Goal: Task Accomplishment & Management: Manage account settings

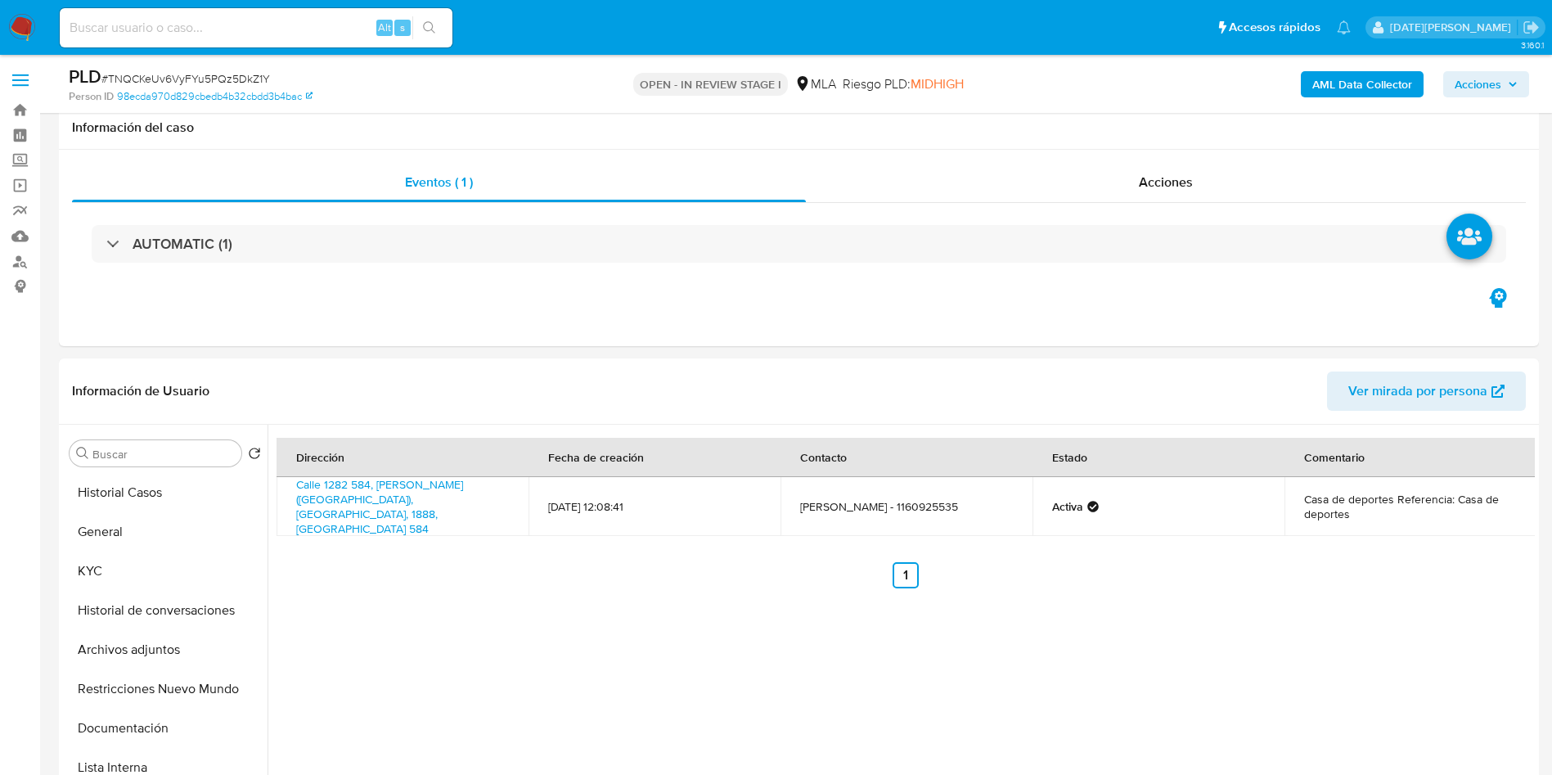
select select "10"
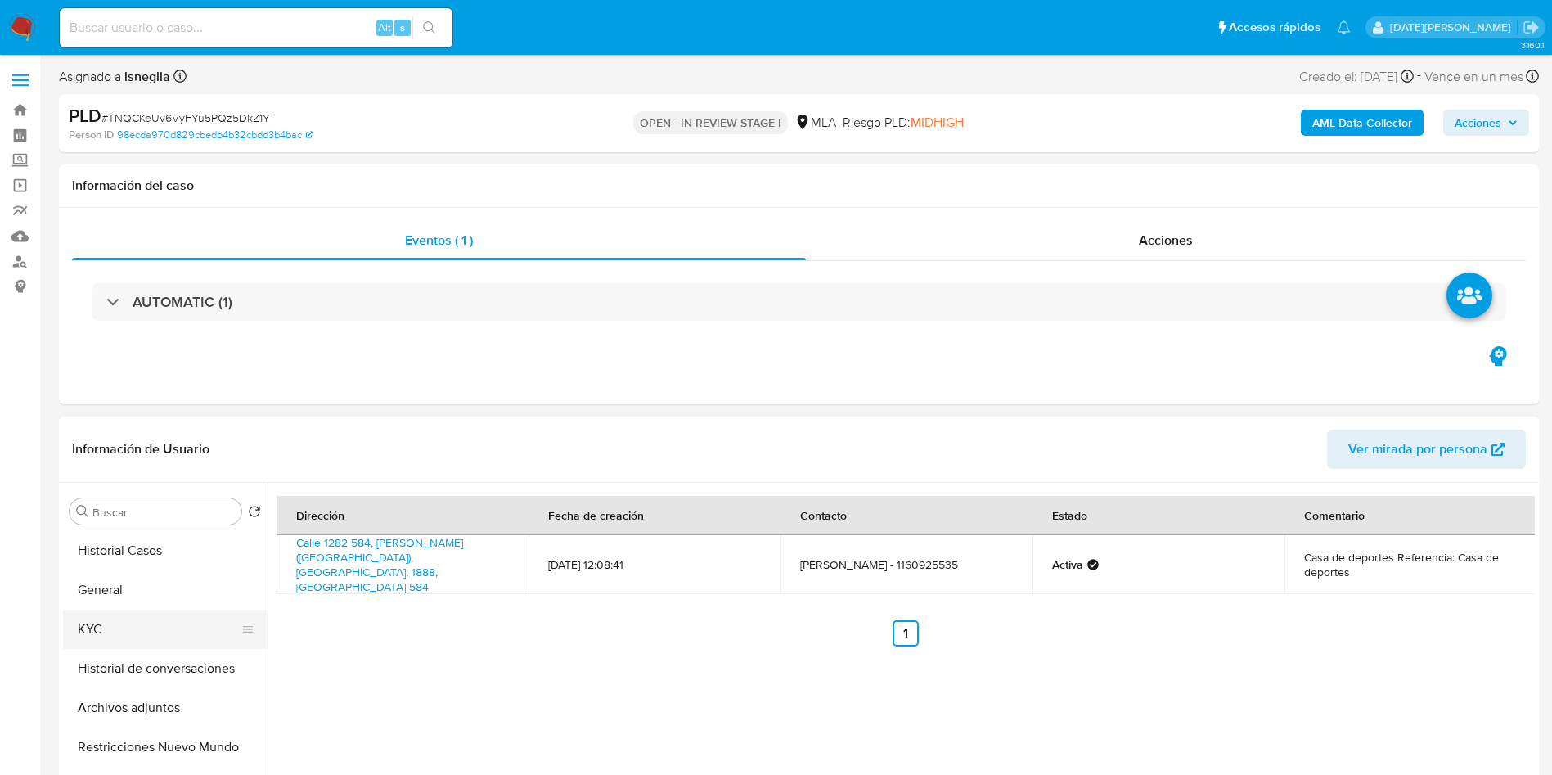
click at [140, 628] on button "KYC" at bounding box center [158, 629] width 191 height 39
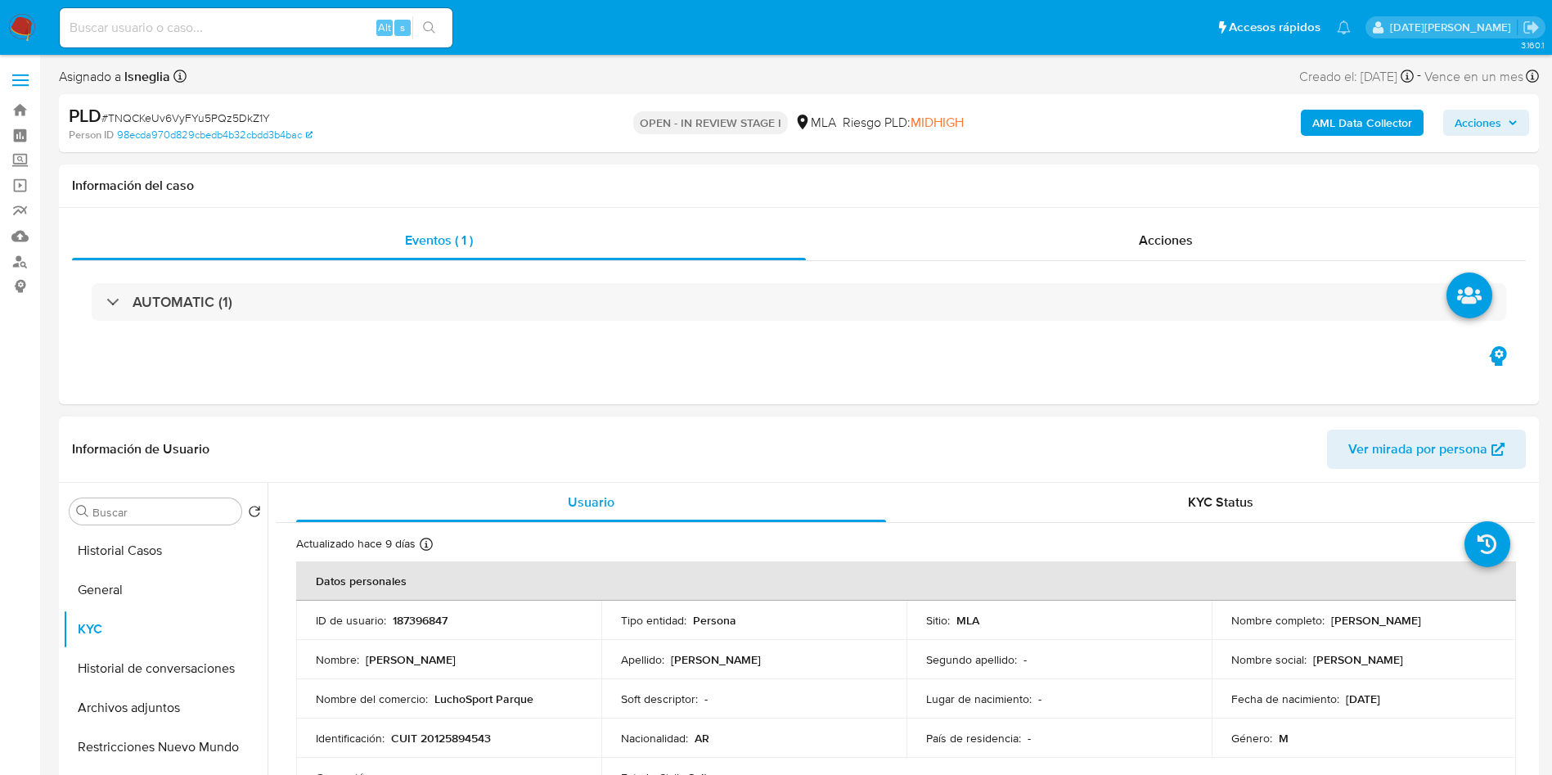
click at [443, 737] on p "CUIT 20125894543" at bounding box center [441, 738] width 100 height 15
copy p "20125894543"
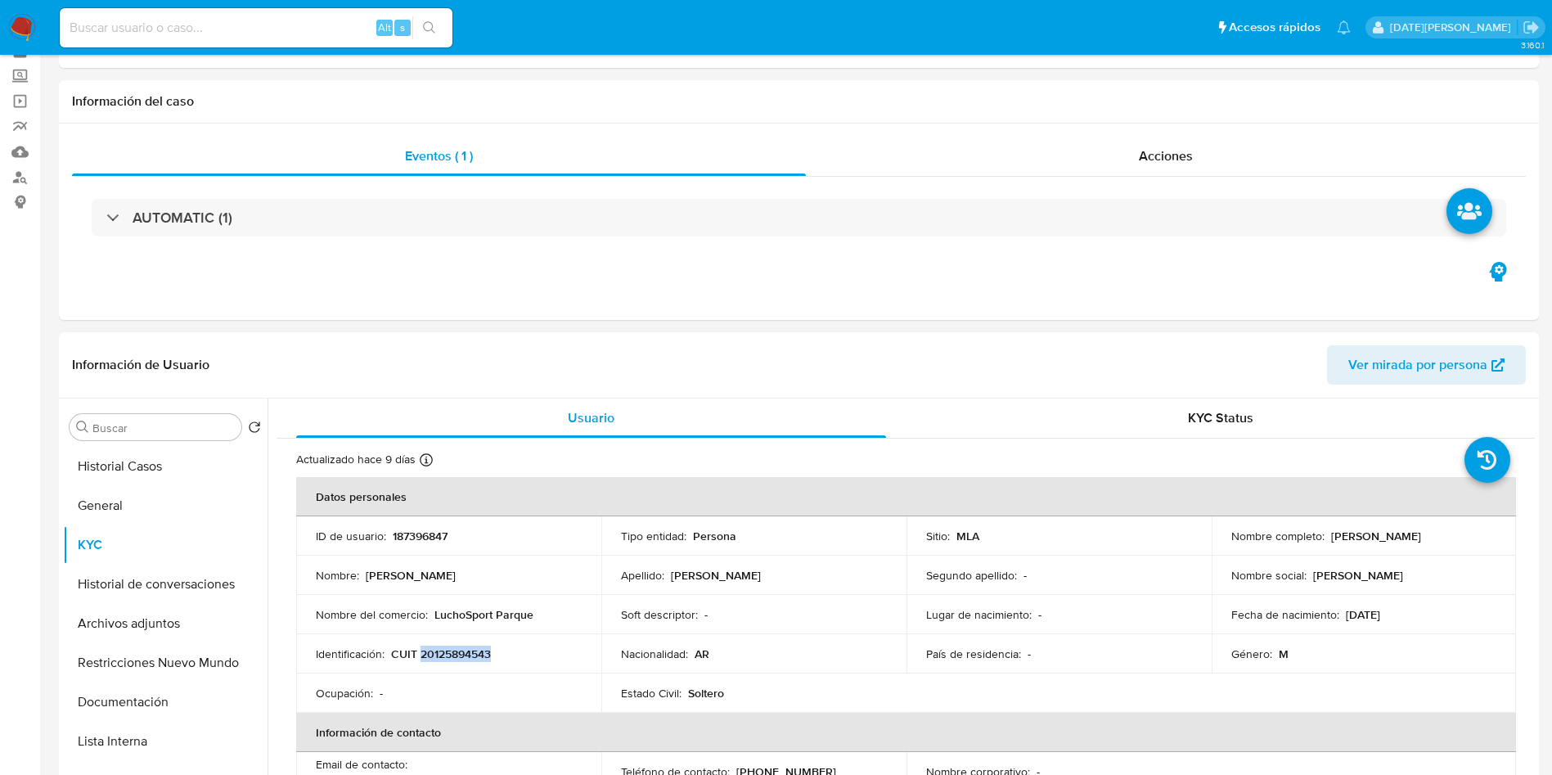
scroll to position [123, 0]
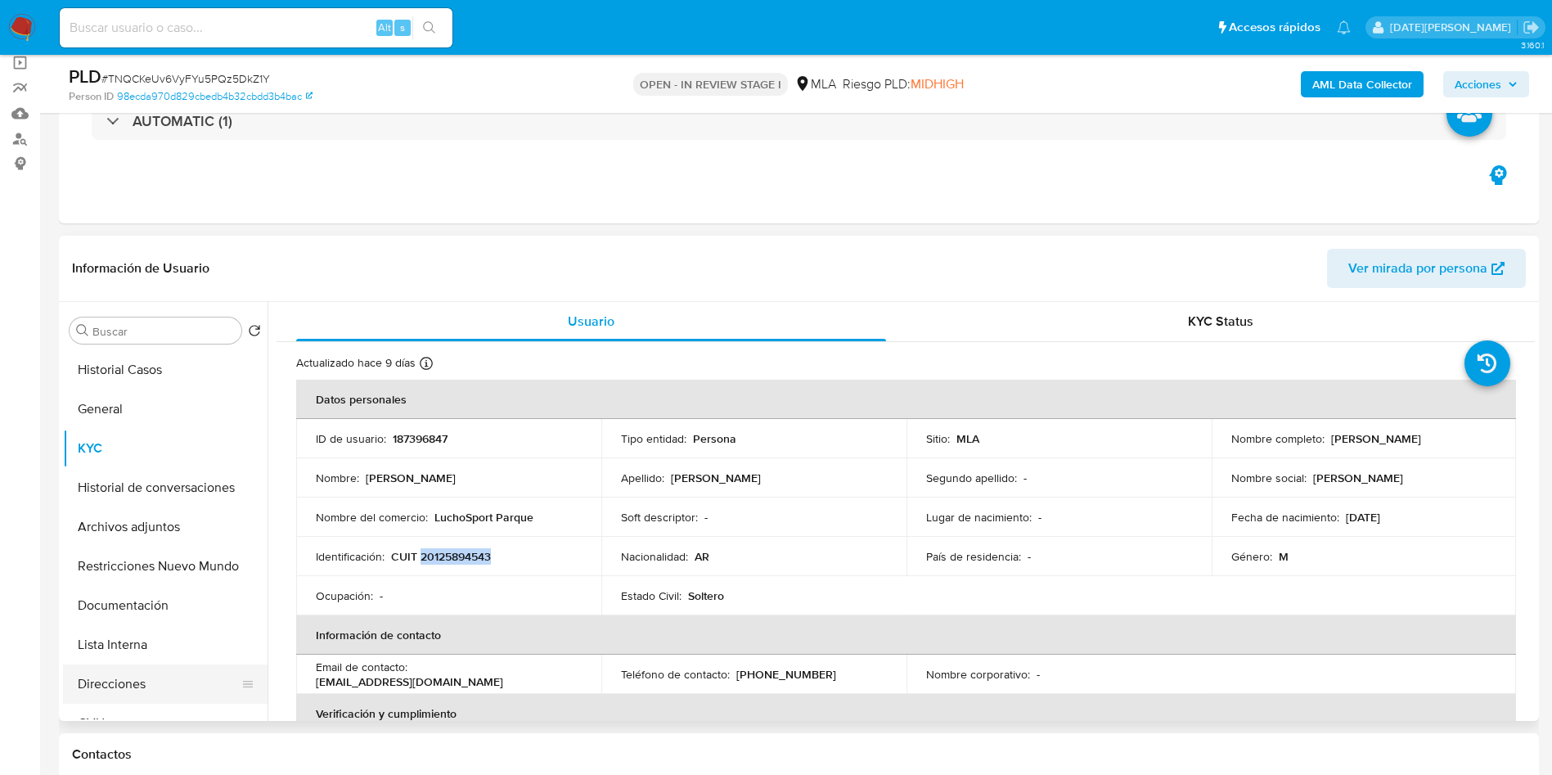
click at [142, 680] on button "Direcciones" at bounding box center [158, 683] width 191 height 39
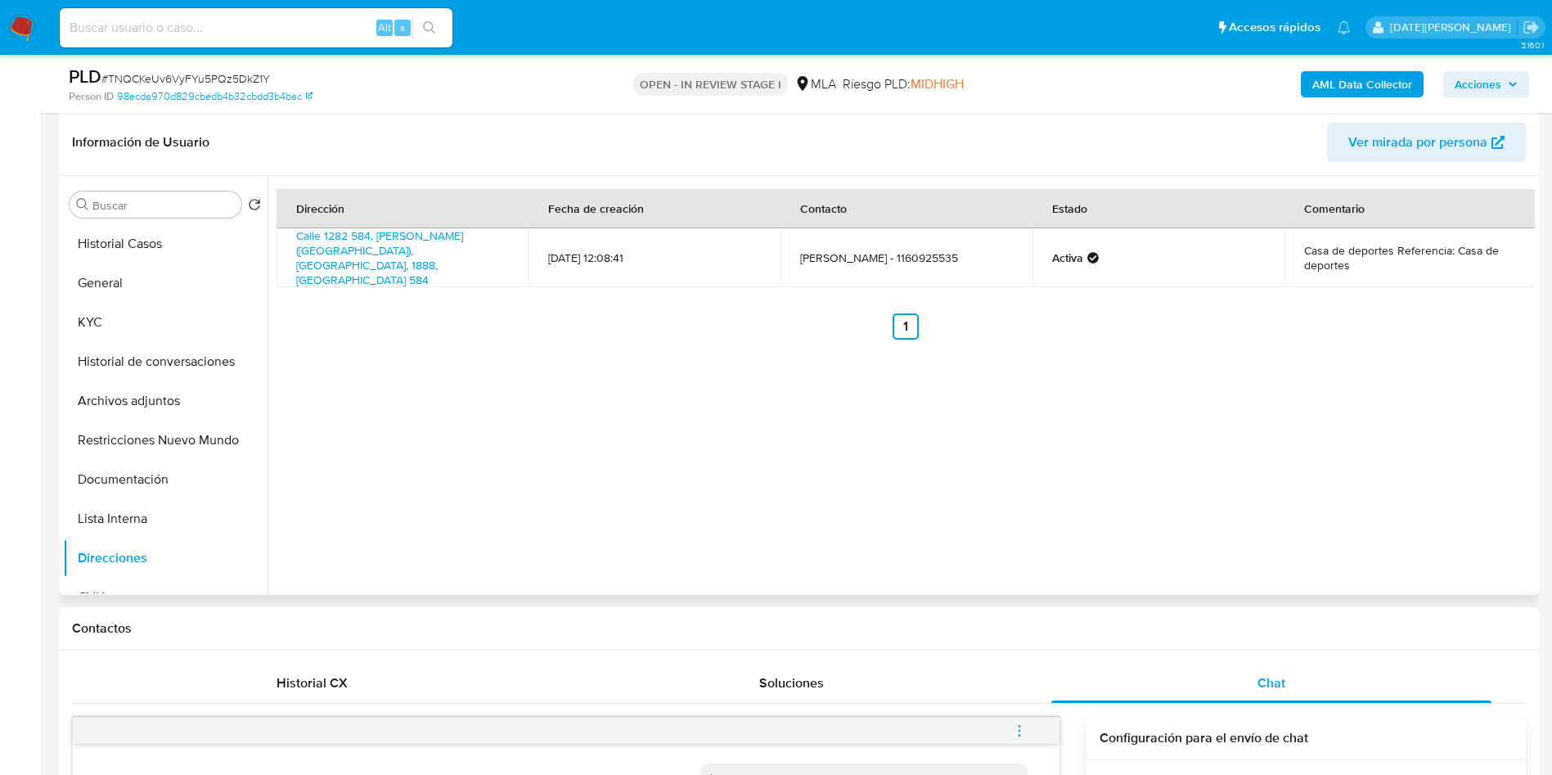
scroll to position [245, 0]
click at [154, 342] on button "KYC" at bounding box center [158, 325] width 191 height 39
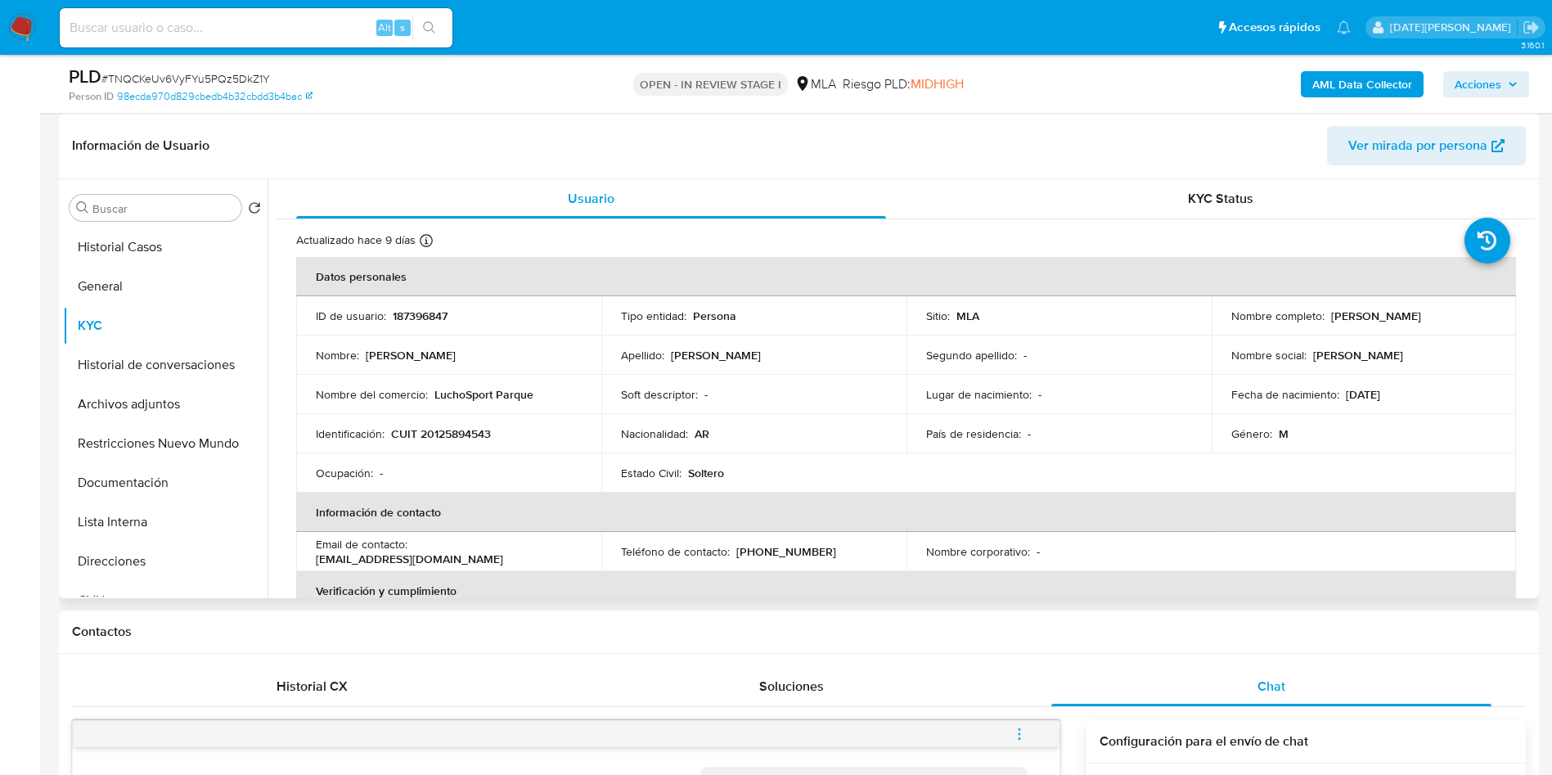
drag, startPoint x: 1330, startPoint y: 313, endPoint x: 1444, endPoint y: 314, distance: 114.6
click at [1444, 314] on div "Nombre completo : Luis Antonio Alves" at bounding box center [1365, 316] width 266 height 15
copy p "uis Antonio Alves"
drag, startPoint x: 1327, startPoint y: 312, endPoint x: 1428, endPoint y: 319, distance: 101.7
click at [1426, 318] on div "Nombre completo : Luis Antonio Alves" at bounding box center [1365, 316] width 266 height 15
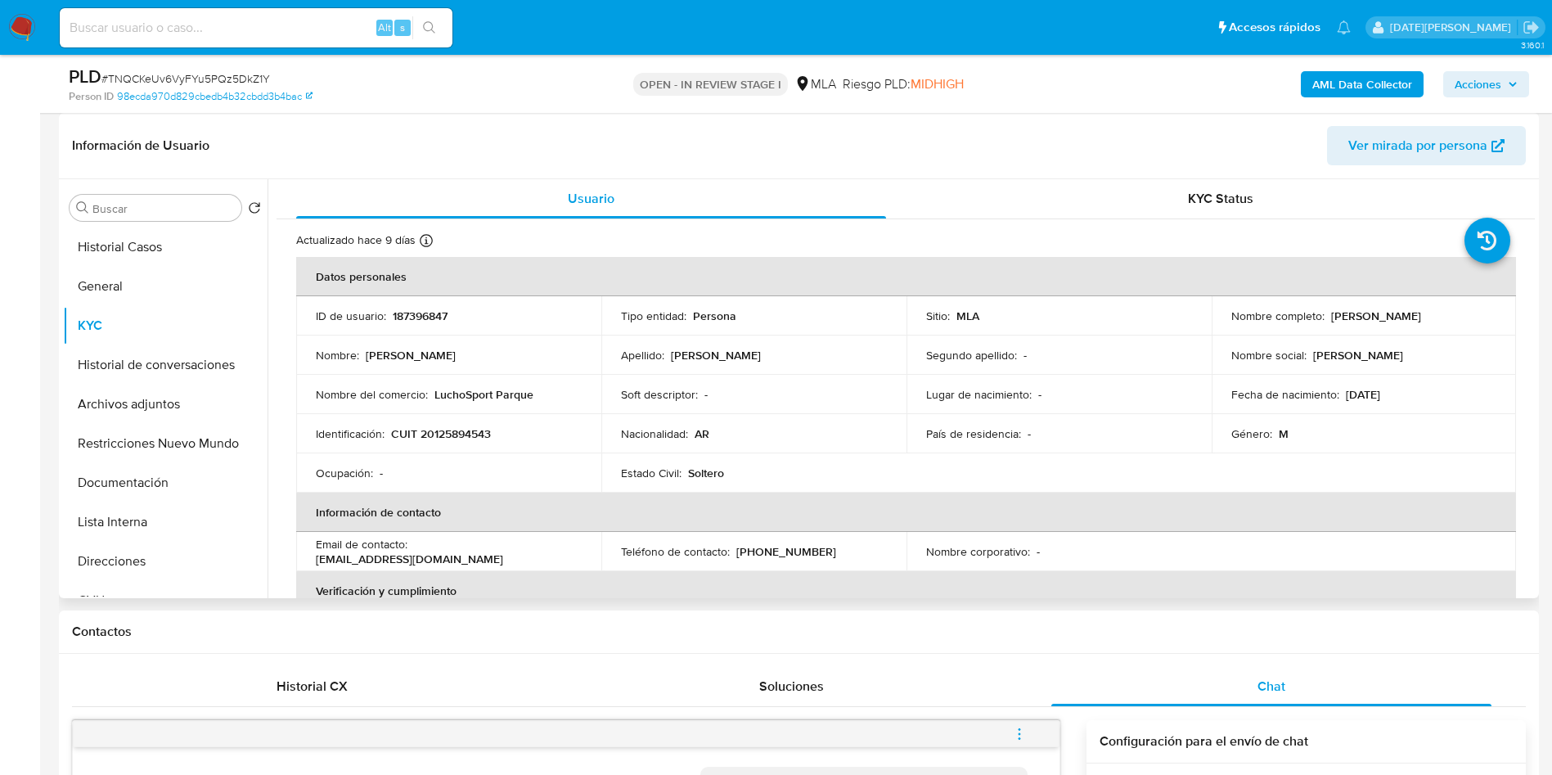
copy p "Luis Antonio Alves"
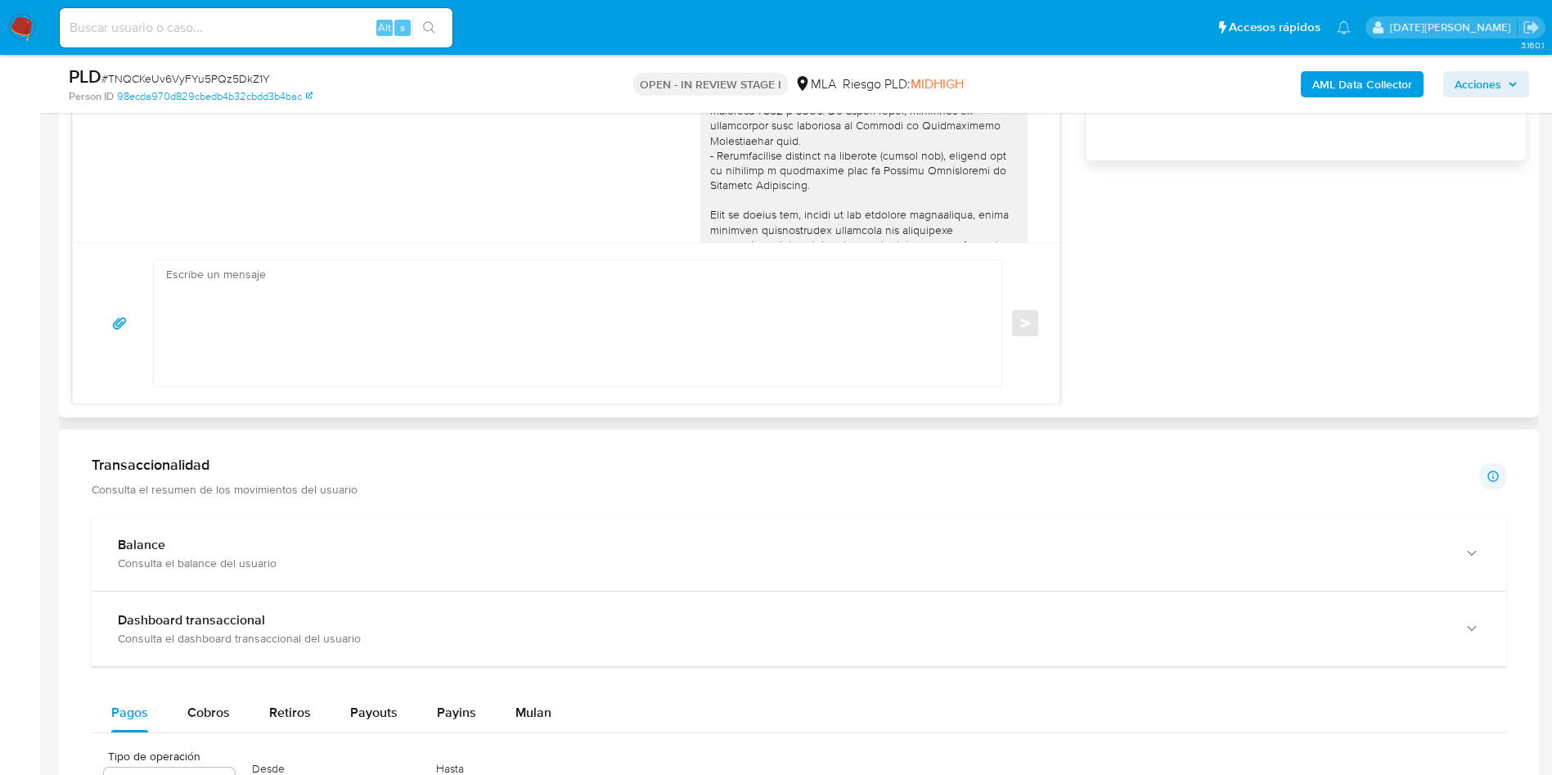
scroll to position [1105, 0]
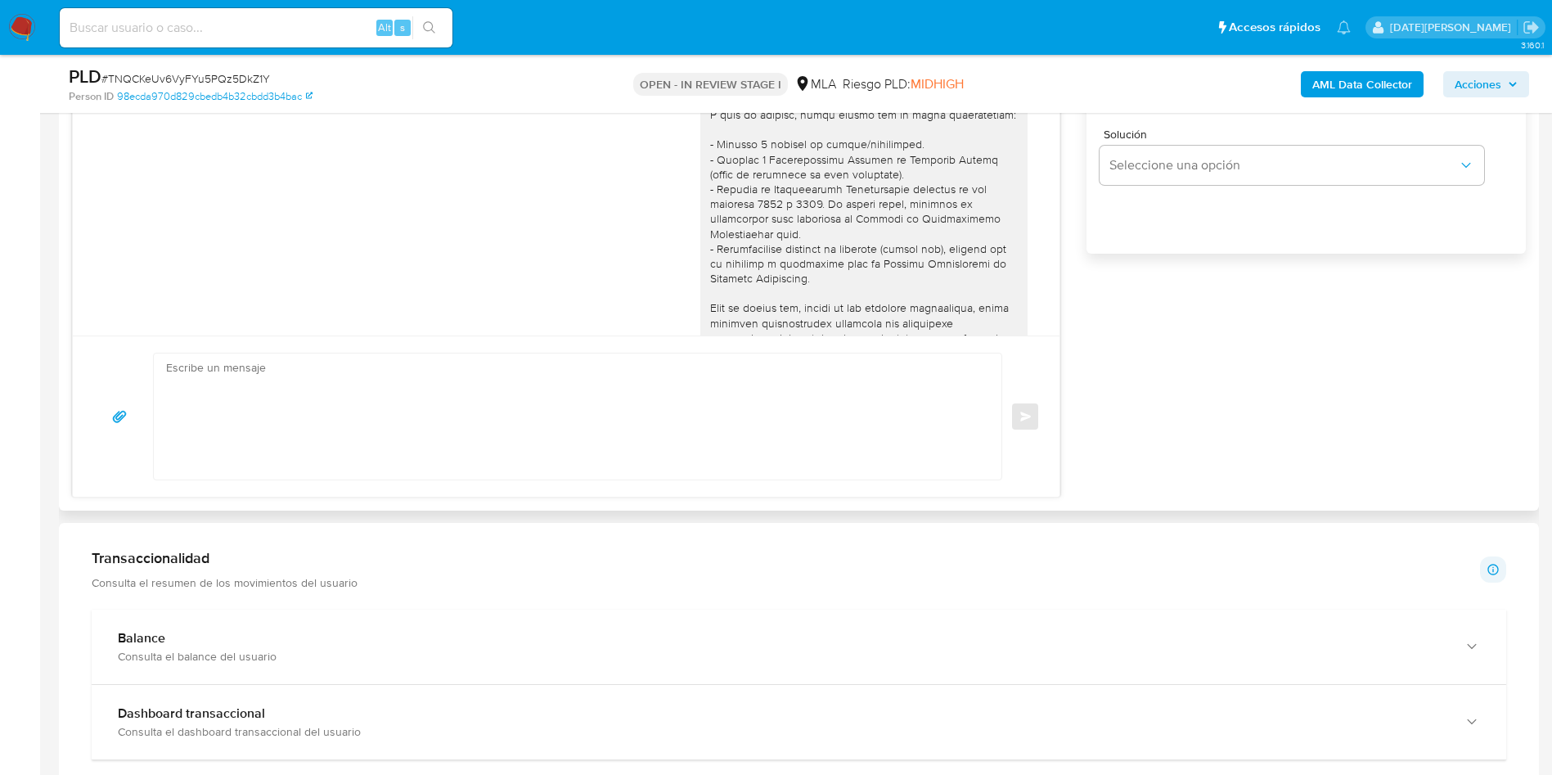
click at [687, 417] on textarea at bounding box center [573, 417] width 815 height 126
paste textarea "Luis Antonio Alves"
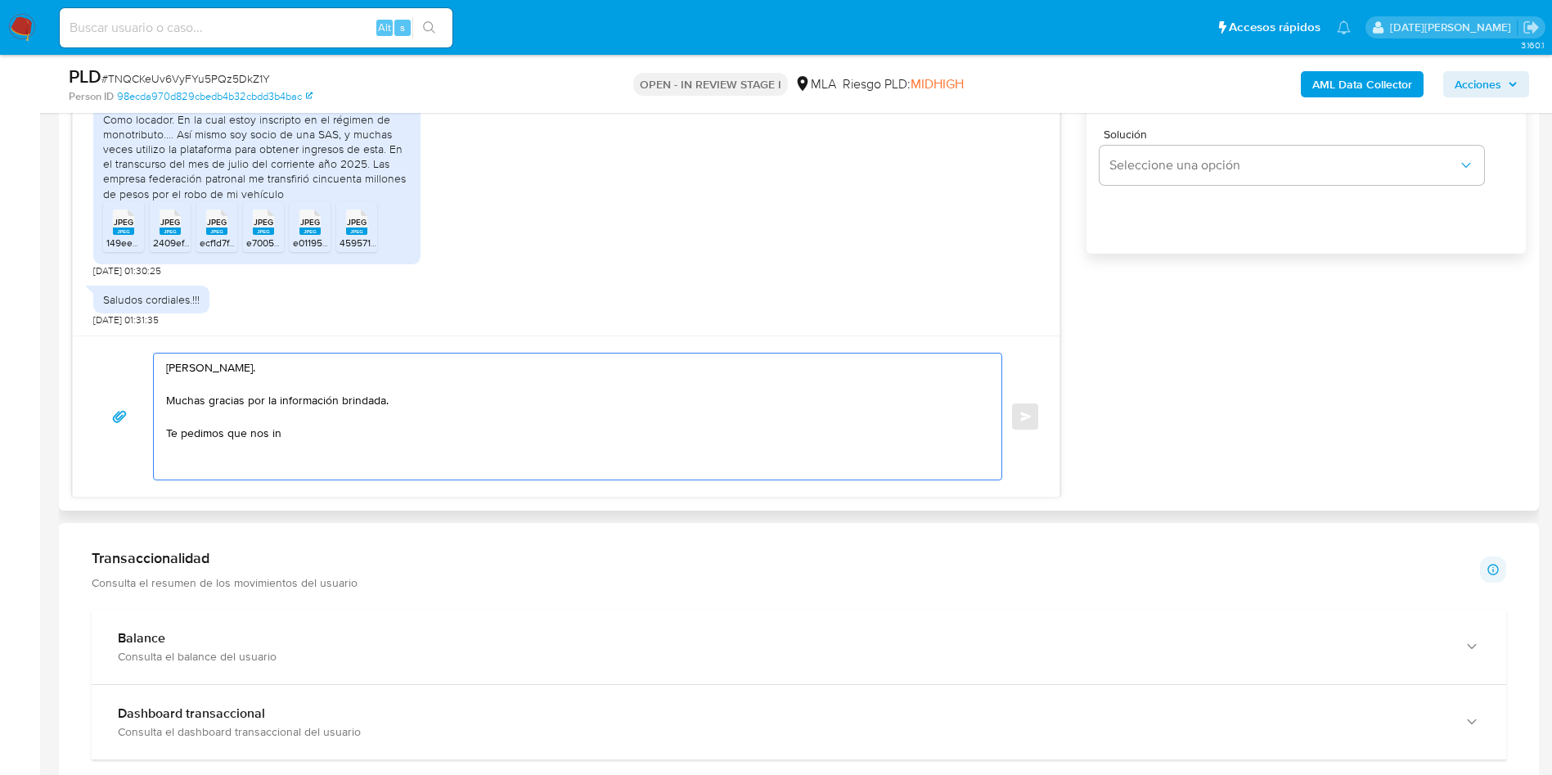
scroll to position [982, 0]
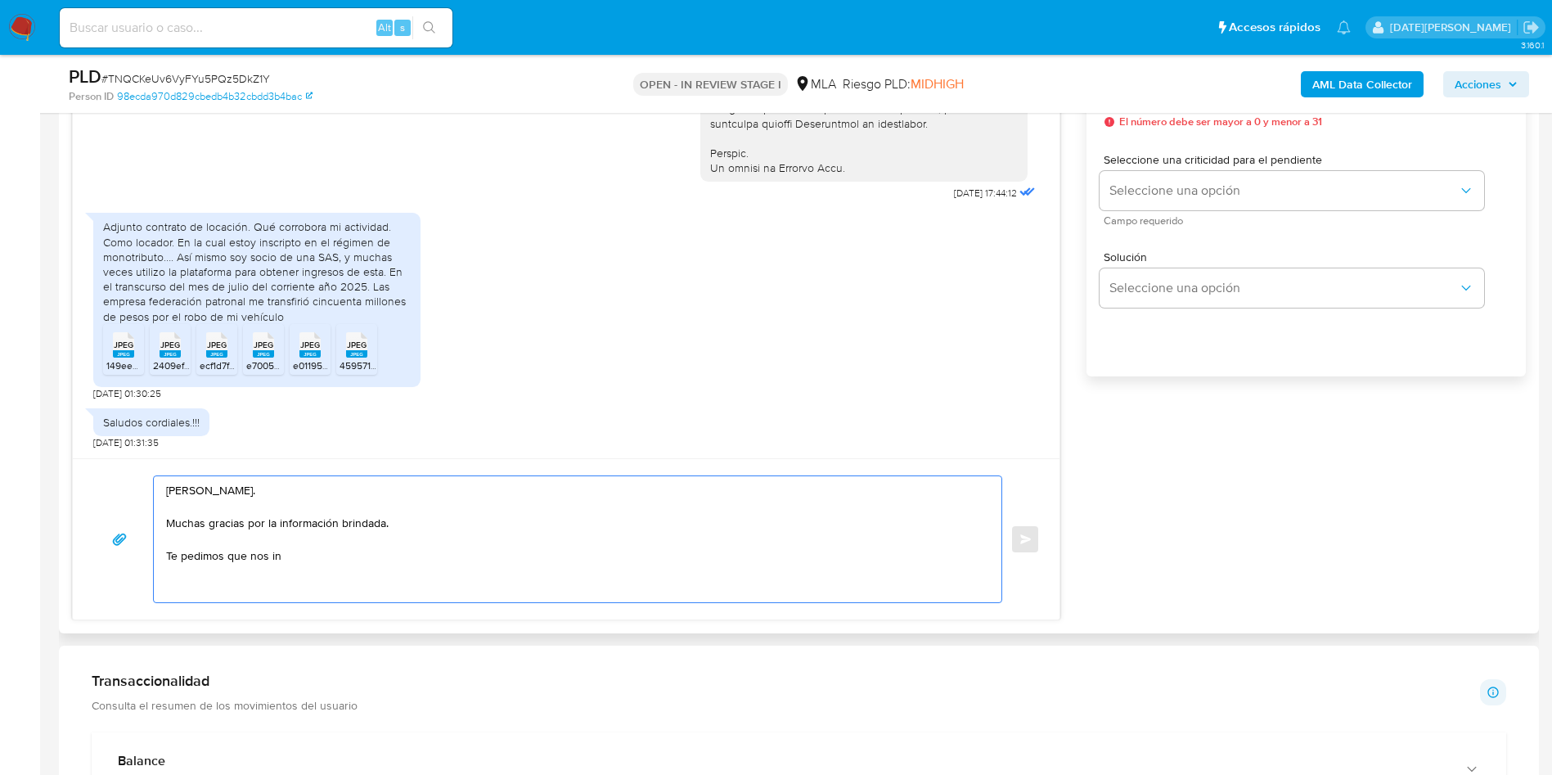
click at [294, 561] on textarea "Hola, Luis Antonio Alves. Muchas gracias por la información brindada. Te pedimo…" at bounding box center [573, 539] width 815 height 126
click at [271, 561] on textarea "Hola, Luis Antonio Alves. Muchas gracias por la información brindada. Te pedimo…" at bounding box center [573, 539] width 815 height 126
click at [287, 555] on textarea "Hola, Luis Antonio Alves. Muchas gracias por la información brindada. Te pedimo…" at bounding box center [573, 539] width 815 height 126
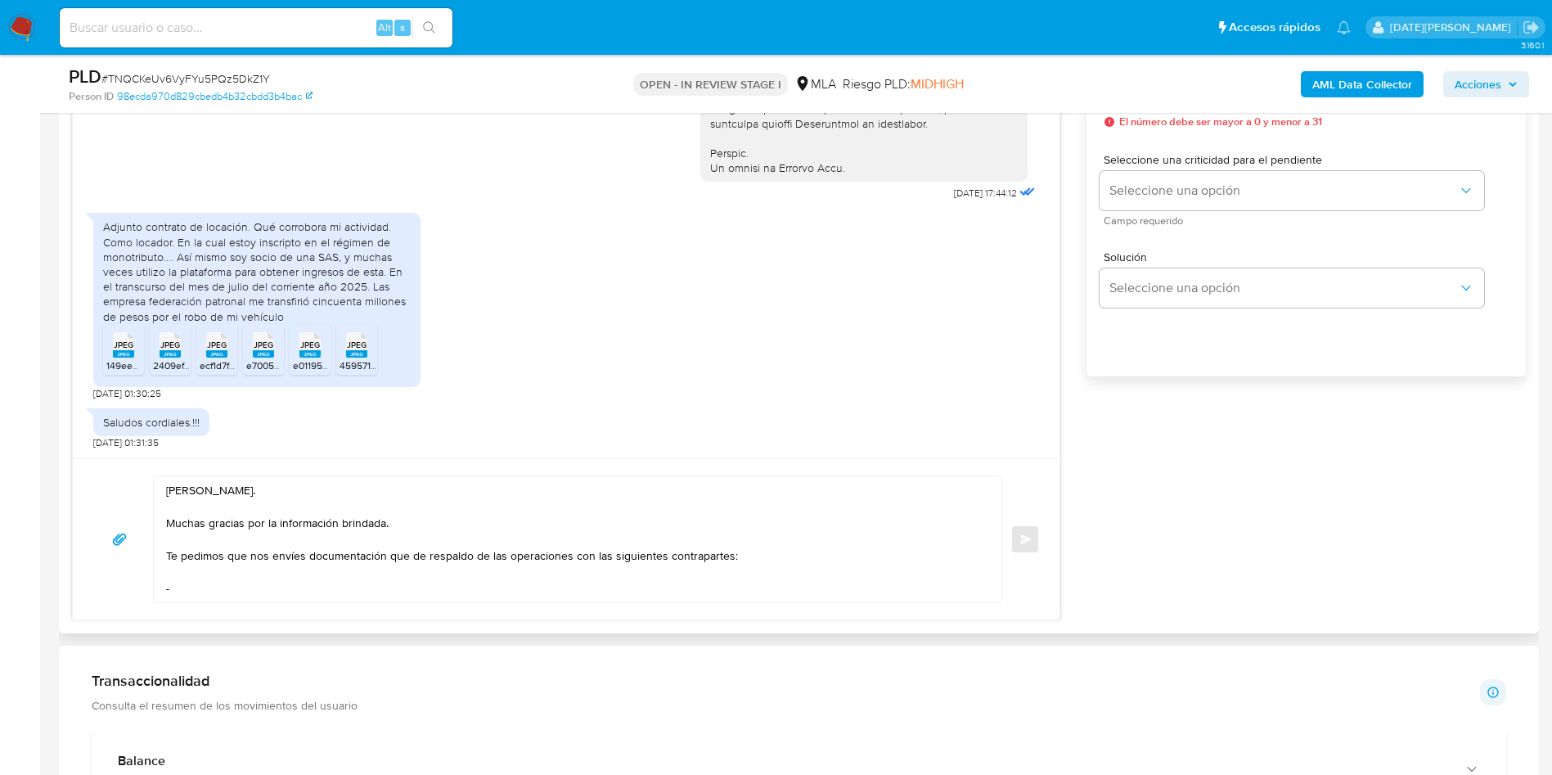
click at [258, 593] on textarea "Hola, Luis Antonio Alves. Muchas gracias por la información brindada. Te pedimo…" at bounding box center [573, 539] width 815 height 126
paste textarea "FEDERACION PATRONAL SEGUROS SAU"
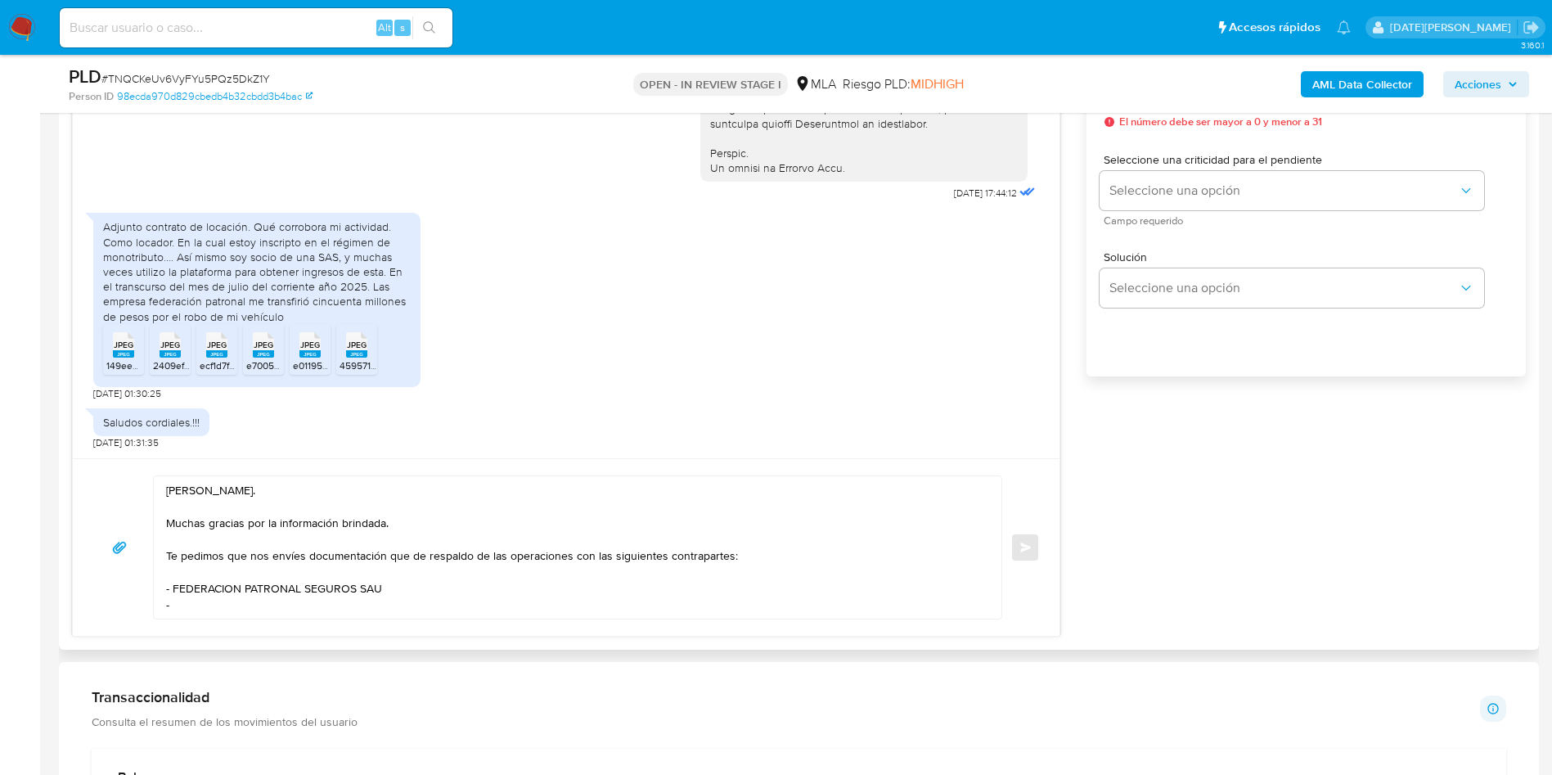
click at [245, 609] on textarea "Hola, Luis Antonio Alves. Muchas gracias por la información brindada. Te pedimo…" at bounding box center [573, 547] width 815 height 142
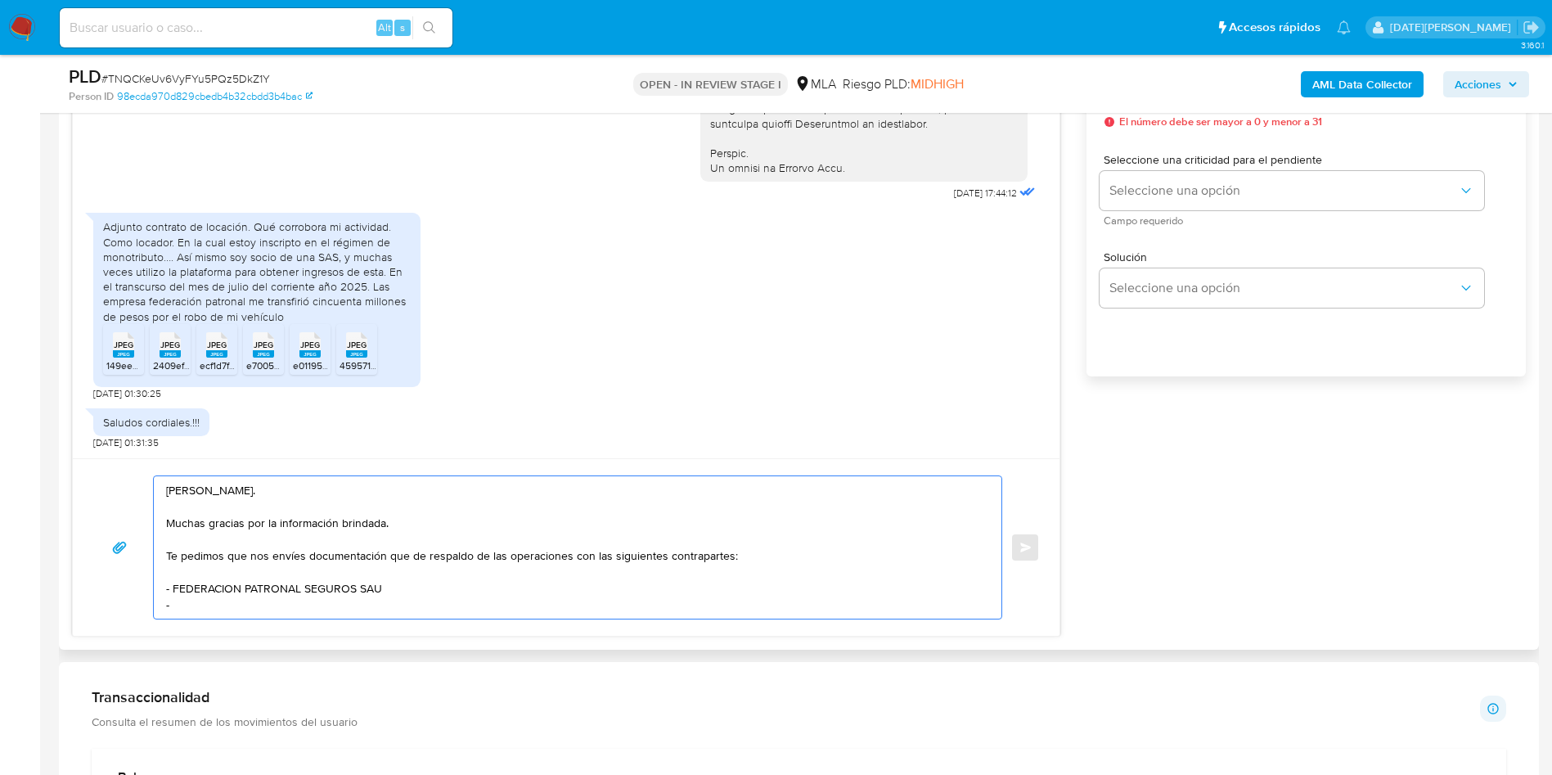
paste textarea "Nieve Sol Sa"
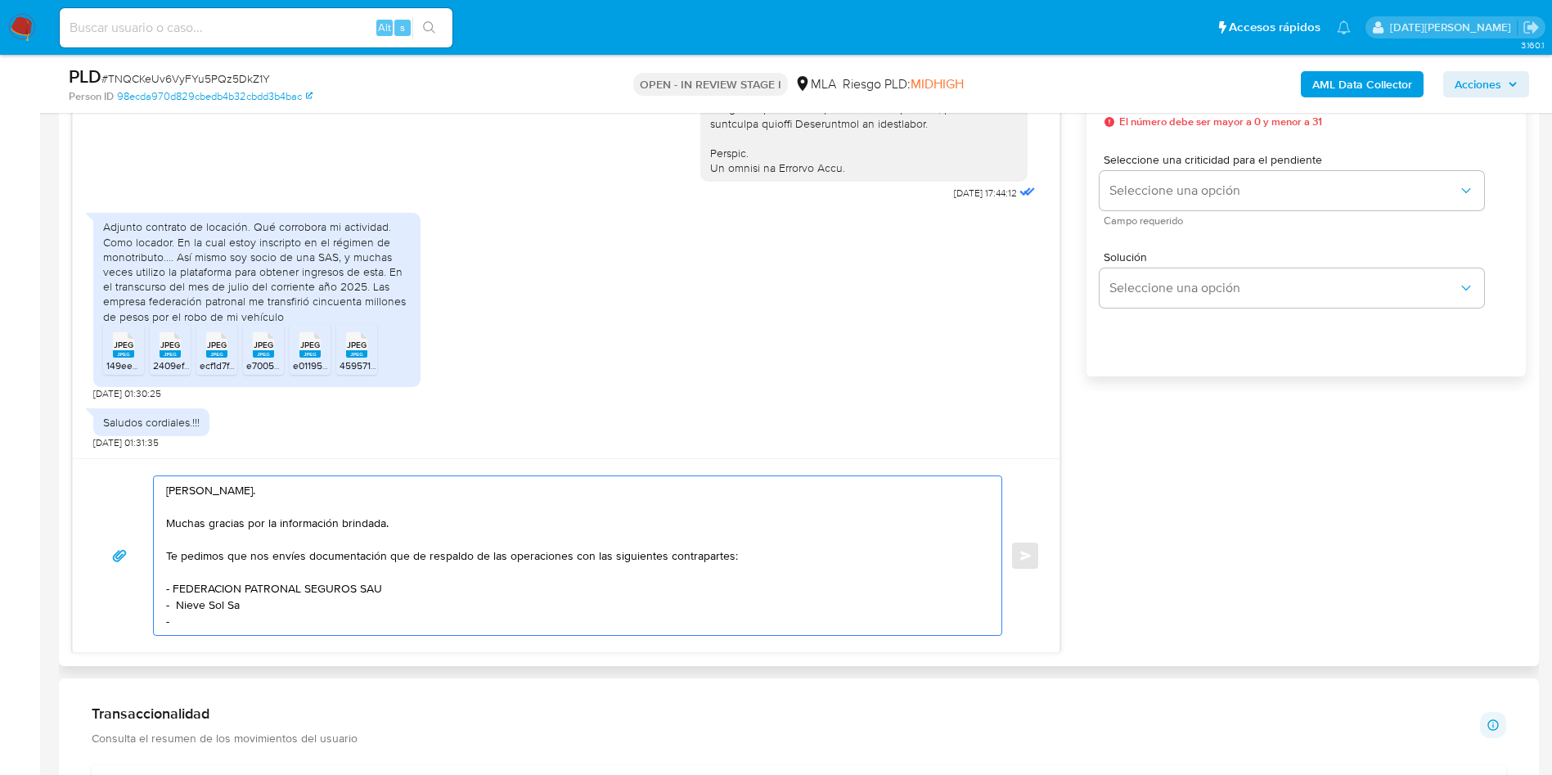
click at [223, 628] on textarea "Hola, Luis Antonio Alves. Muchas gracias por la información brindada. Te pedimo…" at bounding box center [573, 555] width 815 height 159
paste textarea "Rio Sky Sa"
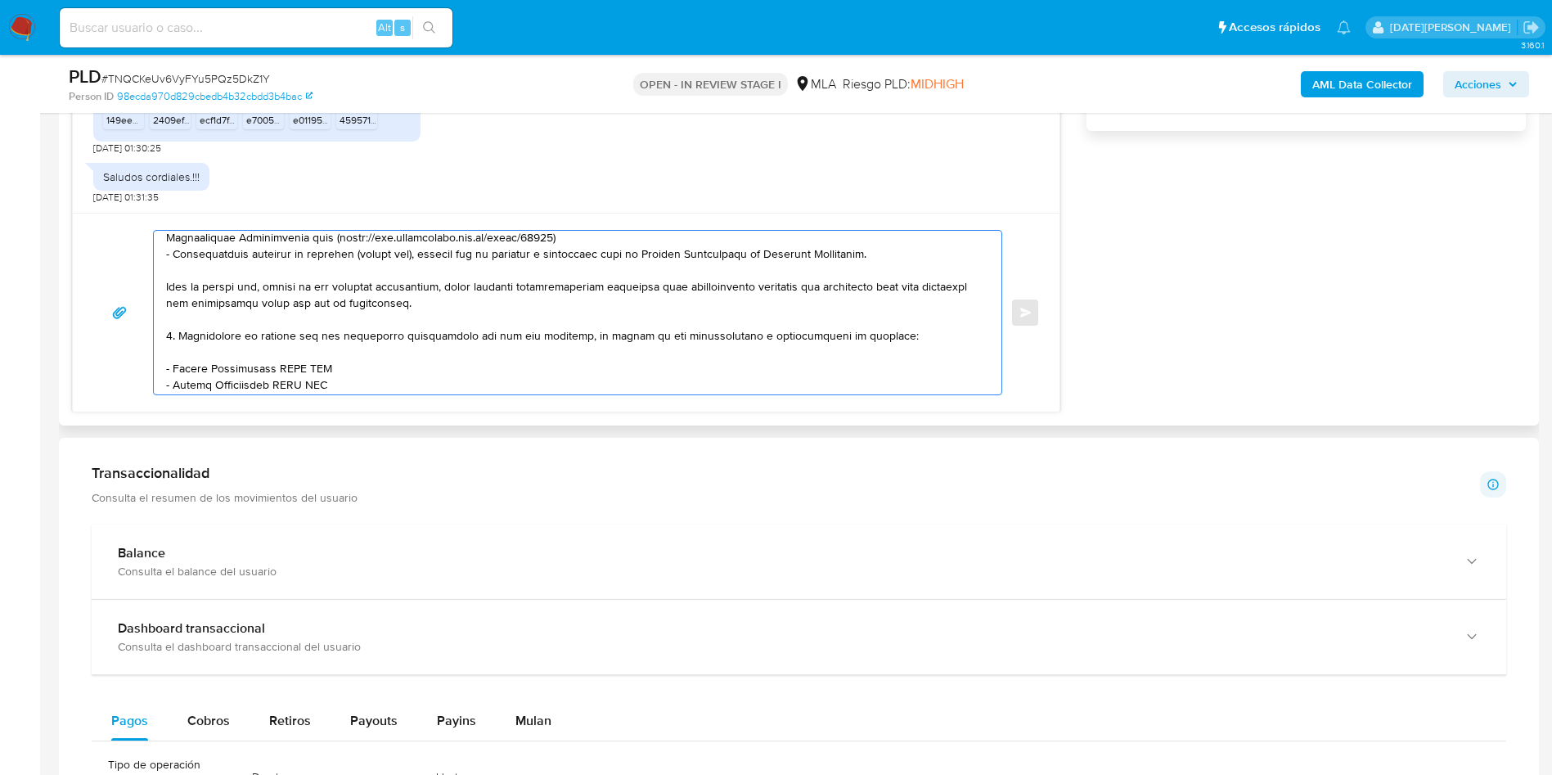
scroll to position [390, 0]
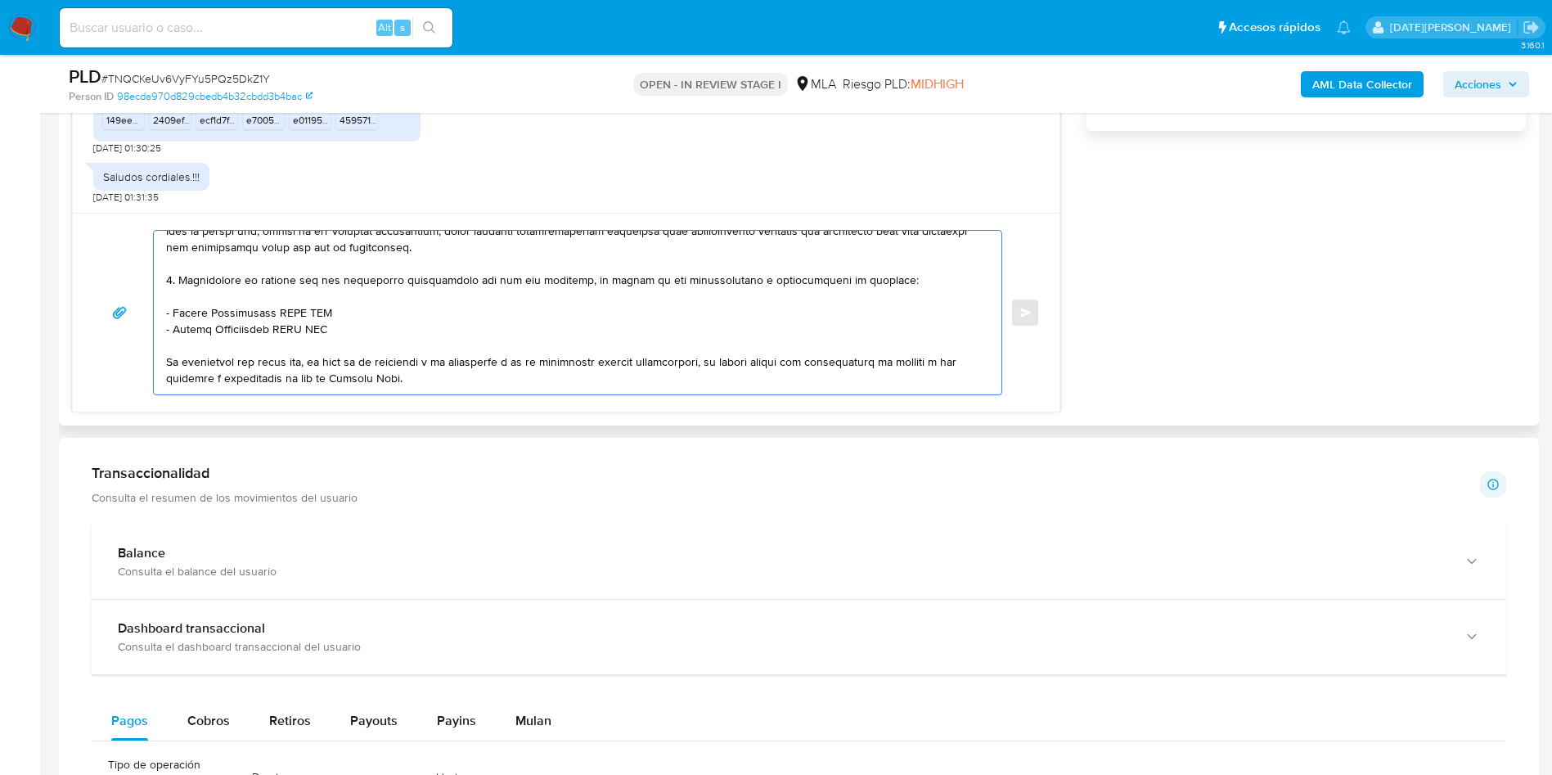
drag, startPoint x: 164, startPoint y: 264, endPoint x: 399, endPoint y: 328, distance: 243.4
click at [399, 328] on div at bounding box center [574, 313] width 840 height 164
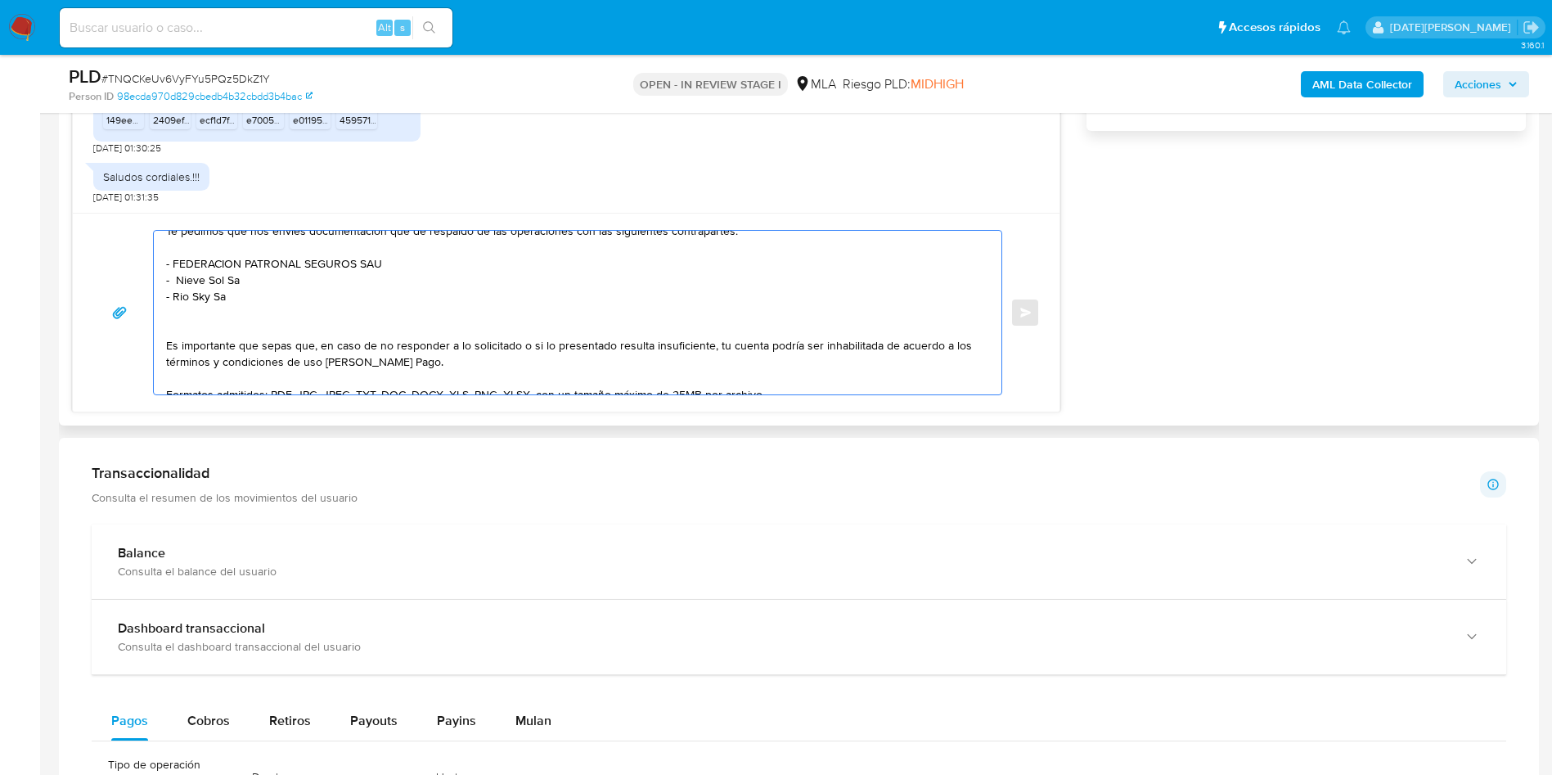
scroll to position [63, 0]
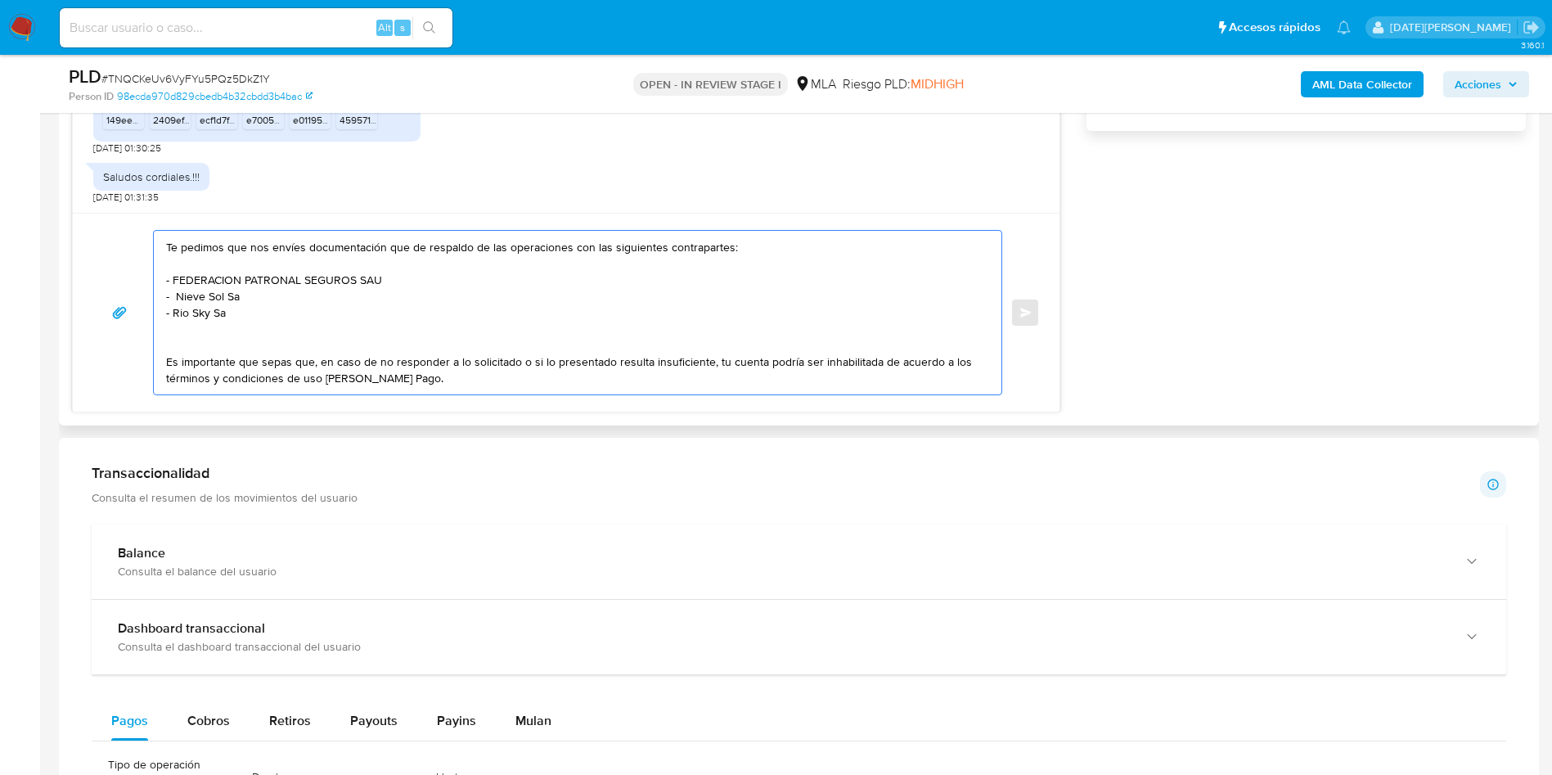
click at [188, 340] on textarea "Hola, Luis Antonio Alves. Muchas gracias por la información brindada. Te pedimo…" at bounding box center [573, 313] width 815 height 164
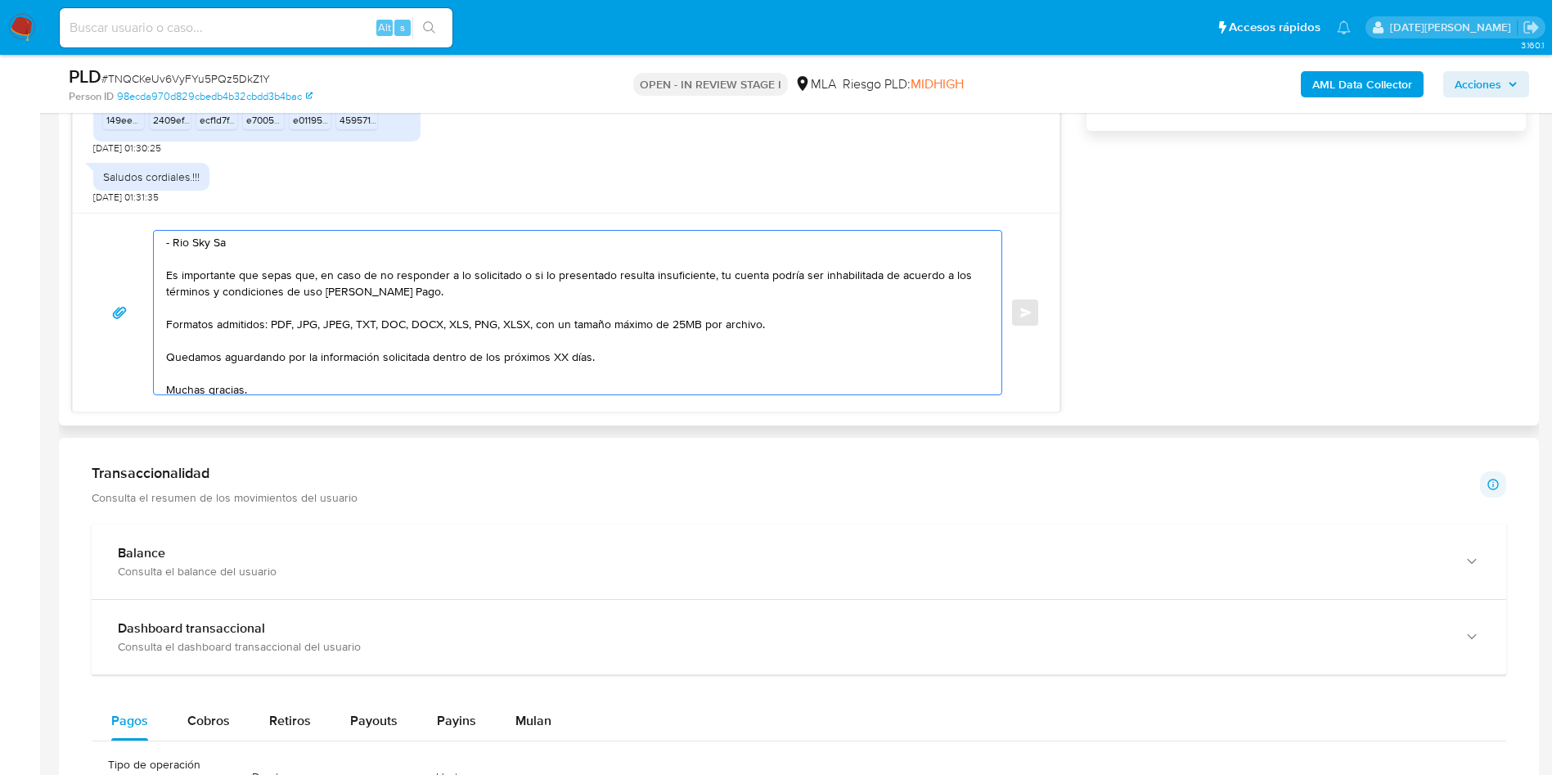
scroll to position [169, 0]
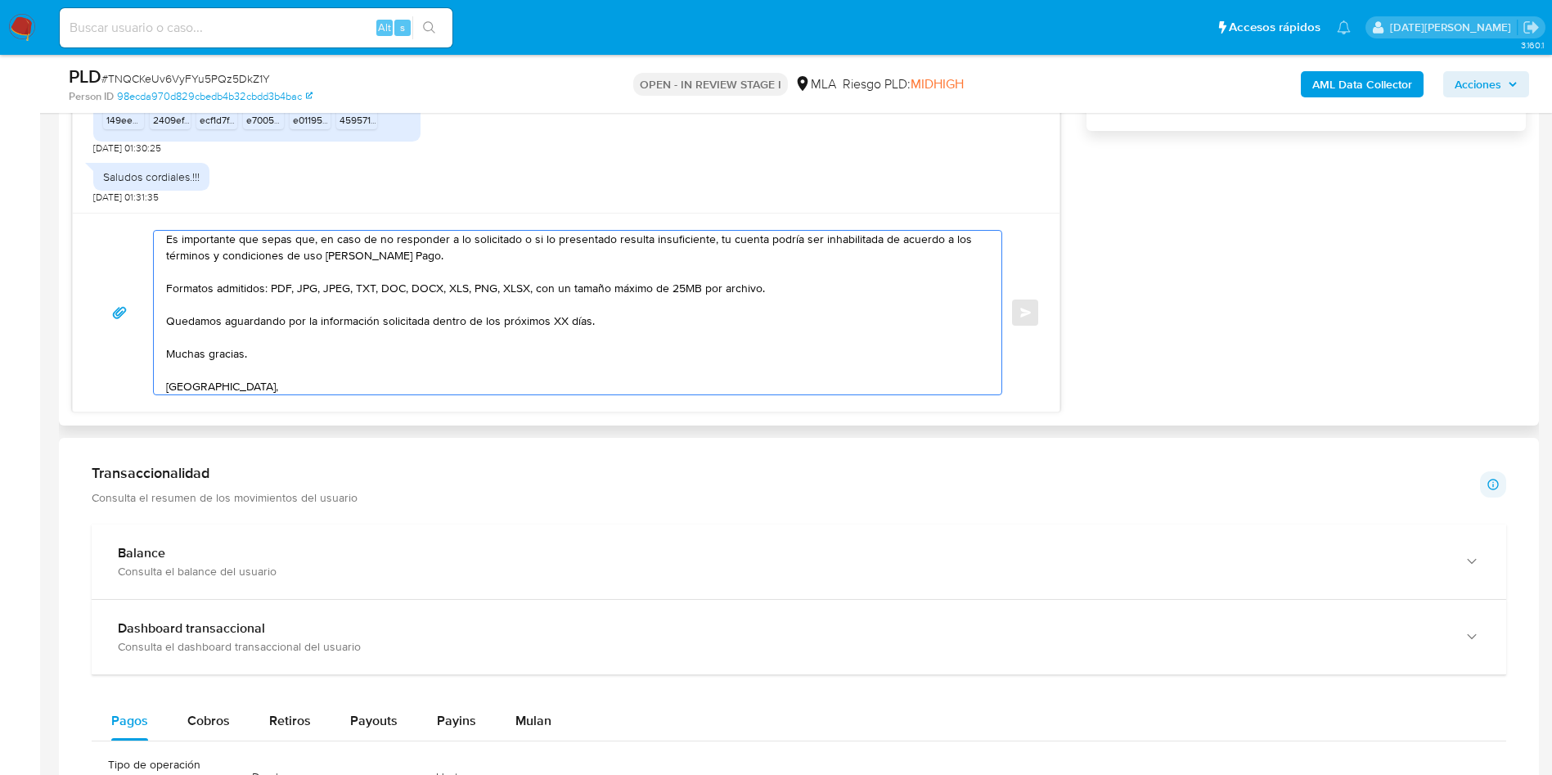
click at [556, 320] on textarea "Hola, Luis Antonio Alves. Muchas gracias por la información brindada. Te pedimo…" at bounding box center [573, 313] width 815 height 164
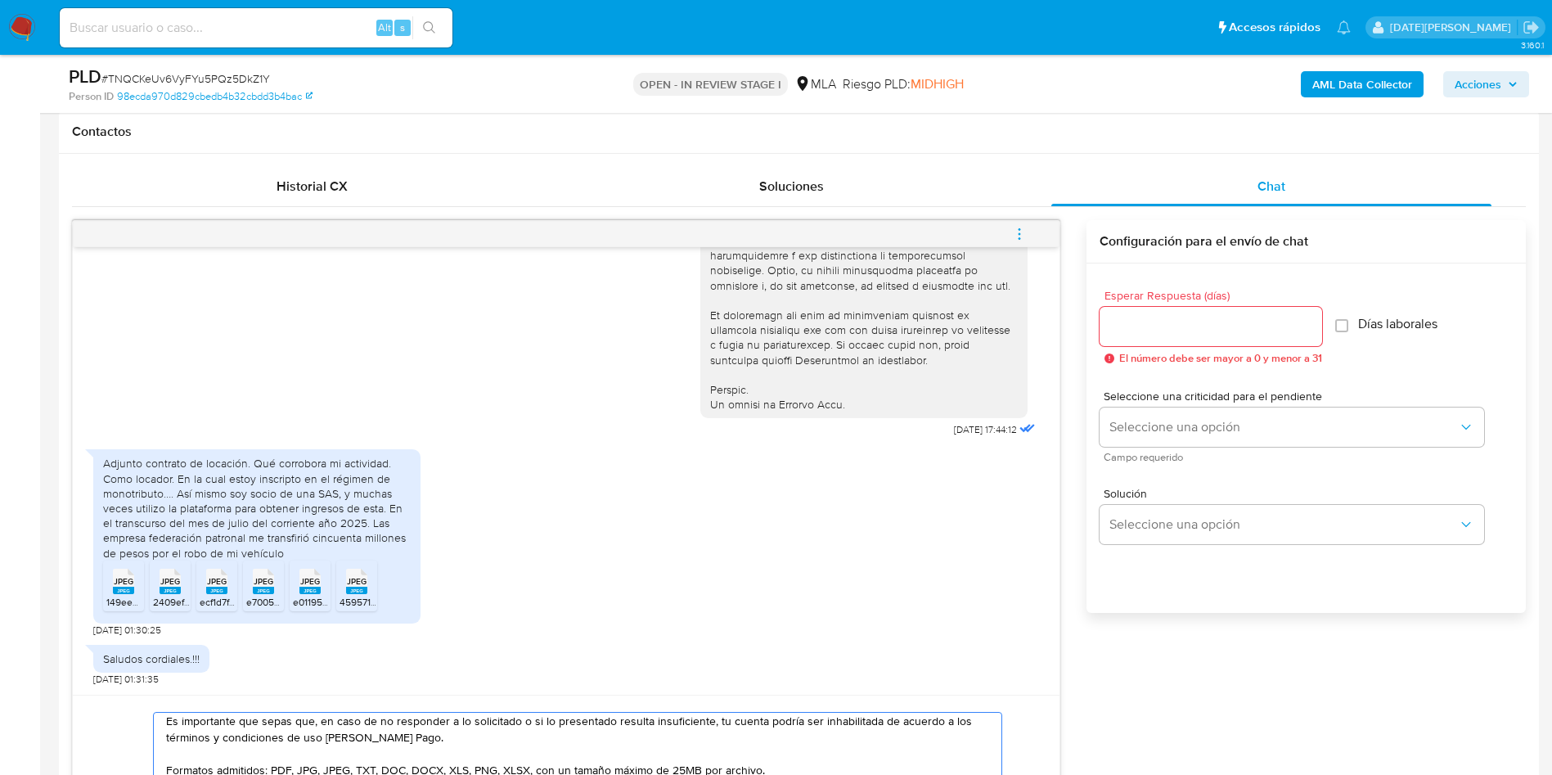
scroll to position [736, 0]
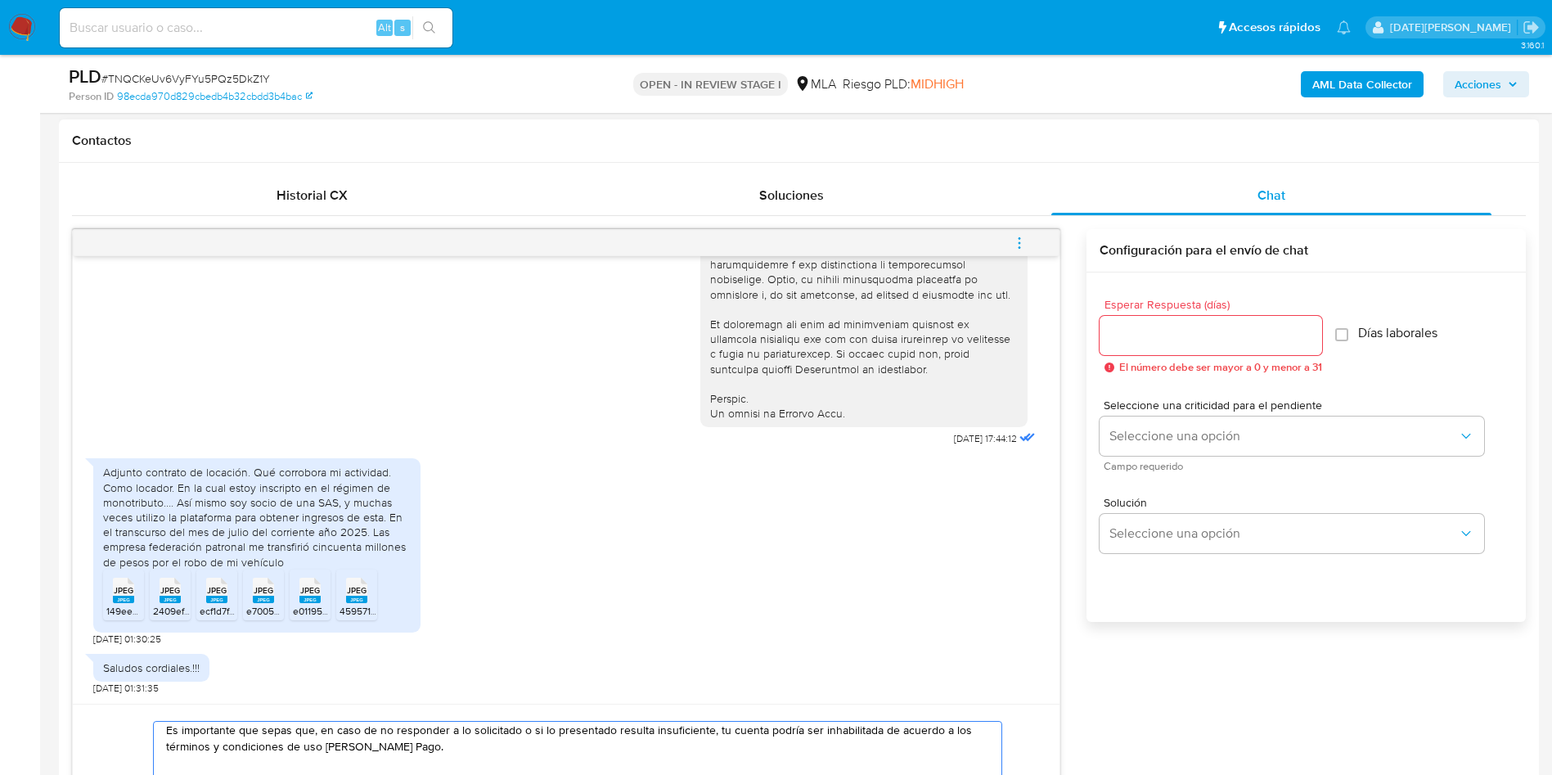
type textarea "Hola, Luis Antonio Alves. Muchas gracias por la información brindada. Te pedimo…"
click at [1128, 311] on div "Esperar Respuesta (días) El número debe ser mayor a 0 y menor a 31" at bounding box center [1211, 336] width 223 height 74
click at [1133, 331] on input "Esperar Respuesta (días)" at bounding box center [1211, 335] width 223 height 21
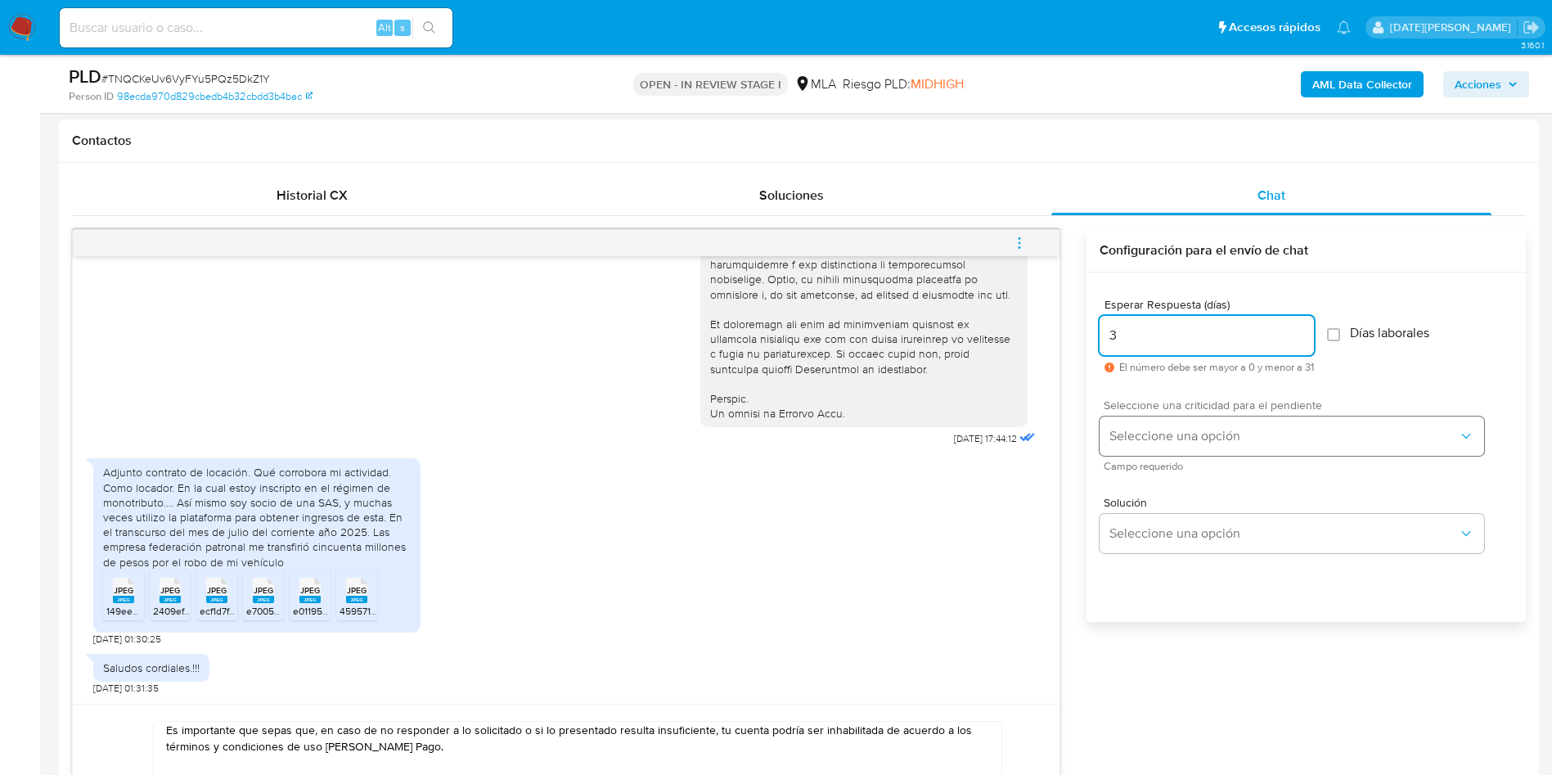
type input "3"
click at [1185, 428] on span "Seleccione una opción" at bounding box center [1284, 436] width 349 height 16
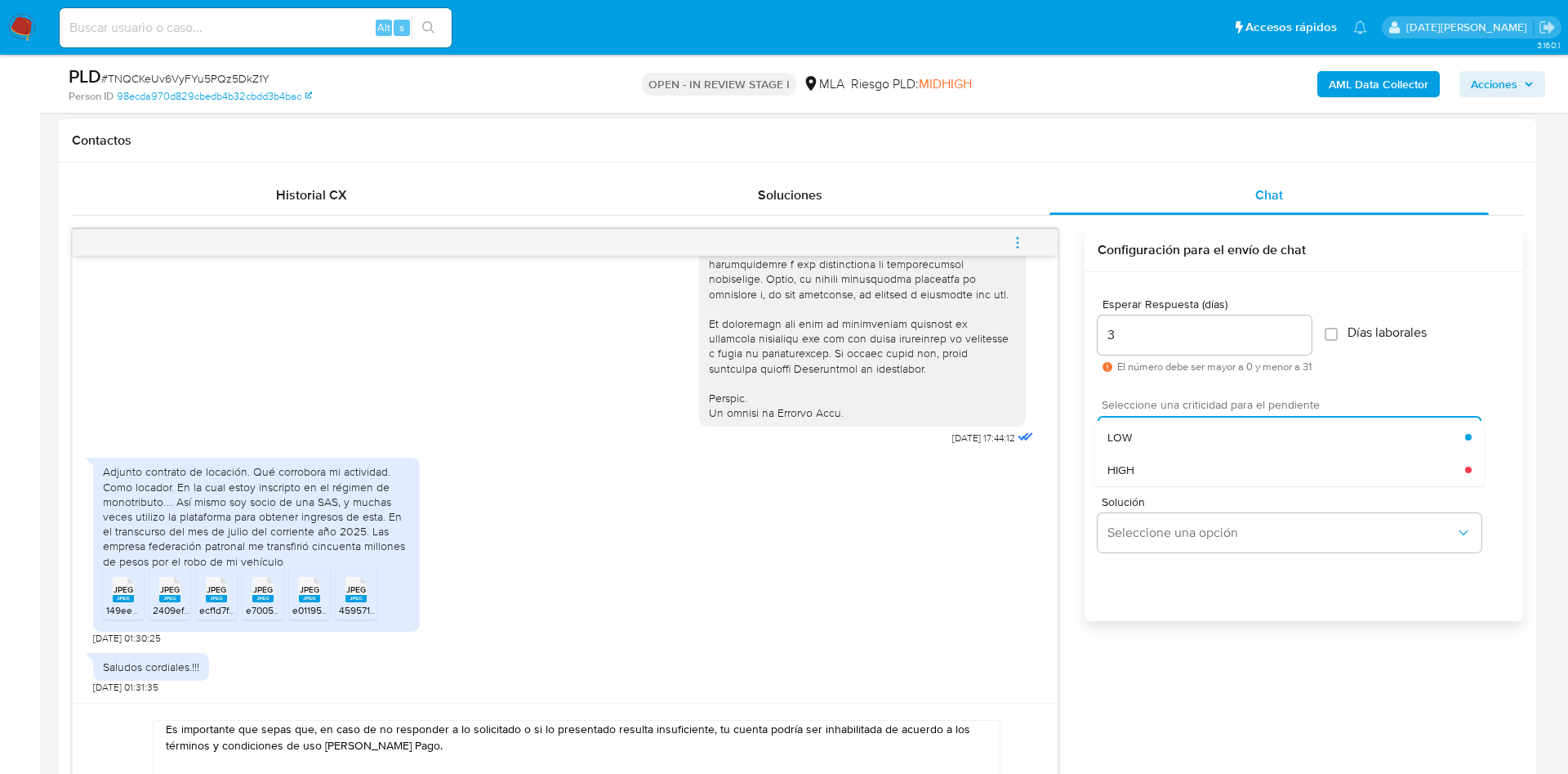
click at [1163, 466] on div "HIGH" at bounding box center [1287, 469] width 357 height 33
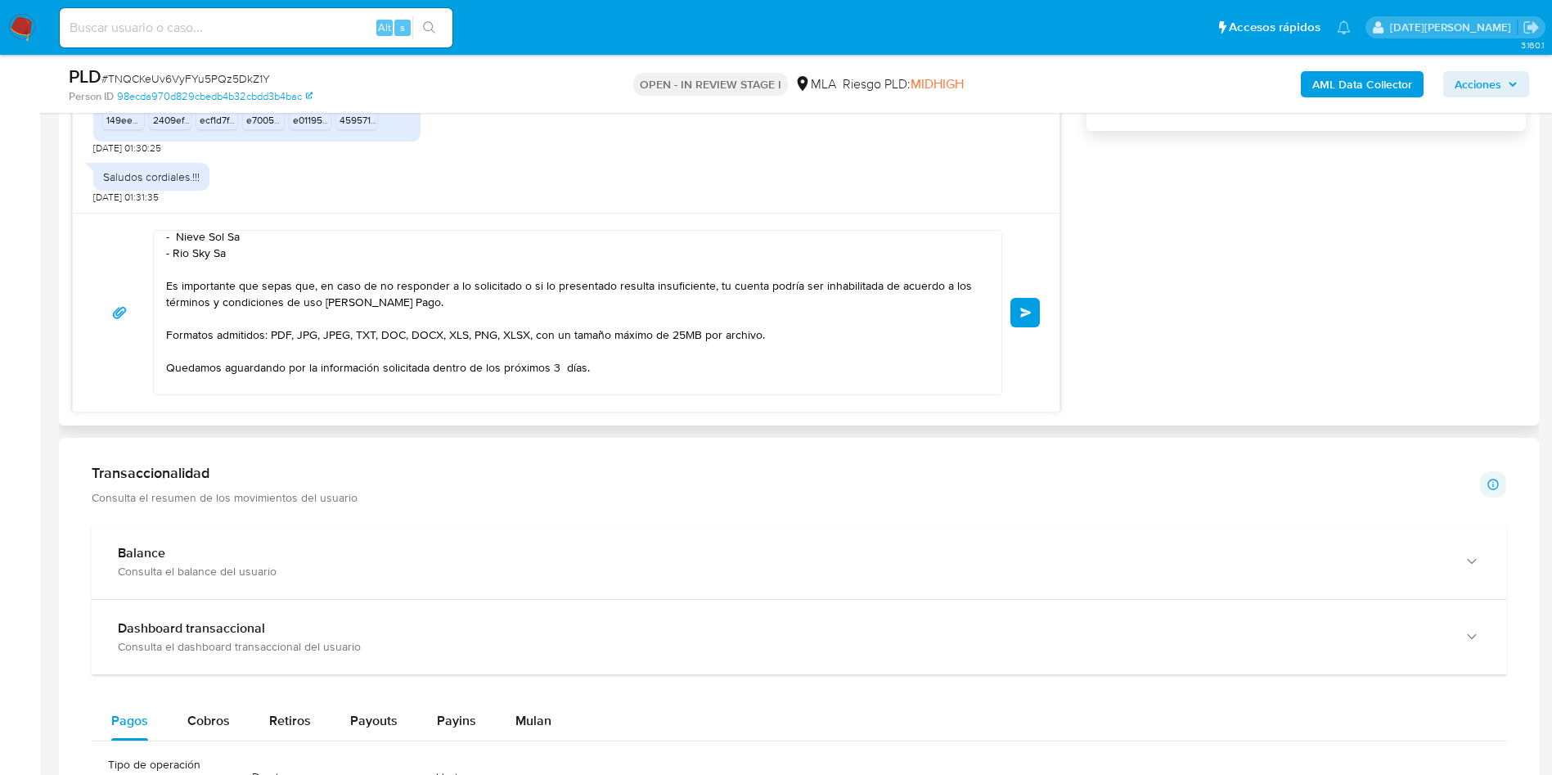
scroll to position [245, 0]
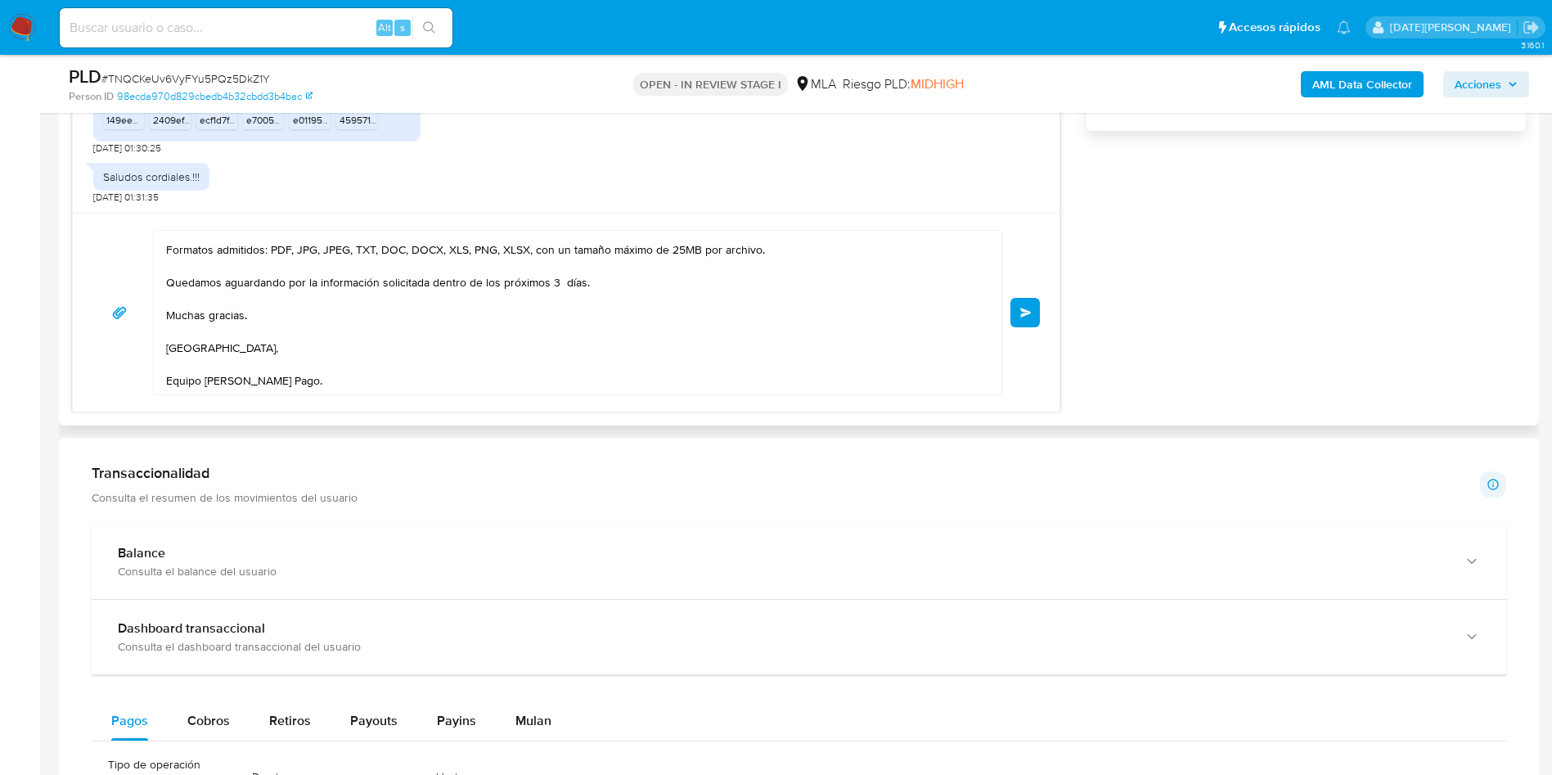
click at [566, 241] on textarea "Hola, Luis Antonio Alves. Muchas gracias por la información brindada. Te pedimo…" at bounding box center [573, 313] width 815 height 164
click at [561, 240] on textarea "Hola, Luis Antonio Alves. Muchas gracias por la información brindada. Te pedimo…" at bounding box center [573, 313] width 815 height 164
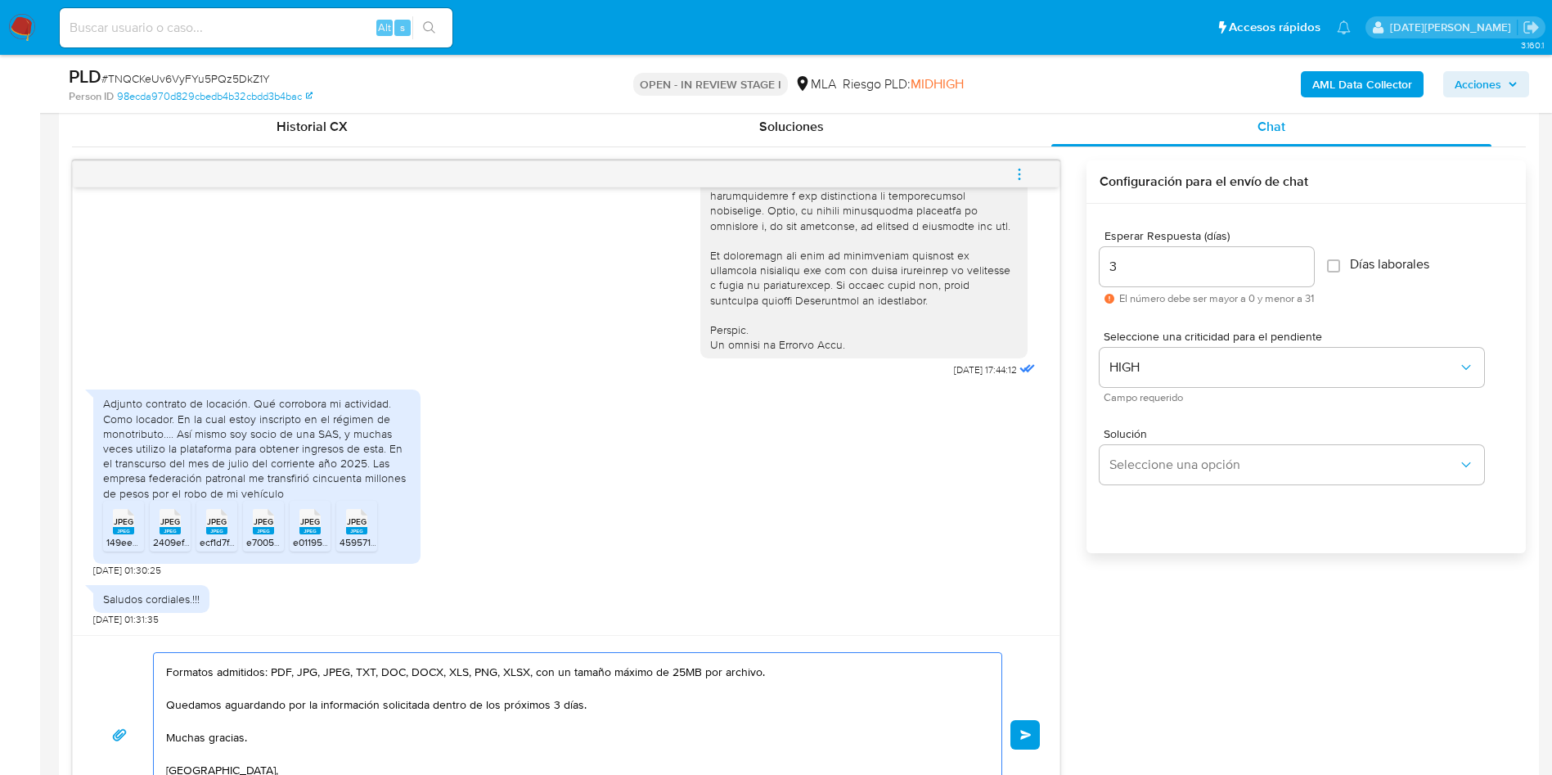
scroll to position [859, 0]
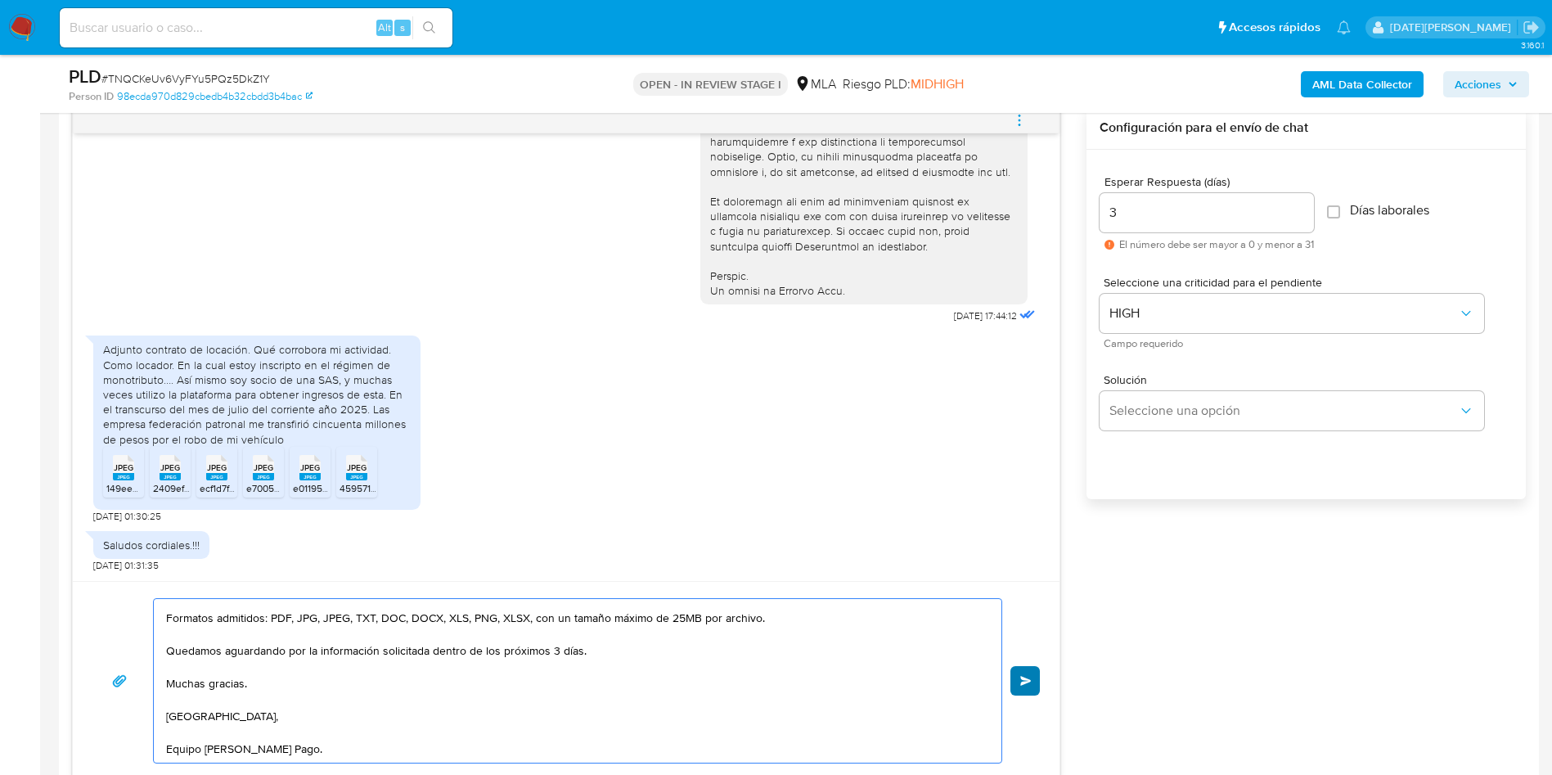
type textarea "Hola, Luis Antonio Alves. Muchas gracias por la información brindada. Te pedimo…"
click at [1025, 679] on span "Enviar" at bounding box center [1025, 681] width 11 height 10
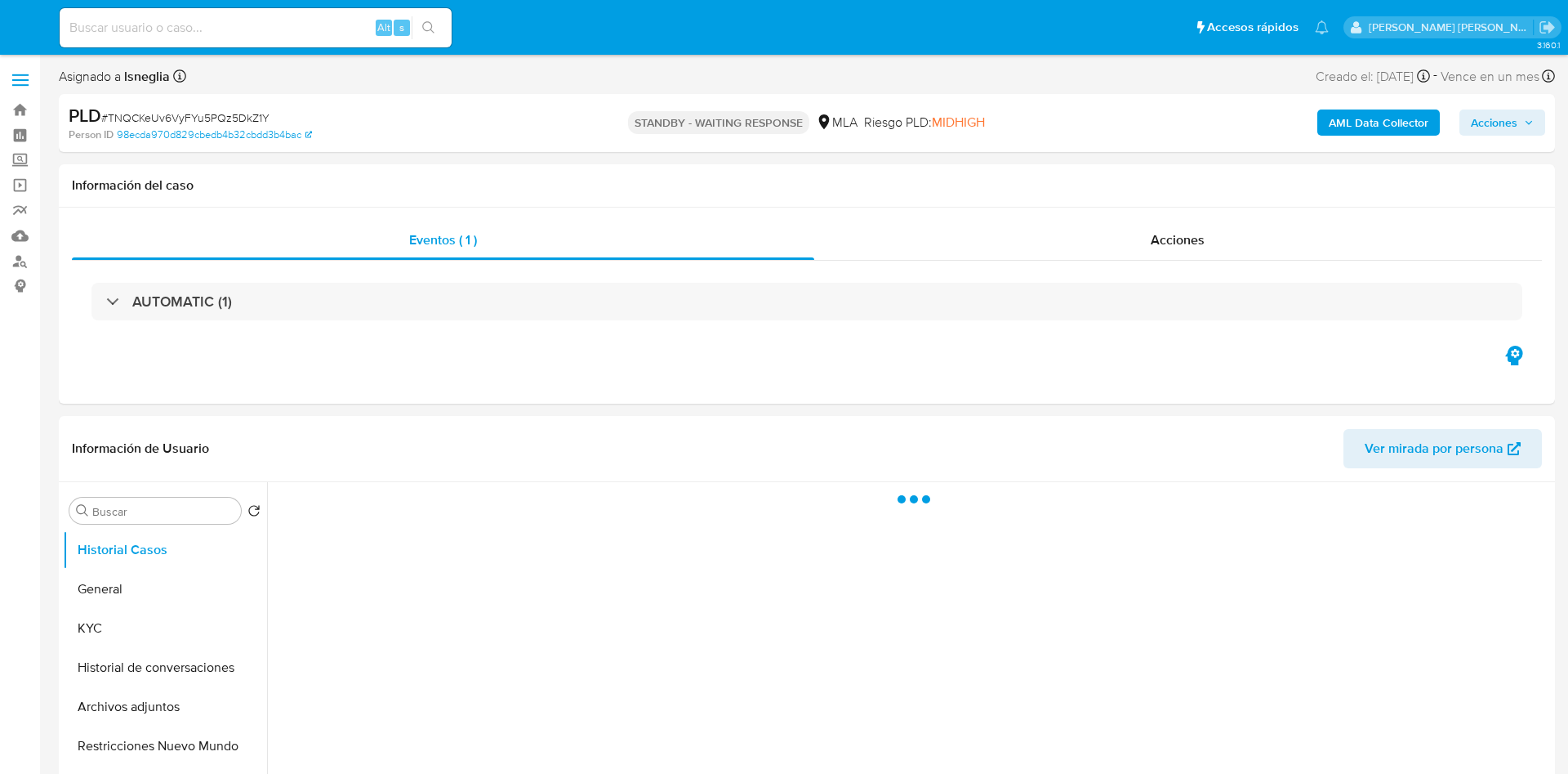
select select "10"
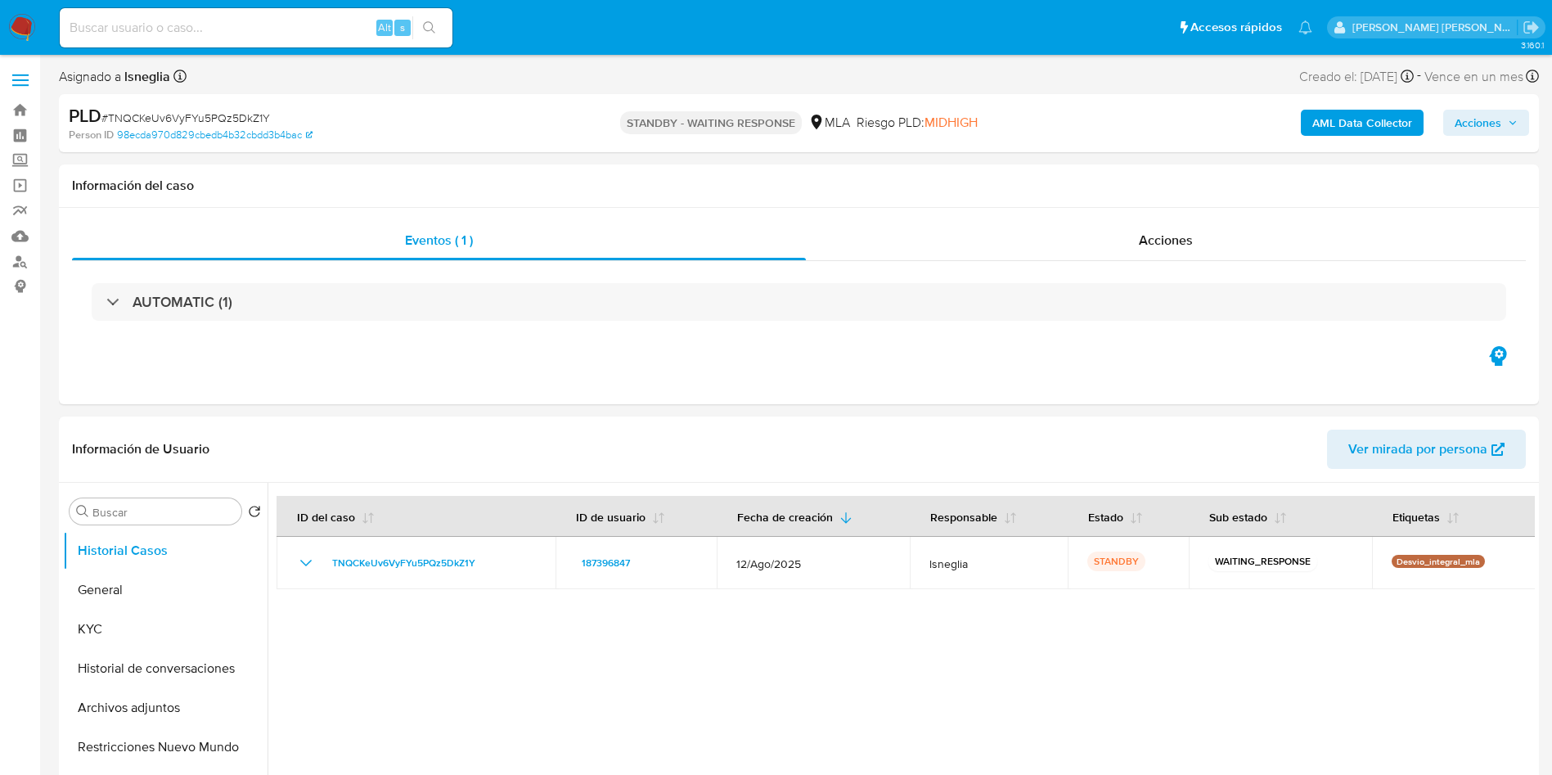
click at [221, 23] on input at bounding box center [256, 27] width 393 height 21
paste input "dmhjJ3EPCdq4GfuN1kaoRrBO"
type input "dmhjJ3EPCdq4GfuN1kaoRrBO"
click at [417, 25] on button "search-icon" at bounding box center [429, 27] width 34 height 23
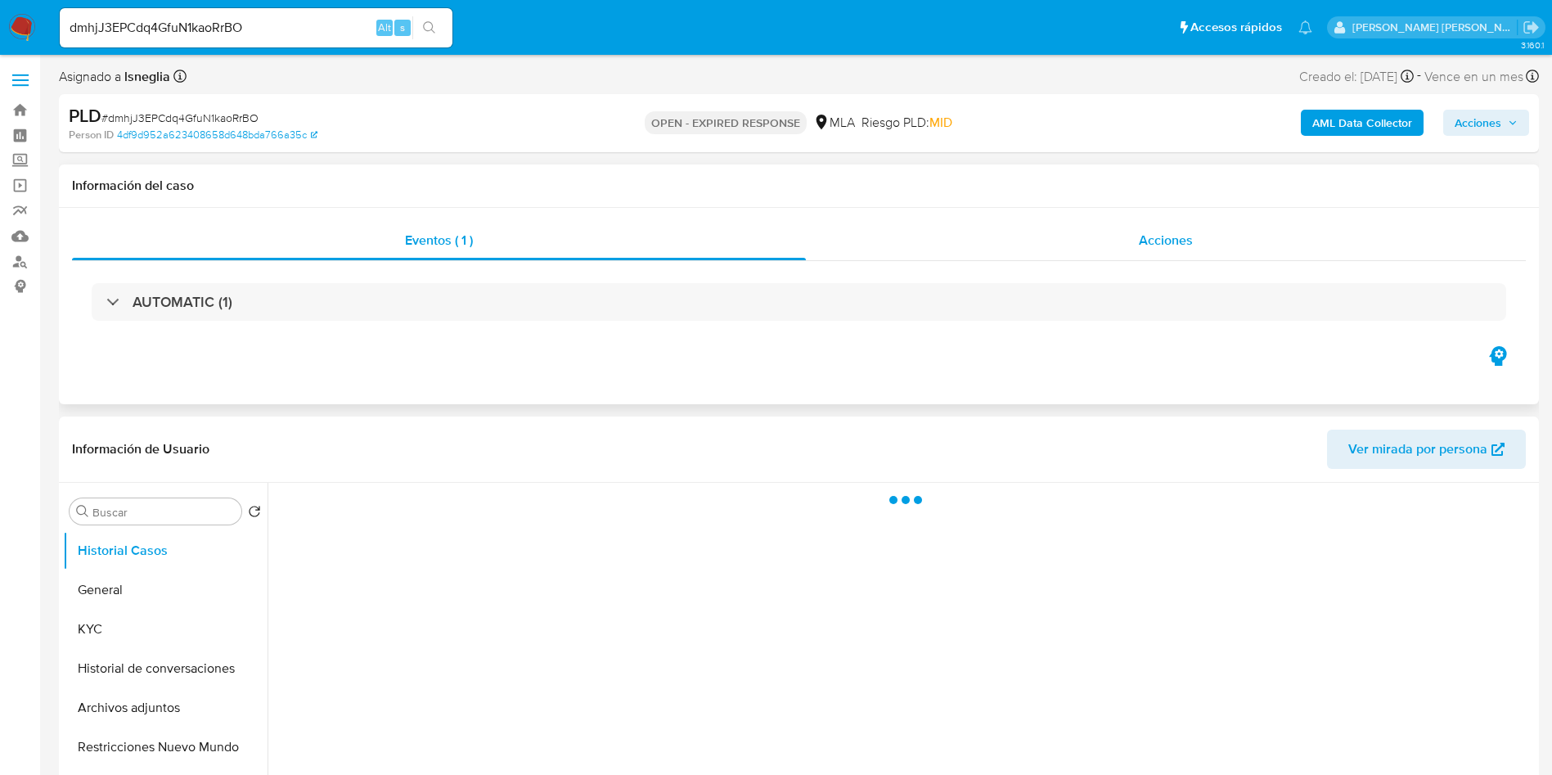
select select "10"
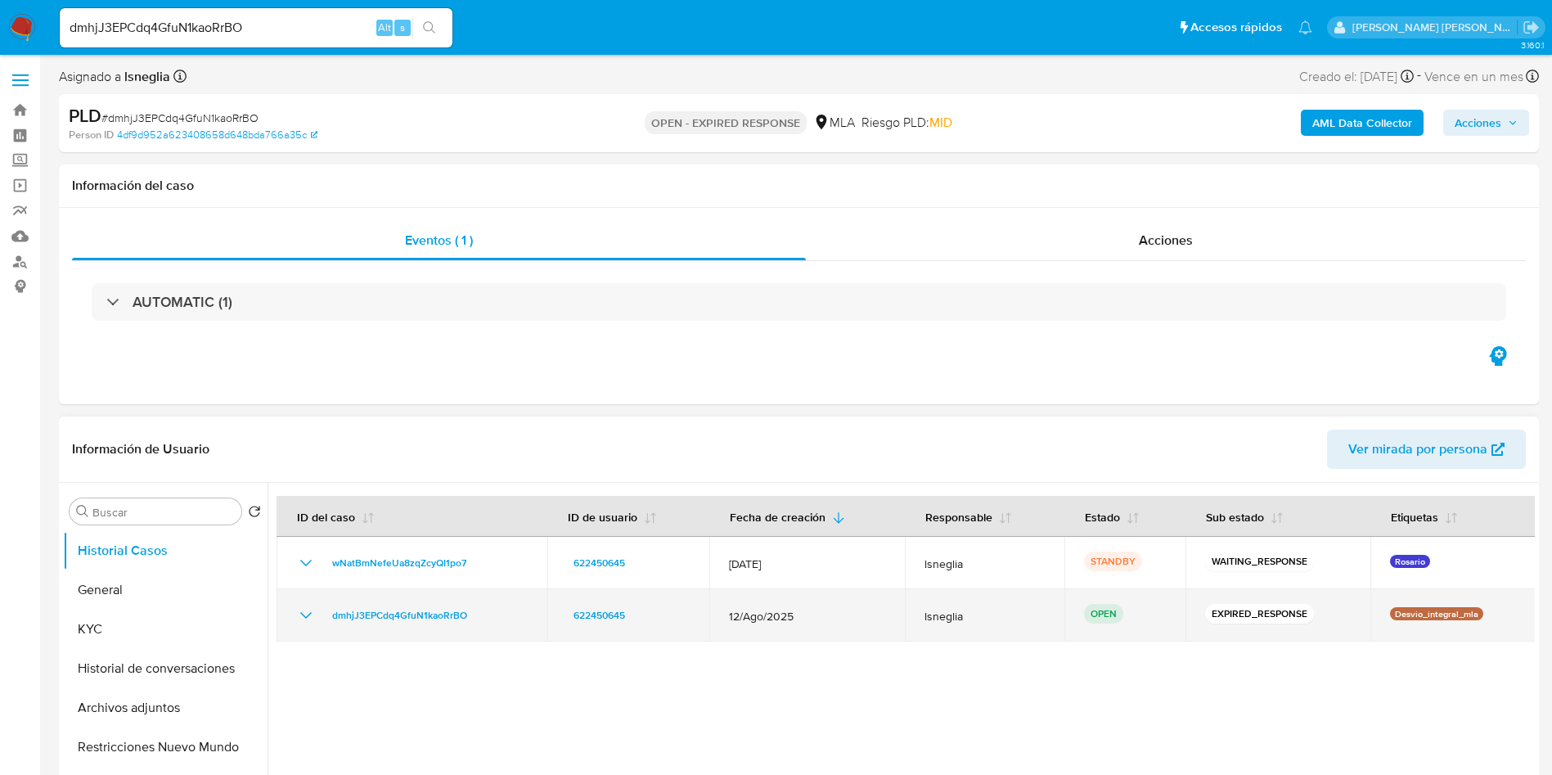
drag, startPoint x: 321, startPoint y: 609, endPoint x: 530, endPoint y: 614, distance: 209.5
click at [530, 614] on td "dmhjJ3EPCdq4GfuN1kaoRrBO" at bounding box center [412, 615] width 271 height 52
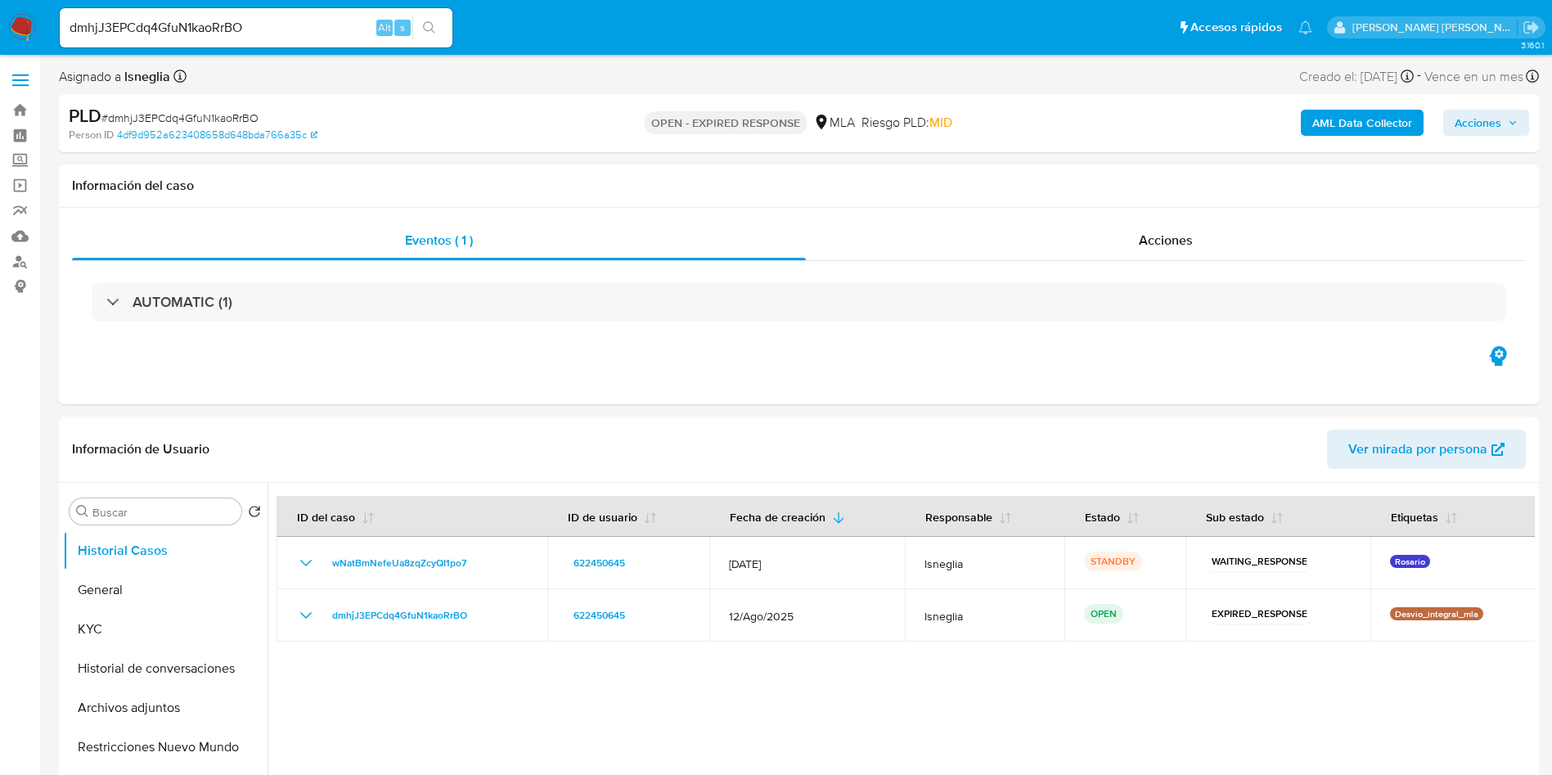
click at [26, 14] on img at bounding box center [22, 28] width 28 height 28
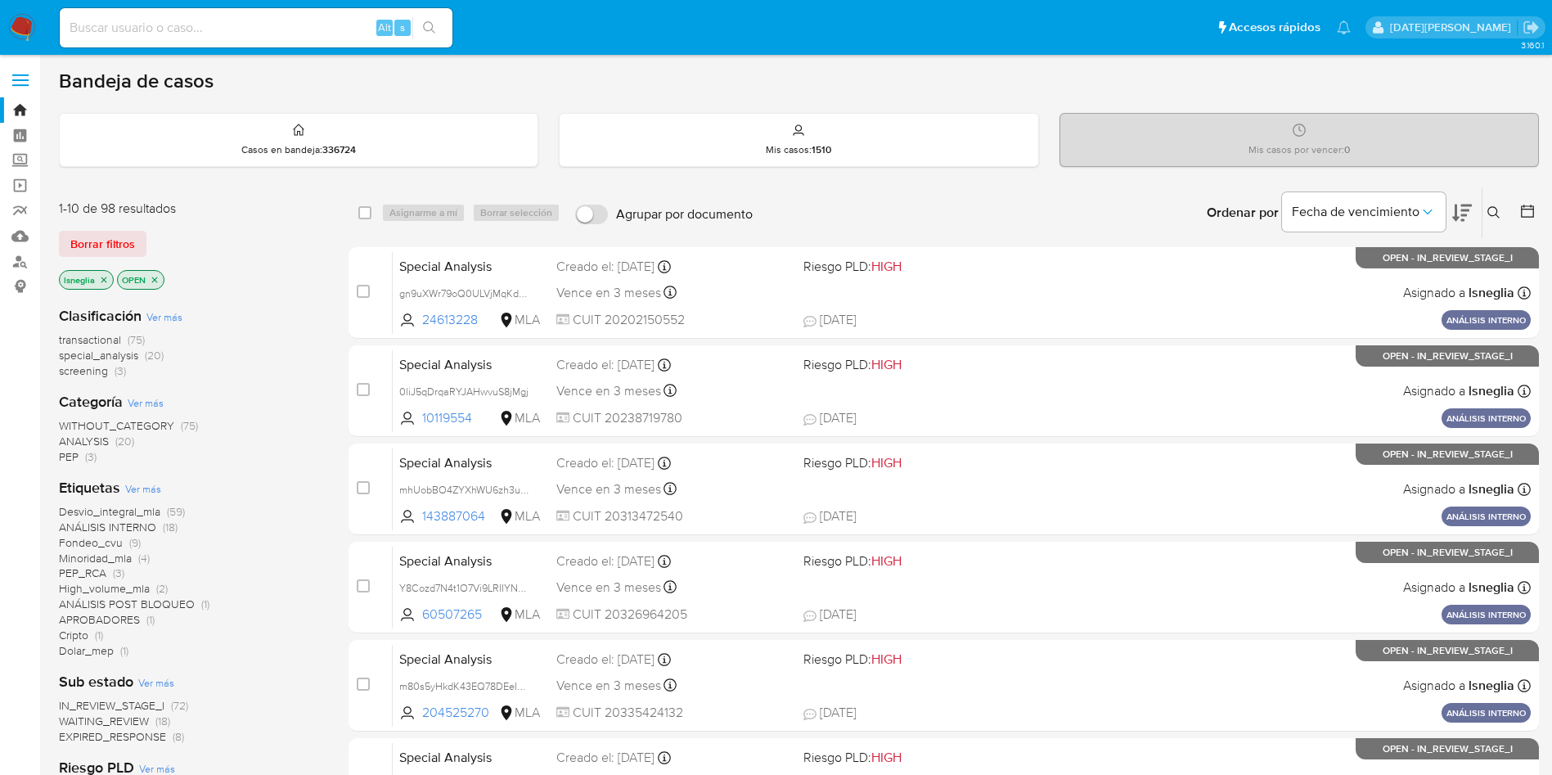
click at [1497, 203] on button at bounding box center [1496, 213] width 27 height 20
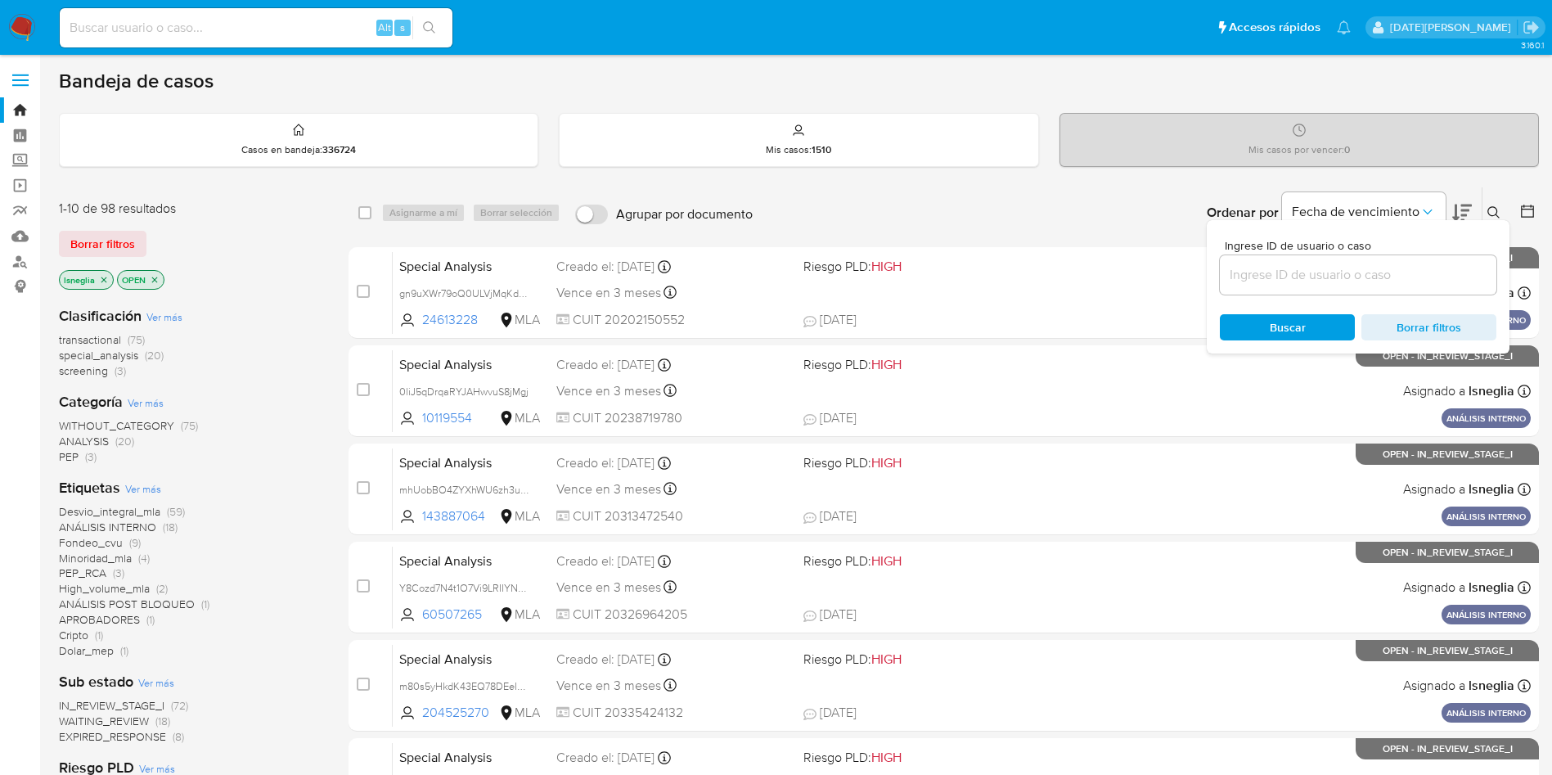
click at [1323, 274] on input at bounding box center [1358, 274] width 277 height 21
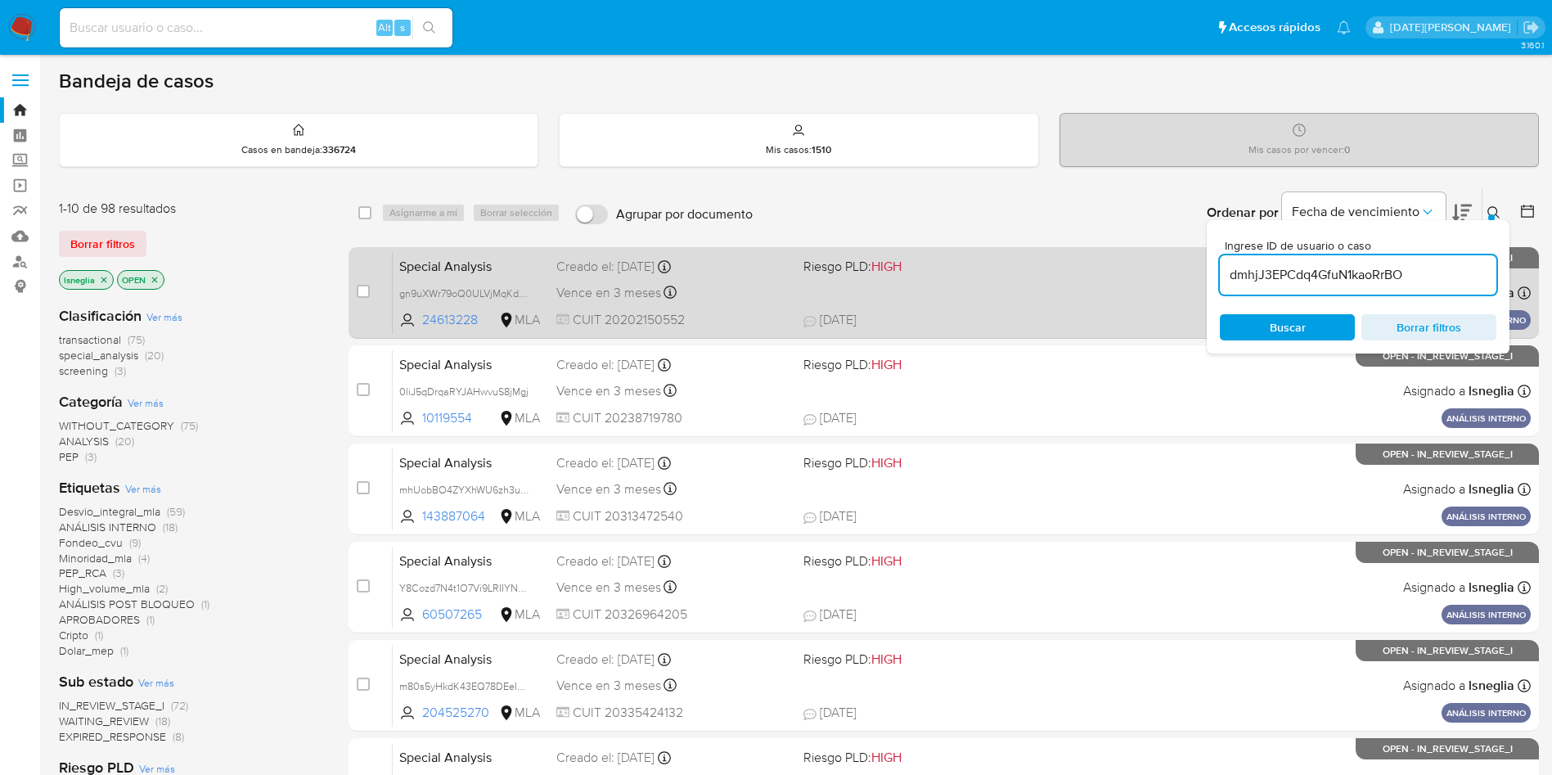
type input "dmhjJ3EPCdq4GfuN1kaoRrBO"
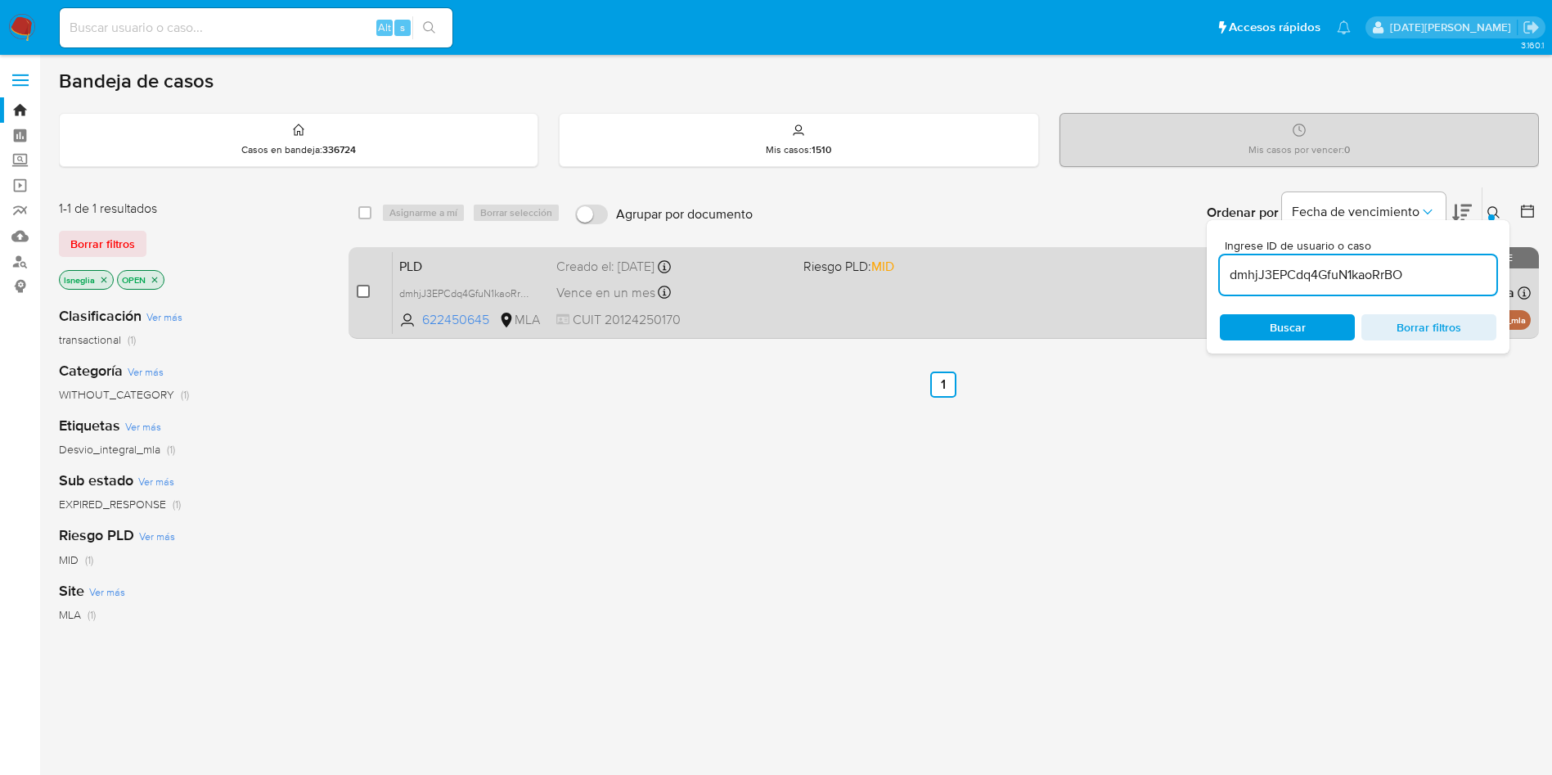
click at [365, 294] on input "checkbox" at bounding box center [363, 291] width 13 height 13
checkbox input "true"
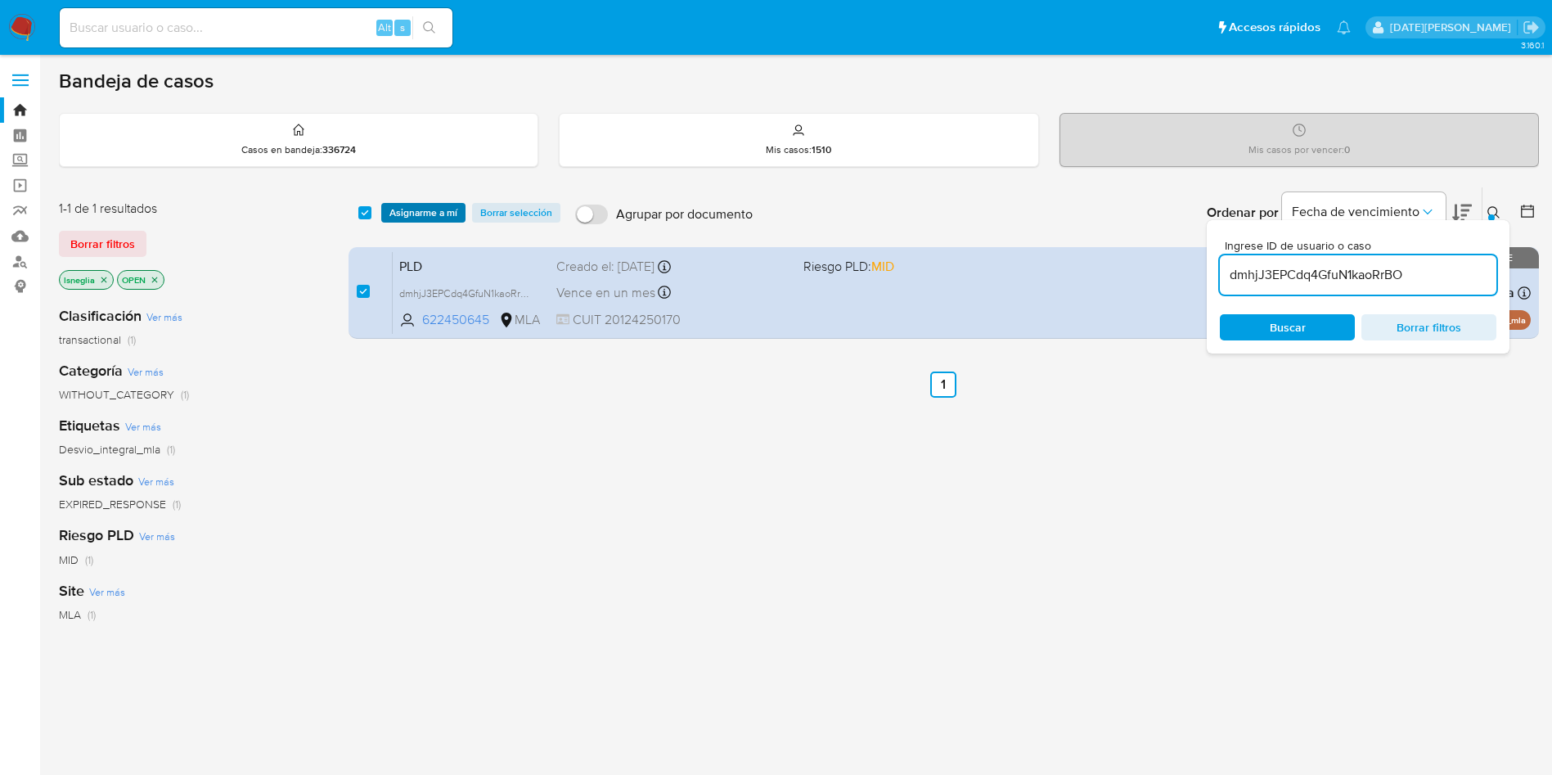
click at [413, 212] on span "Asignarme a mí" at bounding box center [424, 213] width 68 height 16
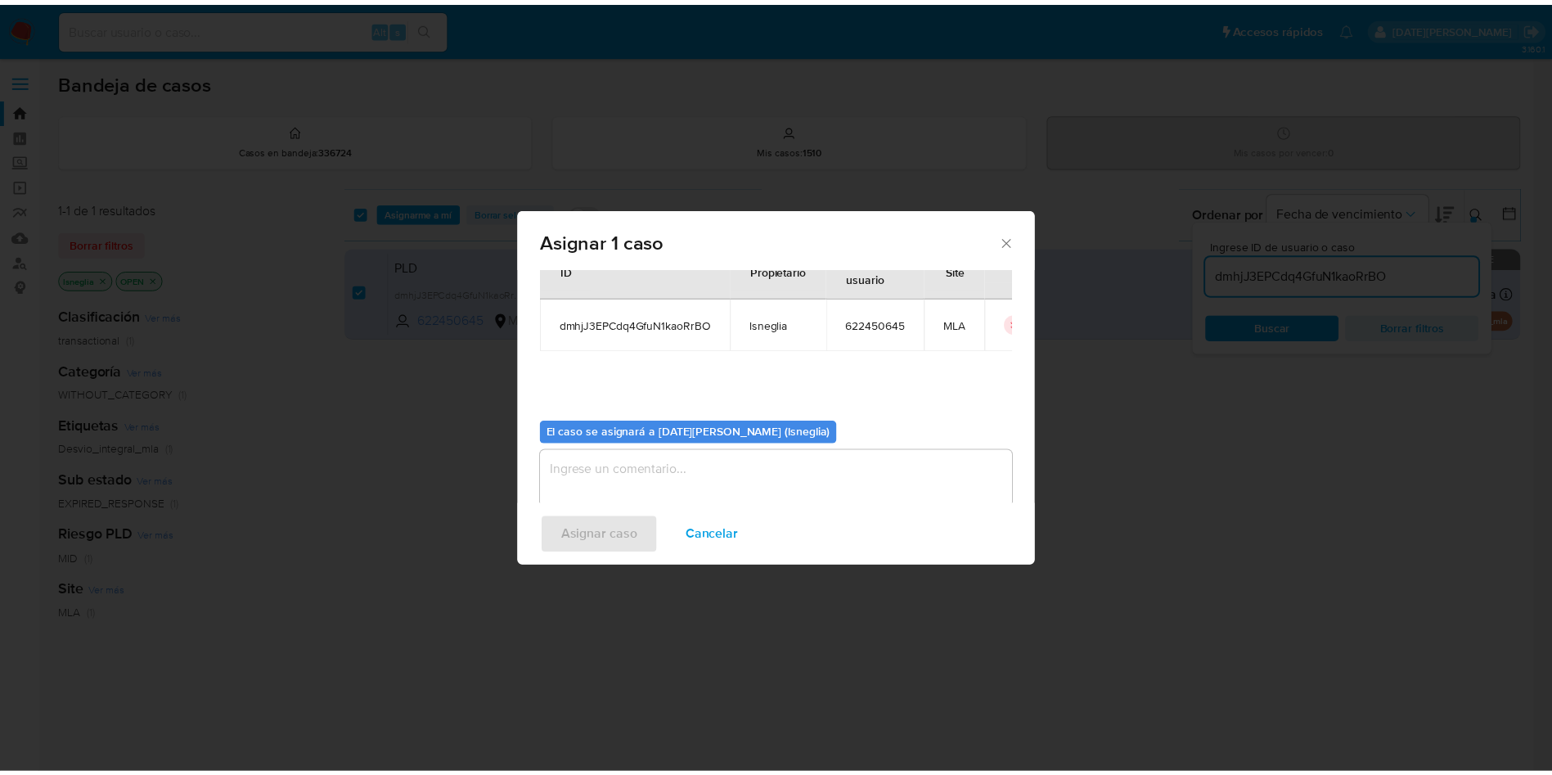
scroll to position [85, 0]
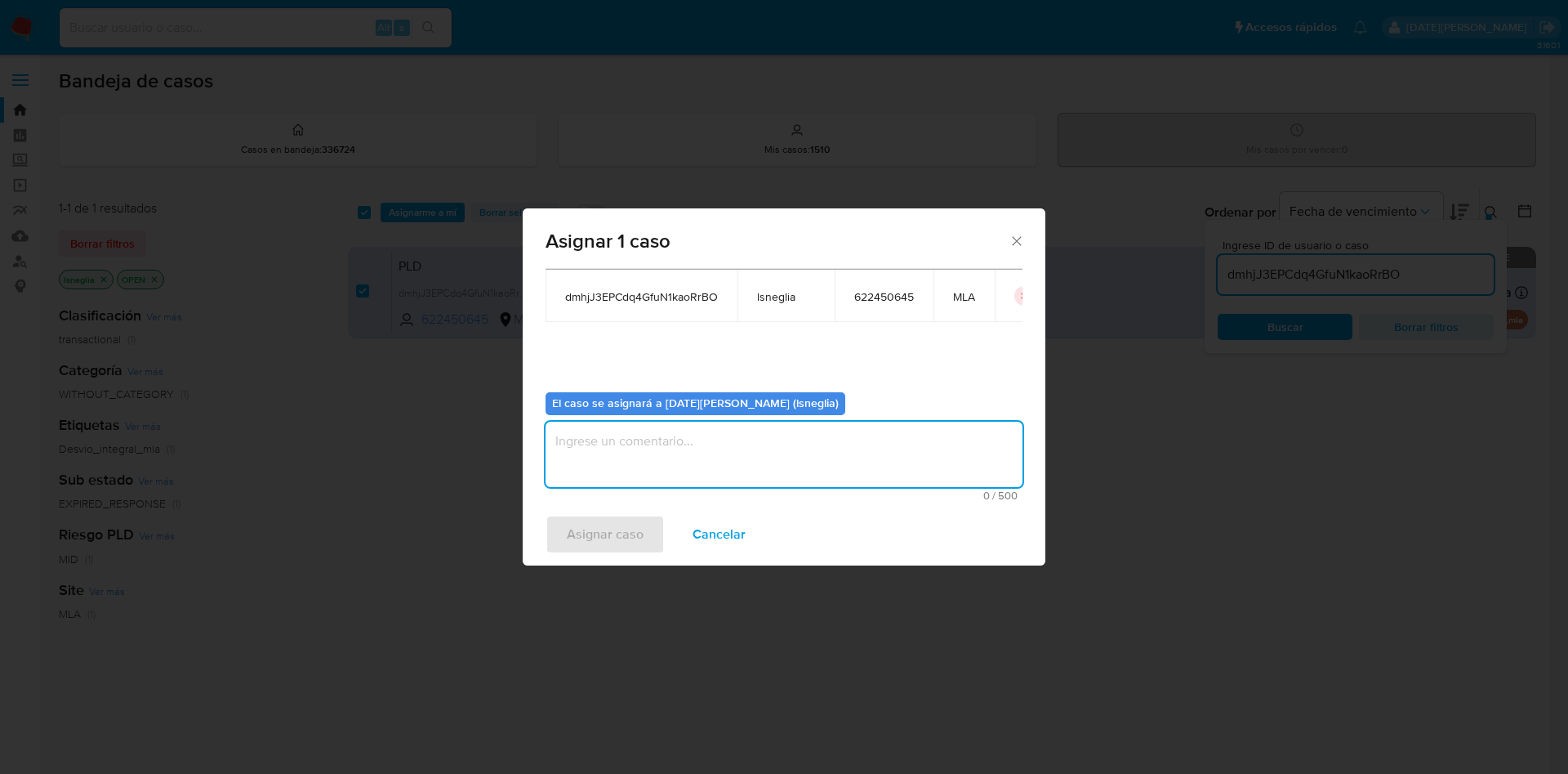
click at [914, 445] on textarea "assign-modal" at bounding box center [784, 453] width 477 height 65
type textarea "."
click at [618, 534] on span "Asignar caso" at bounding box center [605, 534] width 77 height 36
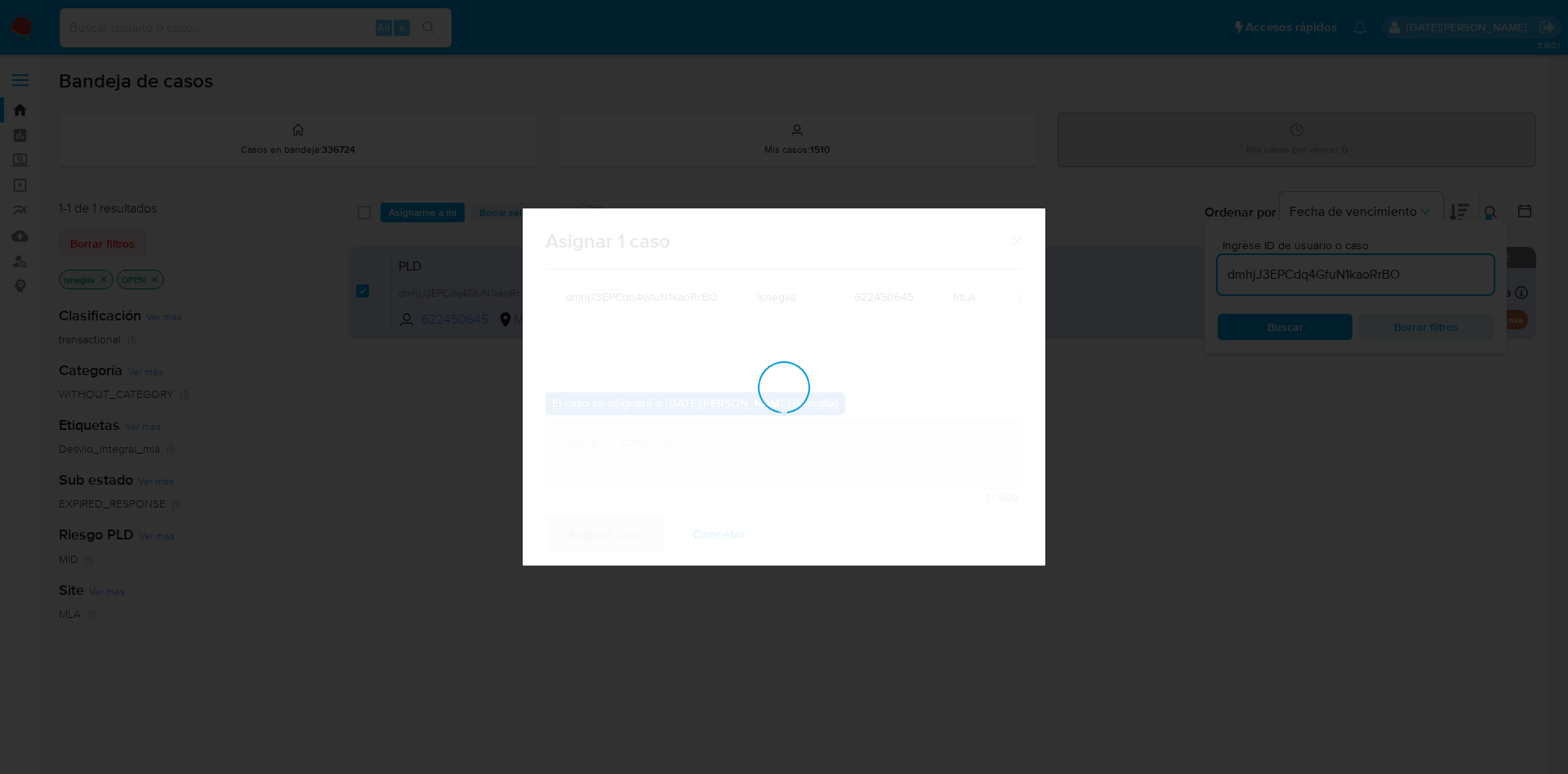
checkbox input "false"
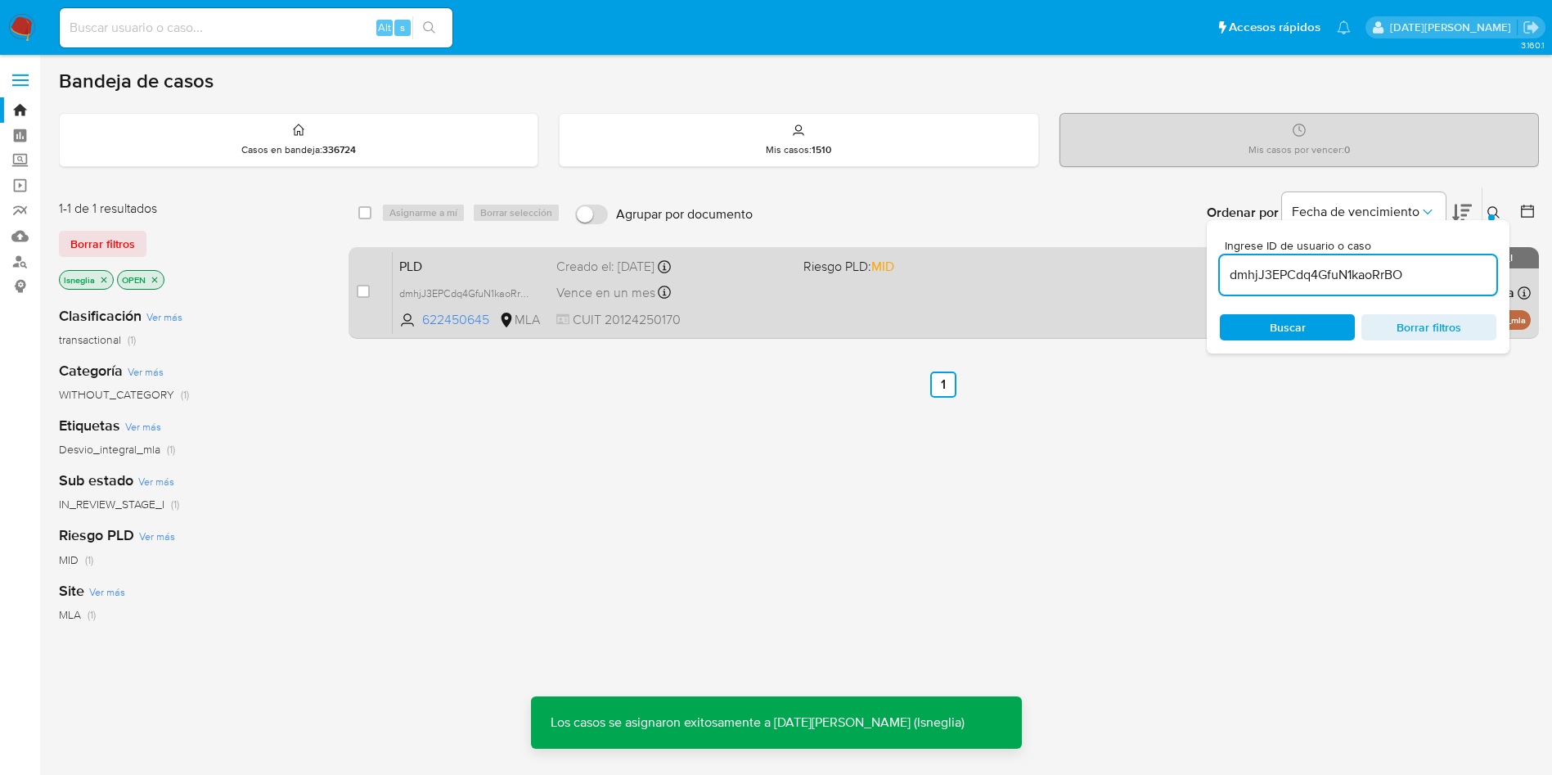
click at [426, 262] on span "PLD" at bounding box center [471, 264] width 144 height 21
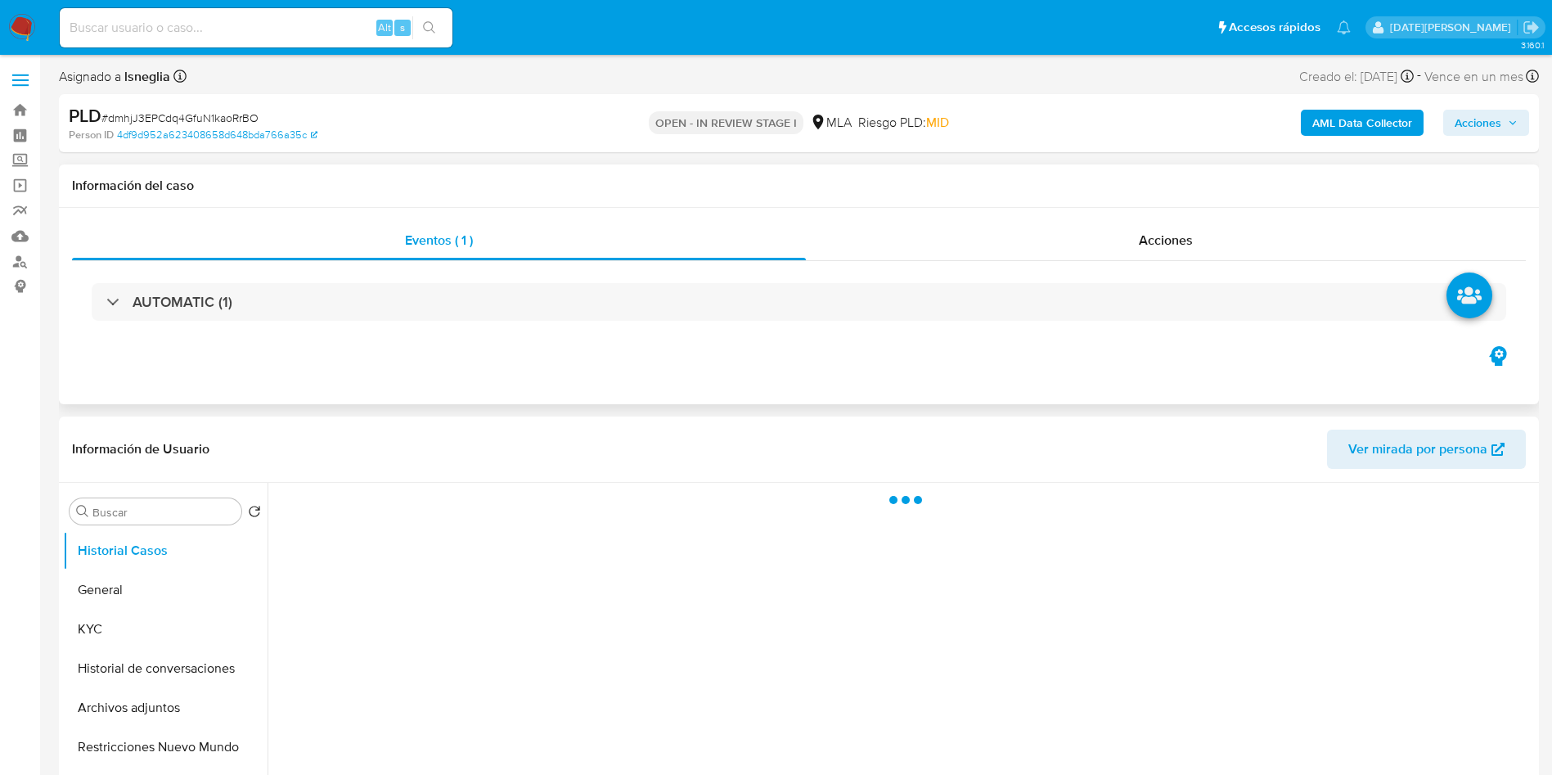
select select "10"
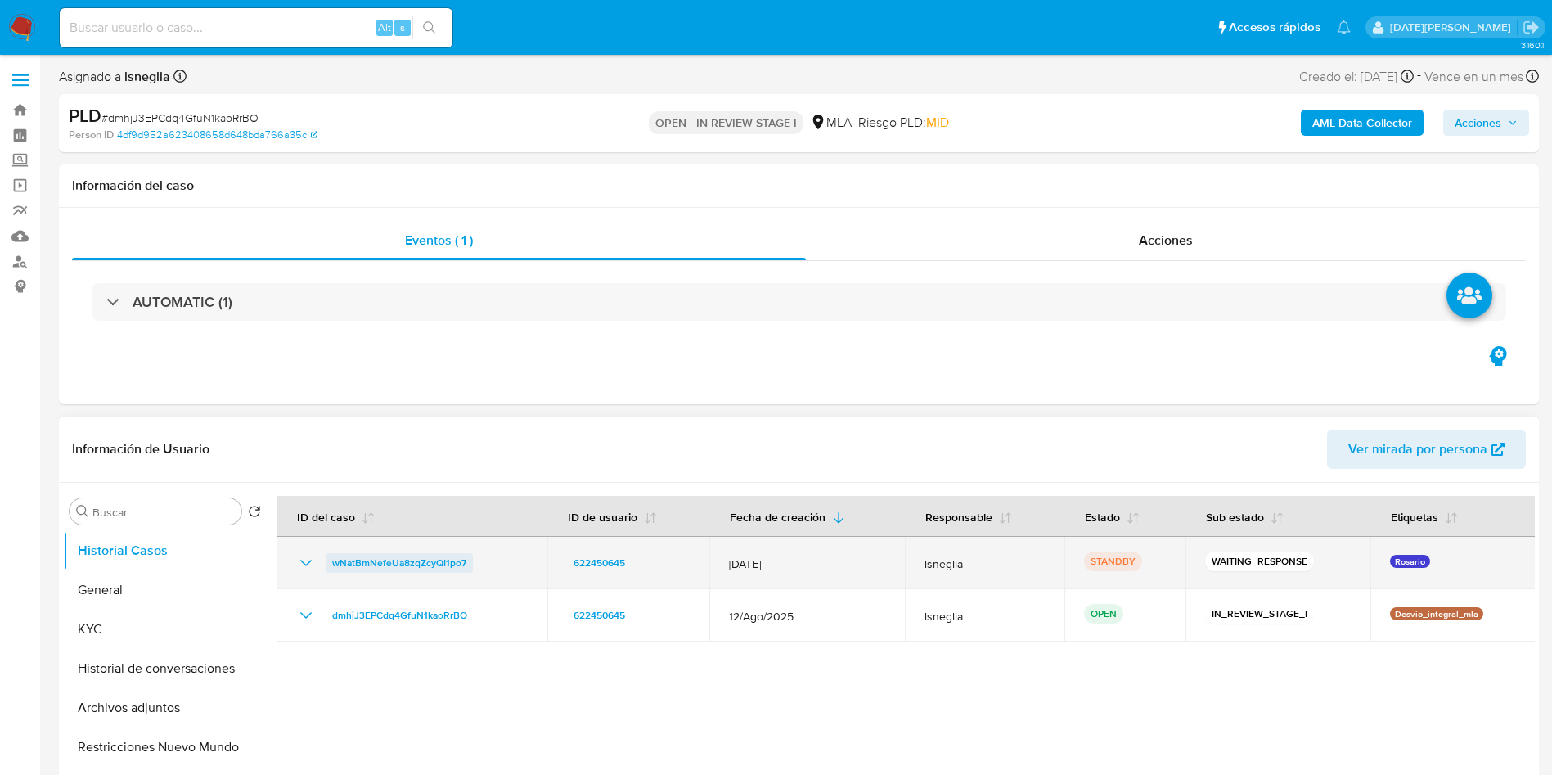
click at [403, 559] on span "wNatBmNefeUa8zqZcyQI1po7" at bounding box center [399, 563] width 134 height 20
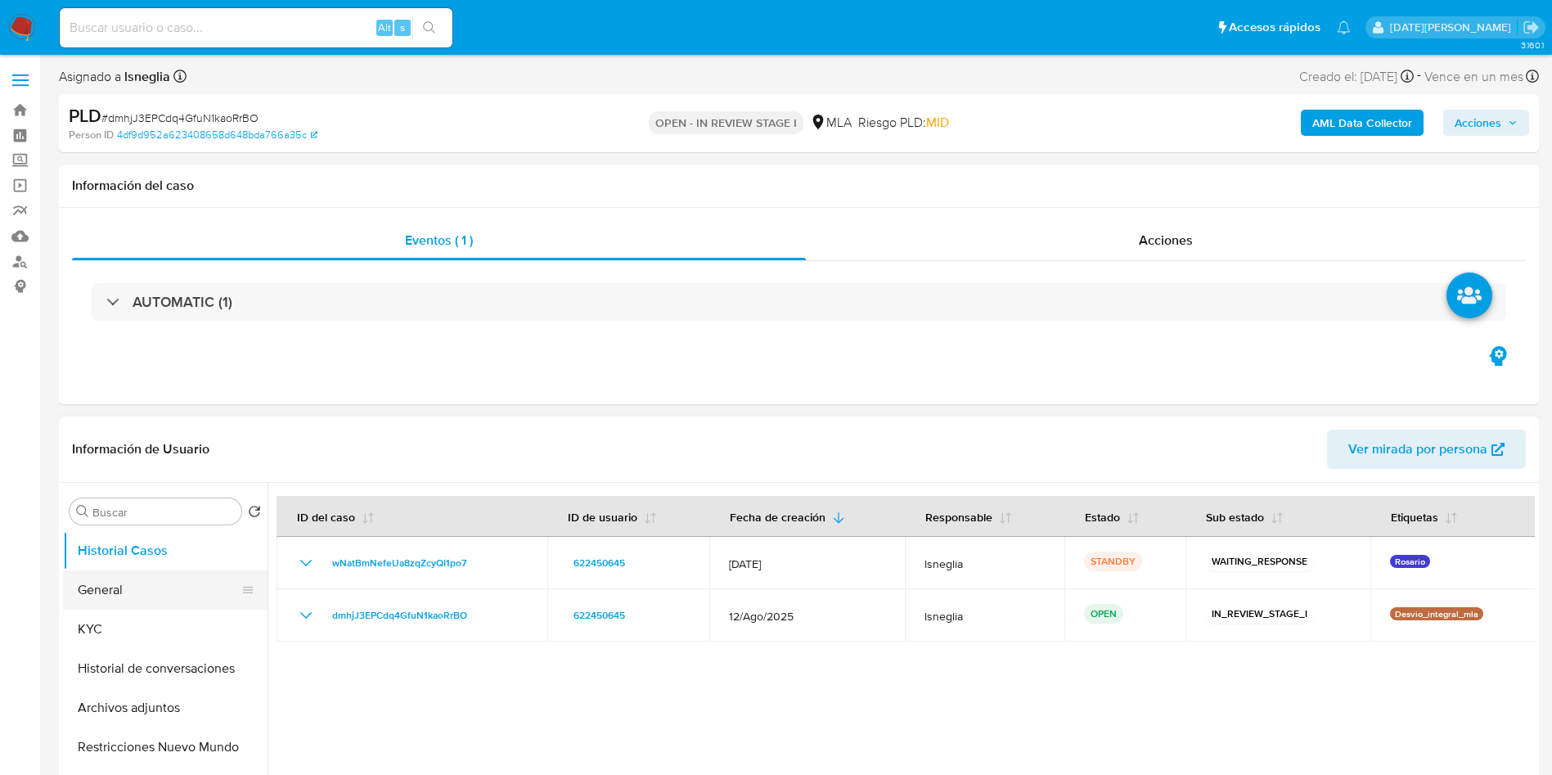
click at [128, 598] on button "General" at bounding box center [158, 589] width 191 height 39
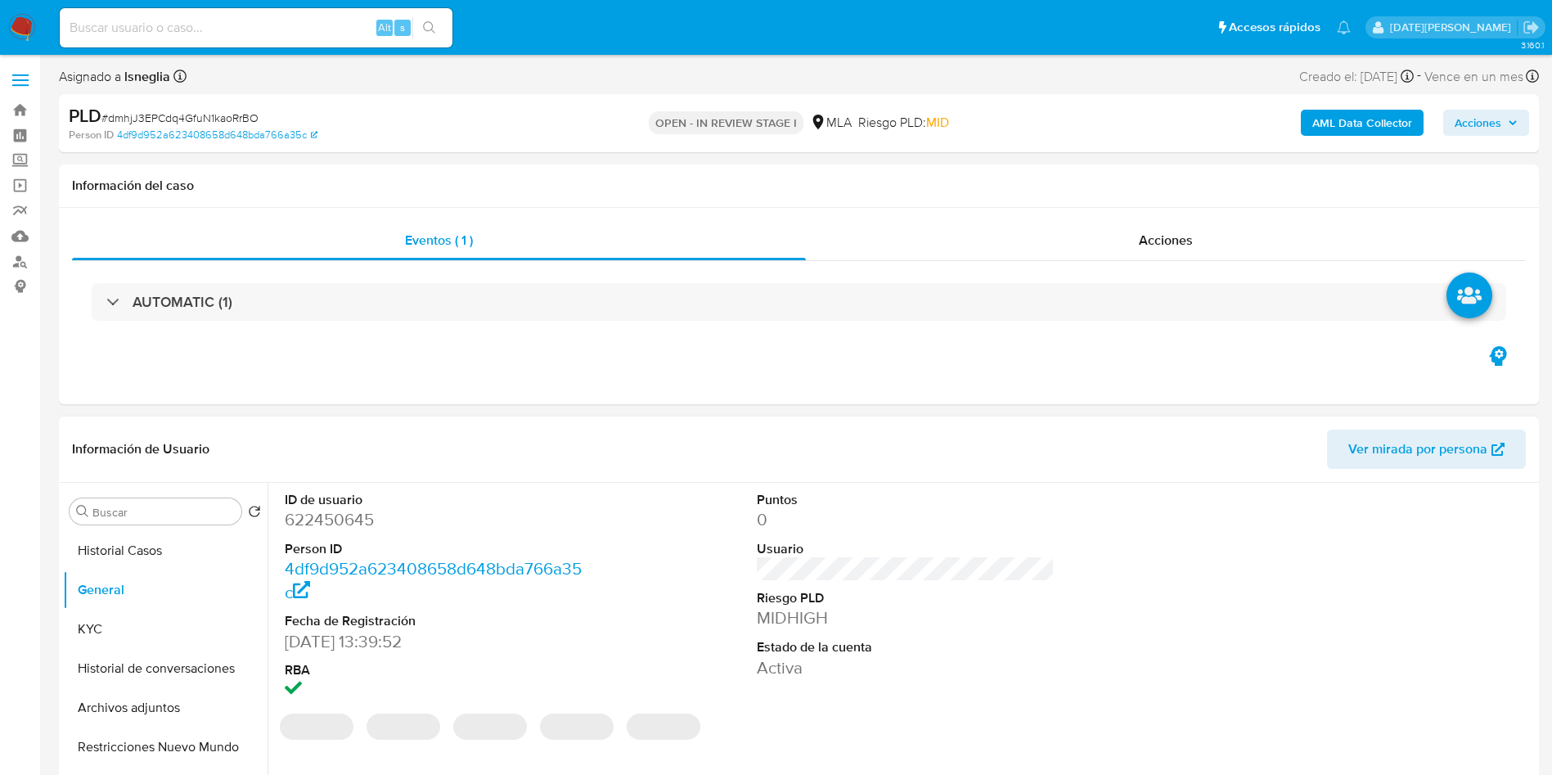
click at [344, 513] on dd "622450645" at bounding box center [434, 519] width 299 height 23
copy dd "622450645"
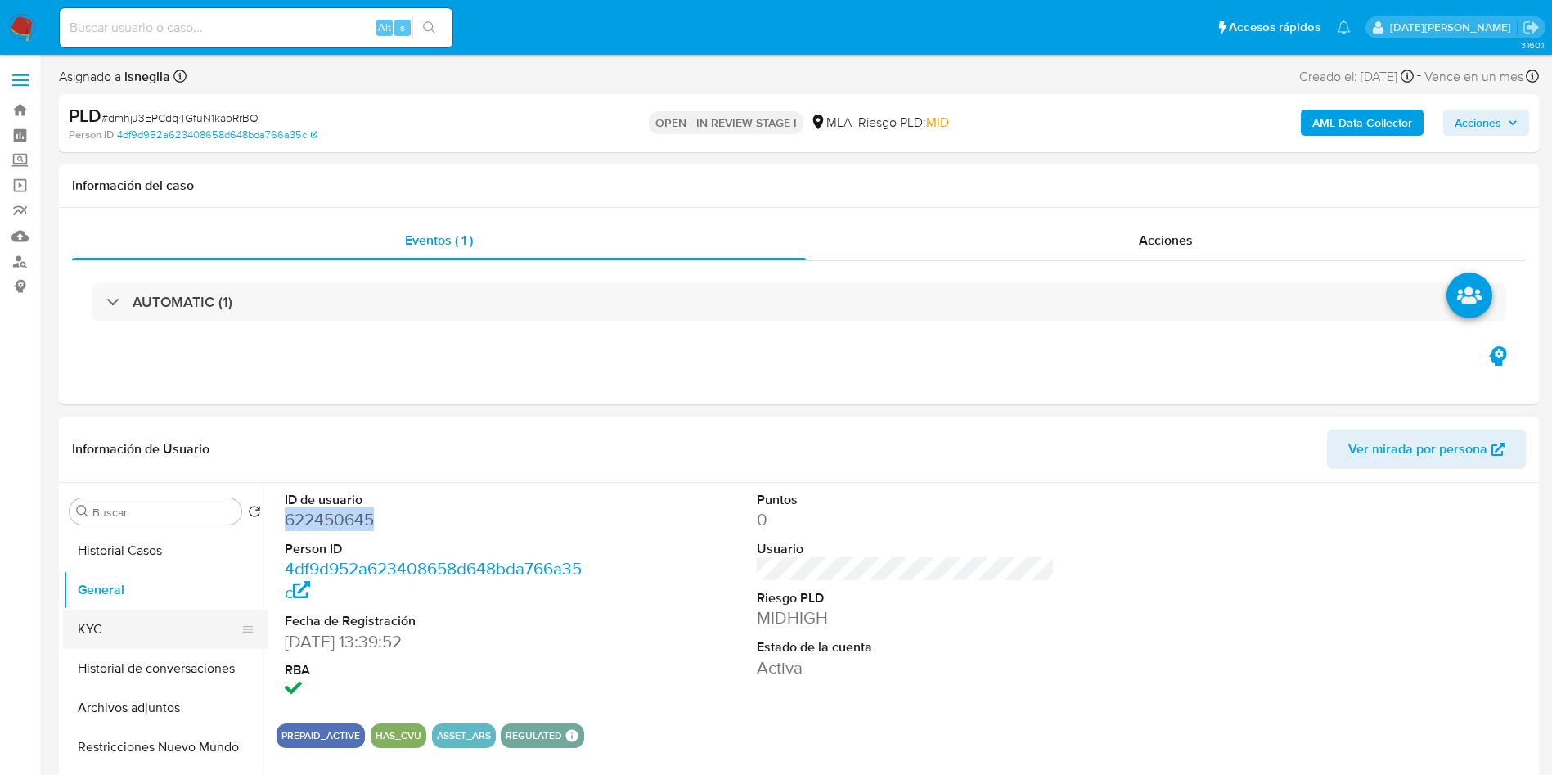
click at [172, 632] on button "KYC" at bounding box center [158, 629] width 191 height 39
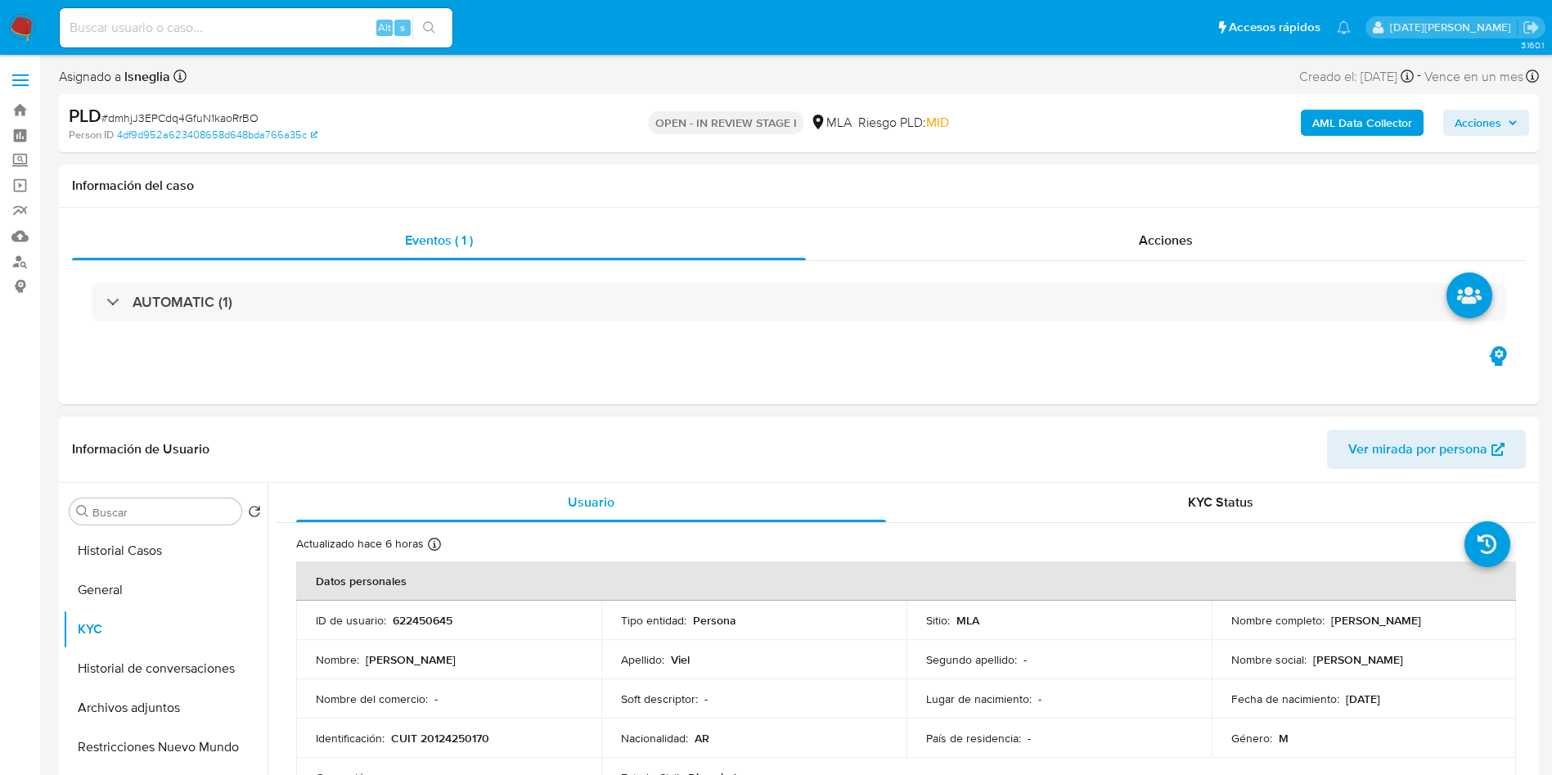
drag, startPoint x: 1327, startPoint y: 620, endPoint x: 1435, endPoint y: 616, distance: 108.9
click at [1435, 616] on div "Nombre completo : [PERSON_NAME]" at bounding box center [1365, 620] width 266 height 15
copy p "[PERSON_NAME]"
drag, startPoint x: 390, startPoint y: 736, endPoint x: 508, endPoint y: 731, distance: 118.8
click at [508, 731] on div "Identificación : CUIT 20124250170" at bounding box center [449, 738] width 266 height 15
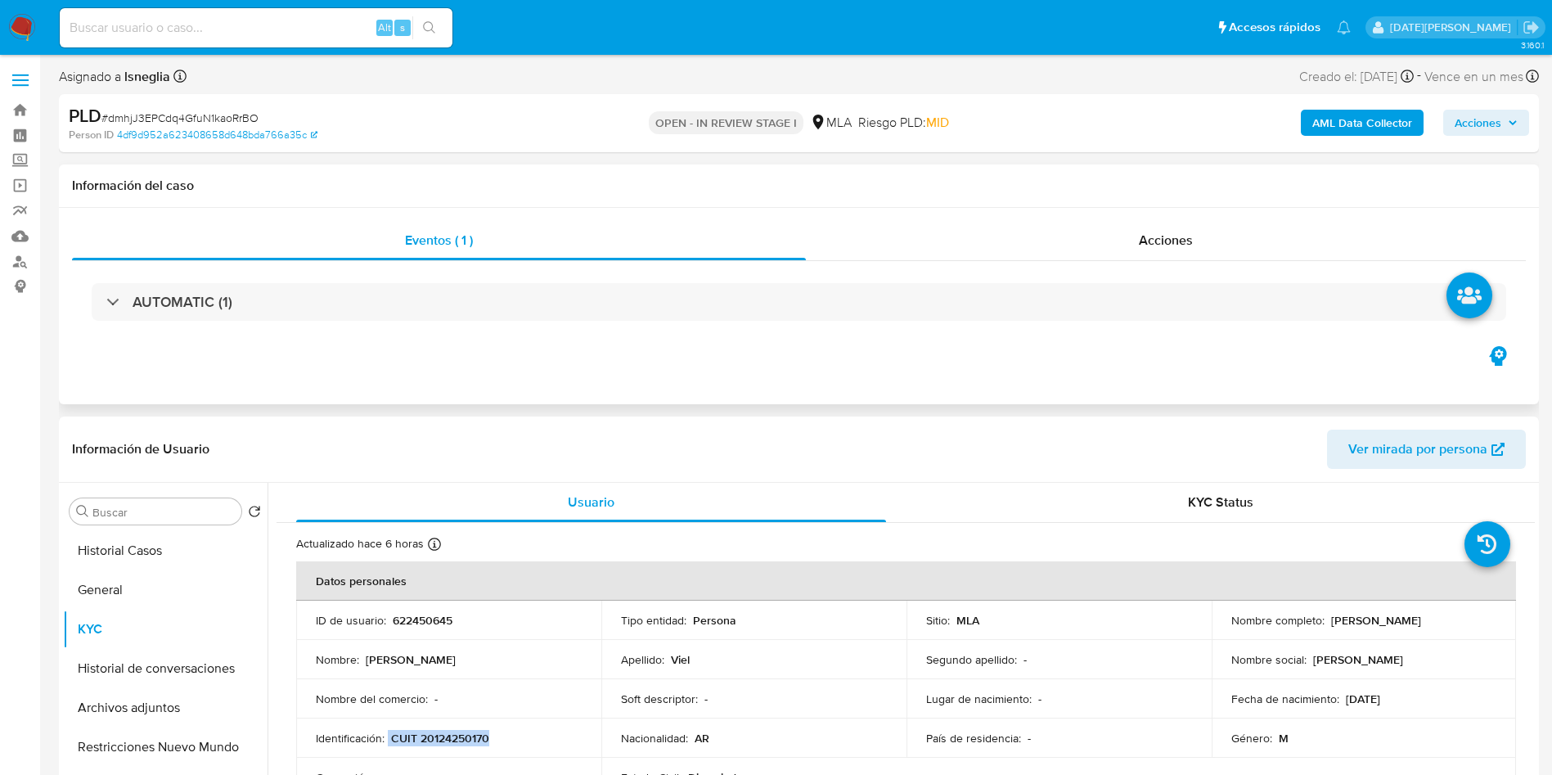
copy div "CUIT 20124250170"
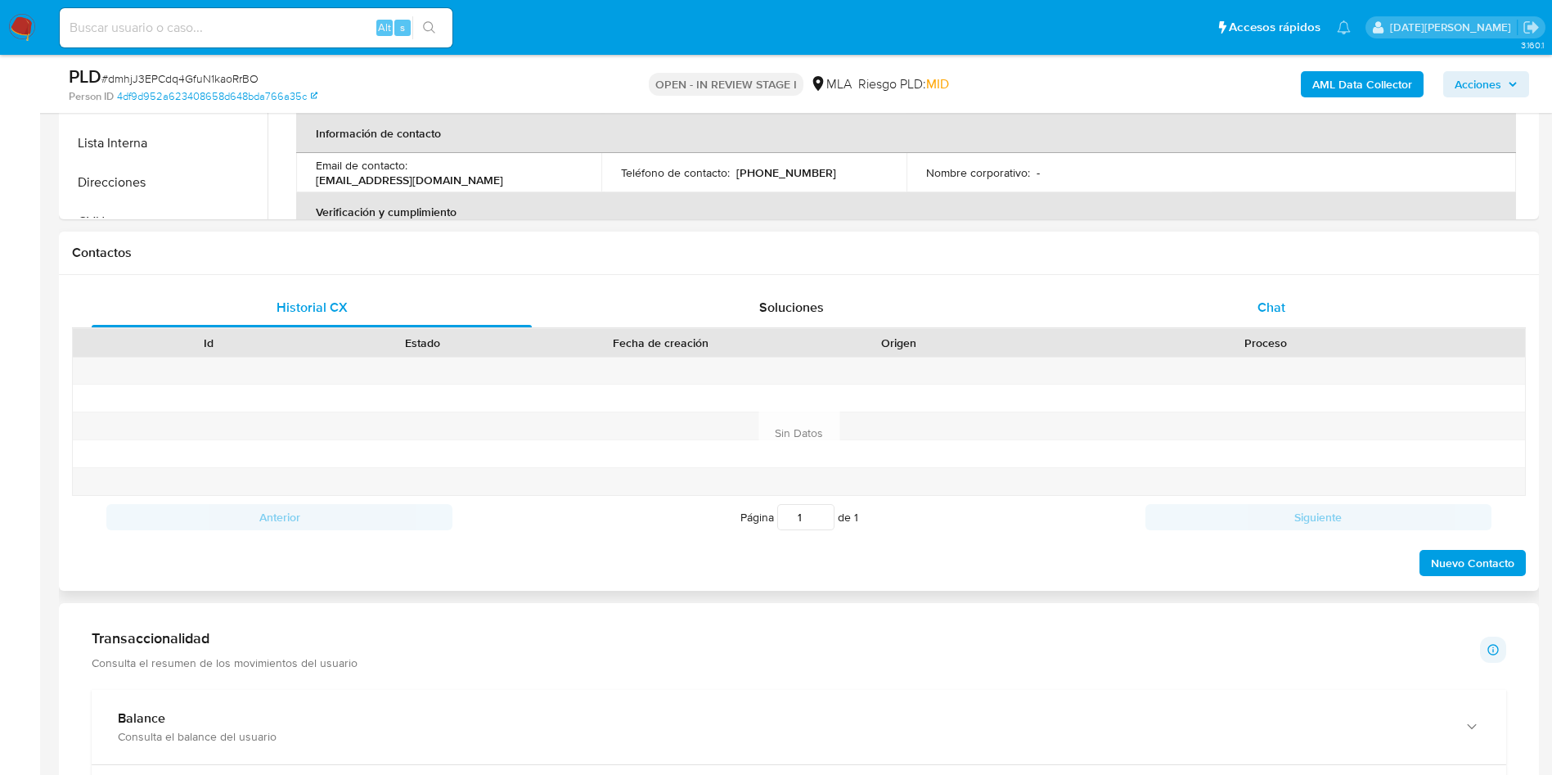
scroll to position [614, 0]
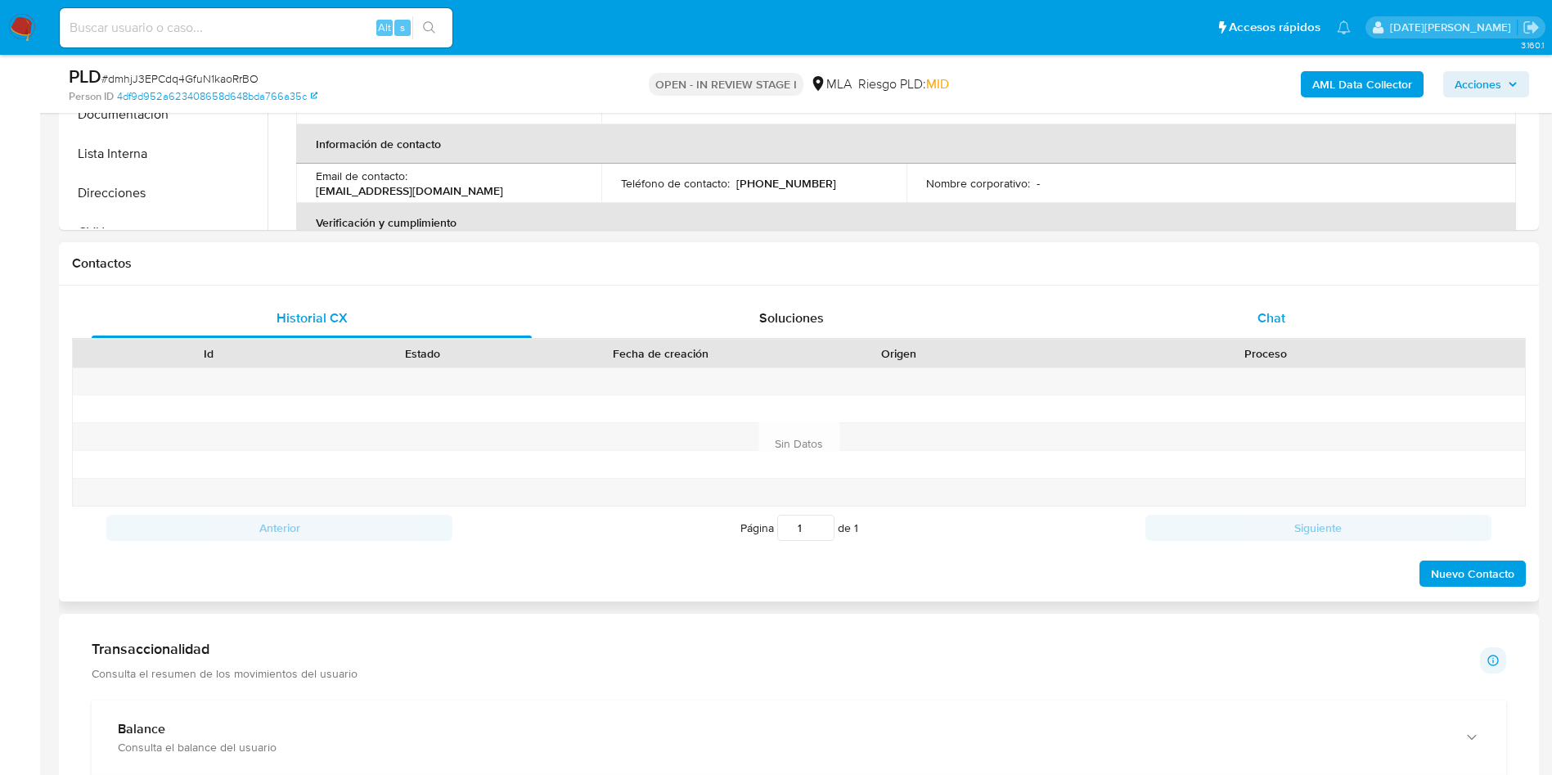
click at [1241, 312] on div "Chat" at bounding box center [1272, 318] width 440 height 39
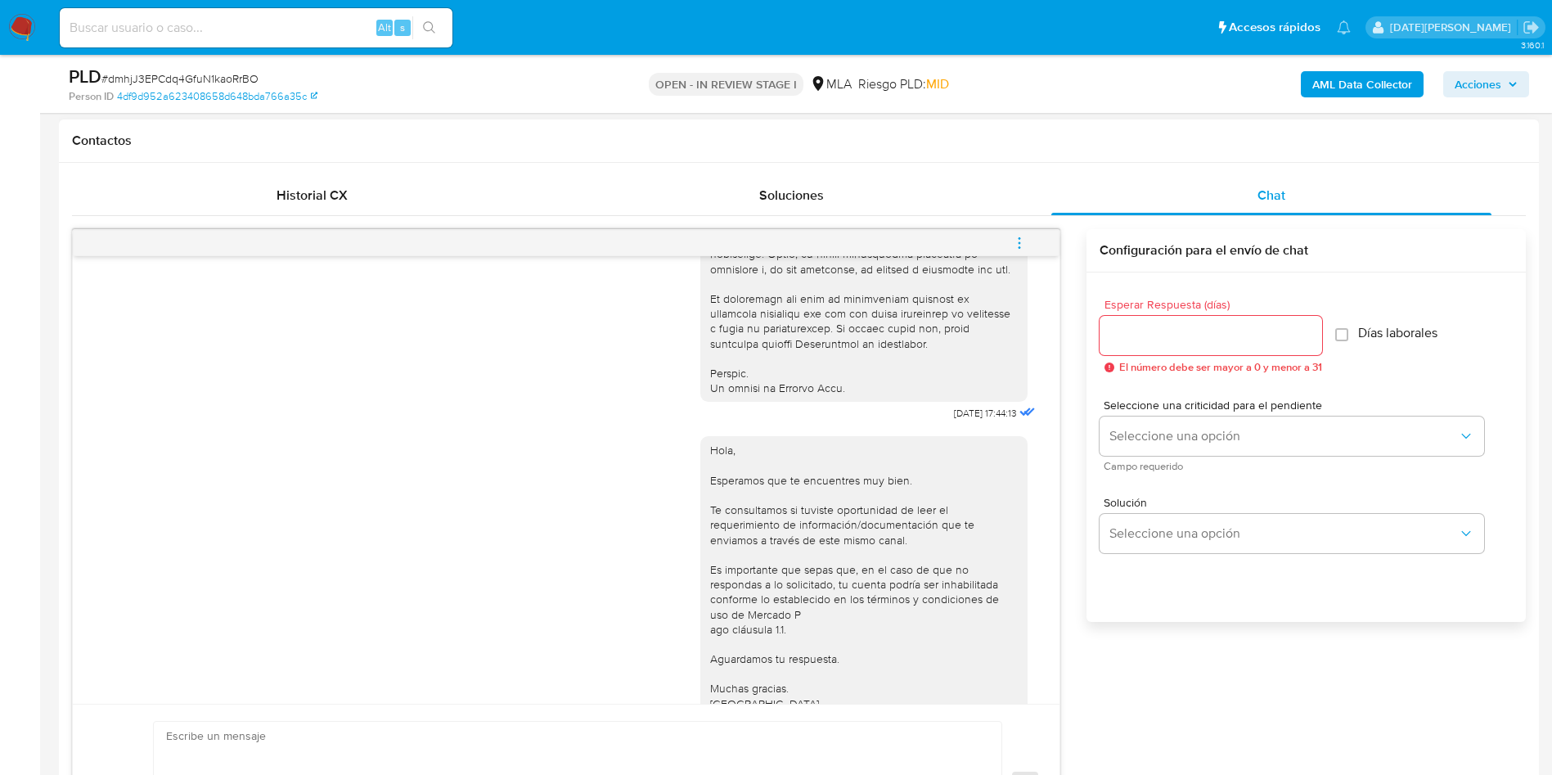
scroll to position [840, 0]
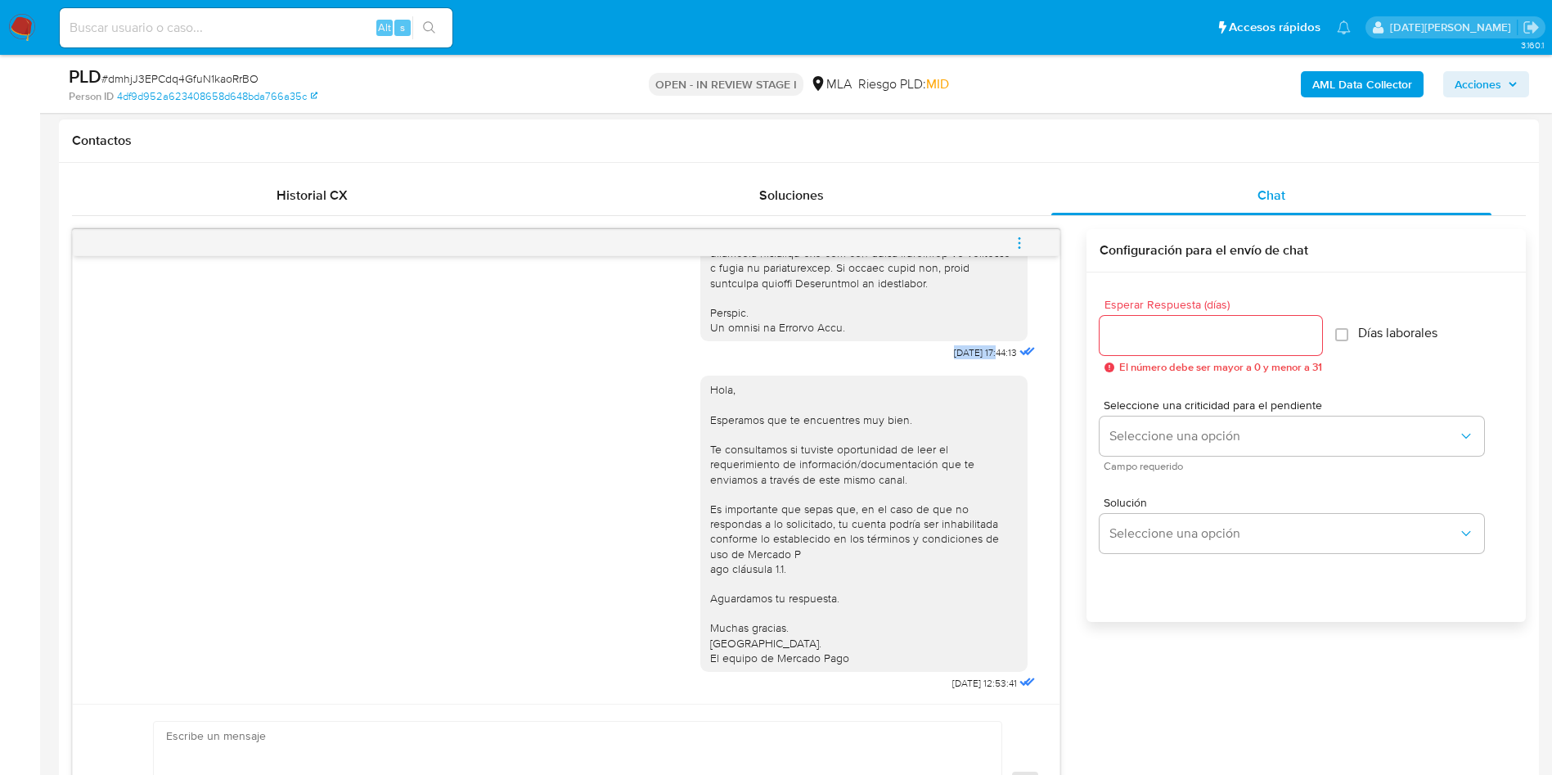
drag, startPoint x: 914, startPoint y: 340, endPoint x: 965, endPoint y: 336, distance: 50.8
copy span "18/08/2025"
drag, startPoint x: 912, startPoint y: 683, endPoint x: 964, endPoint y: 681, distance: 52.4
click at [964, 681] on span "22/08/2025 12:53:41" at bounding box center [985, 683] width 65 height 13
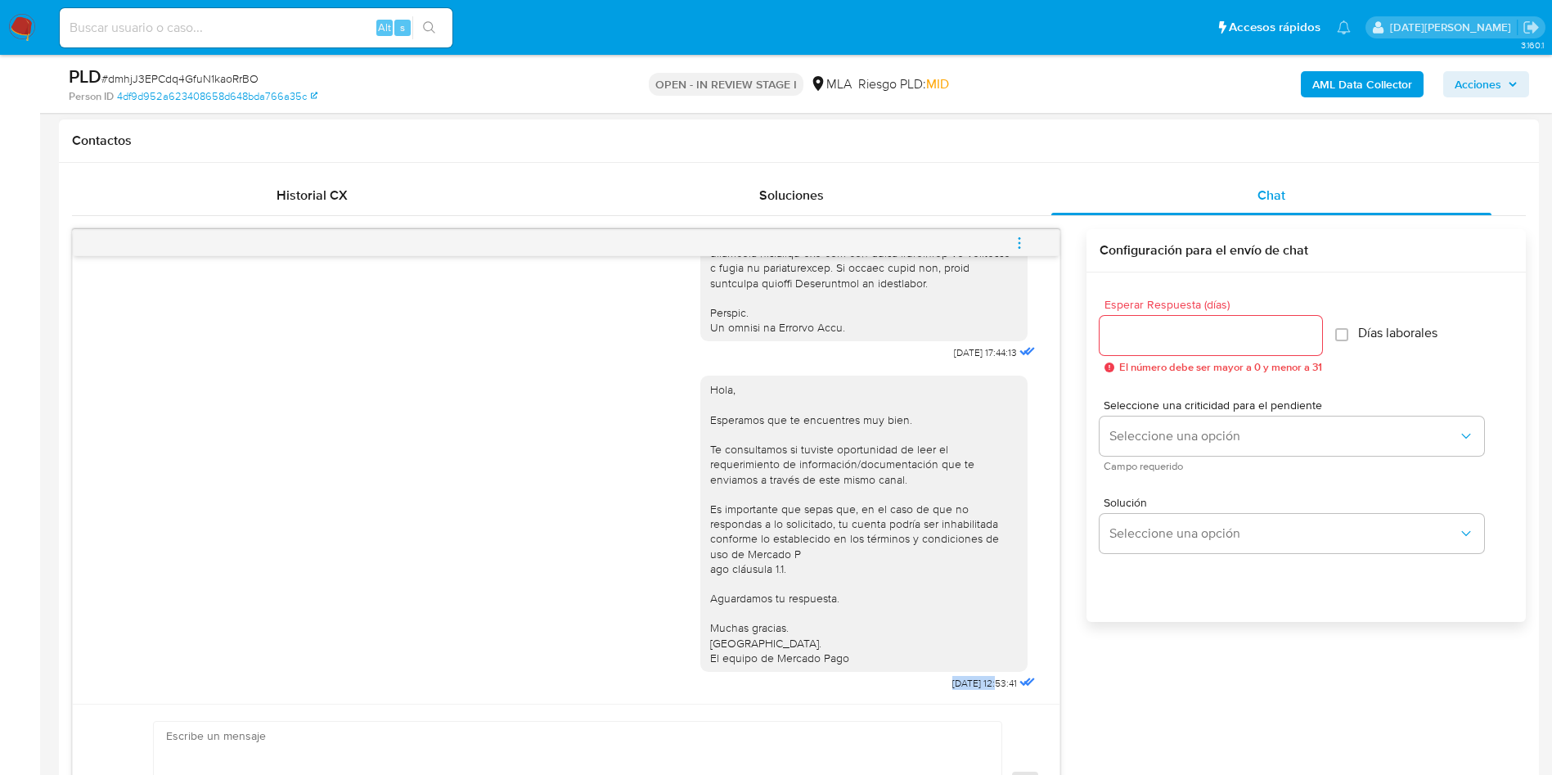
copy span "22/08/2025"
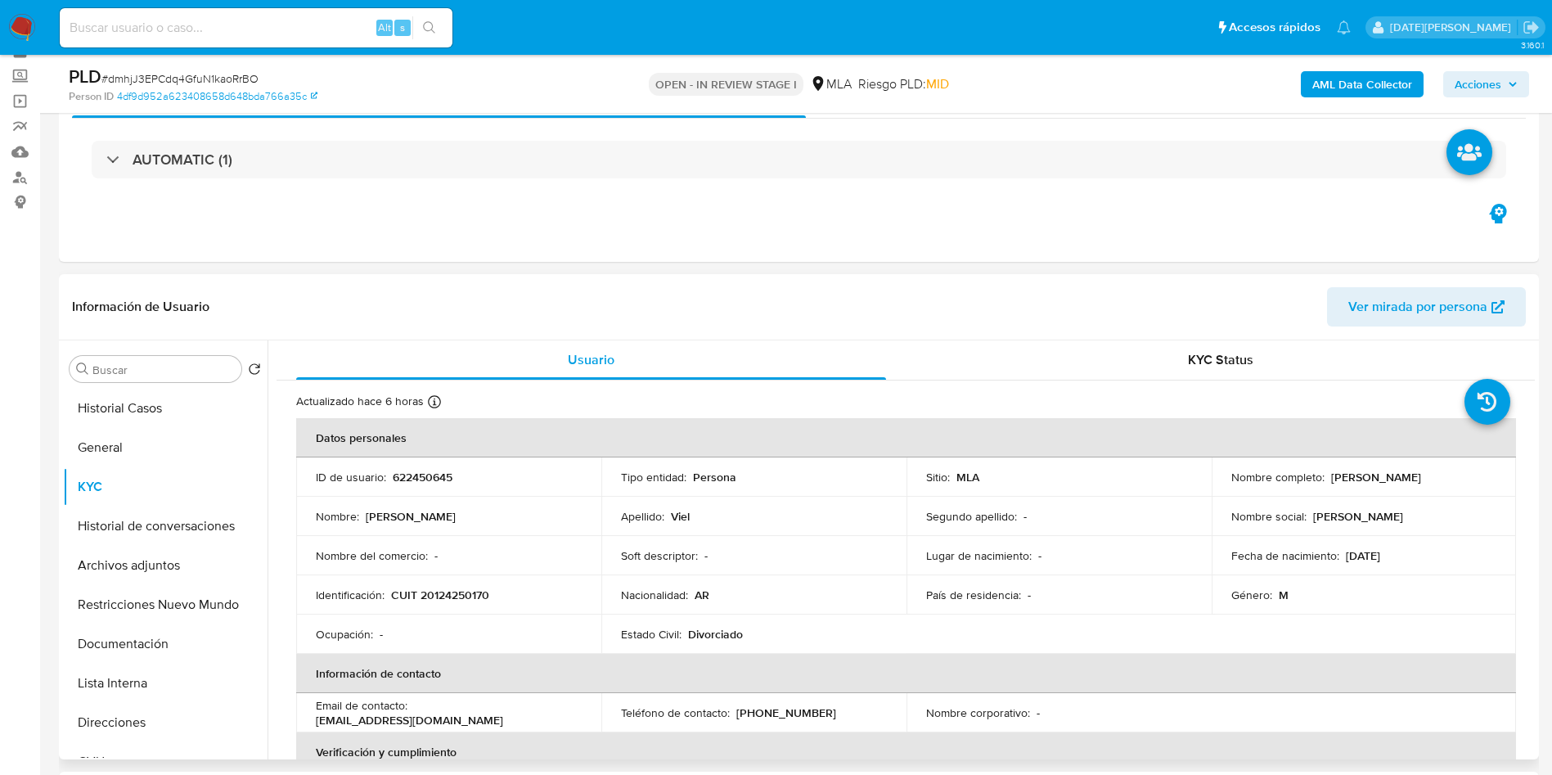
scroll to position [123, 0]
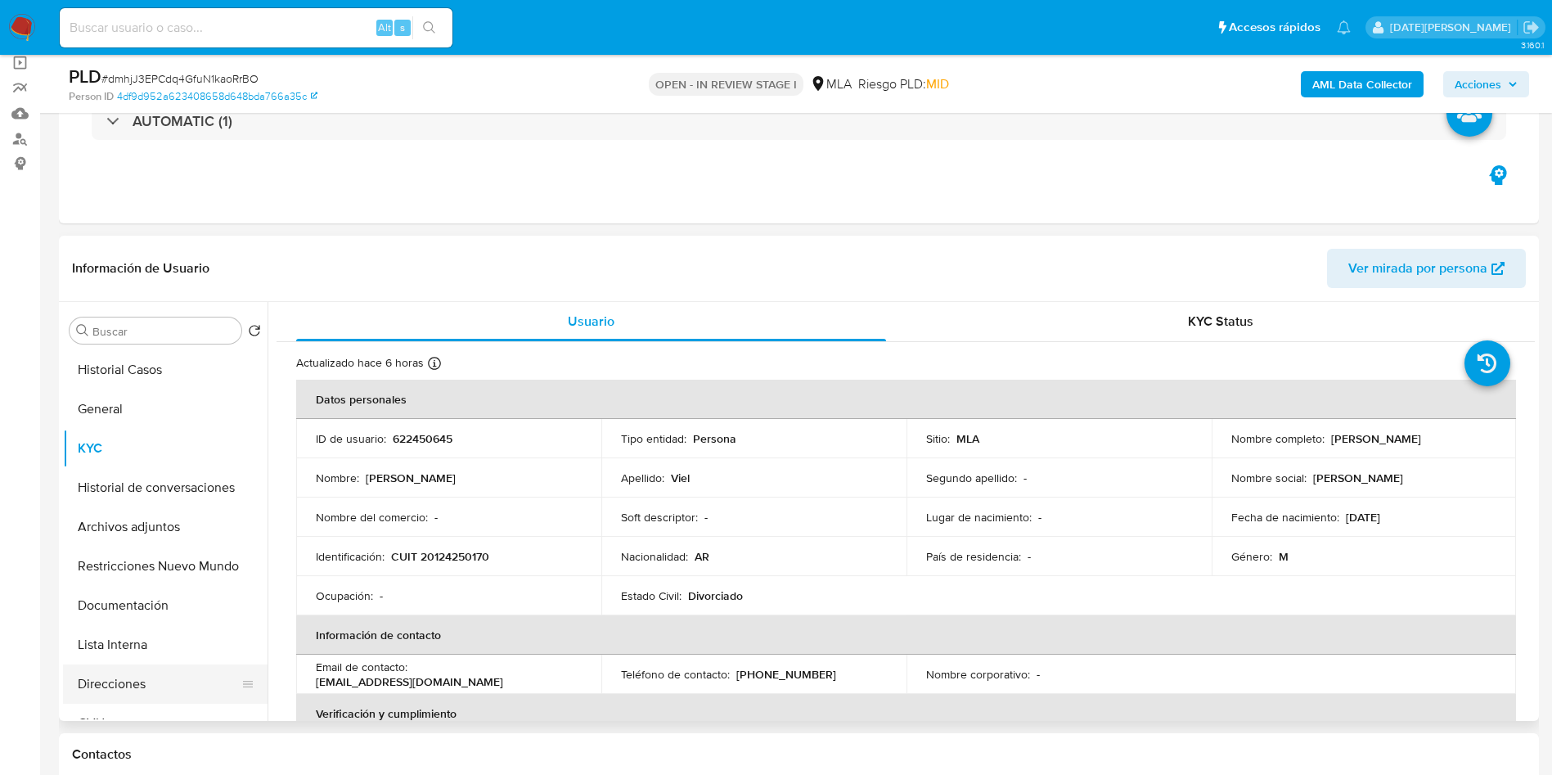
click at [129, 675] on button "Direcciones" at bounding box center [158, 683] width 191 height 39
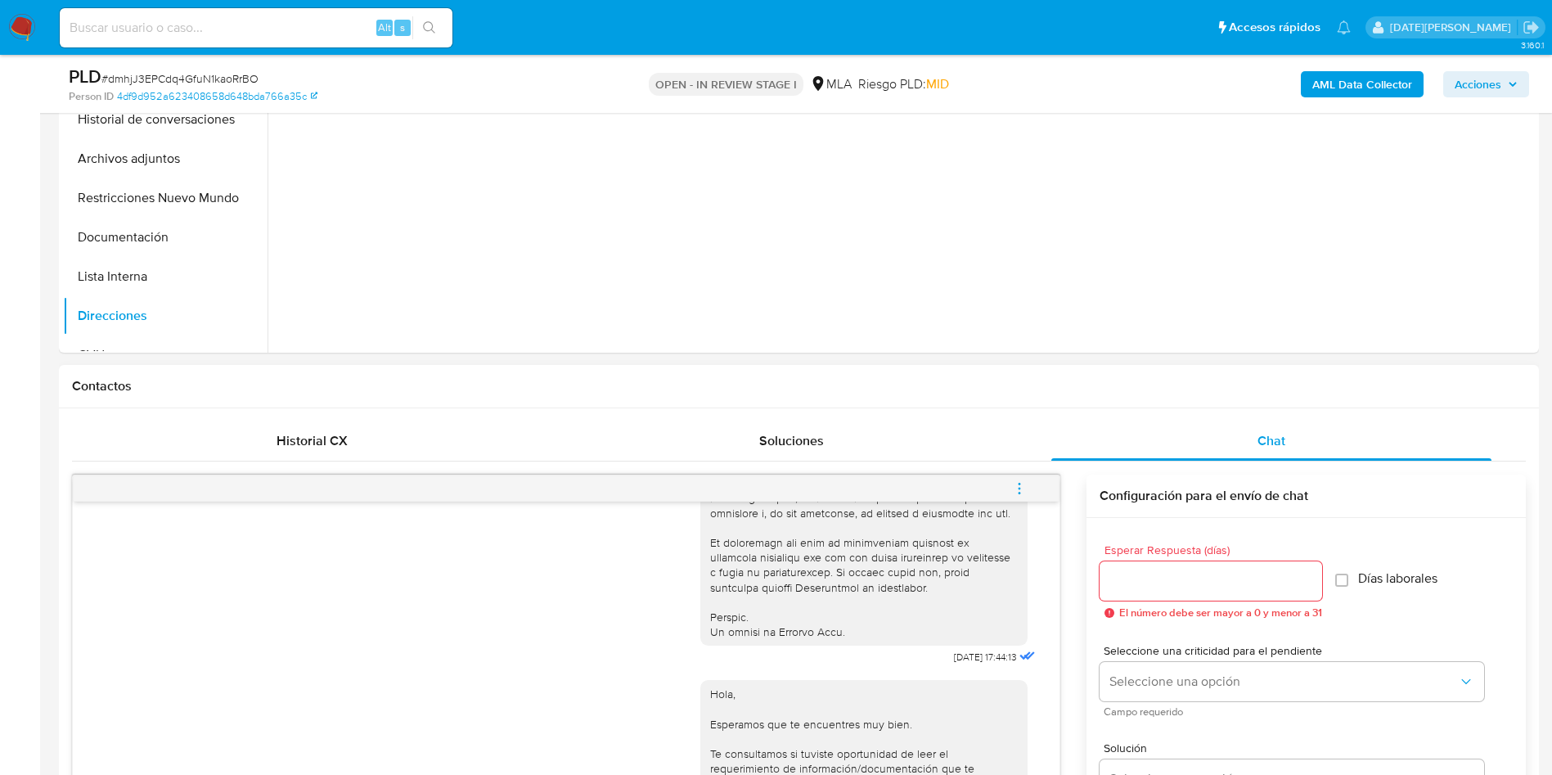
scroll to position [840, 0]
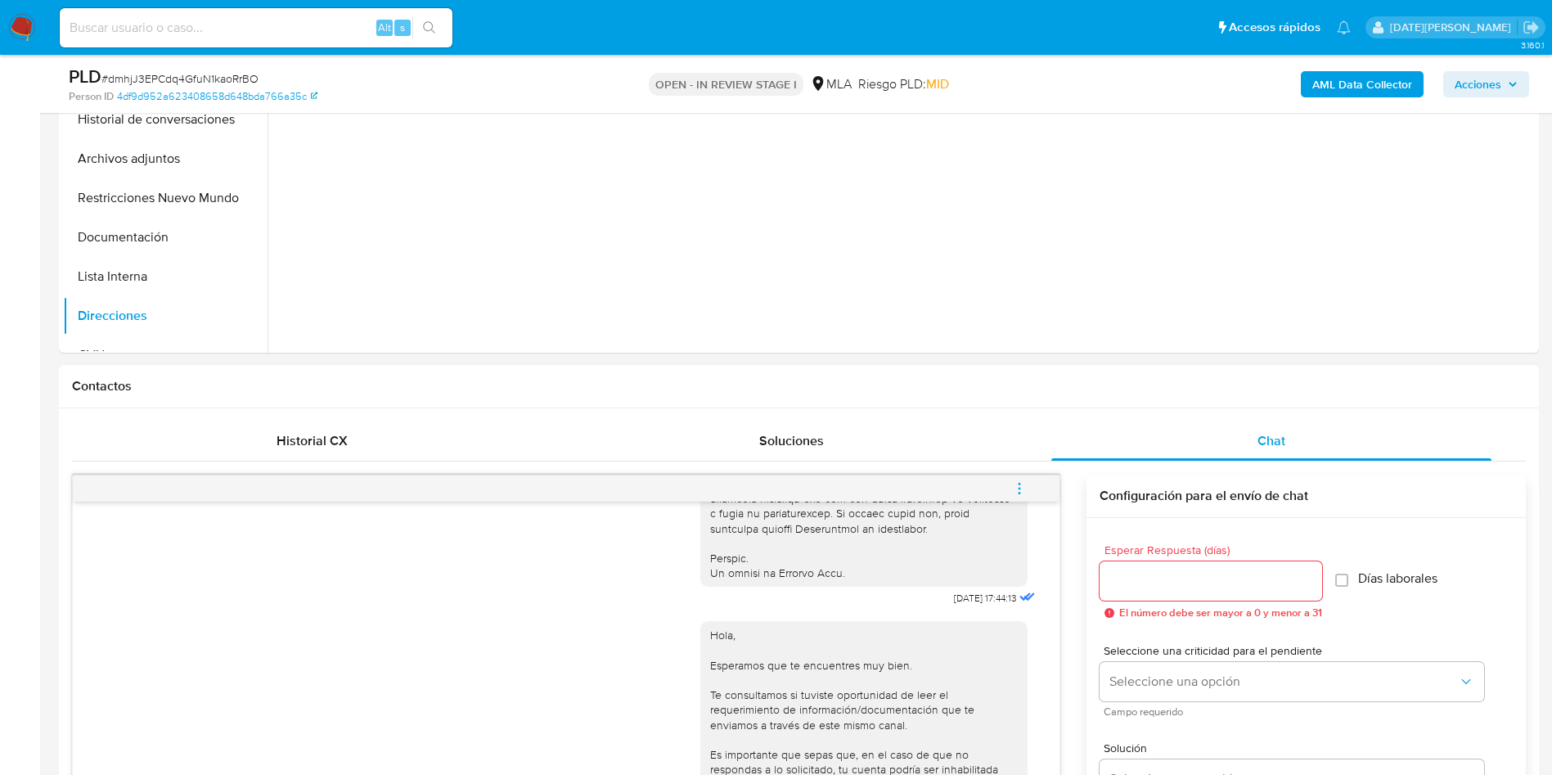
click at [1027, 483] on icon "menu-action" at bounding box center [1019, 488] width 15 height 15
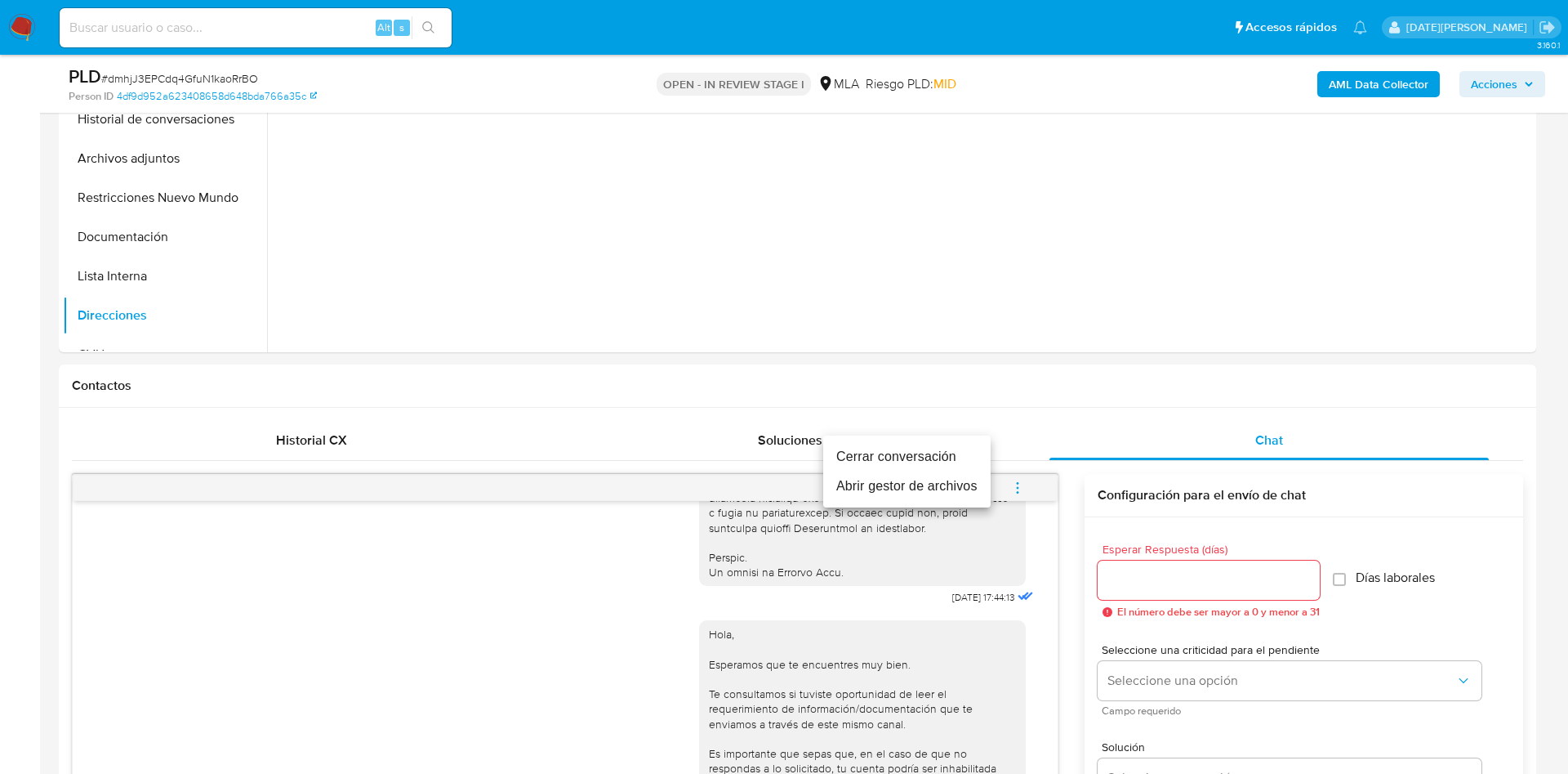
click at [950, 456] on li "Cerrar conversación" at bounding box center [907, 456] width 168 height 29
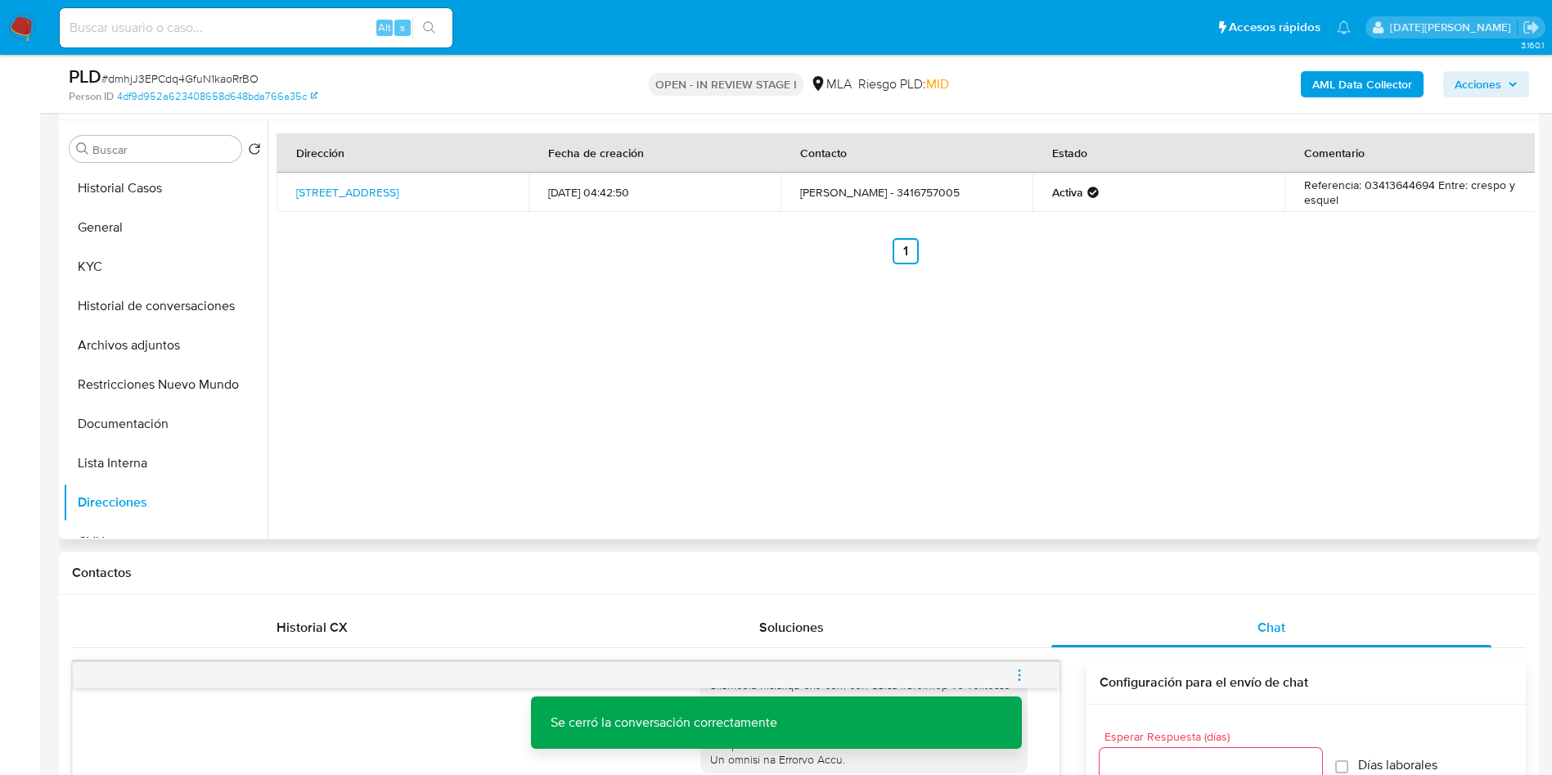
scroll to position [123, 0]
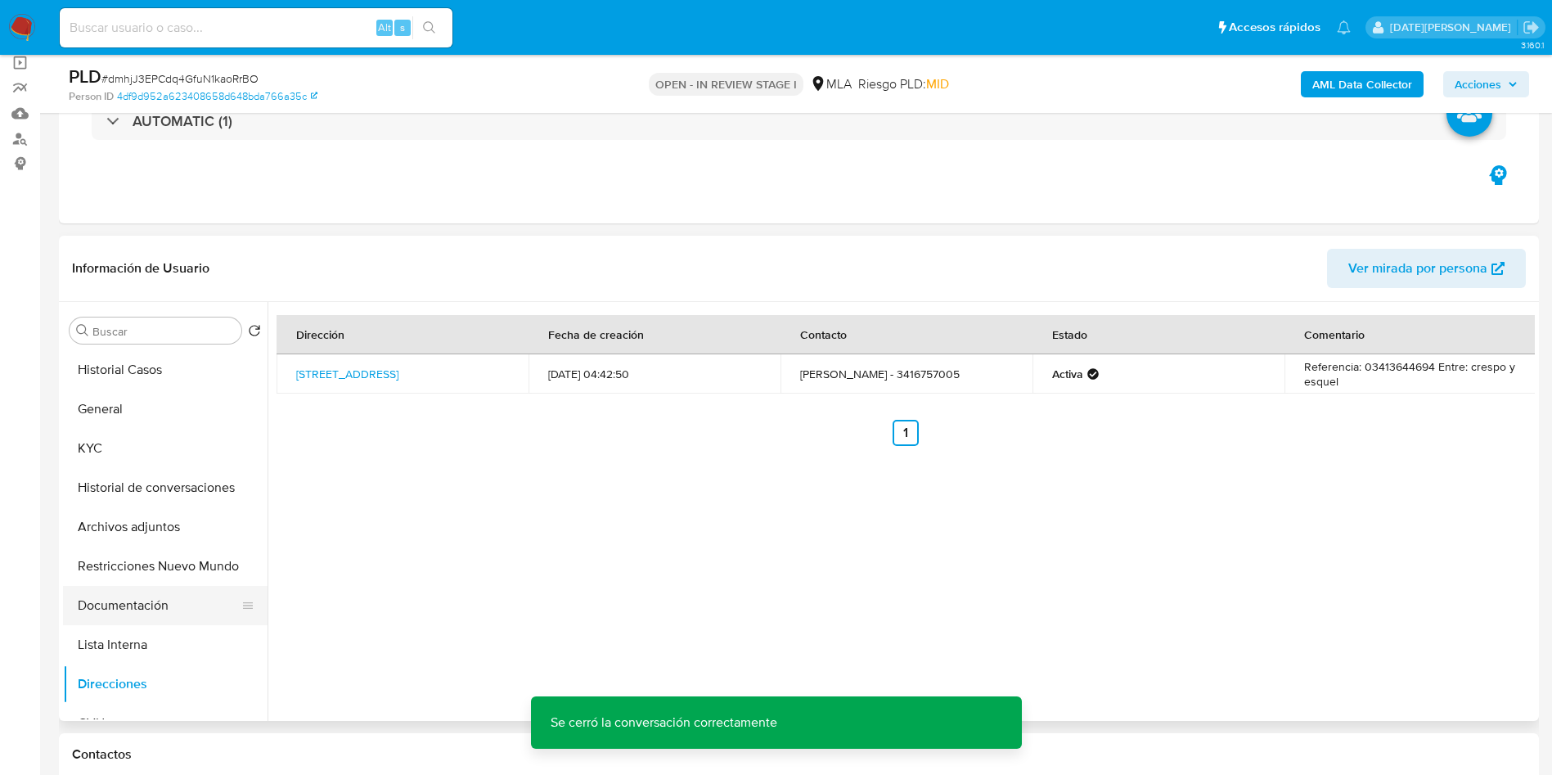
click at [133, 624] on button "Documentación" at bounding box center [158, 605] width 191 height 39
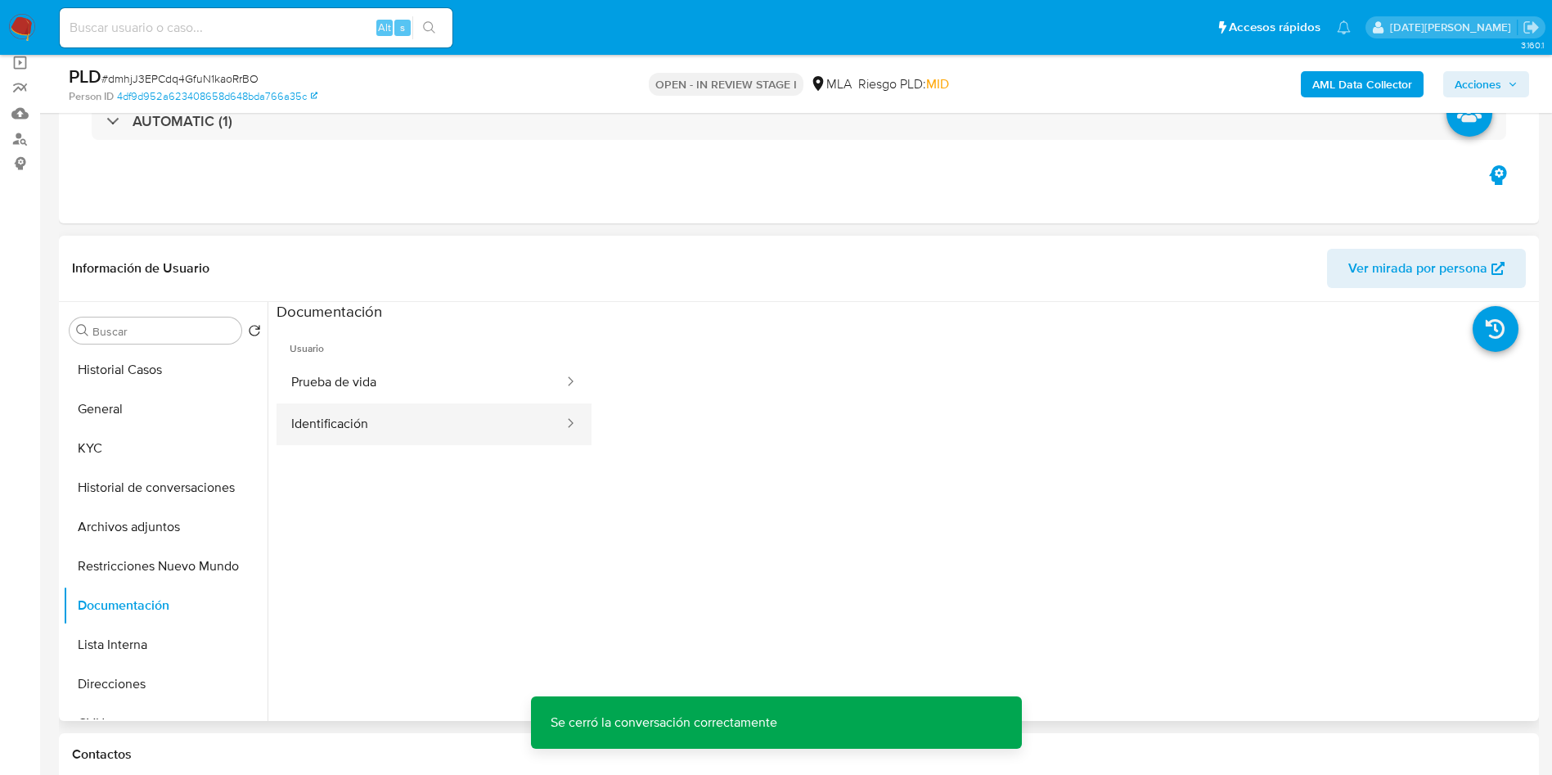
click at [401, 414] on button "Identificación" at bounding box center [421, 424] width 289 height 42
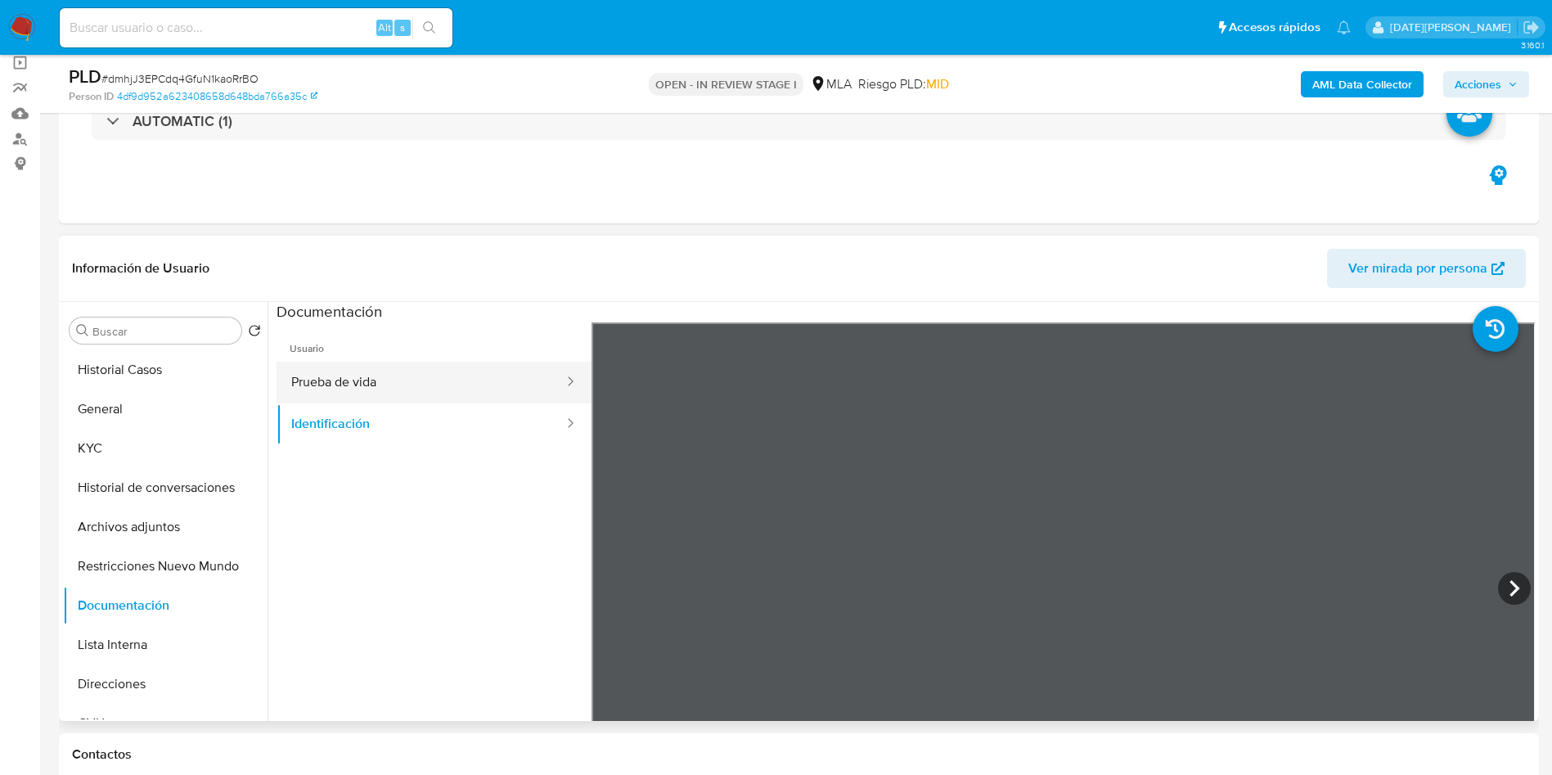
click at [337, 368] on button "Prueba de vida" at bounding box center [421, 383] width 289 height 42
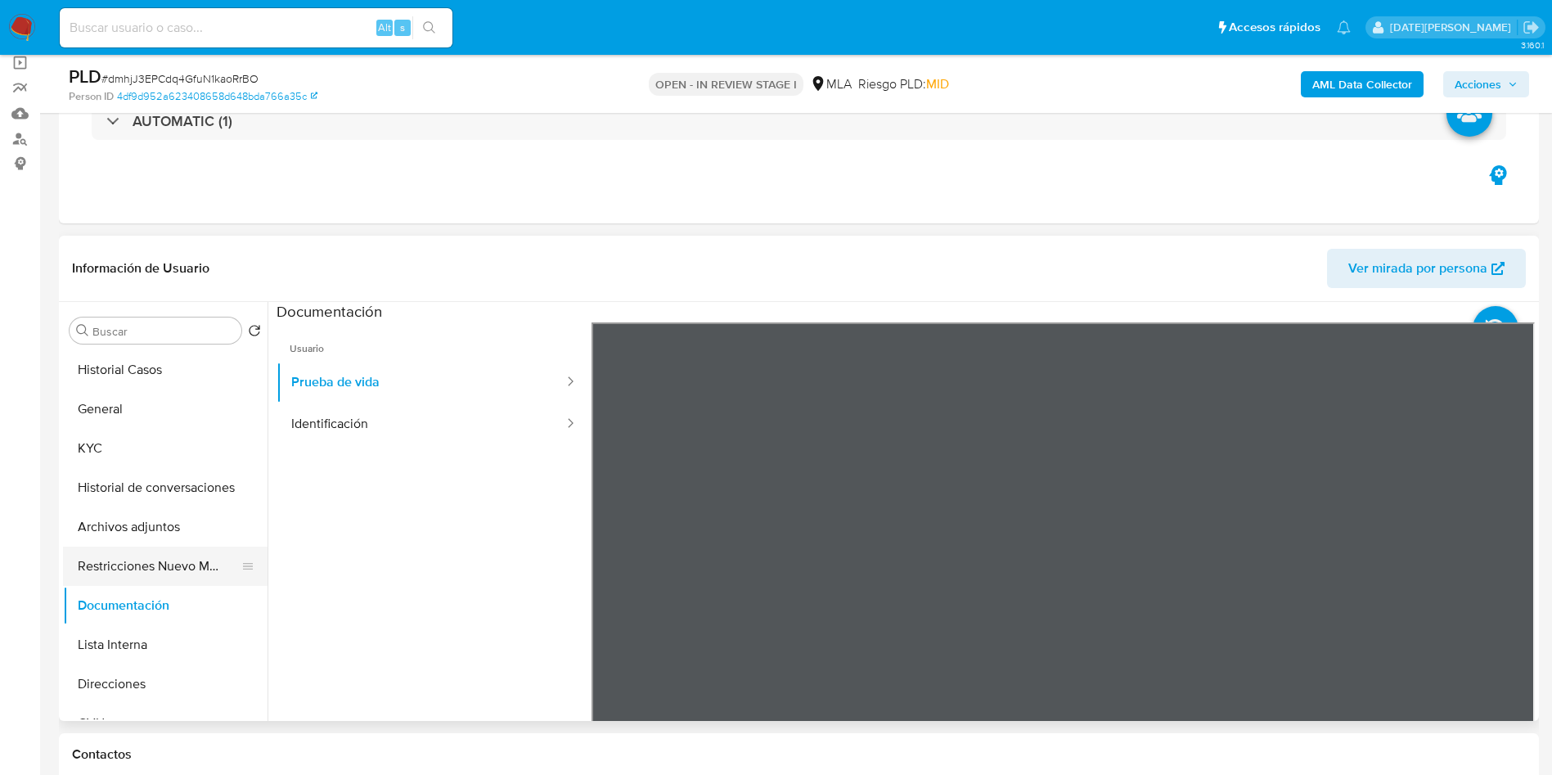
click at [160, 565] on button "Restricciones Nuevo Mundo" at bounding box center [158, 566] width 191 height 39
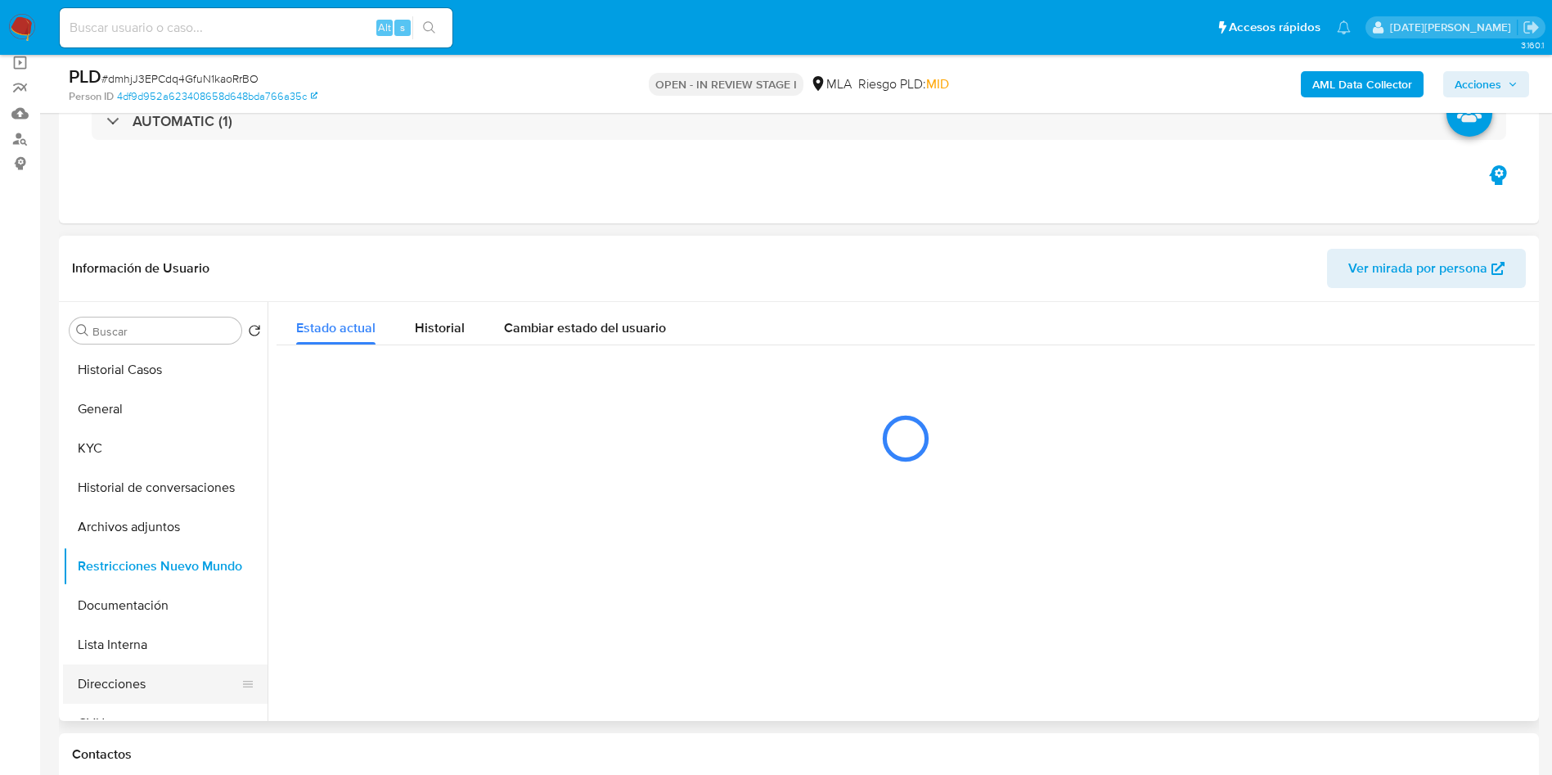
click at [128, 682] on button "Direcciones" at bounding box center [158, 683] width 191 height 39
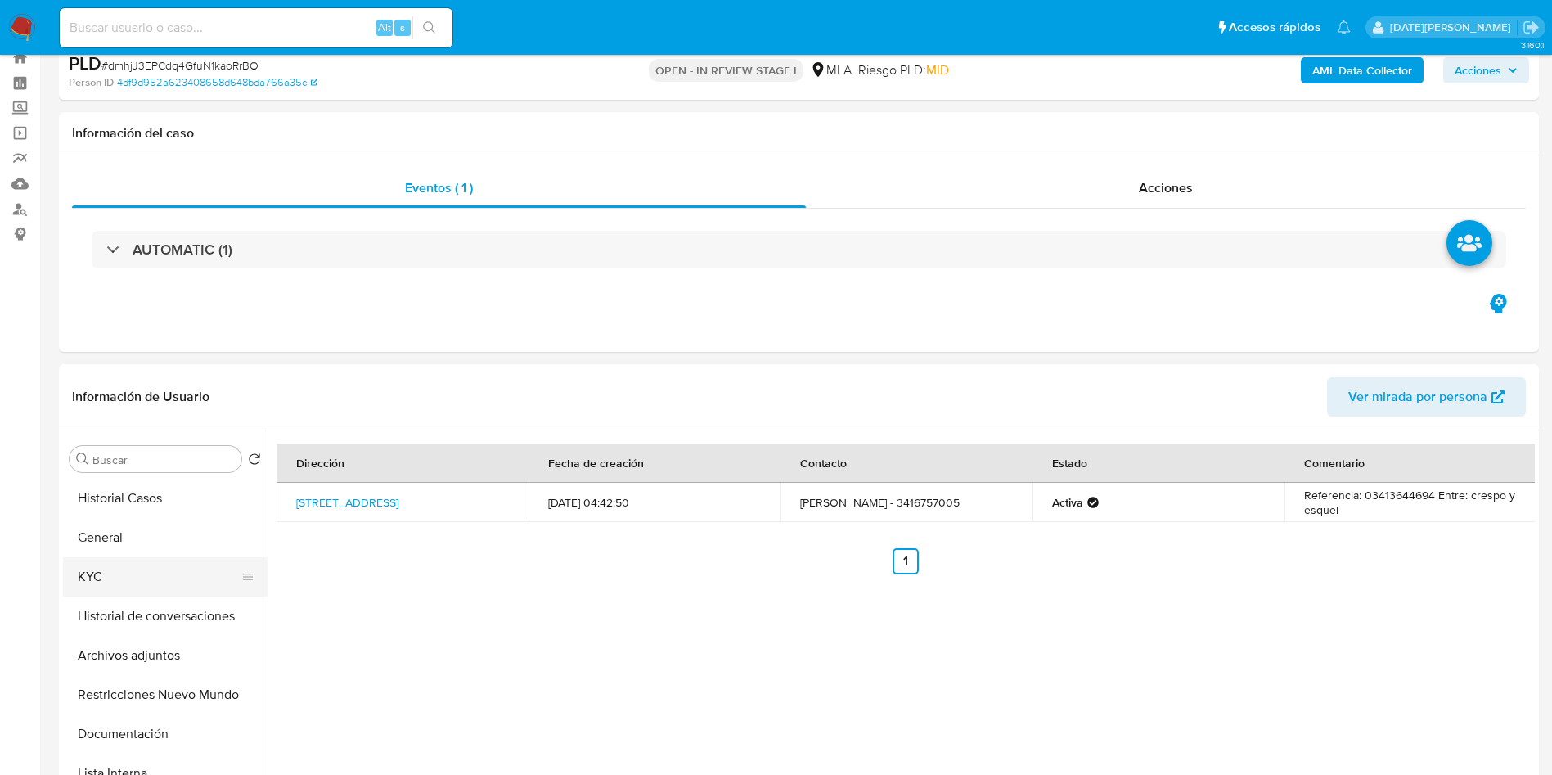
scroll to position [0, 0]
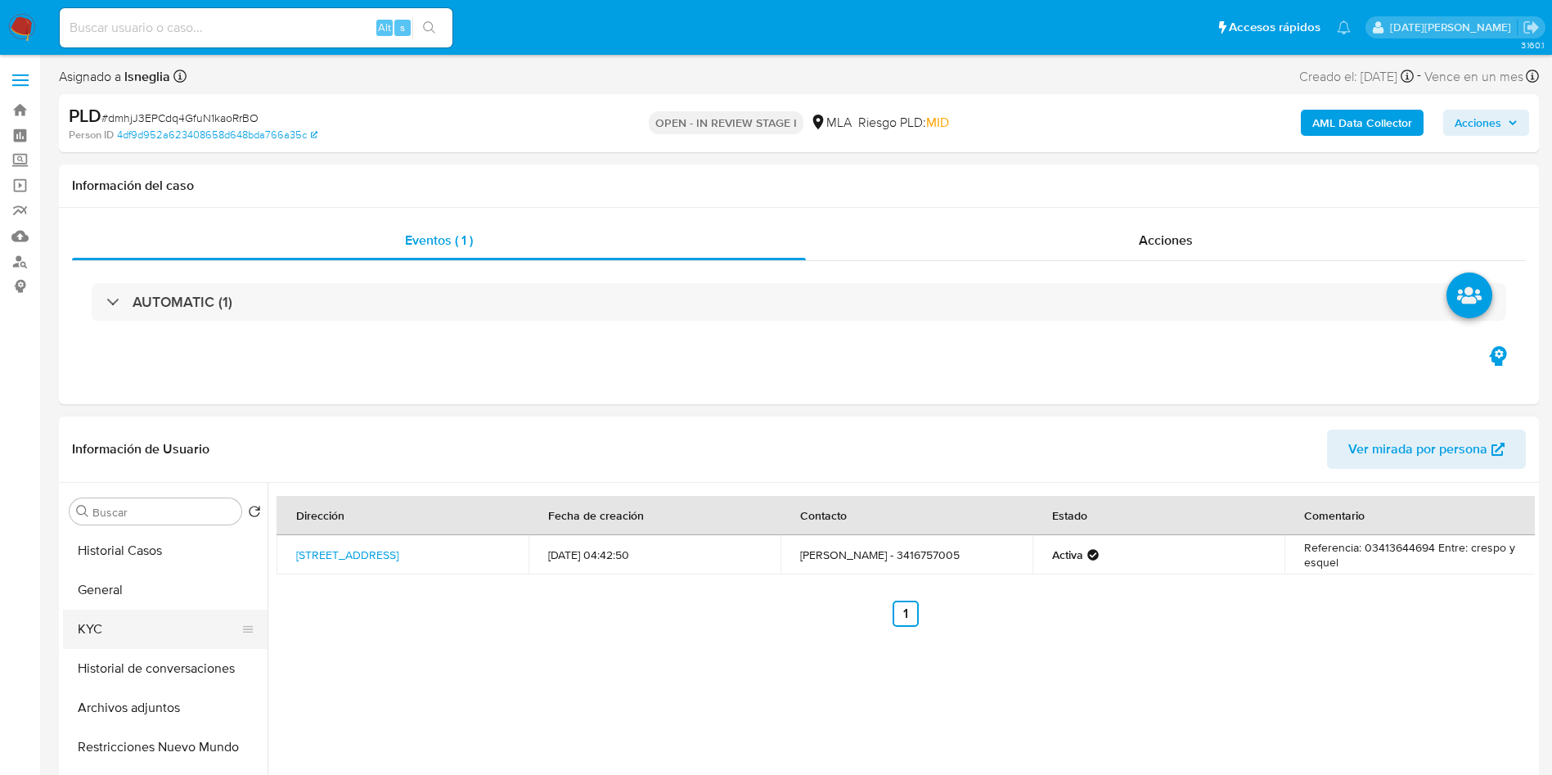
click at [138, 624] on button "KYC" at bounding box center [158, 629] width 191 height 39
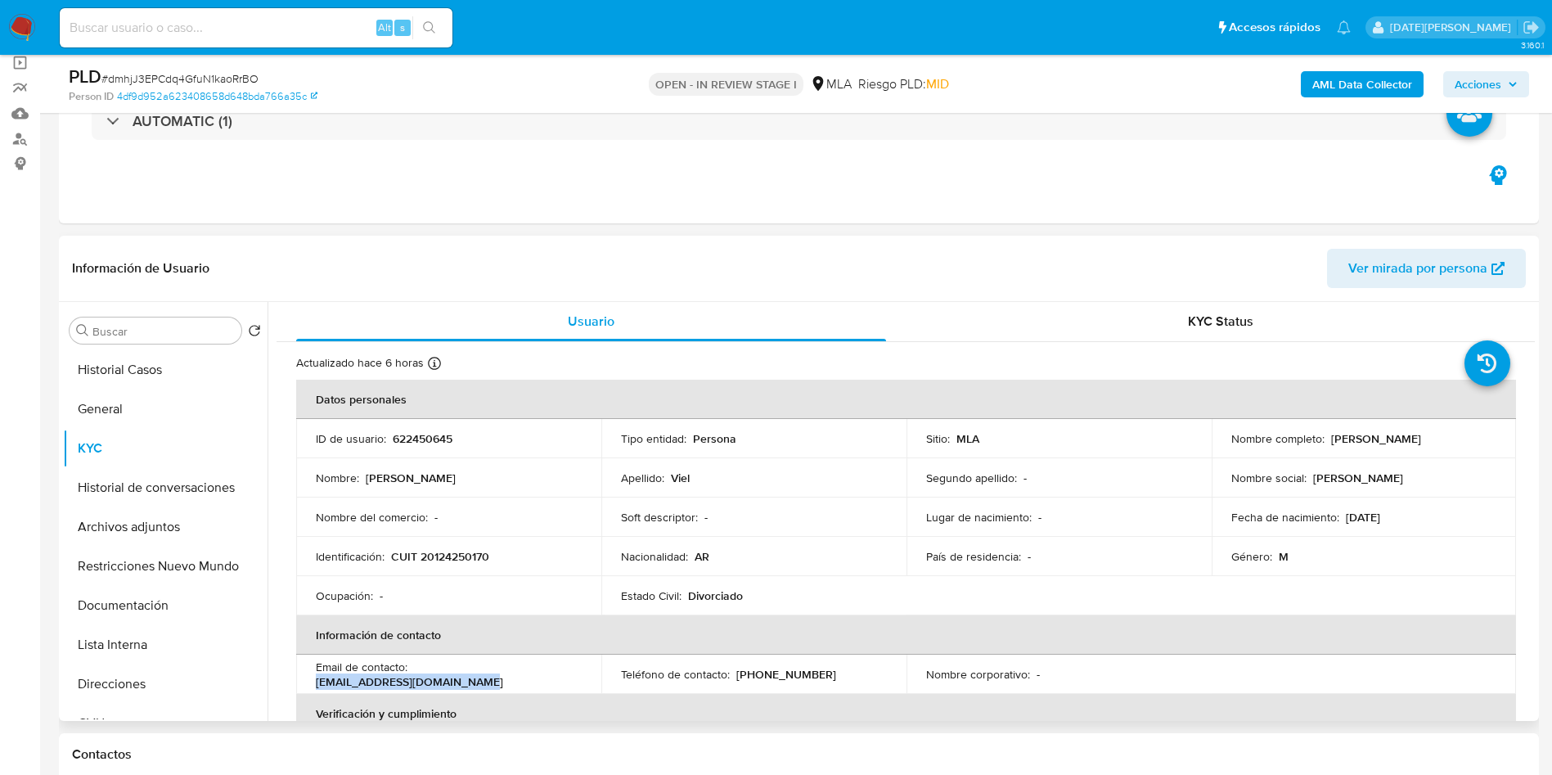
drag, startPoint x: 415, startPoint y: 673, endPoint x: 574, endPoint y: 683, distance: 159.9
click at [574, 683] on td "Email de contacto : juandomingoviel@hotmail.com" at bounding box center [448, 674] width 305 height 39
copy p "juandomingoviel@hotmail.com"
drag, startPoint x: 732, startPoint y: 673, endPoint x: 832, endPoint y: 682, distance: 100.2
click at [832, 682] on td "Teléfono de contacto : (341) 6757005" at bounding box center [753, 674] width 305 height 39
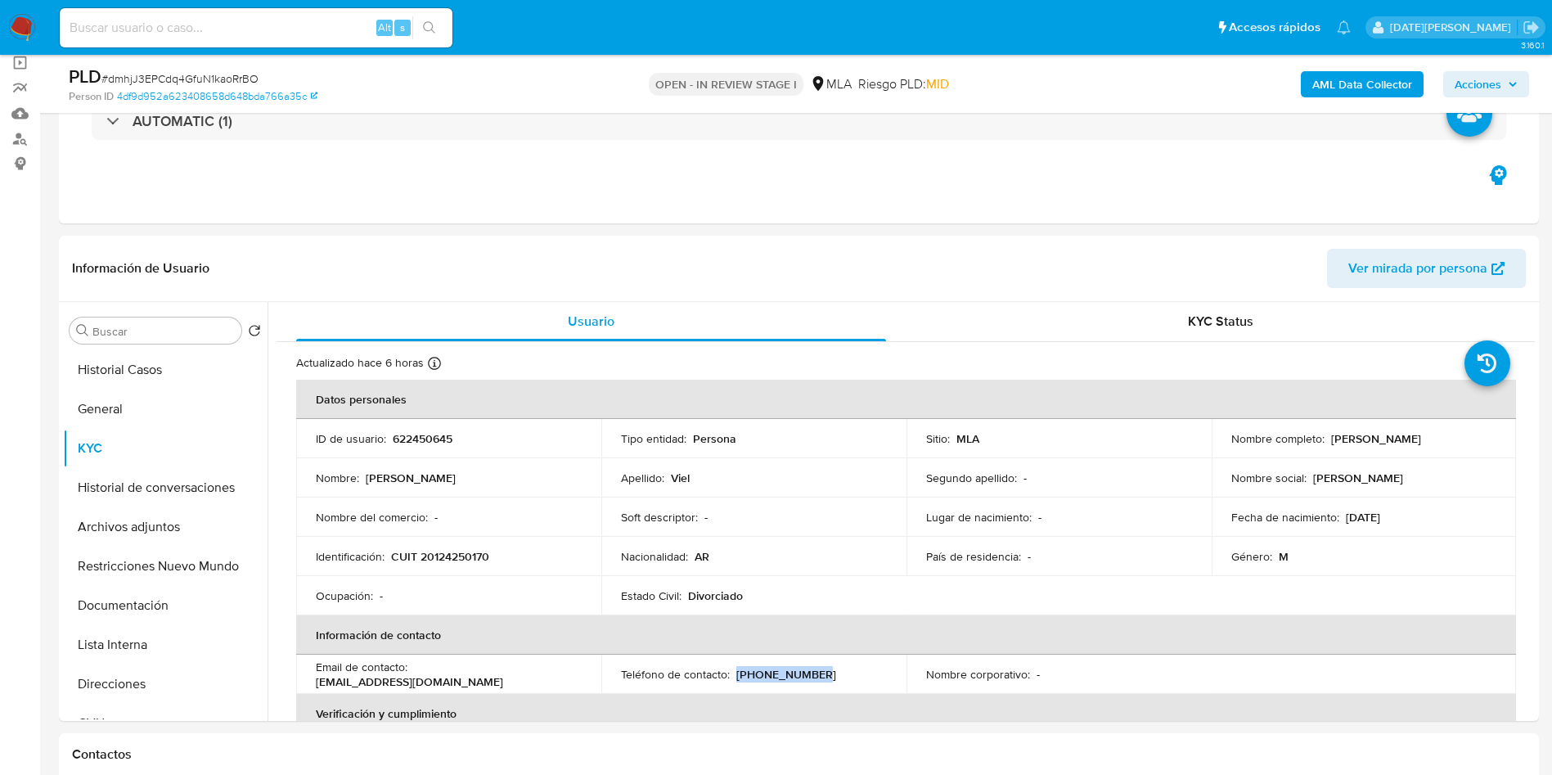
copy p "(341) 6757005"
click at [162, 694] on button "Direcciones" at bounding box center [158, 683] width 191 height 39
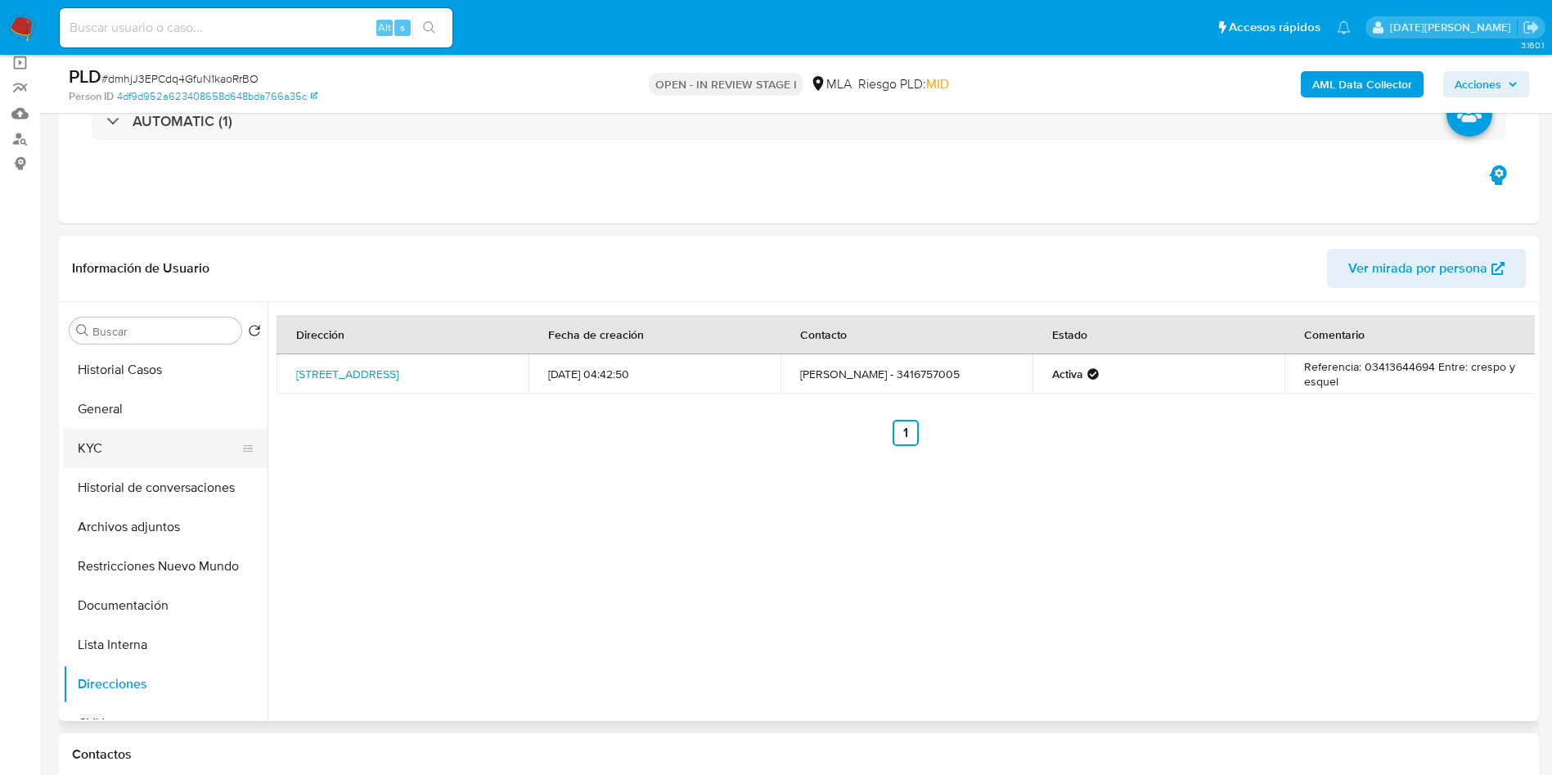
click at [112, 439] on button "KYC" at bounding box center [158, 448] width 191 height 39
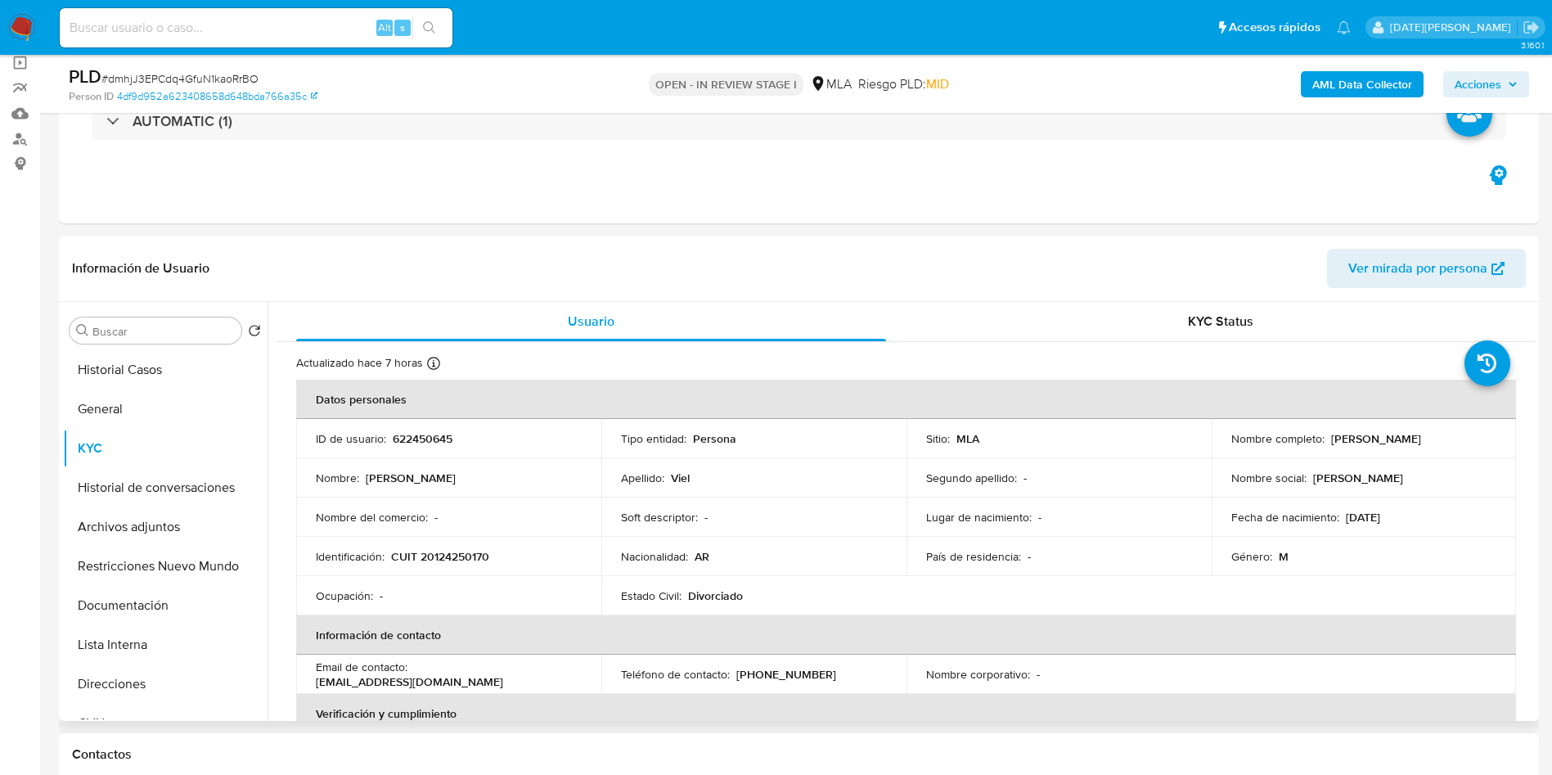
drag, startPoint x: 1327, startPoint y: 438, endPoint x: 1446, endPoint y: 439, distance: 119.5
click at [1446, 439] on div "Nombre completo : Juan Domingo Viel" at bounding box center [1365, 438] width 266 height 15
copy p "Juan Domingo Viel"
click at [137, 615] on button "Documentación" at bounding box center [158, 605] width 191 height 39
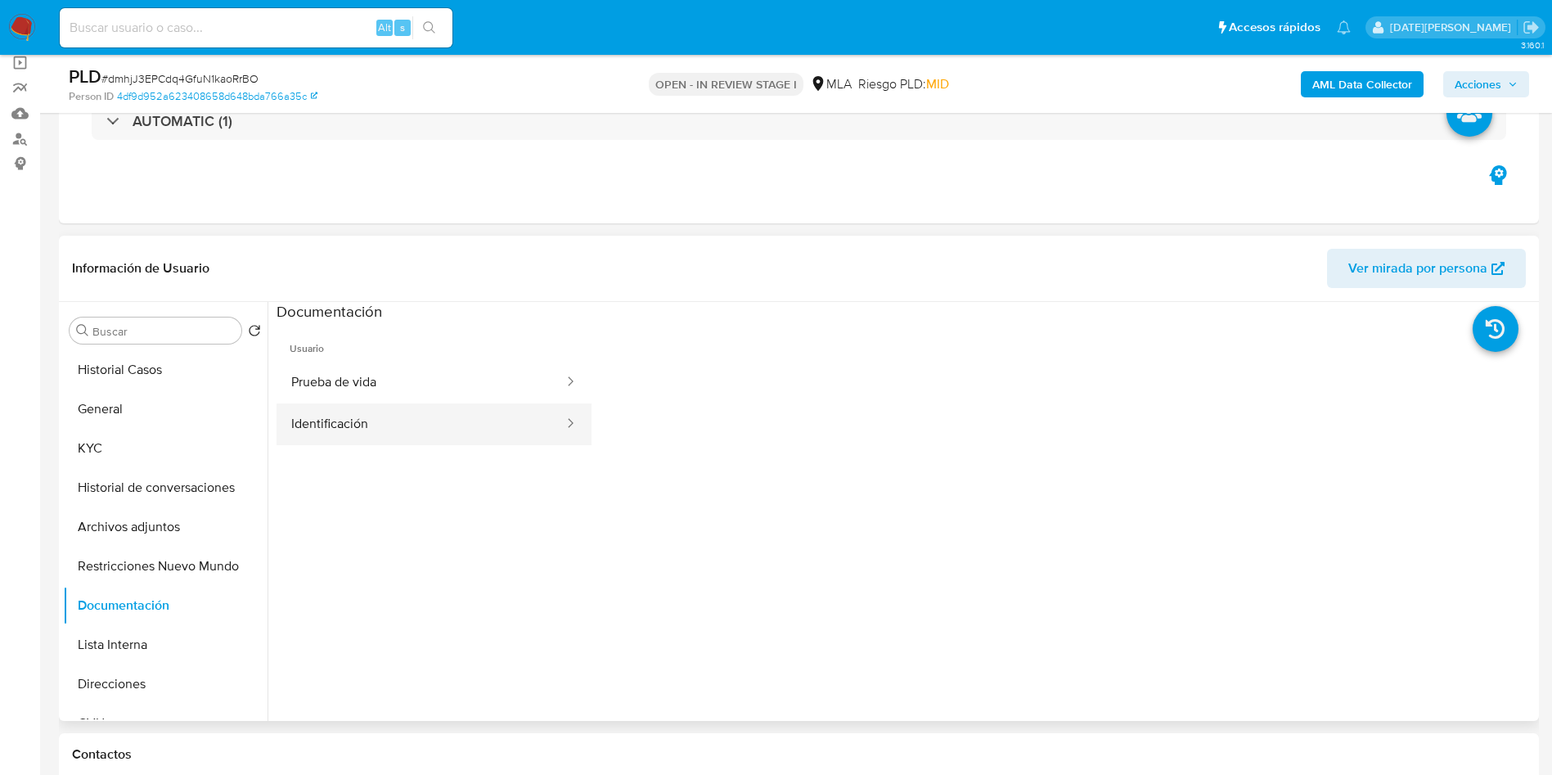
click at [354, 429] on button "Identificación" at bounding box center [421, 424] width 289 height 42
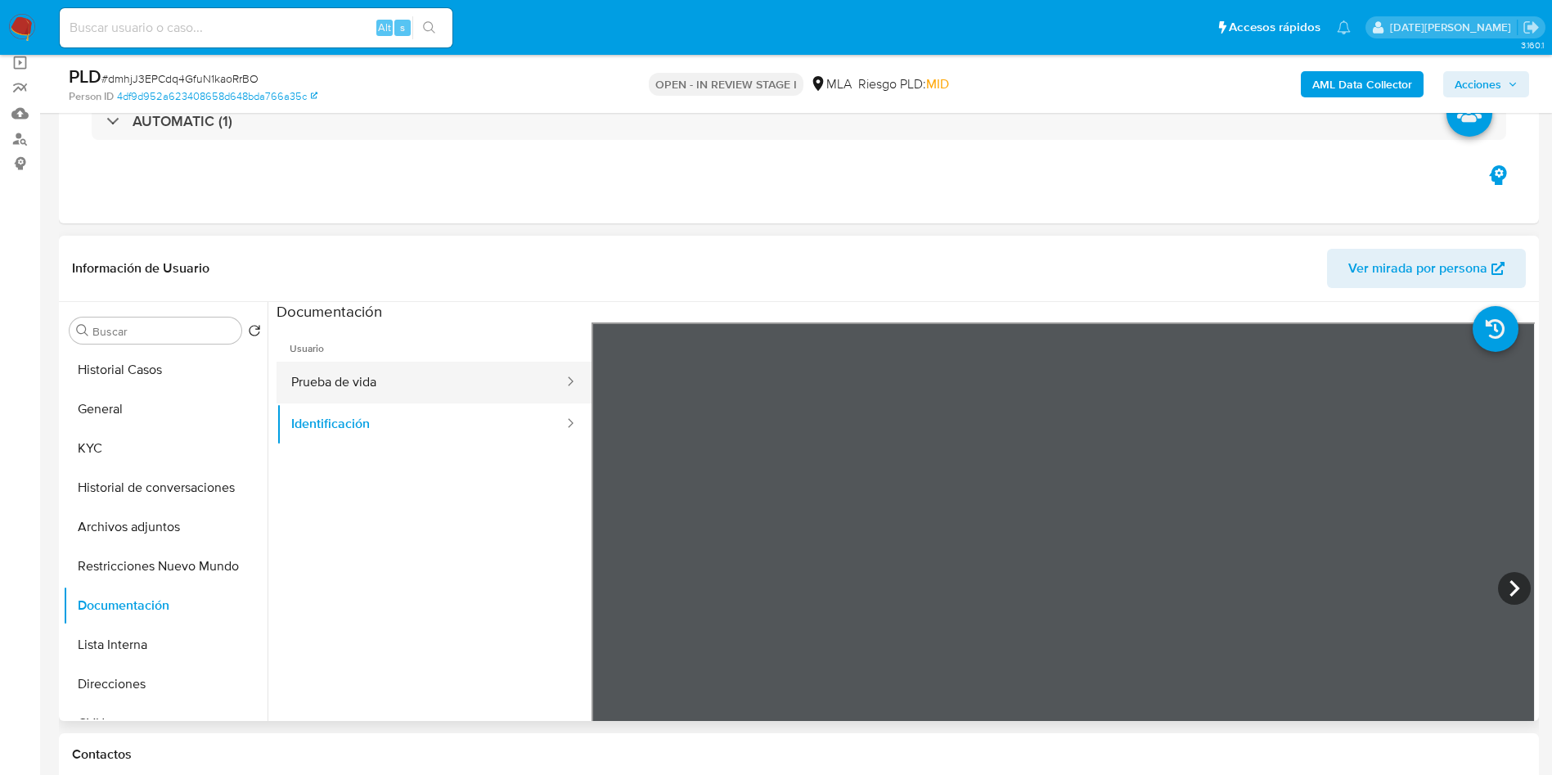
click at [445, 385] on button "Prueba de vida" at bounding box center [421, 383] width 289 height 42
click at [420, 418] on button "Identificación" at bounding box center [421, 424] width 289 height 42
click at [321, 380] on button "Prueba de vida" at bounding box center [421, 383] width 289 height 42
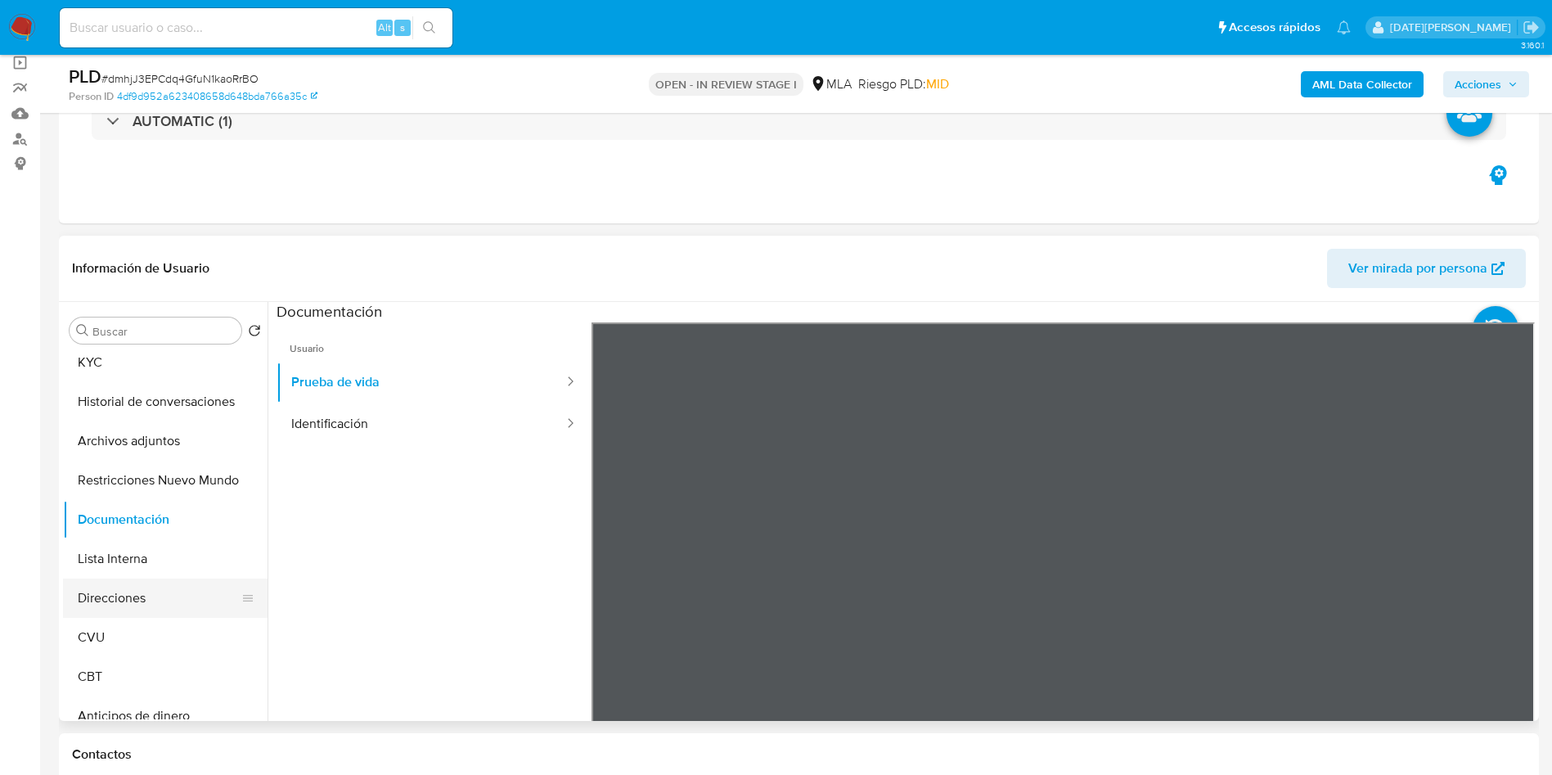
scroll to position [123, 0]
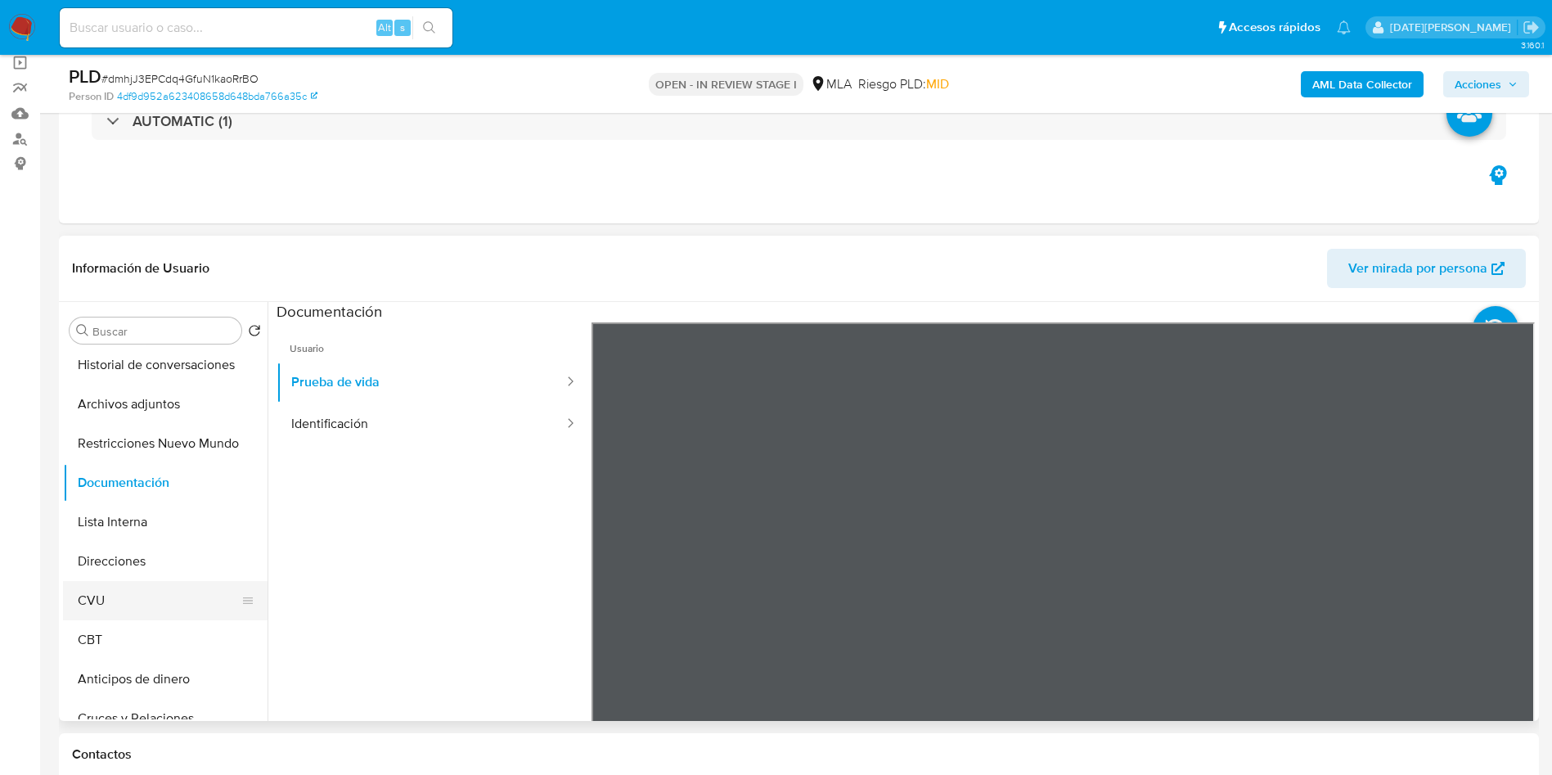
click at [119, 601] on button "CVU" at bounding box center [158, 600] width 191 height 39
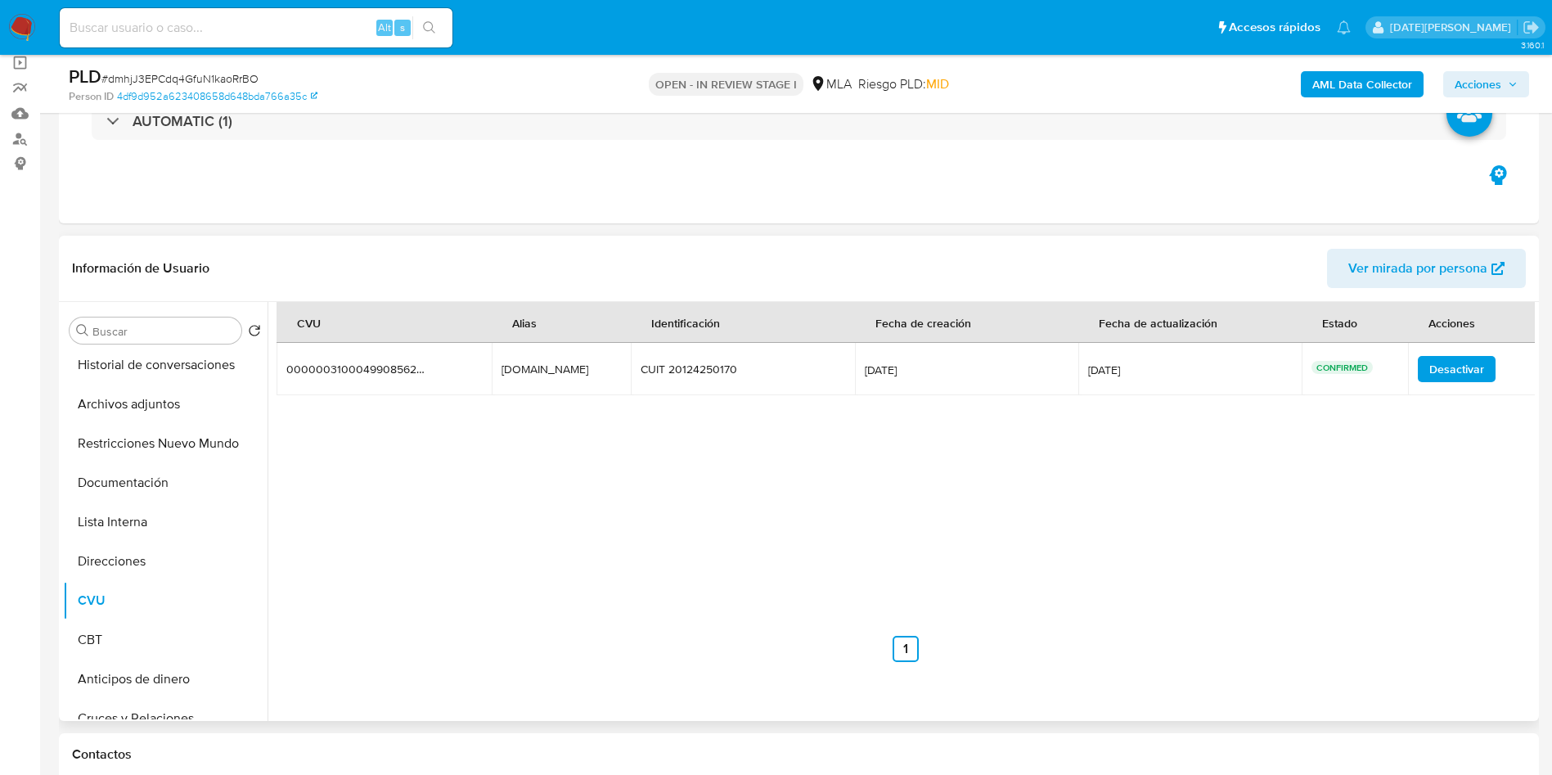
drag, startPoint x: 637, startPoint y: 319, endPoint x: 696, endPoint y: 322, distance: 59.0
click at [696, 322] on tr "CVU Alias Identificación Fecha de creación Fecha de actualización Estado Accion…" at bounding box center [907, 322] width 1260 height 41
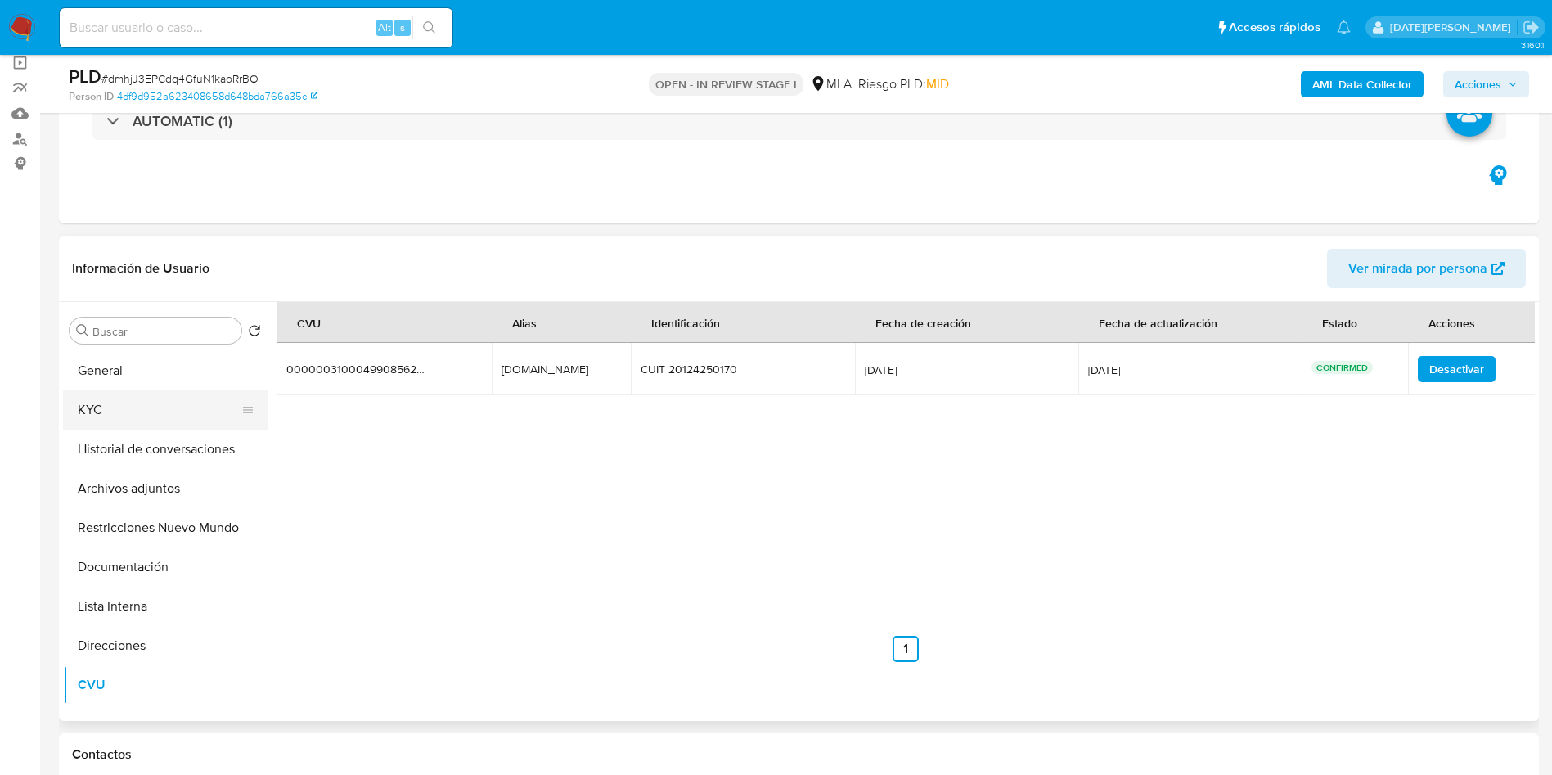
scroll to position [0, 0]
click at [83, 449] on button "KYC" at bounding box center [158, 448] width 191 height 39
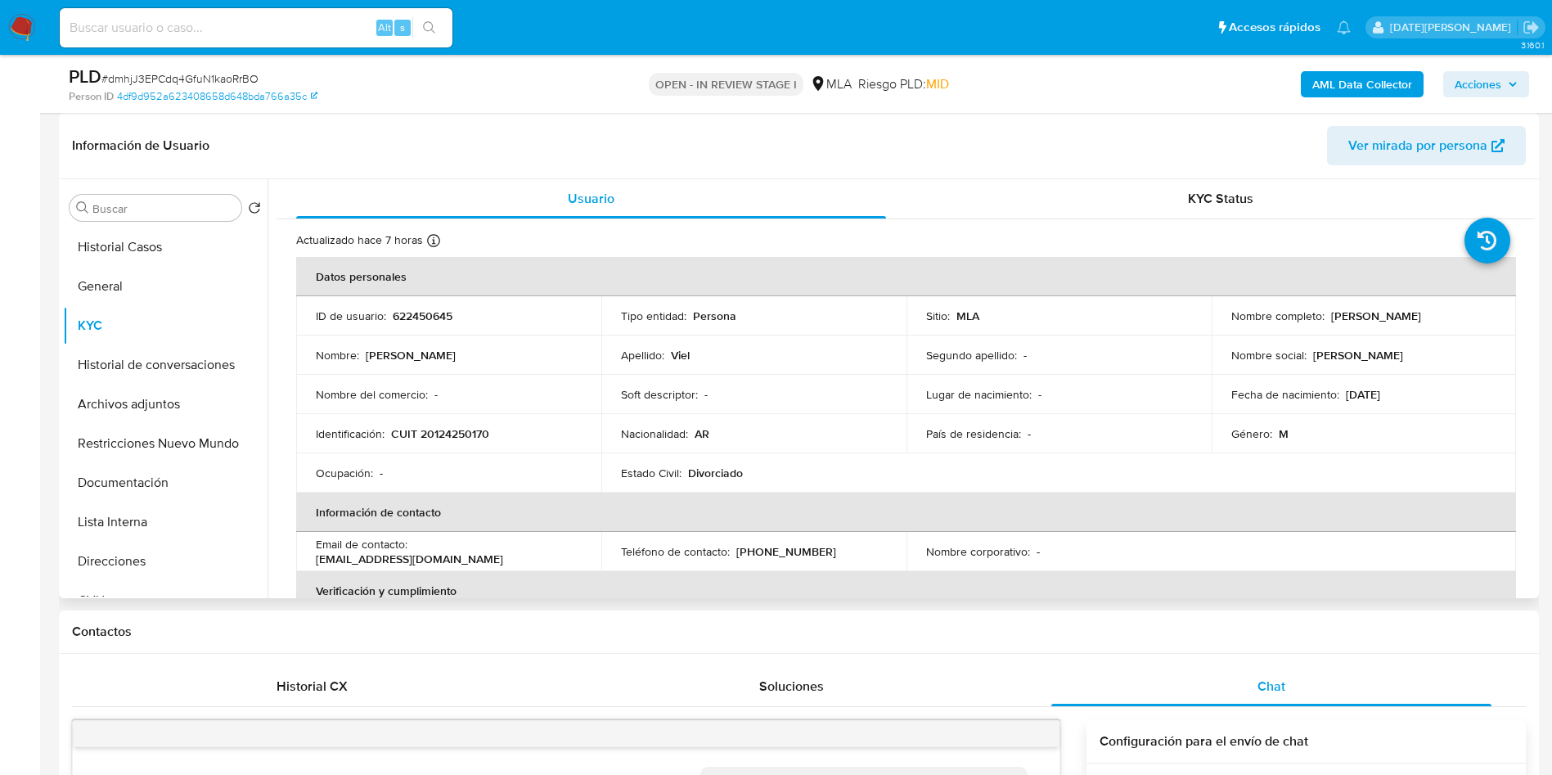
drag, startPoint x: 1327, startPoint y: 315, endPoint x: 1439, endPoint y: 313, distance: 112.1
click at [1439, 313] on div "Nombre completo : Juan Domingo Viel" at bounding box center [1365, 316] width 266 height 15
copy p "Juan Domingo Viel"
click at [186, 371] on button "Historial de conversaciones" at bounding box center [158, 364] width 191 height 39
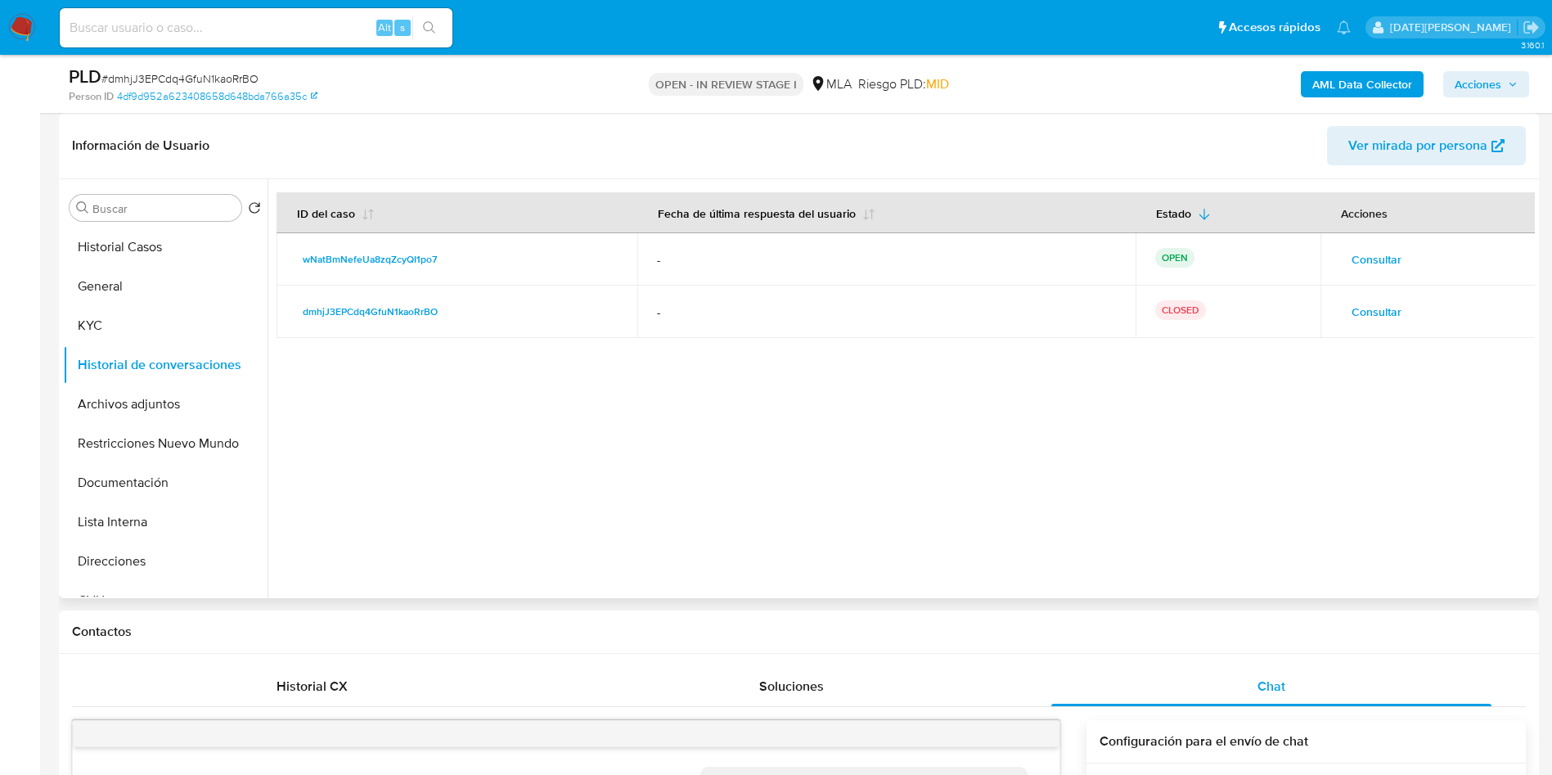
click at [1359, 254] on span "Consultar" at bounding box center [1377, 259] width 50 height 23
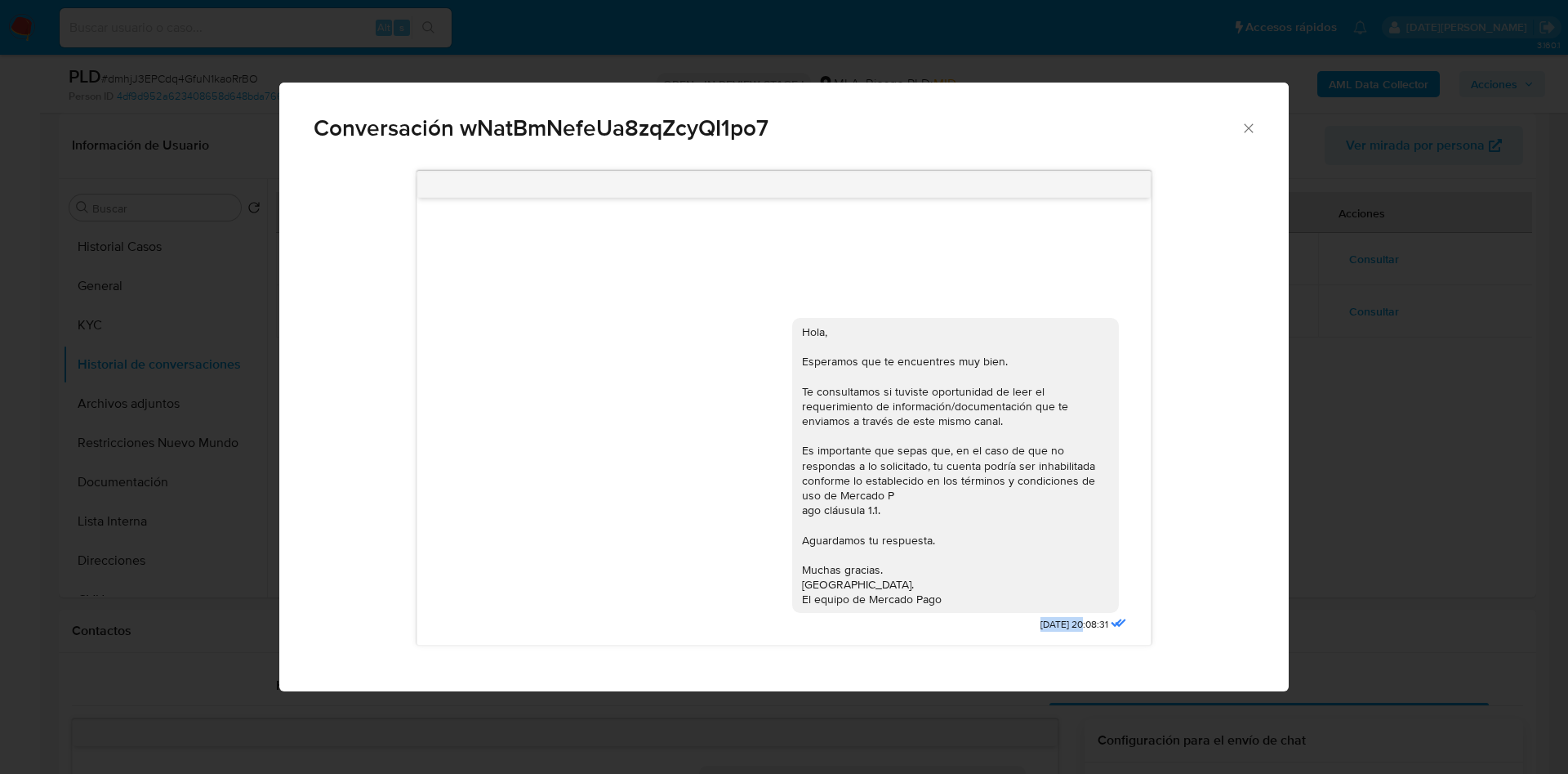
drag, startPoint x: 1016, startPoint y: 623, endPoint x: 1066, endPoint y: 623, distance: 50.0
click at [1066, 623] on div "Hola, Esperamos que te encuentres muy bien. Te consultamos si tuviste oportunid…" at bounding box center [961, 471] width 338 height 331
copy span "22/09/2025"
click at [1258, 128] on div "Conversación wNatBmNefeUa8zqZcyQI1po7" at bounding box center [784, 122] width 1009 height 78
click at [1250, 116] on div "Conversación wNatBmNefeUa8zqZcyQI1po7" at bounding box center [784, 122] width 1009 height 78
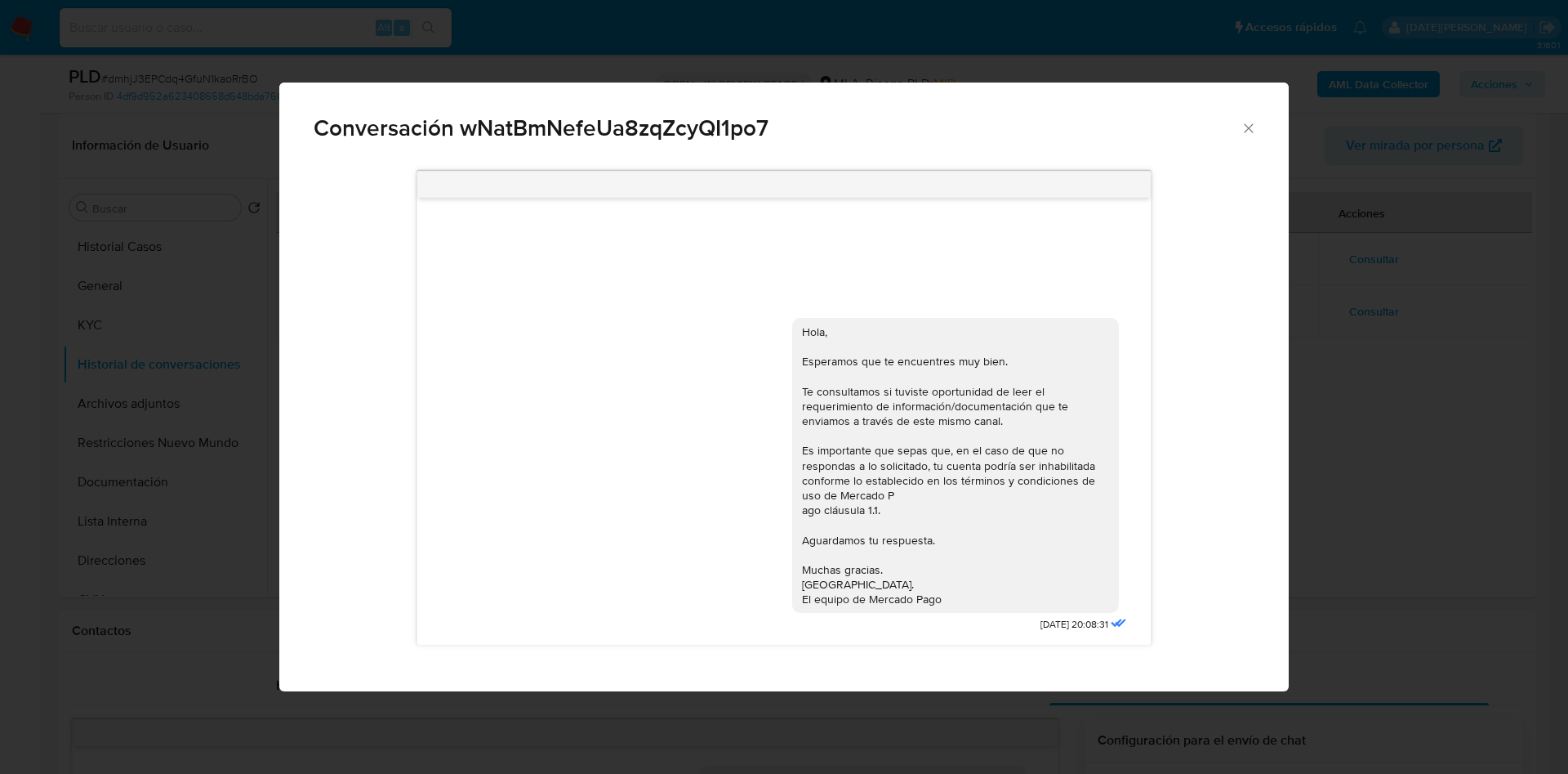
click at [1245, 129] on icon "Cerrar" at bounding box center [1249, 128] width 16 height 16
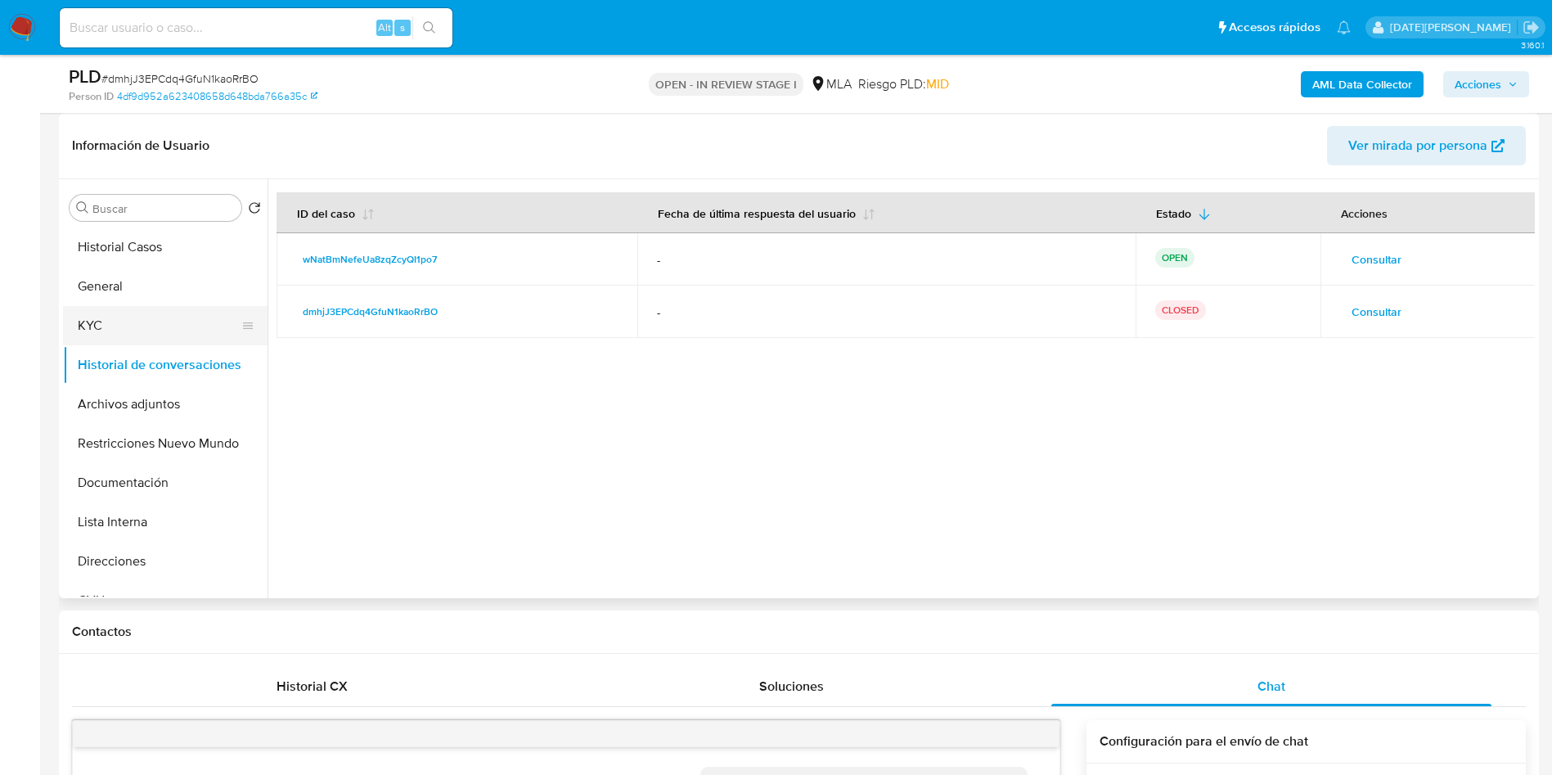
click at [144, 336] on button "KYC" at bounding box center [158, 325] width 191 height 39
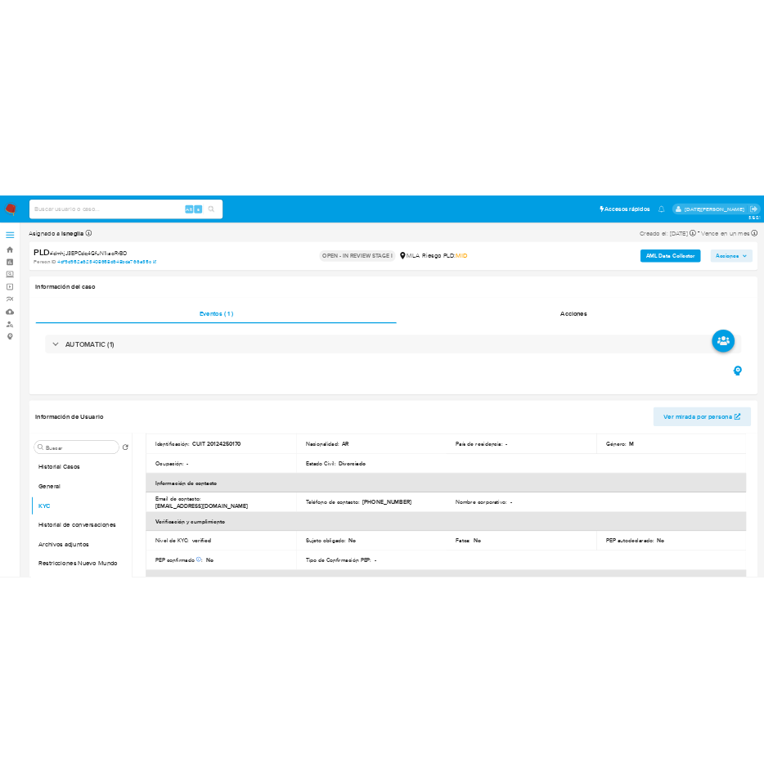
scroll to position [110, 0]
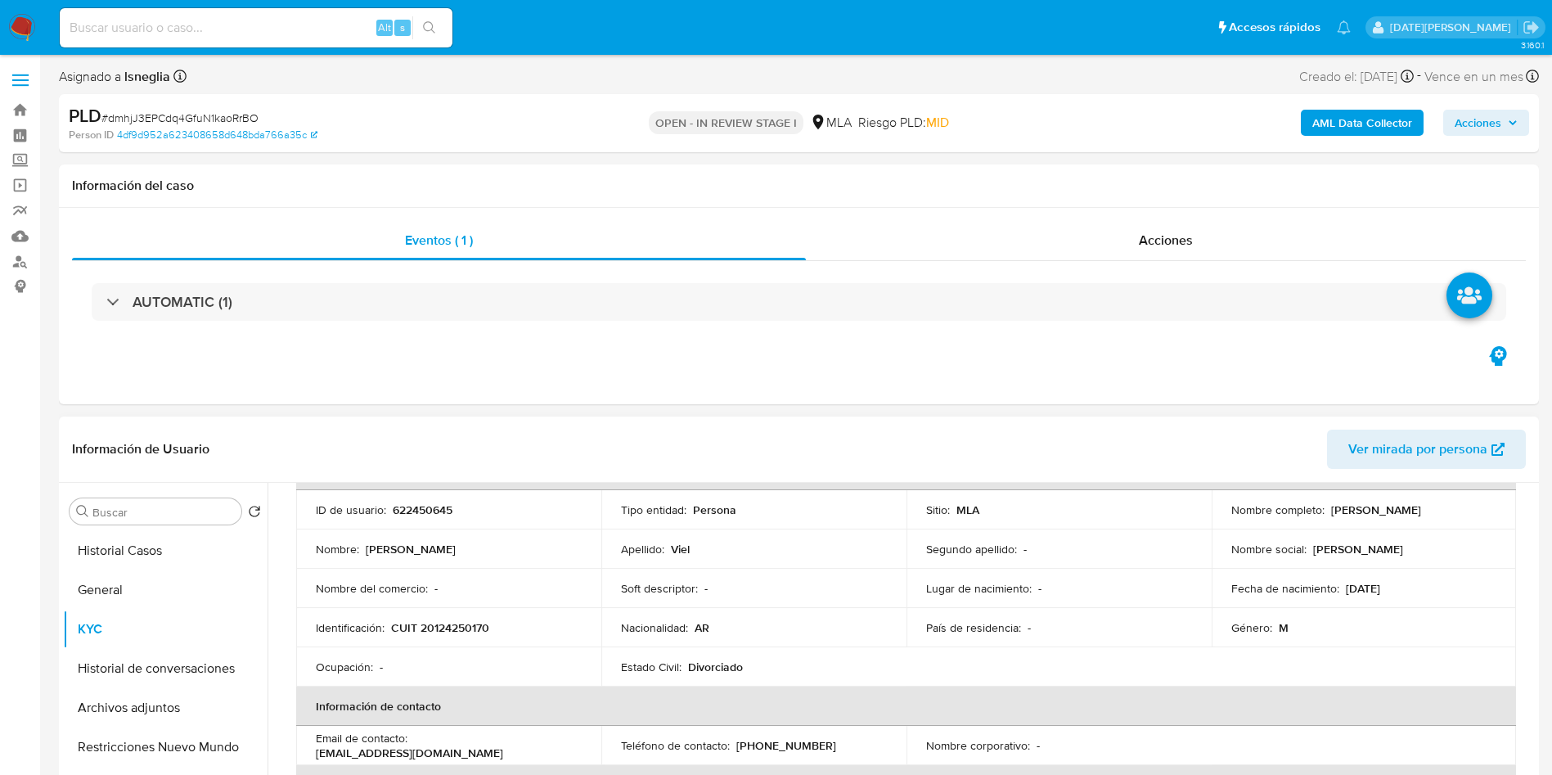
click at [453, 626] on p "CUIT 20124250170" at bounding box center [440, 627] width 98 height 15
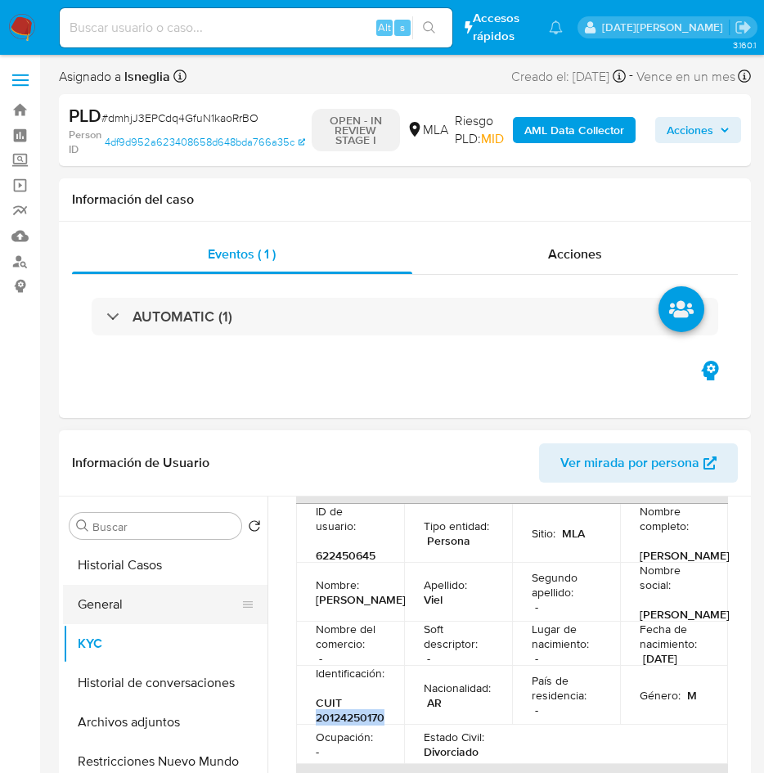
click at [101, 597] on button "General" at bounding box center [158, 604] width 191 height 39
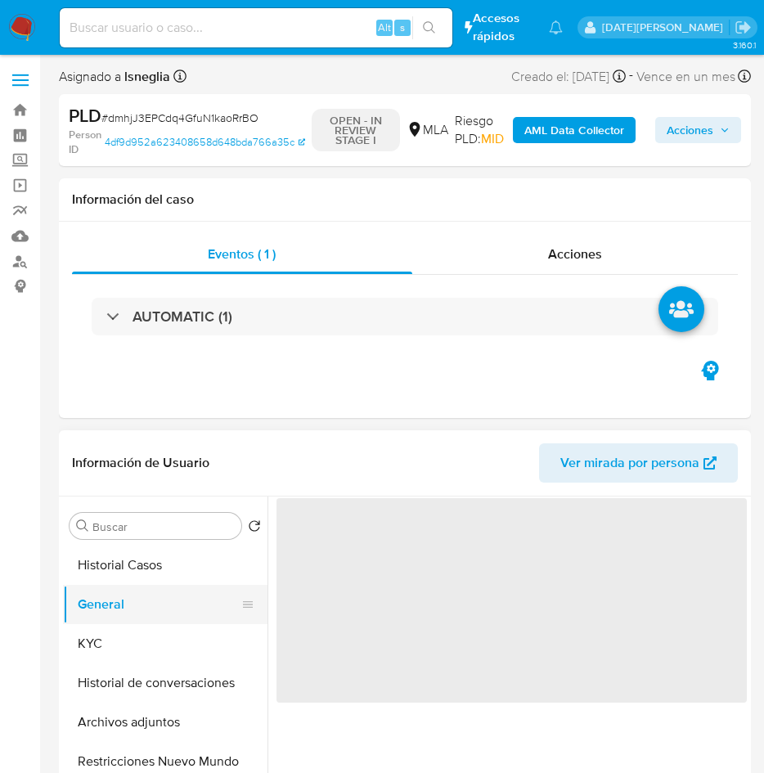
scroll to position [0, 0]
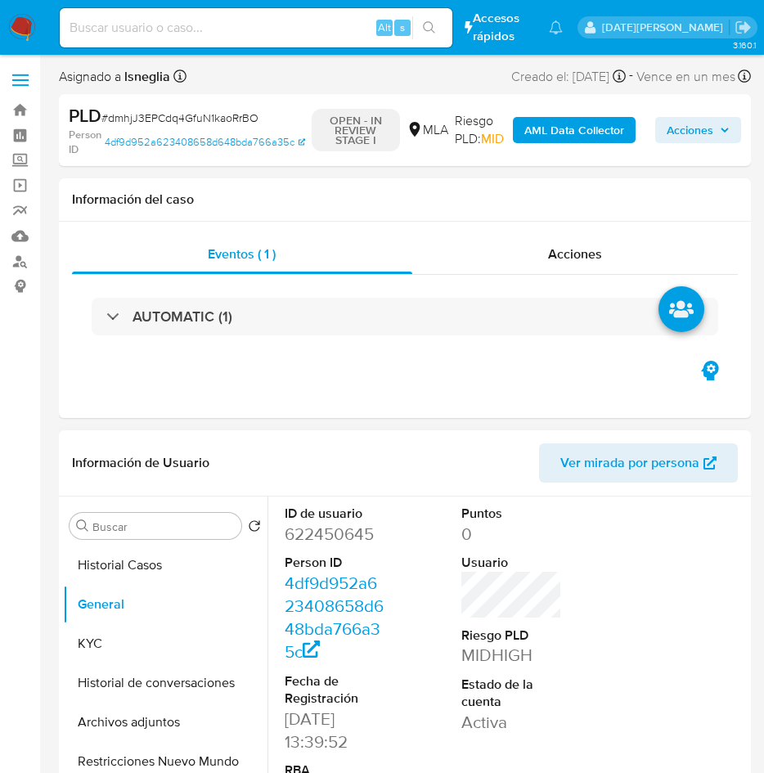
click at [339, 532] on dd "622450645" at bounding box center [335, 534] width 101 height 23
drag, startPoint x: 339, startPoint y: 531, endPoint x: 358, endPoint y: 525, distance: 20.7
click at [340, 532] on dd "622450645" at bounding box center [335, 534] width 101 height 23
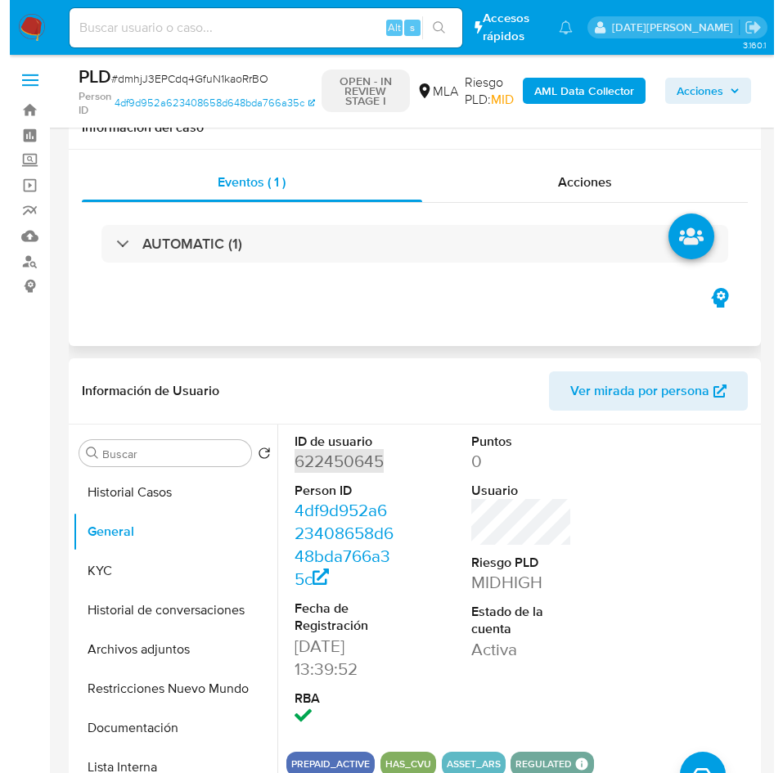
scroll to position [123, 0]
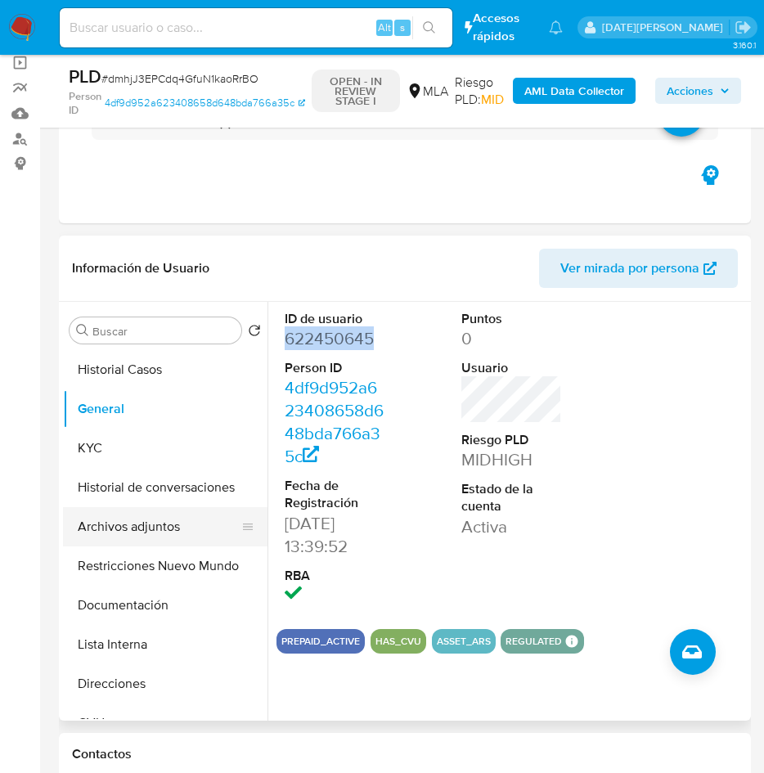
click at [150, 542] on button "Archivos adjuntos" at bounding box center [158, 526] width 191 height 39
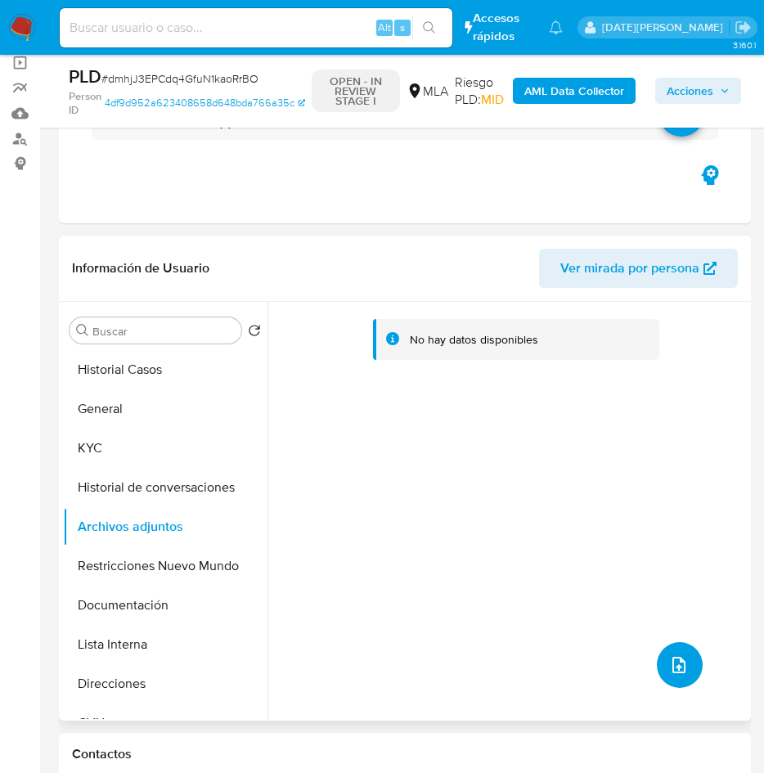
click at [673, 666] on icon "upload-file" at bounding box center [679, 665] width 13 height 16
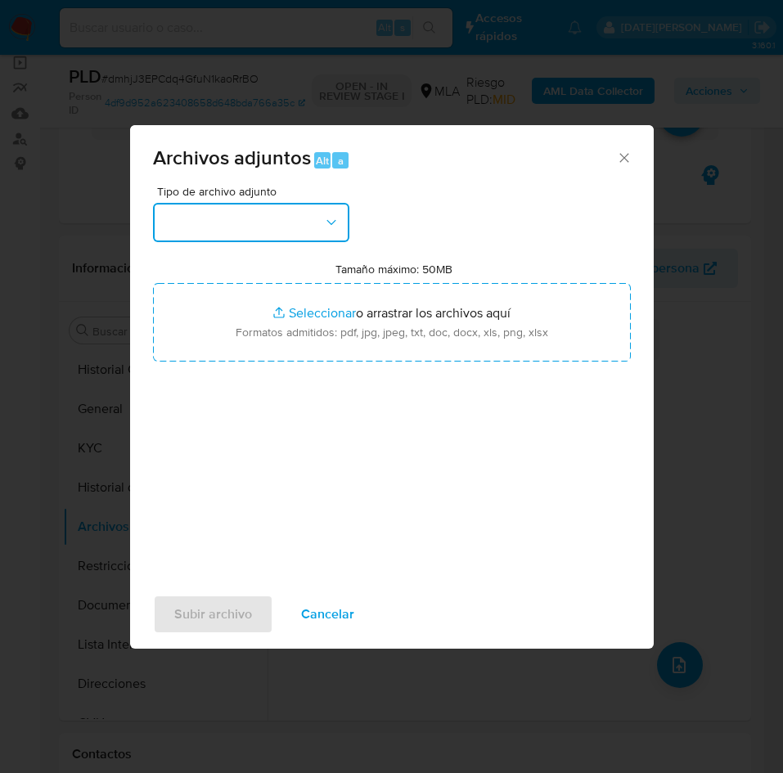
click at [317, 212] on button "button" at bounding box center [251, 222] width 196 height 39
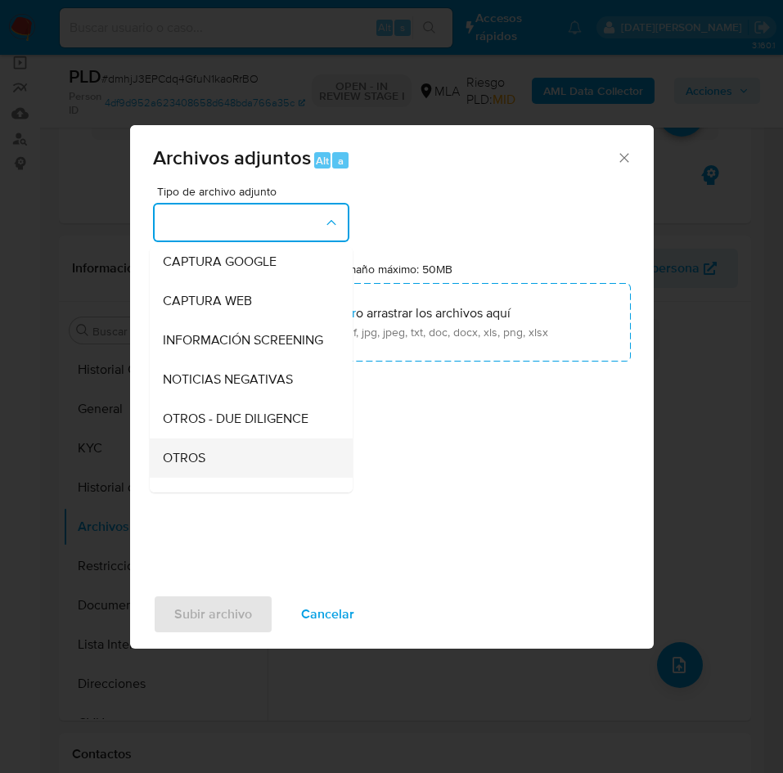
click at [191, 466] on span "OTROS" at bounding box center [184, 458] width 43 height 16
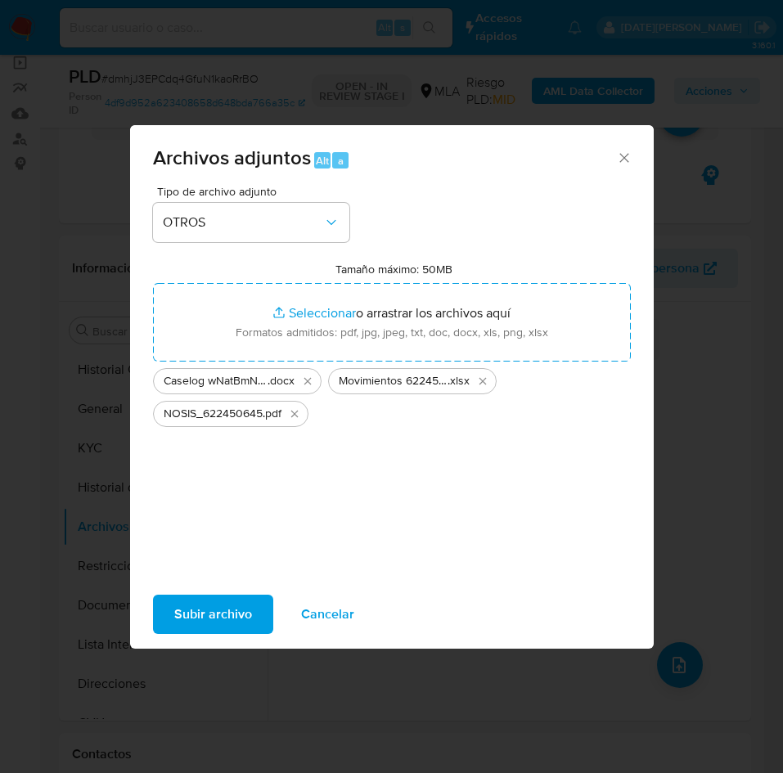
click at [200, 608] on span "Subir archivo" at bounding box center [213, 615] width 78 height 36
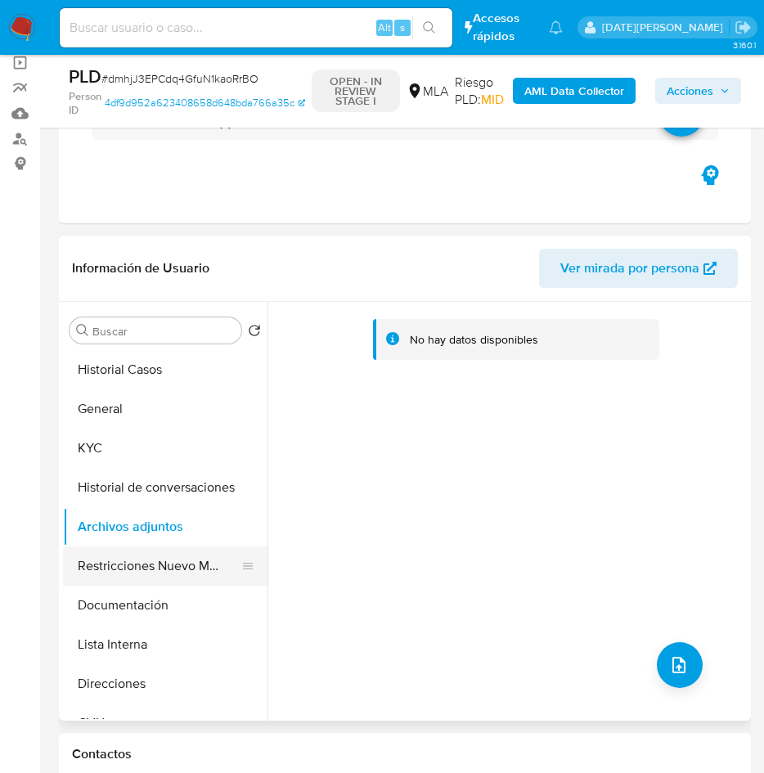
click at [176, 554] on button "Restricciones Nuevo Mundo" at bounding box center [158, 566] width 191 height 39
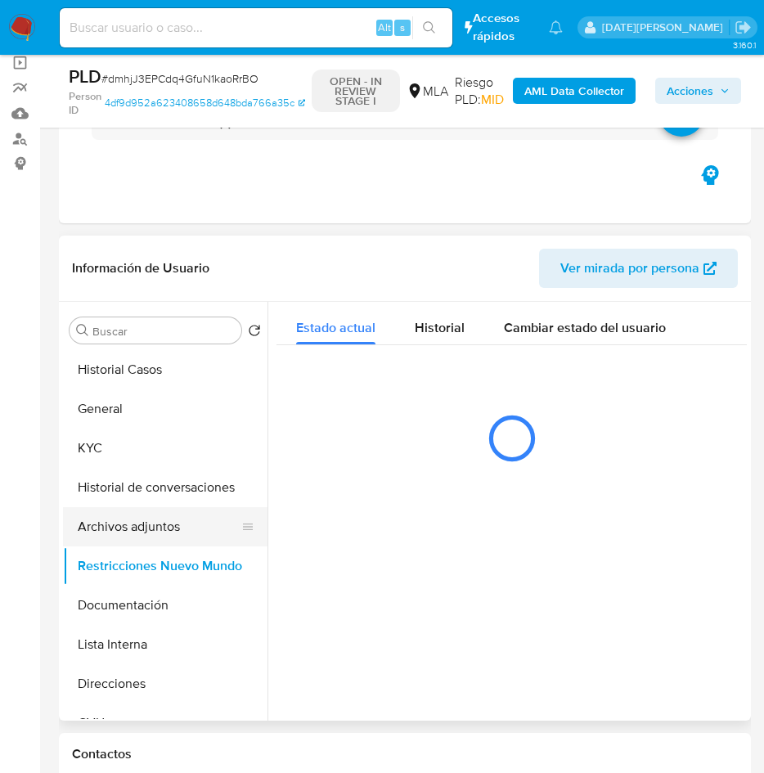
click at [177, 525] on button "Archivos adjuntos" at bounding box center [158, 526] width 191 height 39
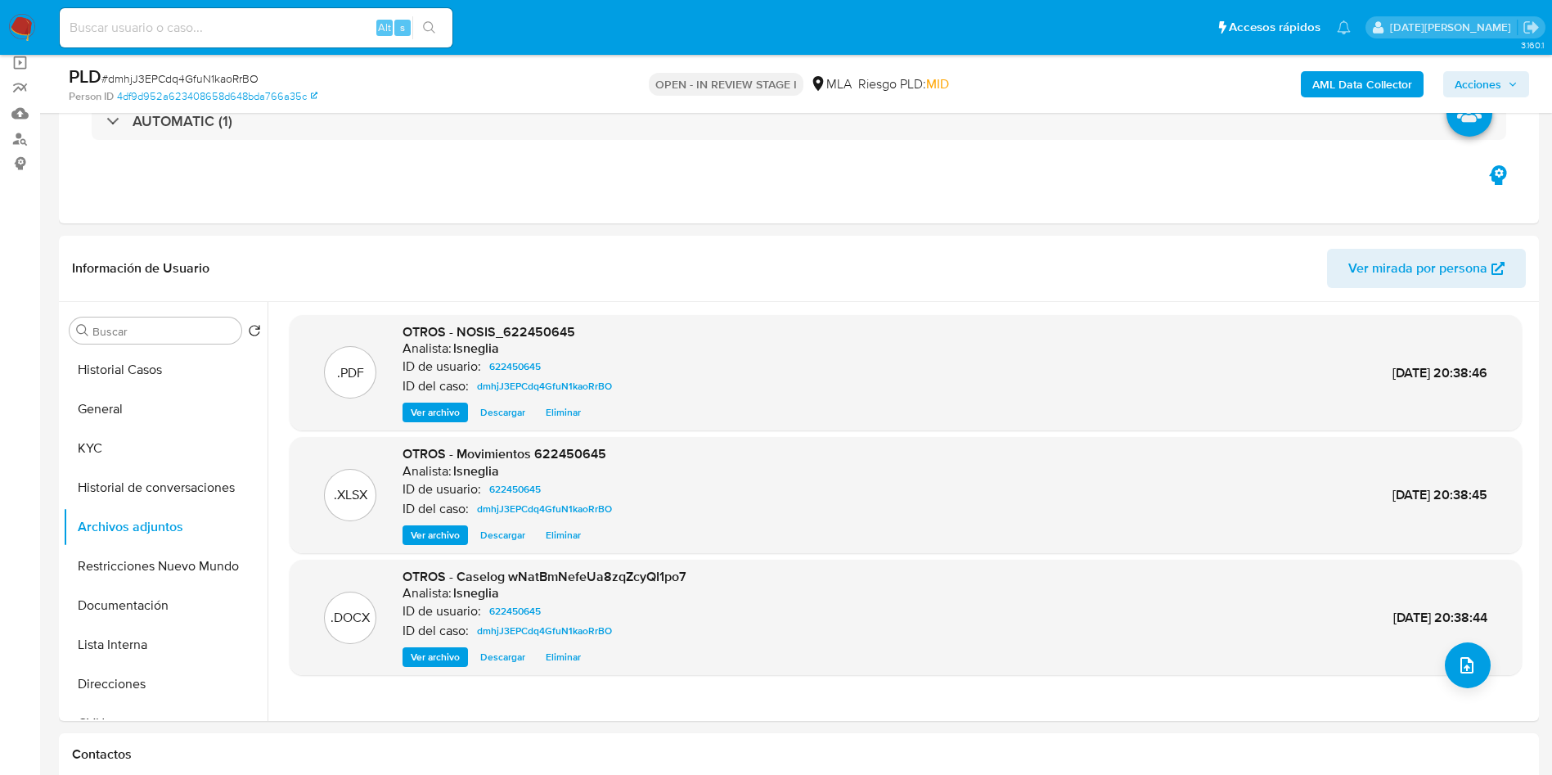
click at [1363, 75] on b "AML Data Collector" at bounding box center [1363, 84] width 100 height 26
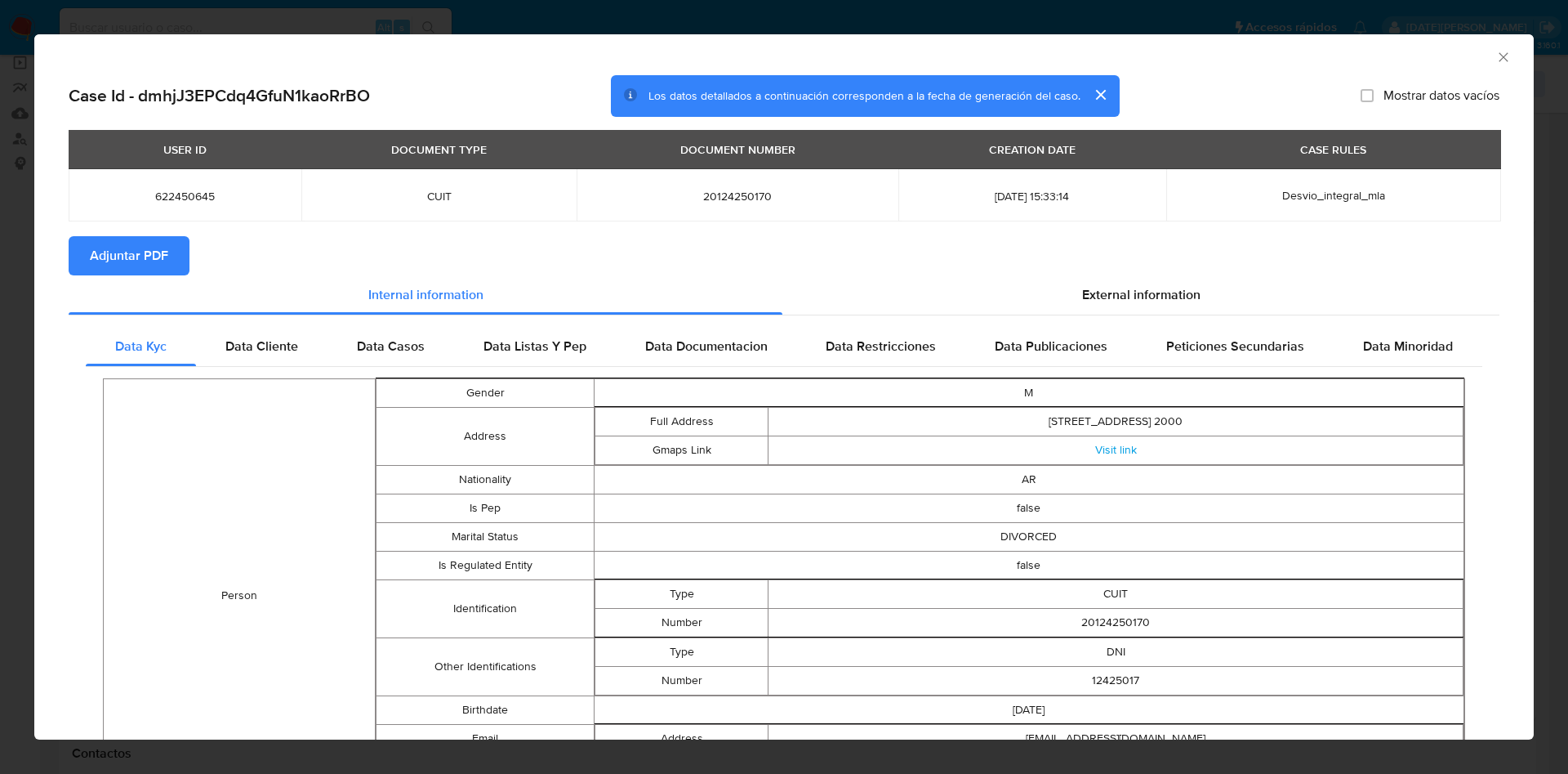
click at [178, 258] on button "Adjuntar PDF" at bounding box center [129, 255] width 121 height 39
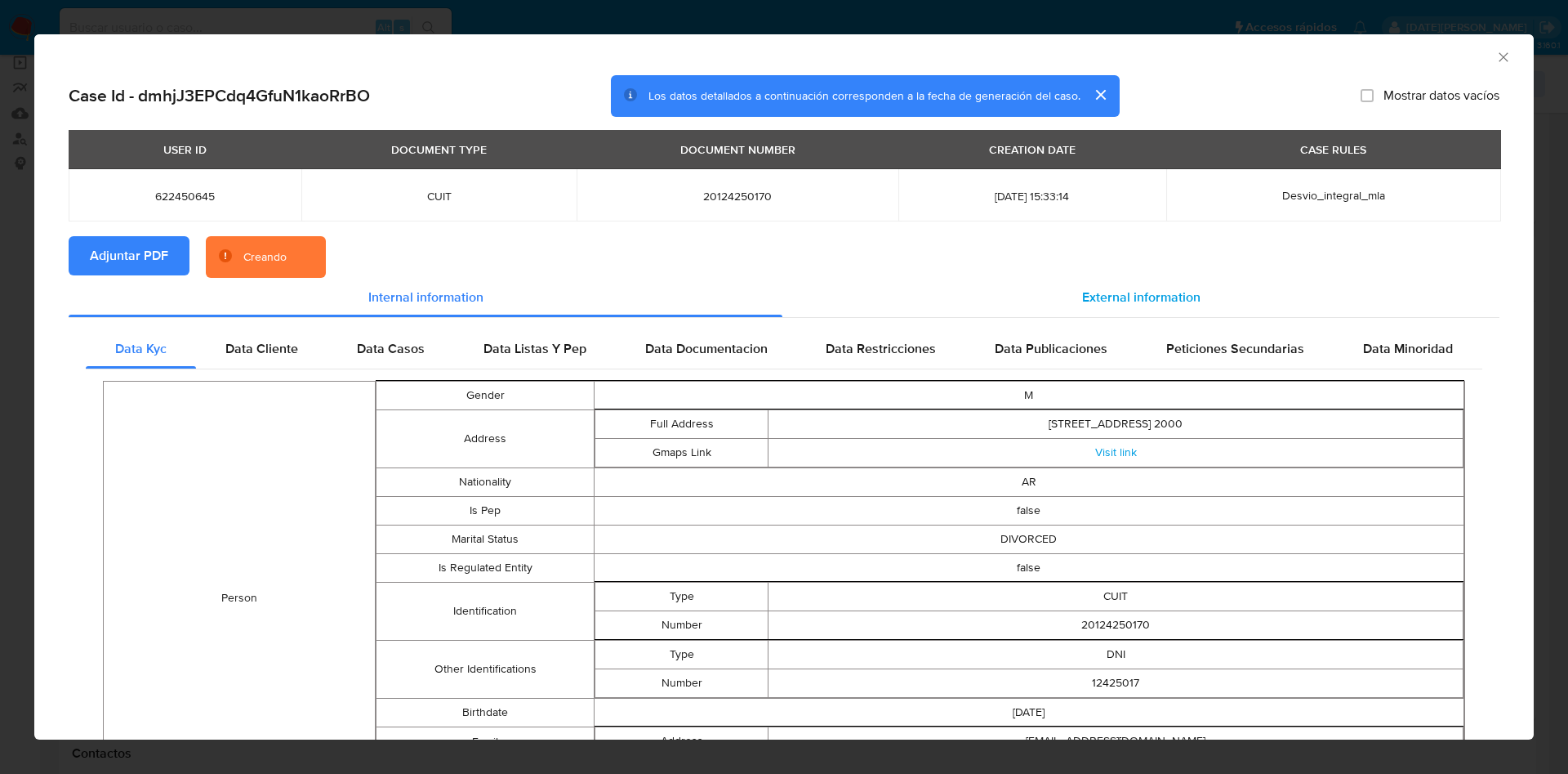
click at [1135, 297] on span "External information" at bounding box center [1141, 297] width 119 height 19
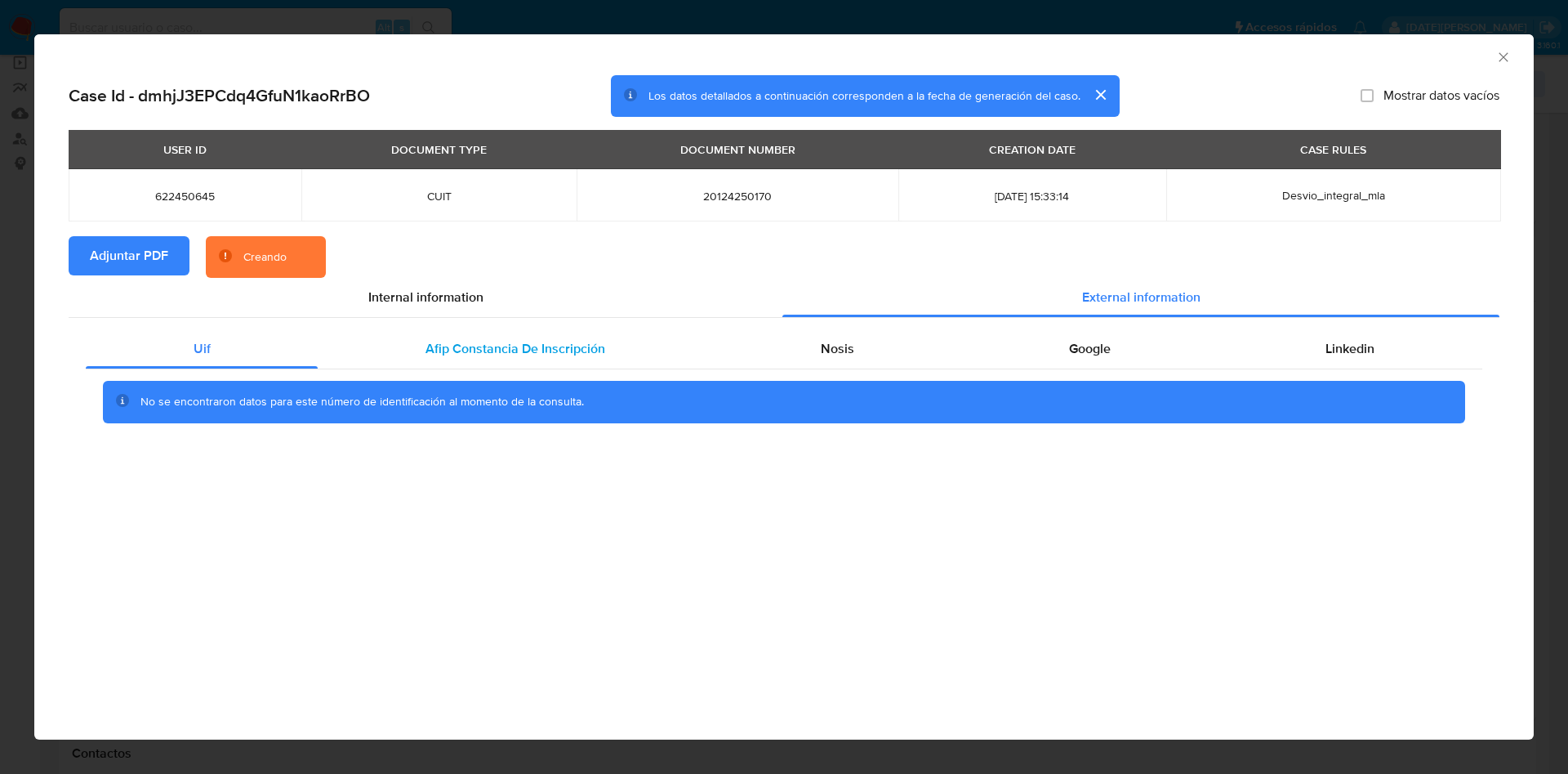
click at [454, 352] on span "Afip Constancia De Inscripción" at bounding box center [515, 349] width 180 height 19
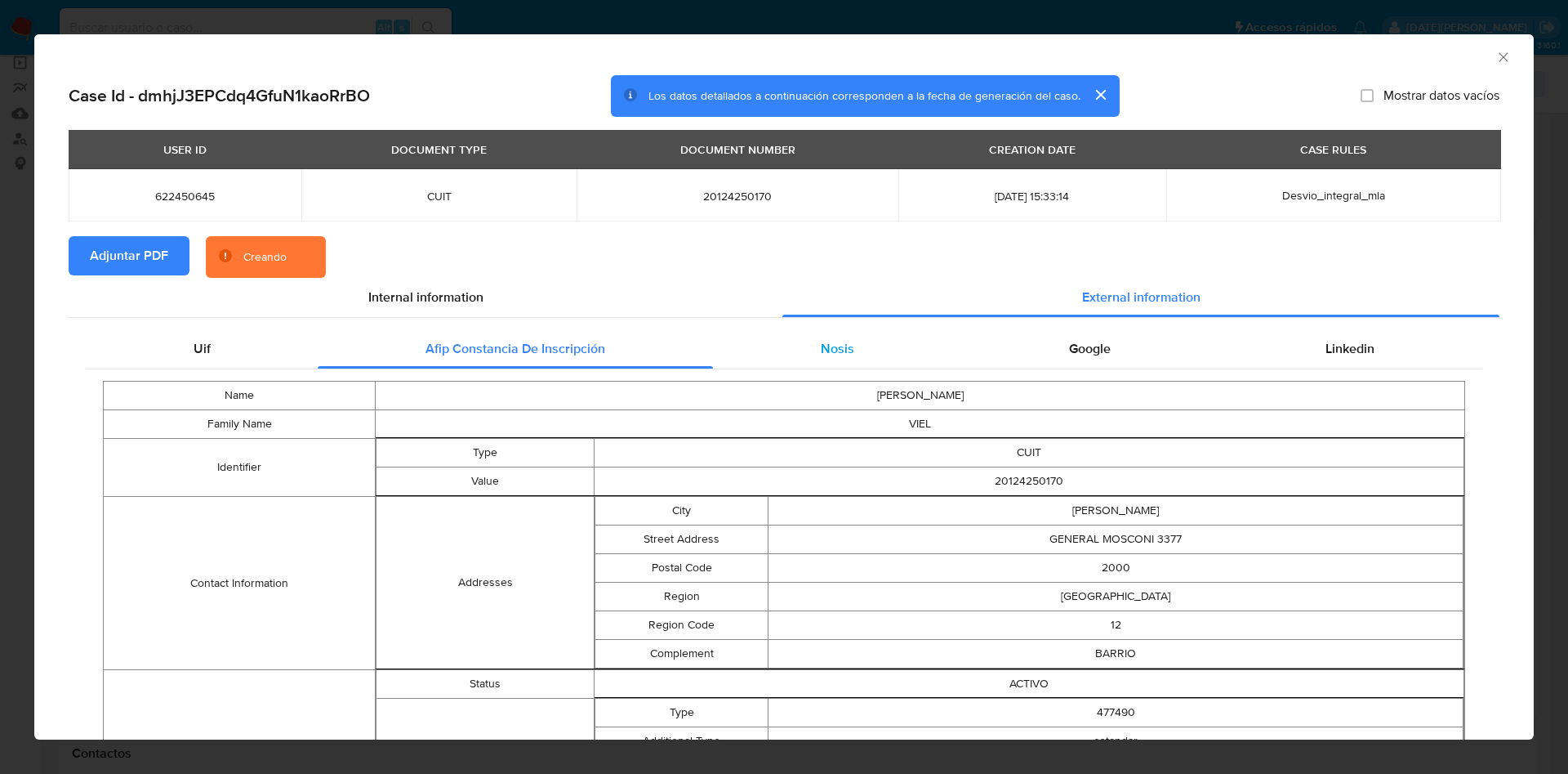
click at [752, 360] on div "Nosis" at bounding box center [836, 349] width 249 height 39
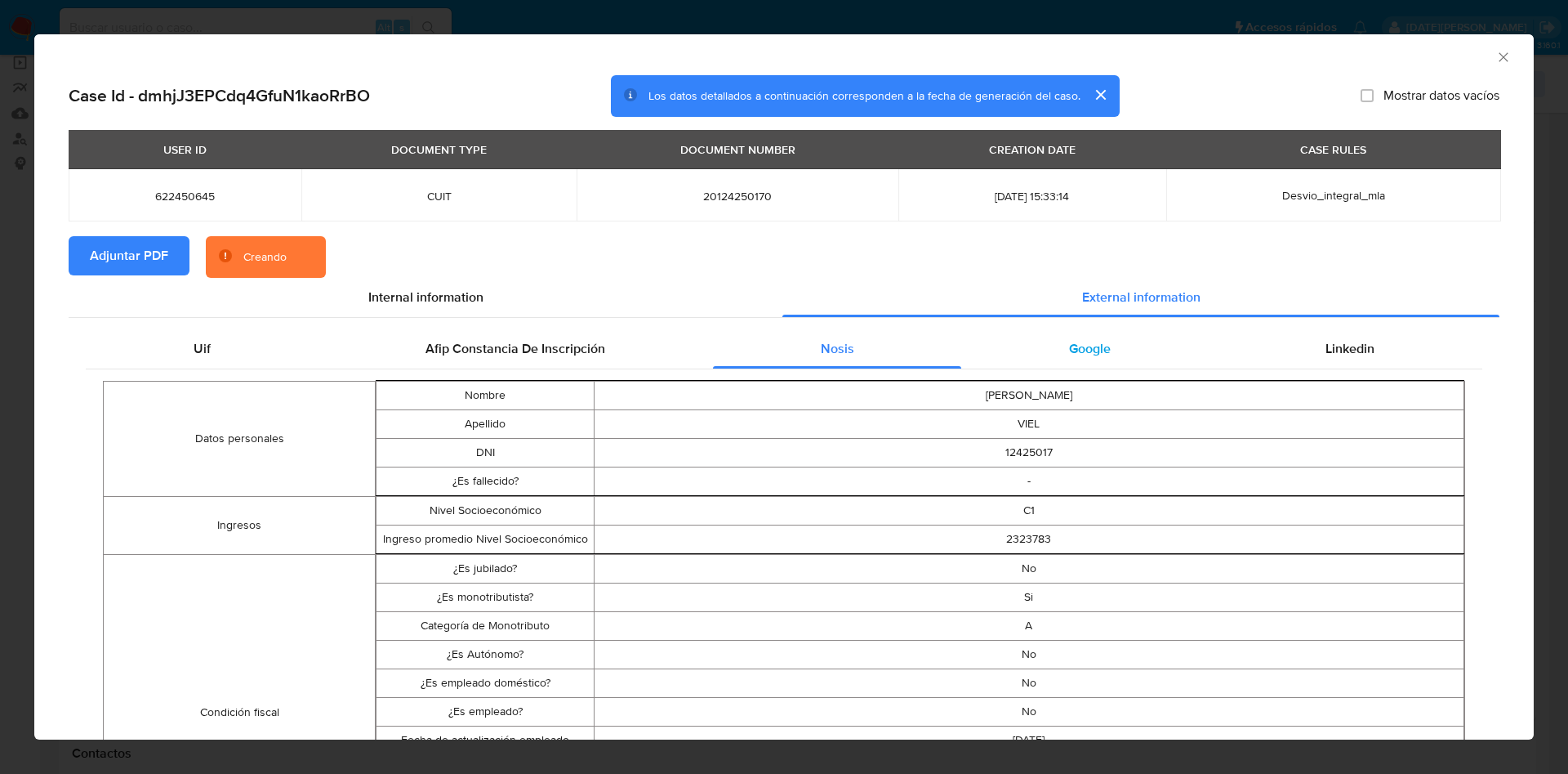
click at [1069, 358] on span "Google" at bounding box center [1090, 349] width 42 height 19
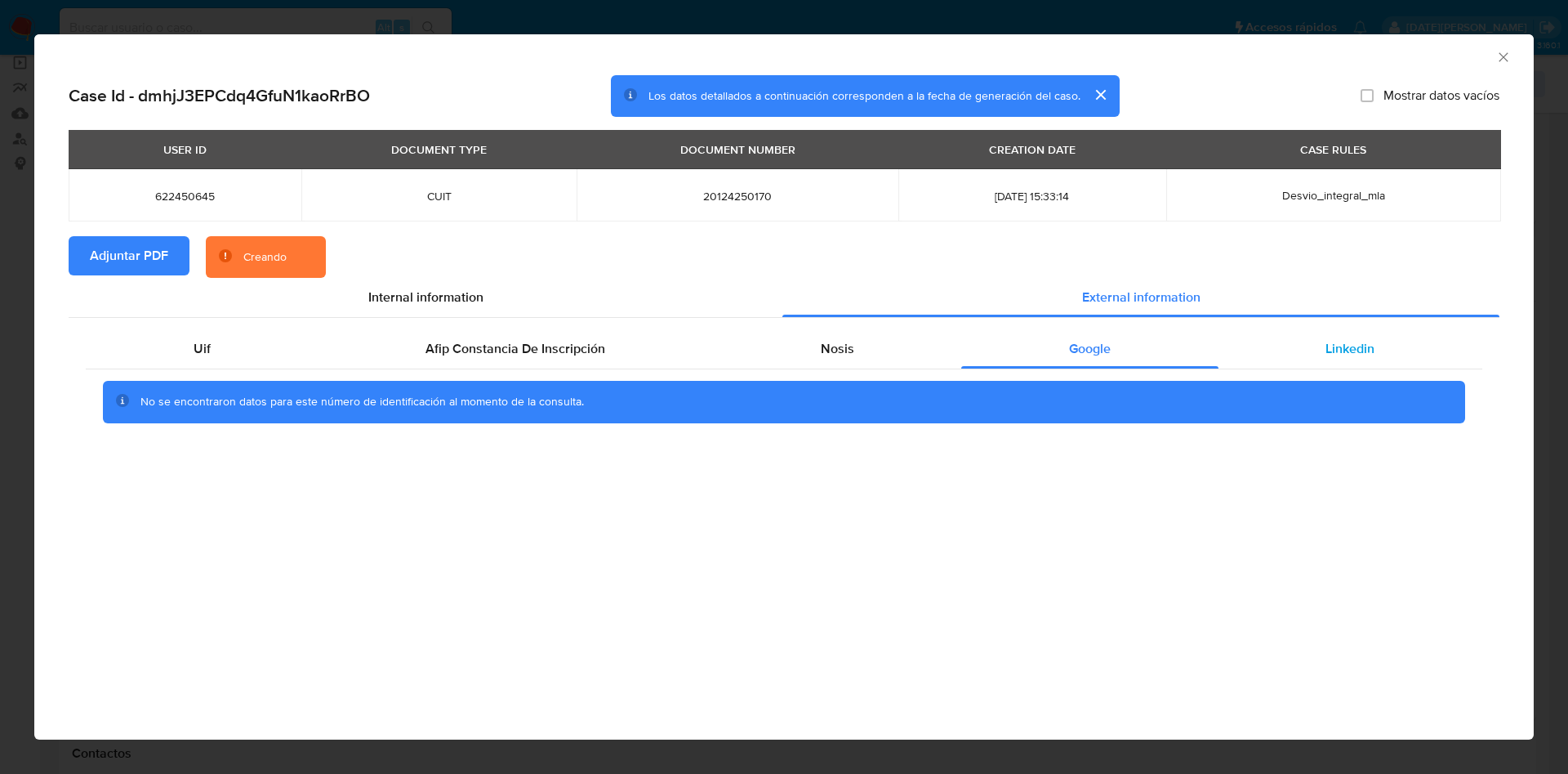
click at [1314, 352] on div "Linkedin" at bounding box center [1350, 349] width 263 height 39
click at [984, 353] on div "Google" at bounding box center [1089, 349] width 257 height 39
click at [839, 352] on span "Nosis" at bounding box center [837, 349] width 34 height 19
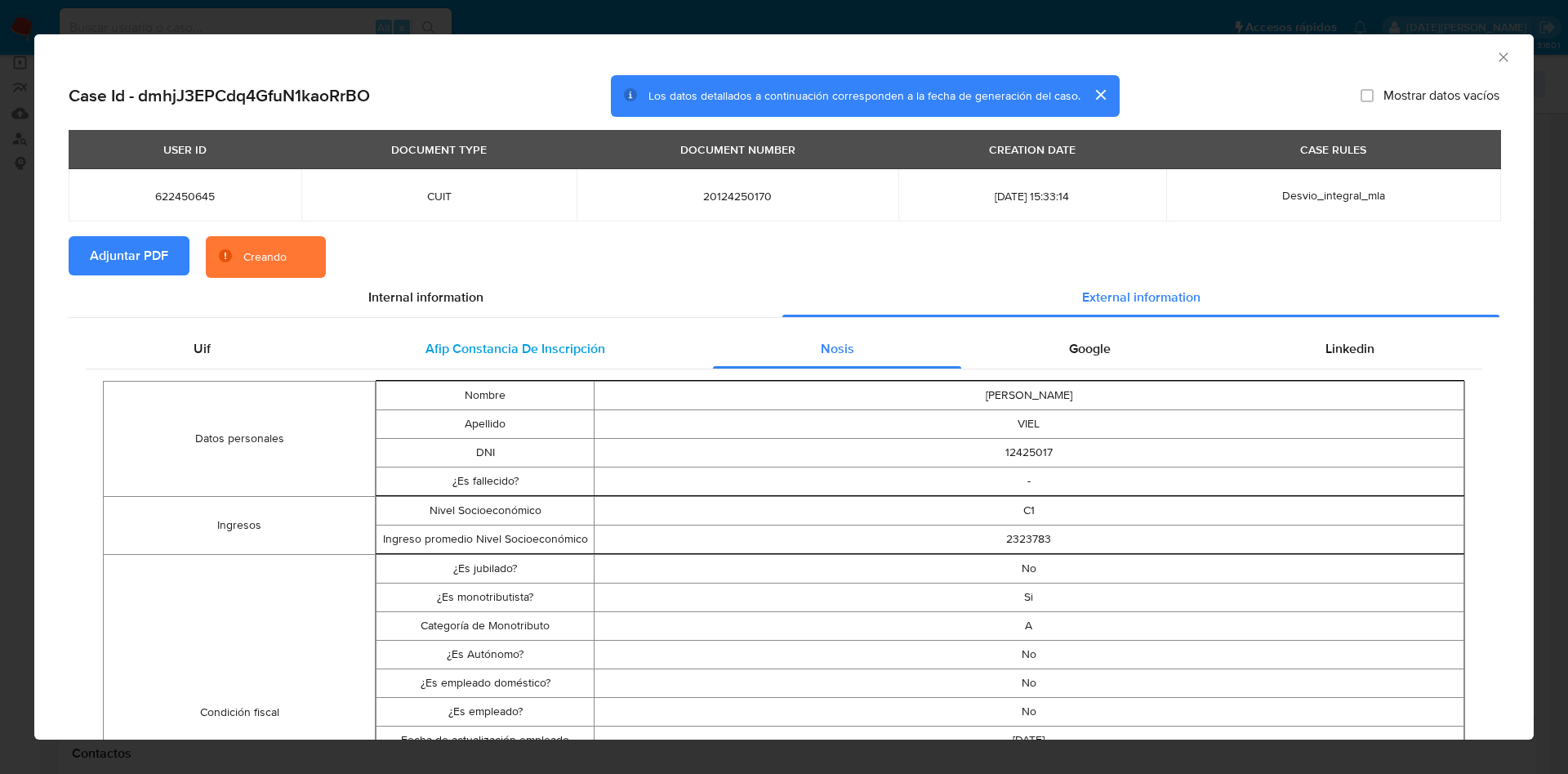
drag, startPoint x: 622, startPoint y: 357, endPoint x: 581, endPoint y: 357, distance: 41.0
click at [621, 357] on div "Afip Constancia De Inscripción" at bounding box center [514, 349] width 394 height 39
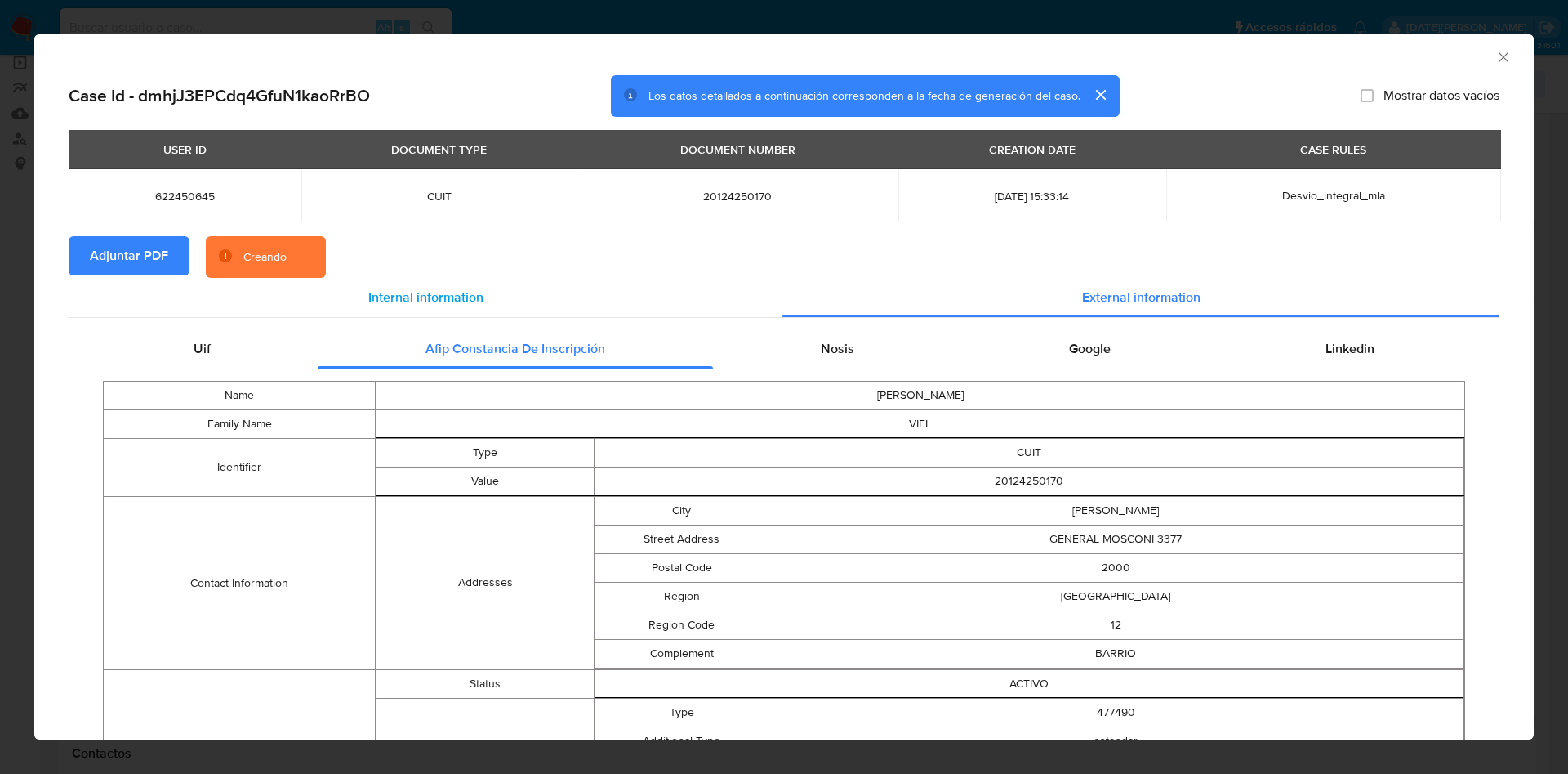
click at [389, 295] on span "Internal information" at bounding box center [425, 297] width 115 height 19
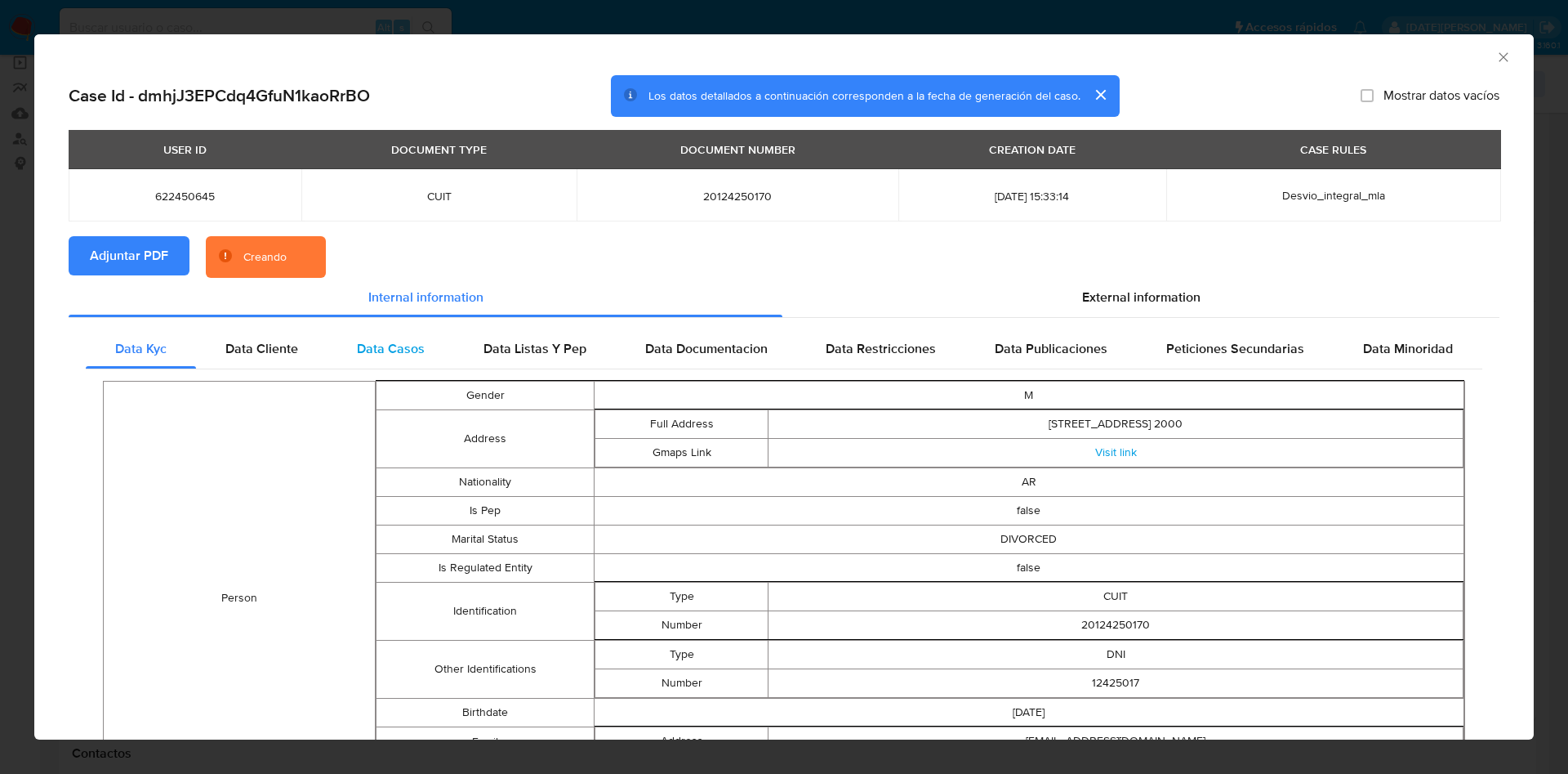
click at [350, 349] on div "Data Casos" at bounding box center [390, 349] width 127 height 39
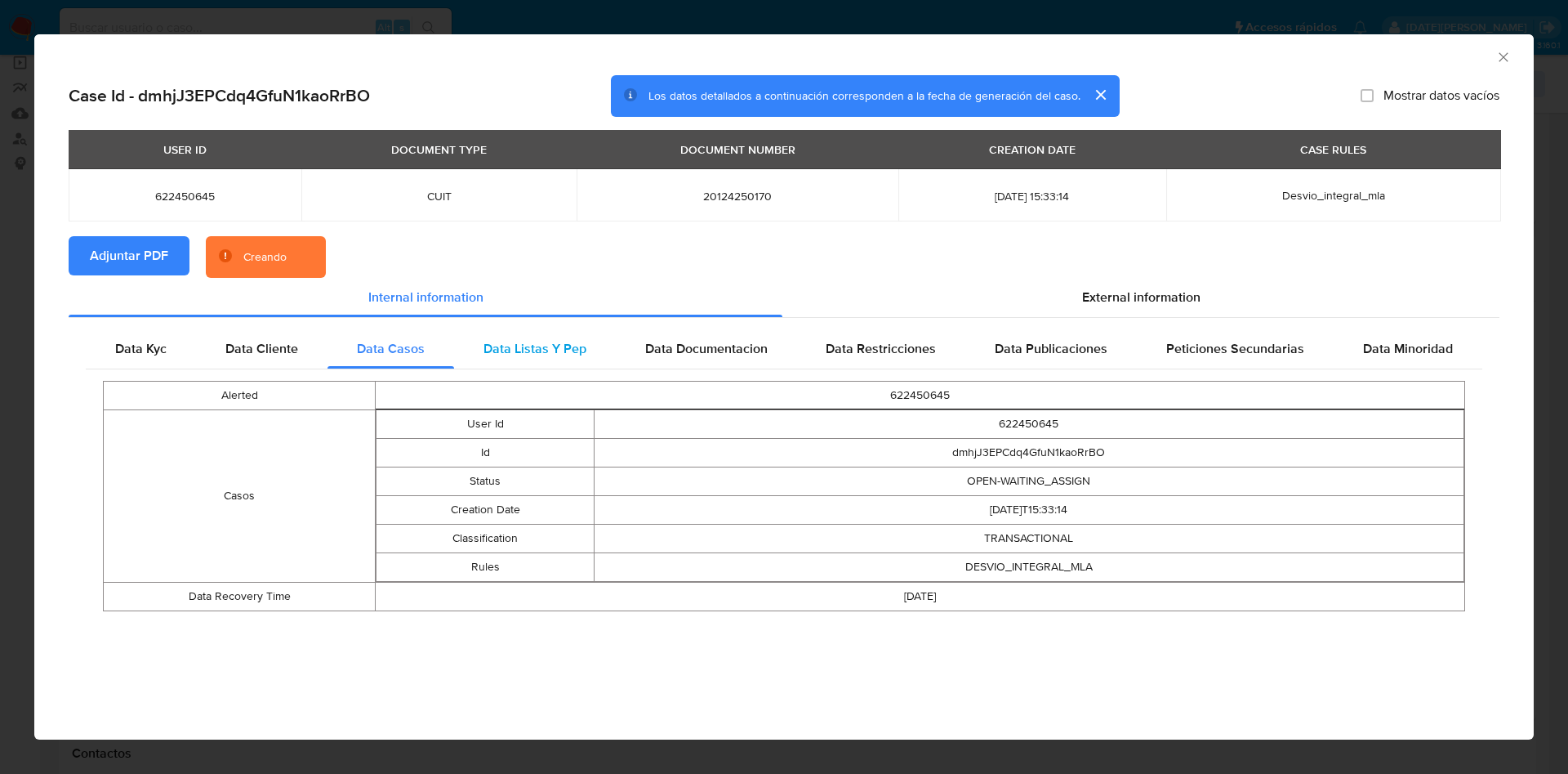
click at [528, 355] on span "Data Listas Y Pep" at bounding box center [534, 349] width 103 height 19
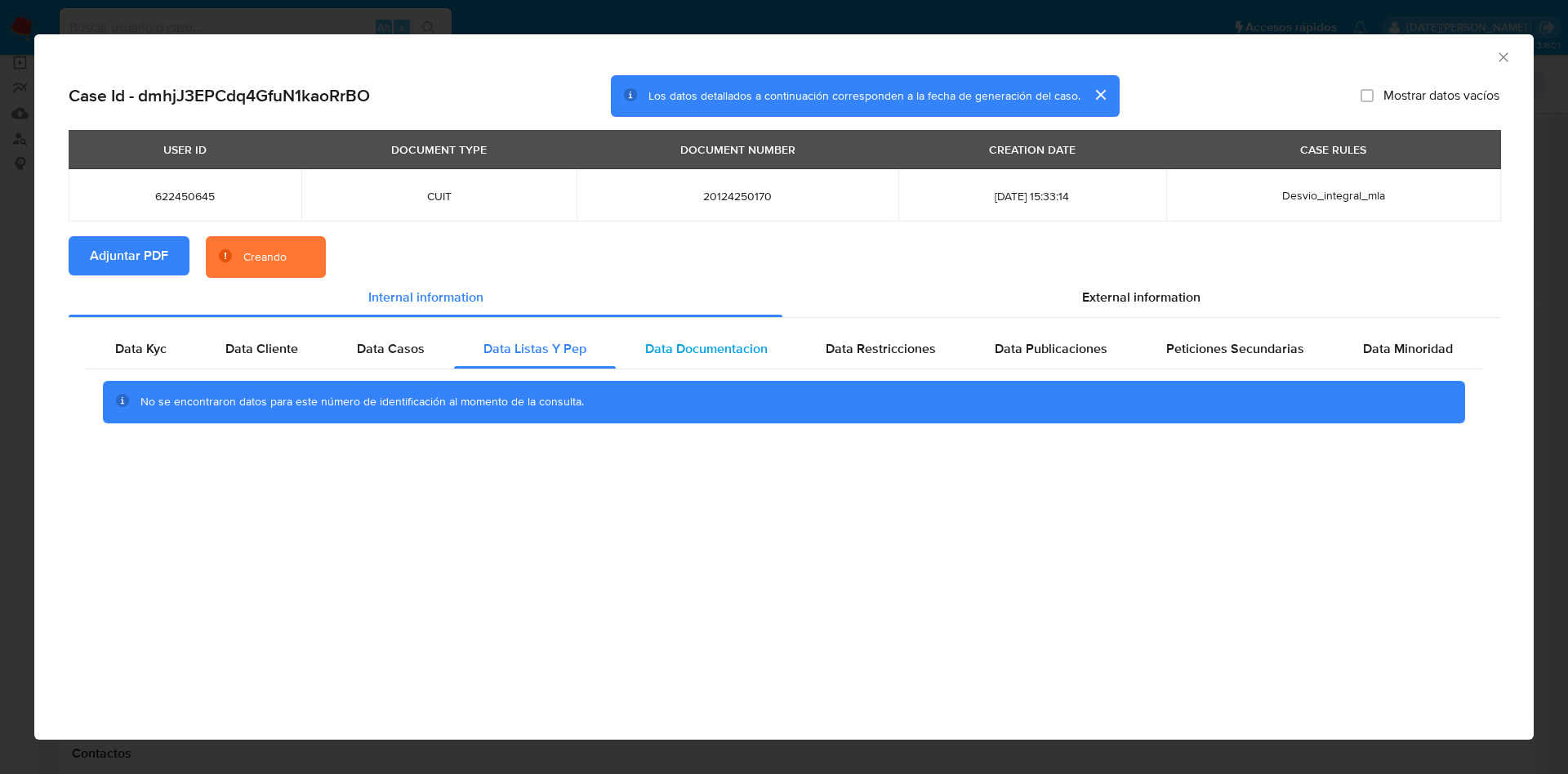
click at [708, 350] on span "Data Documentacion" at bounding box center [706, 349] width 123 height 19
click at [877, 347] on span "Data Restricciones" at bounding box center [880, 349] width 110 height 19
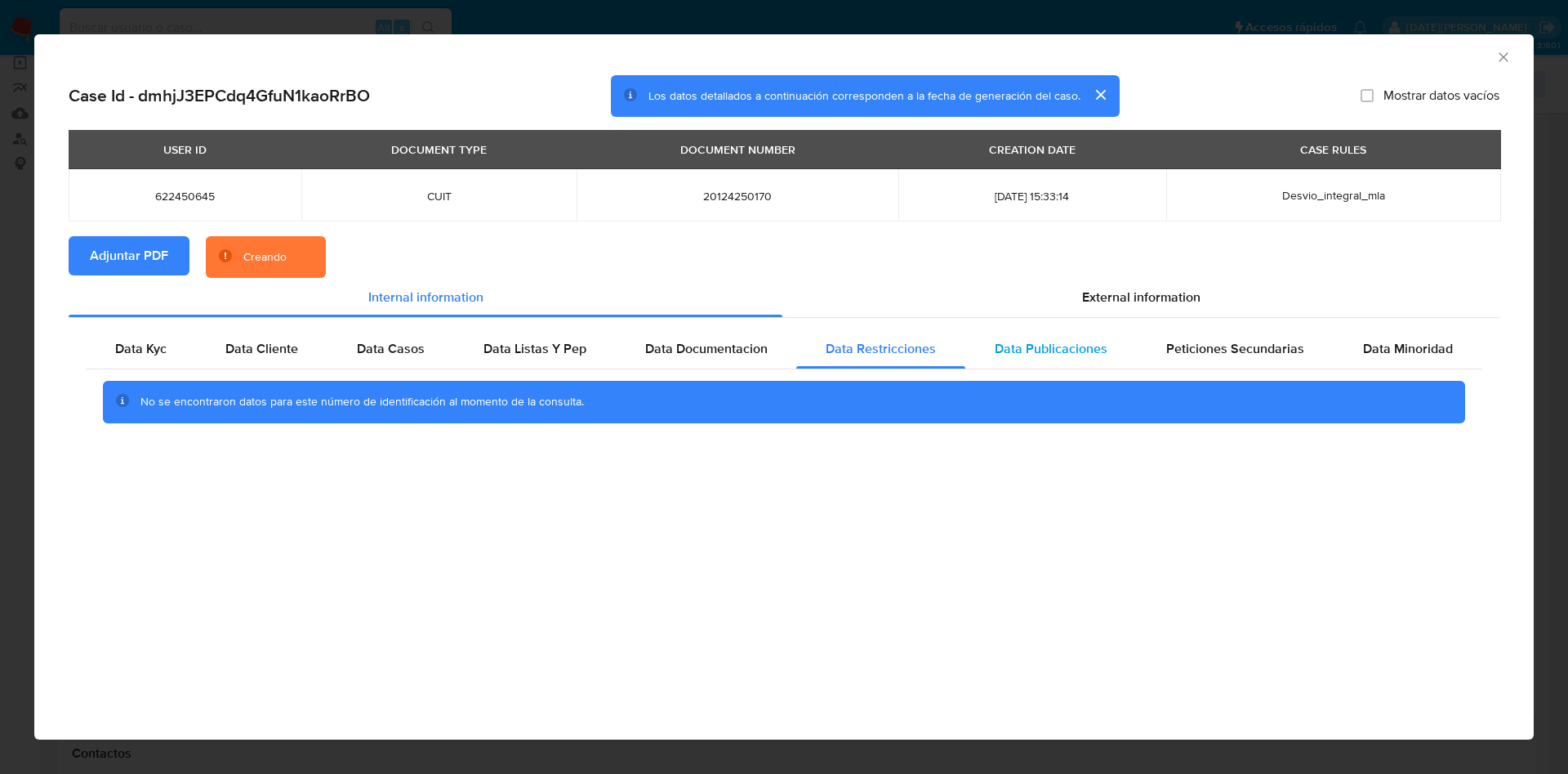
click at [1015, 347] on span "Data Publicaciones" at bounding box center [1051, 349] width 113 height 19
click at [1178, 356] on span "Peticiones Secundarias" at bounding box center [1236, 349] width 138 height 19
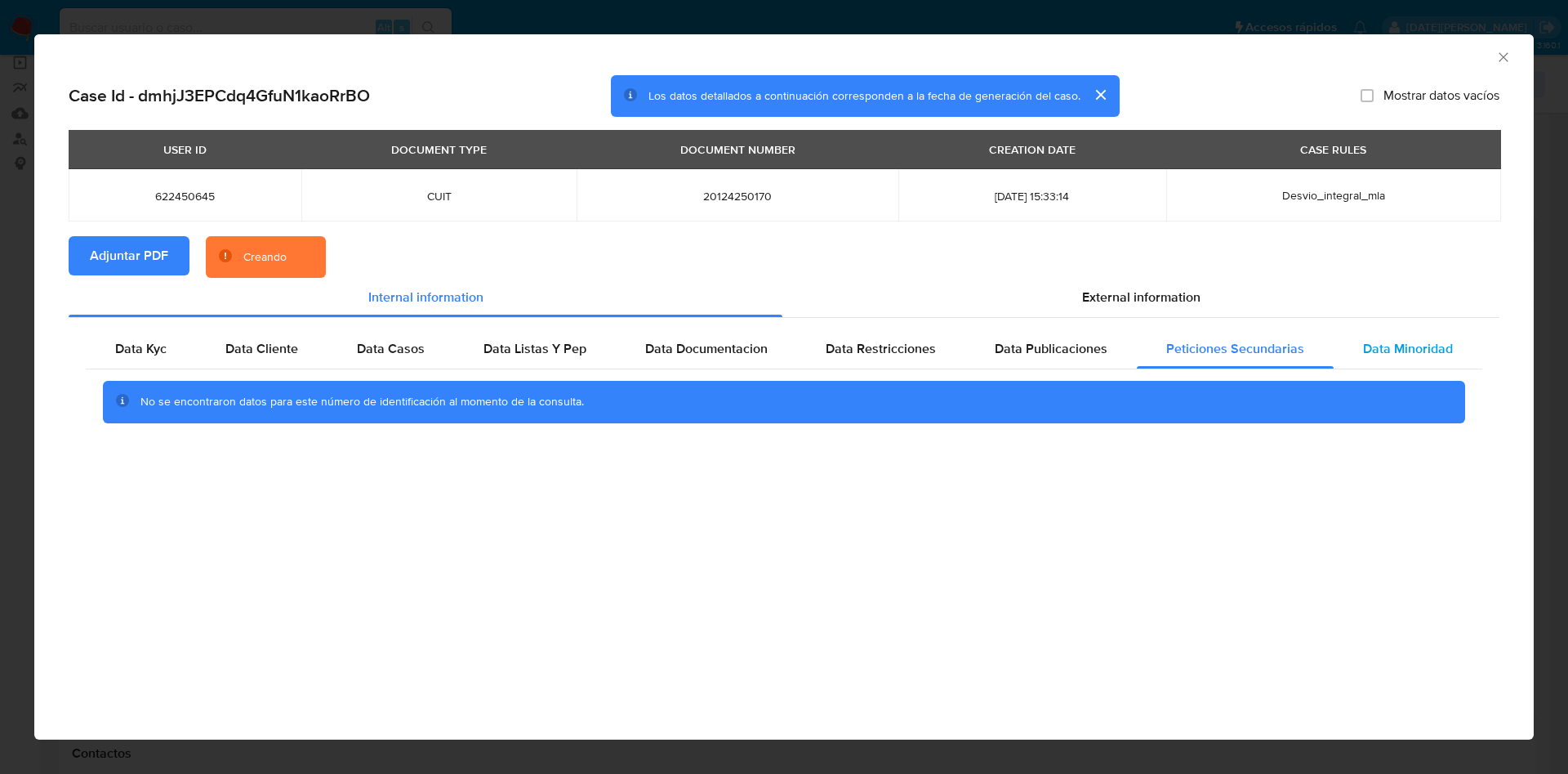
click at [1339, 349] on div "Data Minoridad" at bounding box center [1407, 349] width 149 height 39
click at [334, 333] on div "Data Casos" at bounding box center [390, 349] width 127 height 39
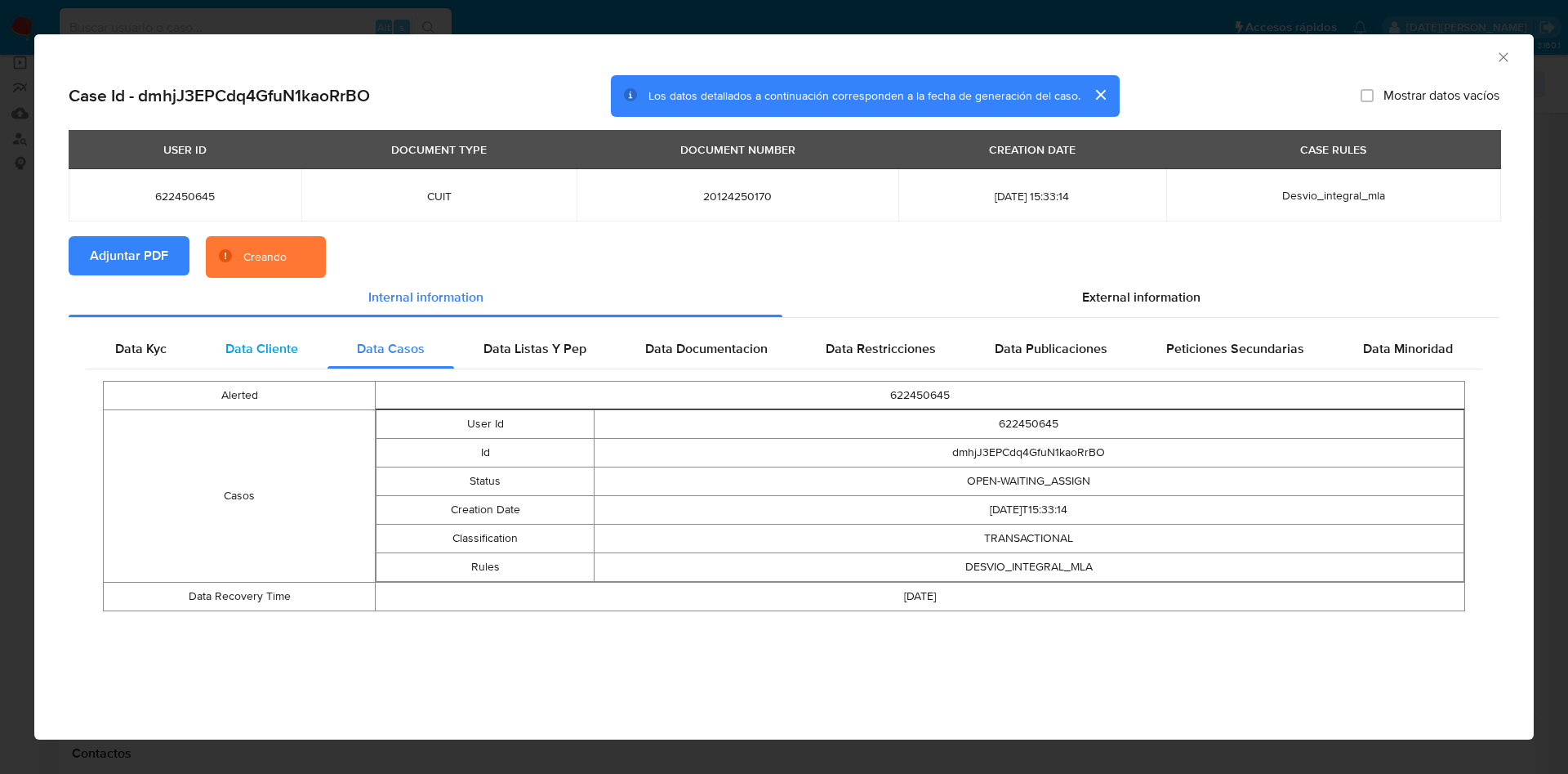
click at [273, 340] on span "Data Cliente" at bounding box center [261, 349] width 73 height 19
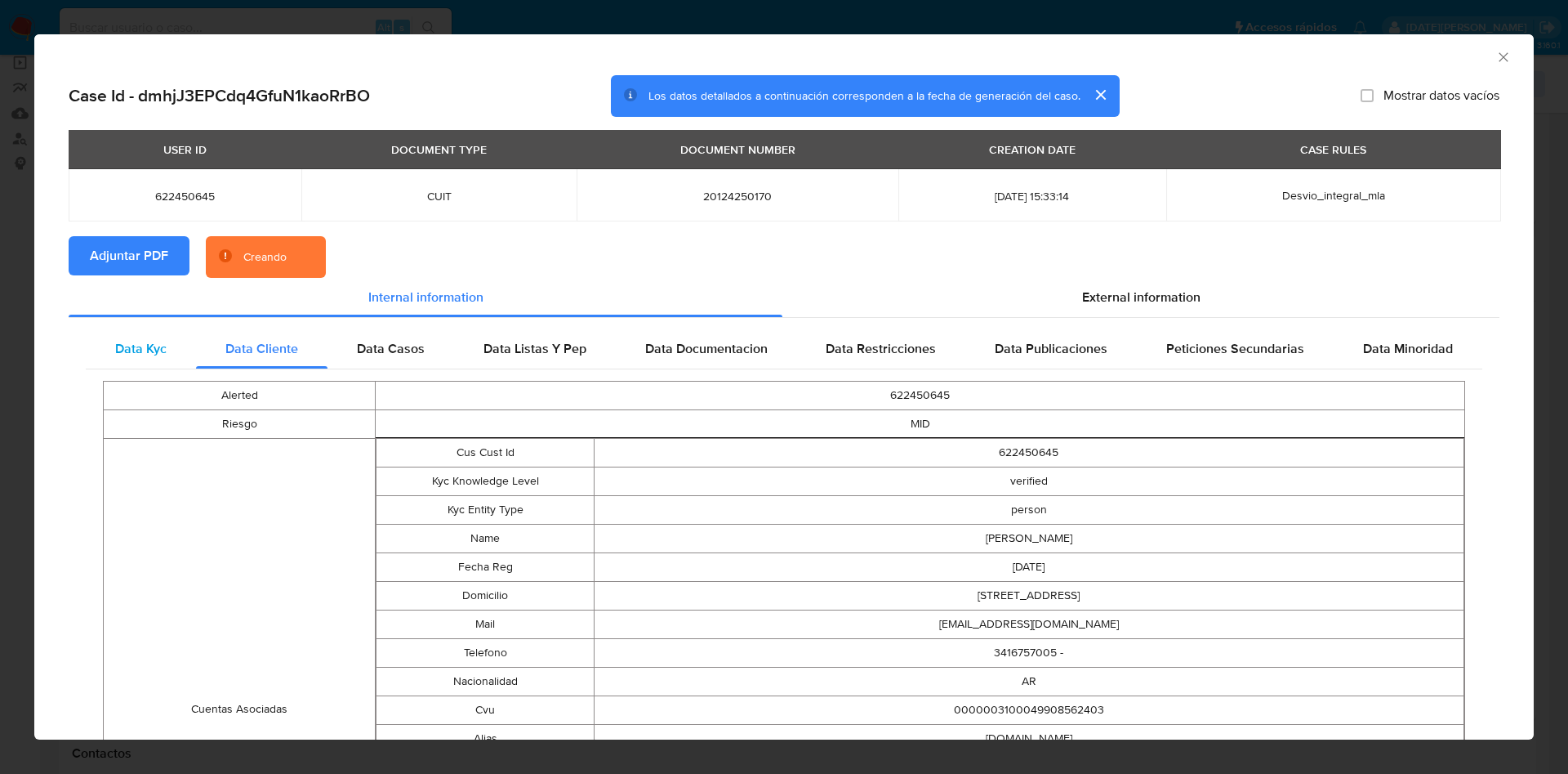
click at [126, 352] on span "Data Kyc" at bounding box center [141, 349] width 52 height 19
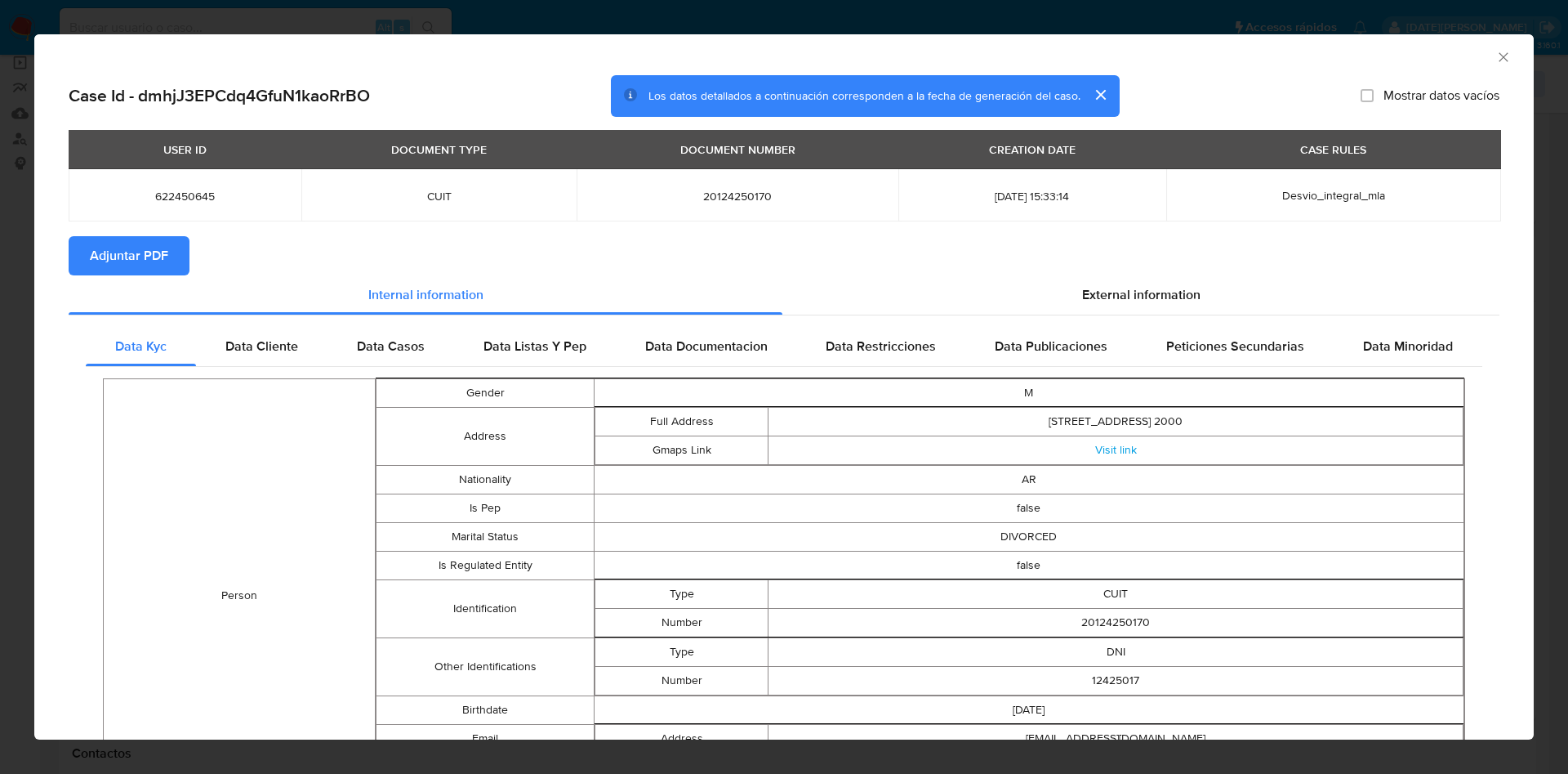
click at [1495, 50] on icon "Cerrar ventana" at bounding box center [1503, 57] width 16 height 16
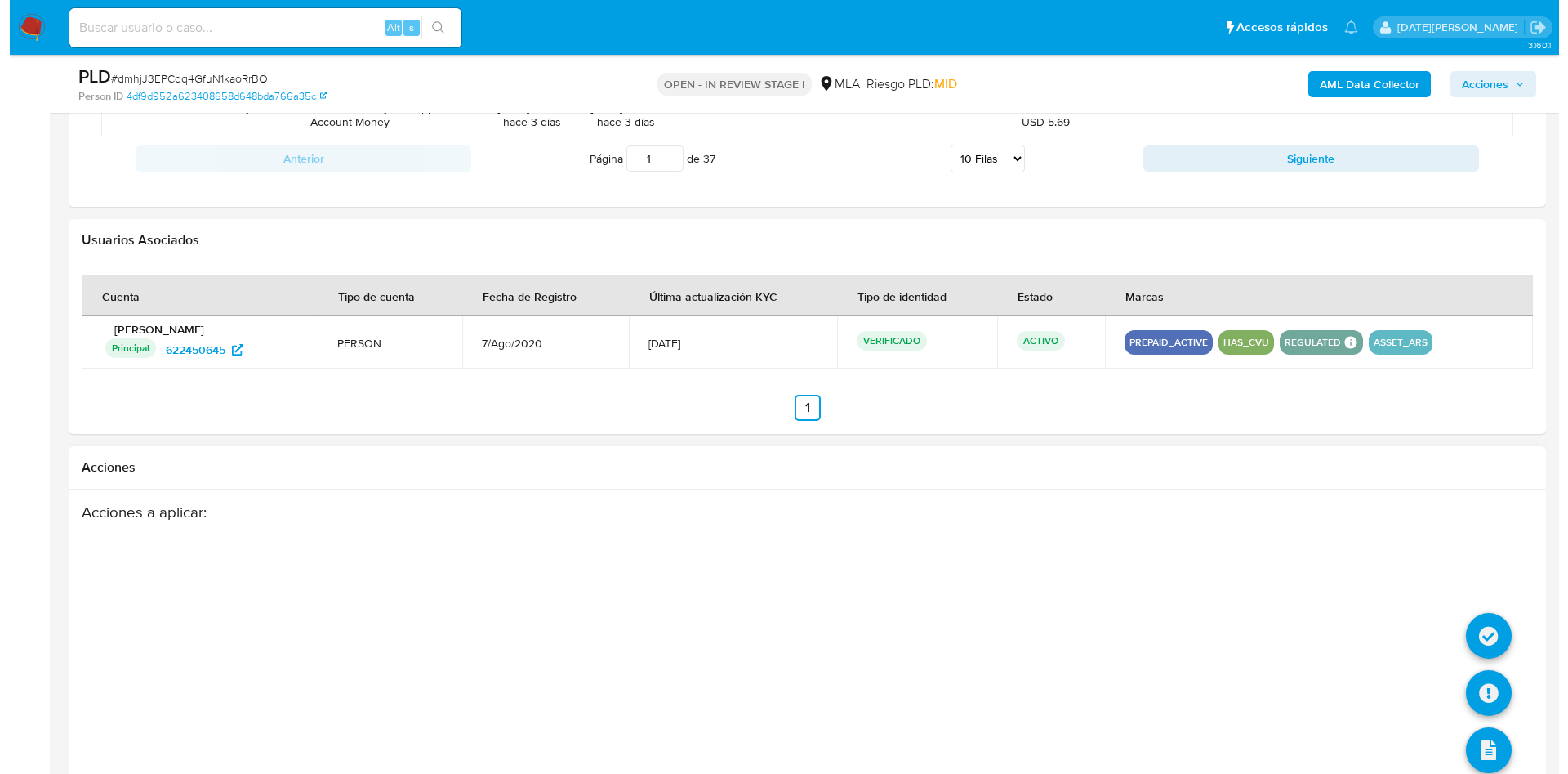
scroll to position [2501, 0]
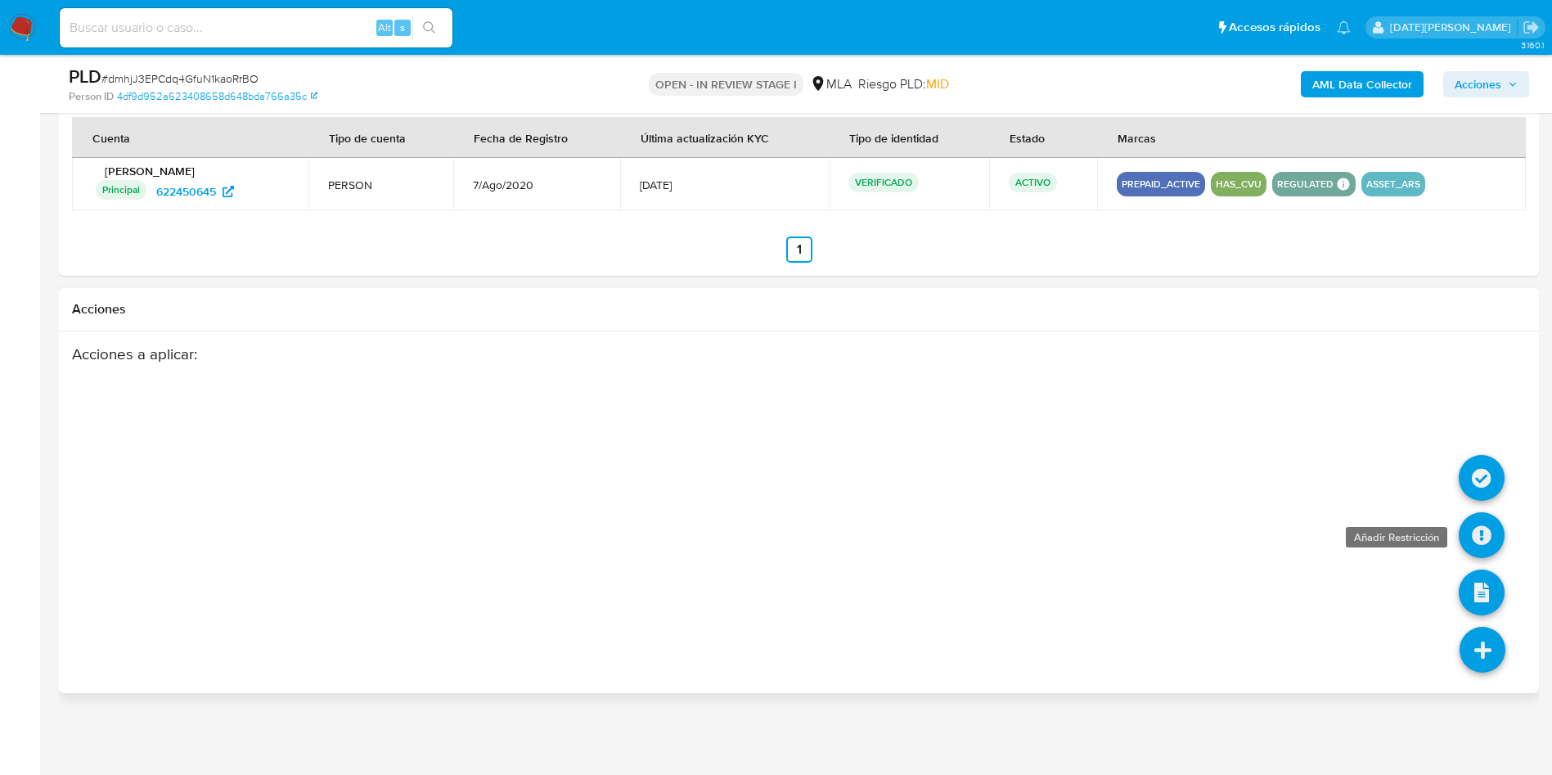
click at [1480, 546] on icon at bounding box center [1482, 535] width 46 height 46
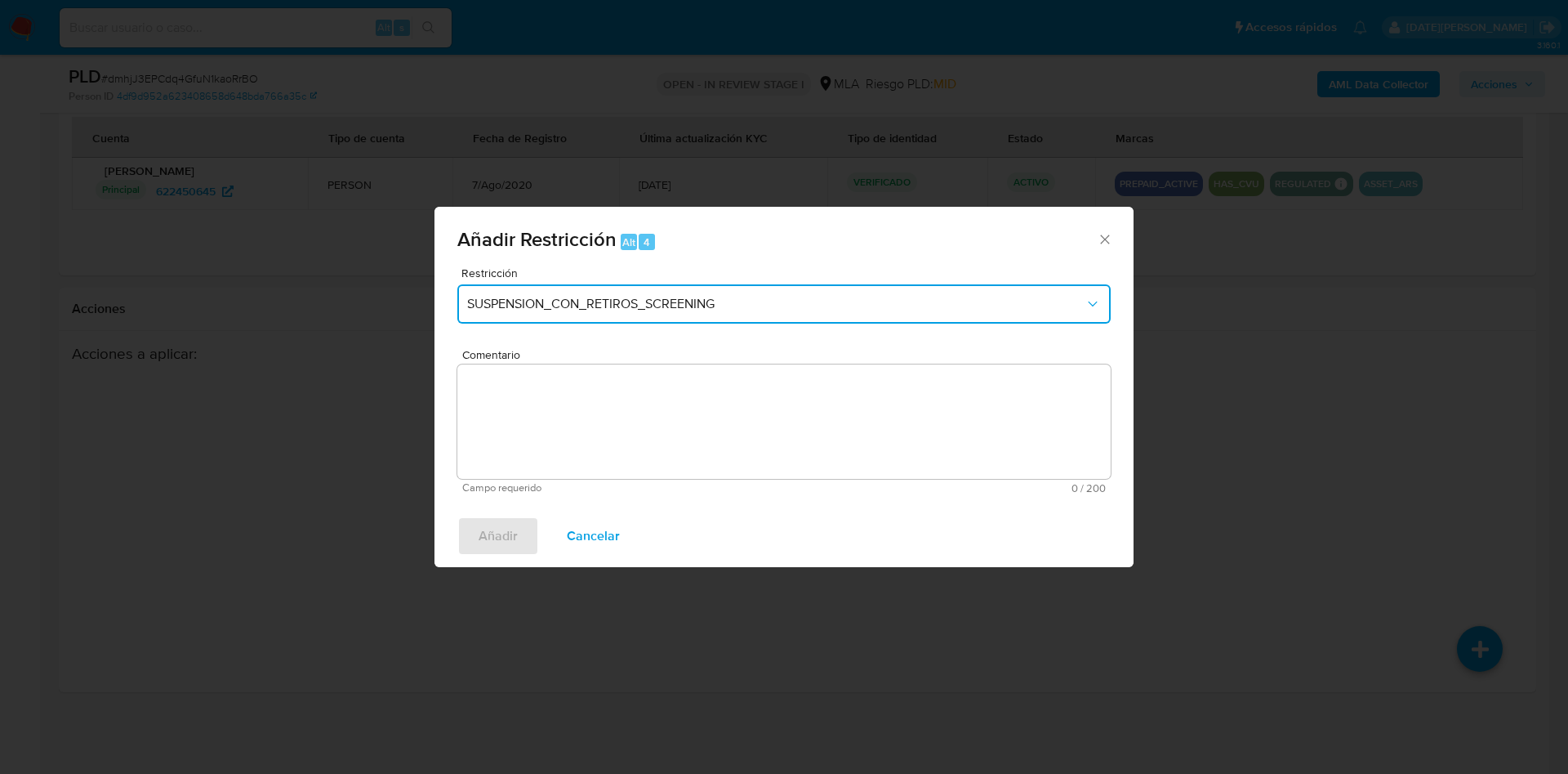
click at [767, 317] on button "SUSPENSION_CON_RETIROS_SCREENING" at bounding box center [784, 304] width 654 height 39
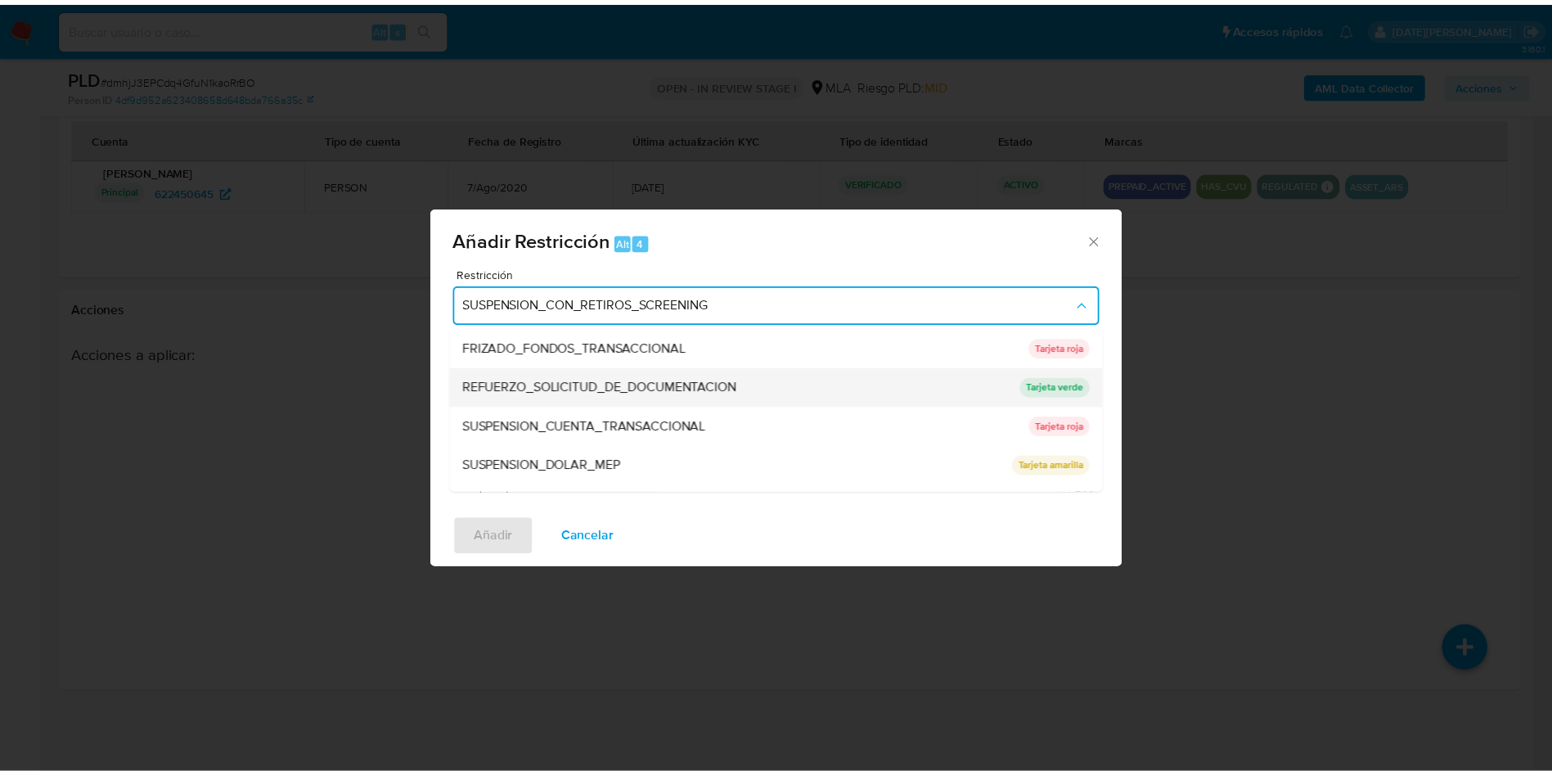
scroll to position [347, 0]
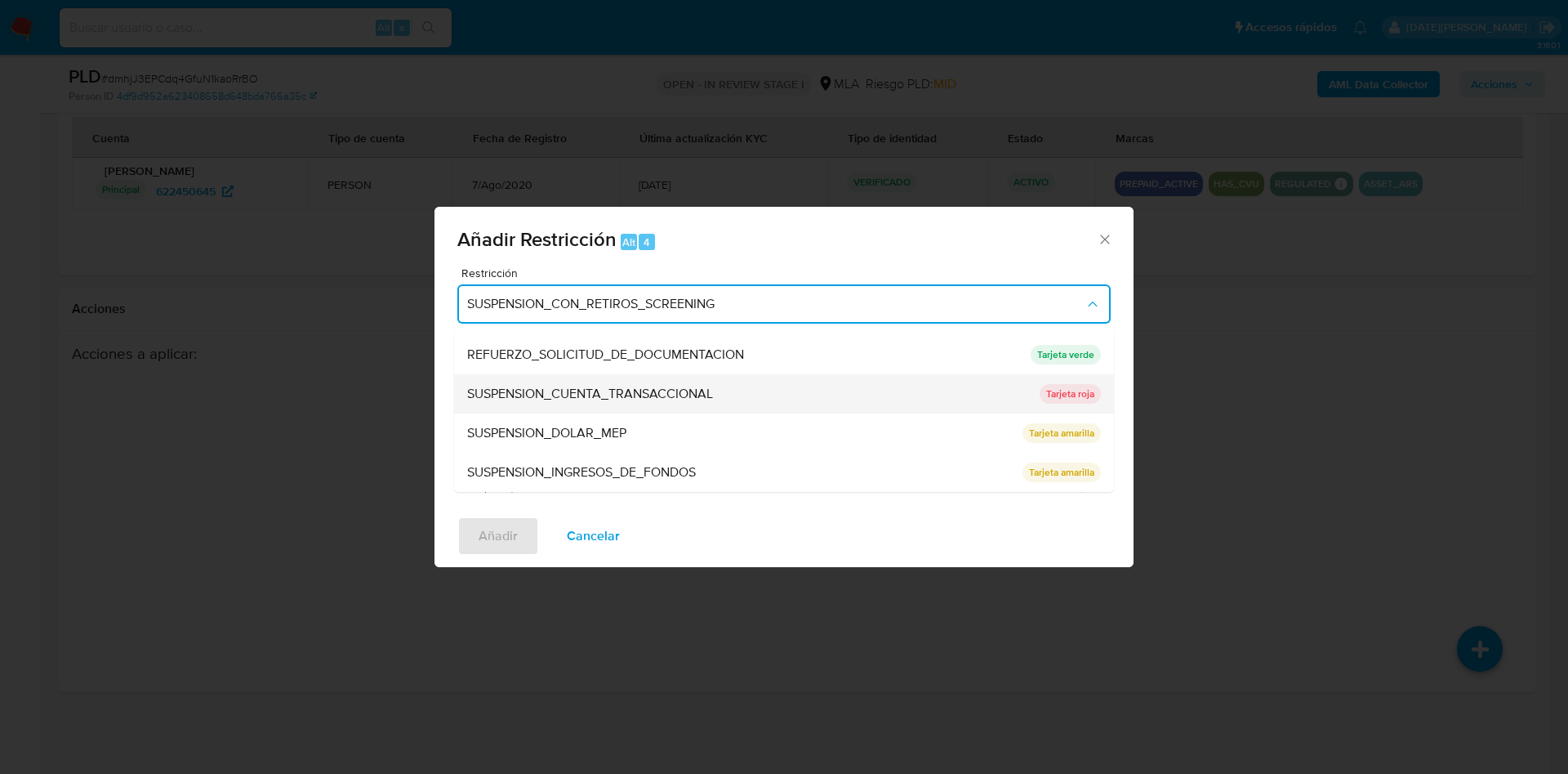
click at [654, 387] on span "SUSPENSION_CUENTA_TRANSACCIONAL" at bounding box center [590, 393] width 246 height 16
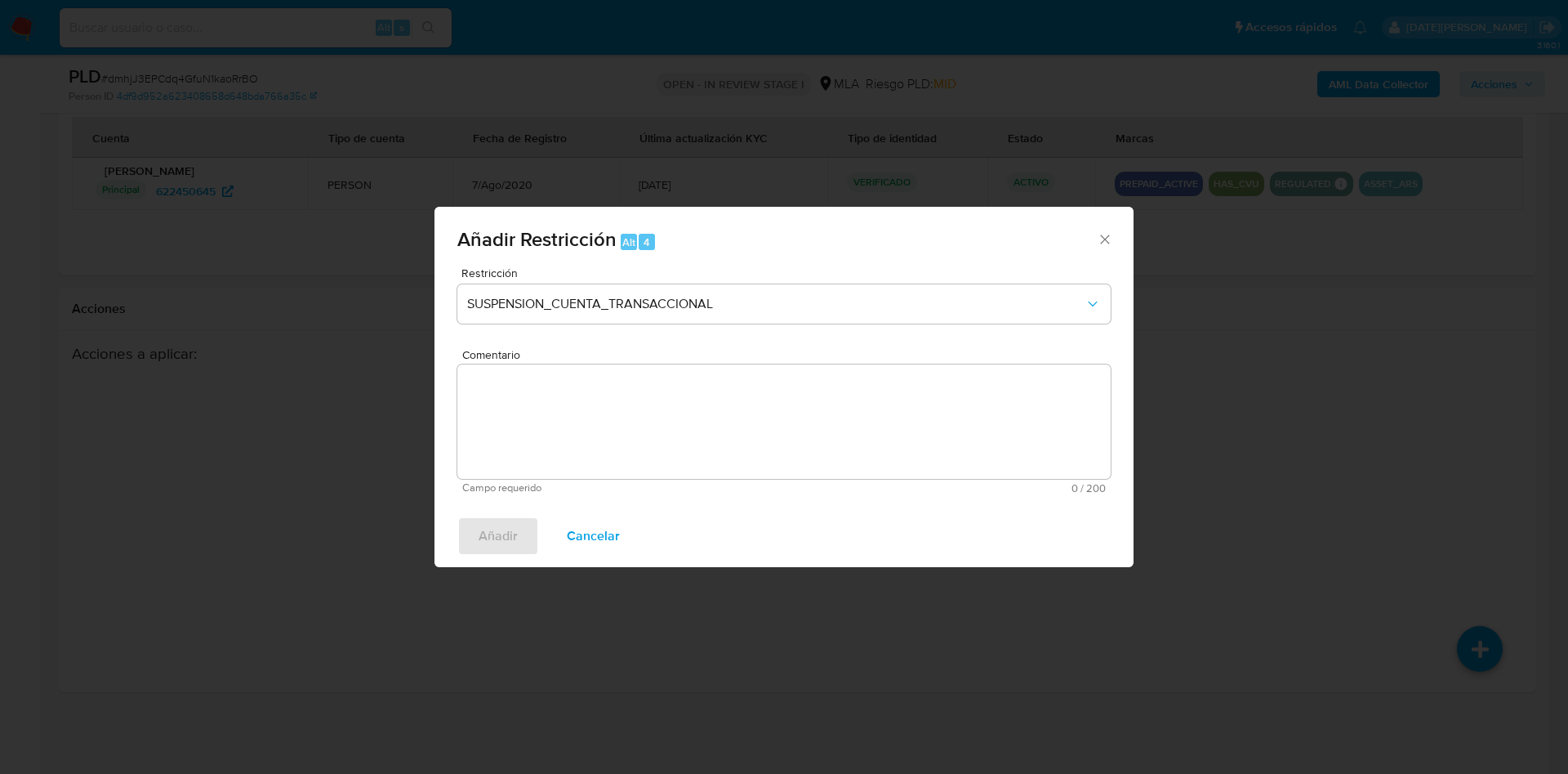
click at [650, 405] on textarea "Comentario" at bounding box center [784, 421] width 654 height 115
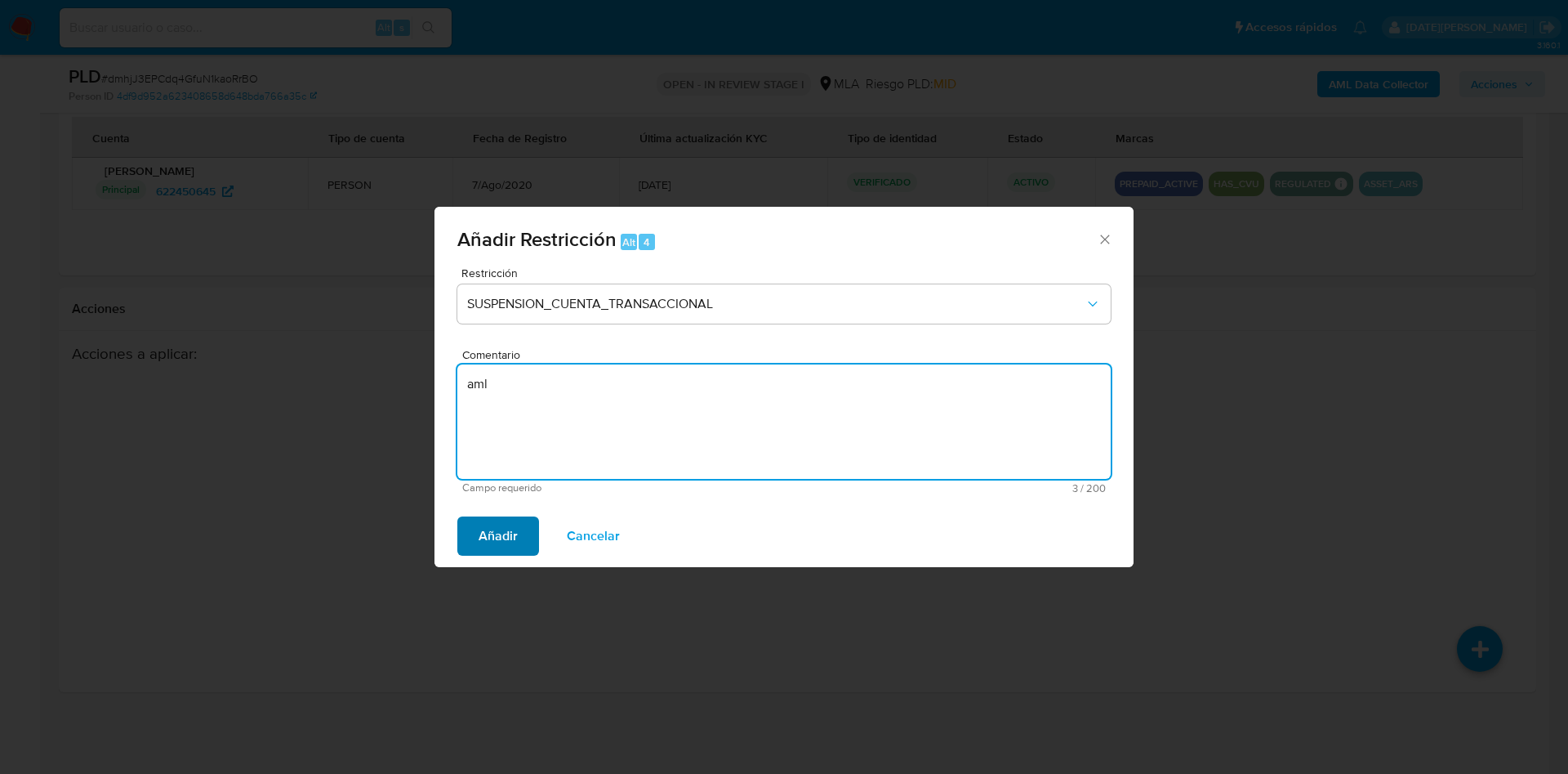
type textarea "aml"
click at [506, 541] on span "Añadir" at bounding box center [498, 536] width 39 height 36
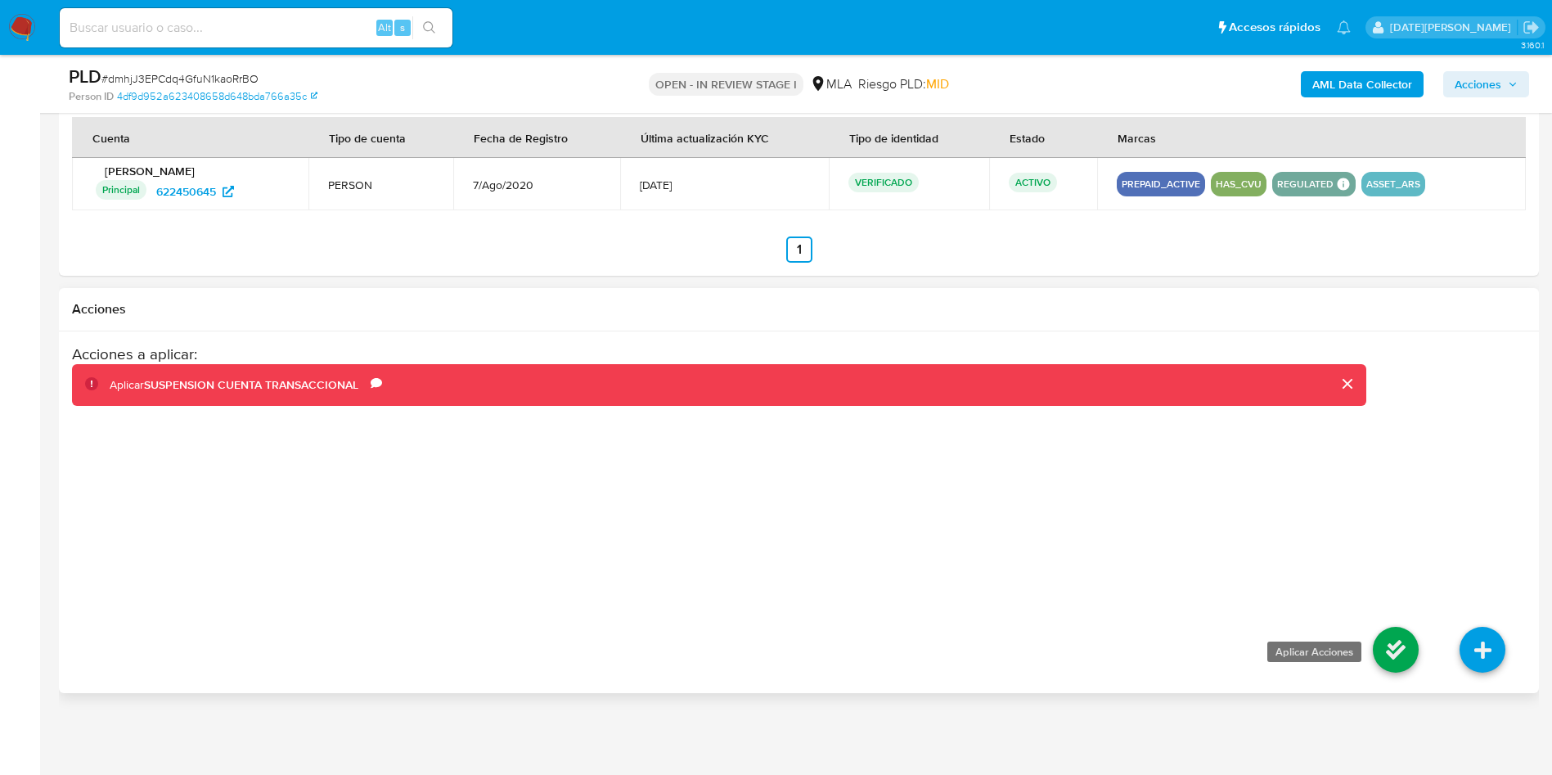
click at [1390, 642] on icon at bounding box center [1396, 650] width 46 height 46
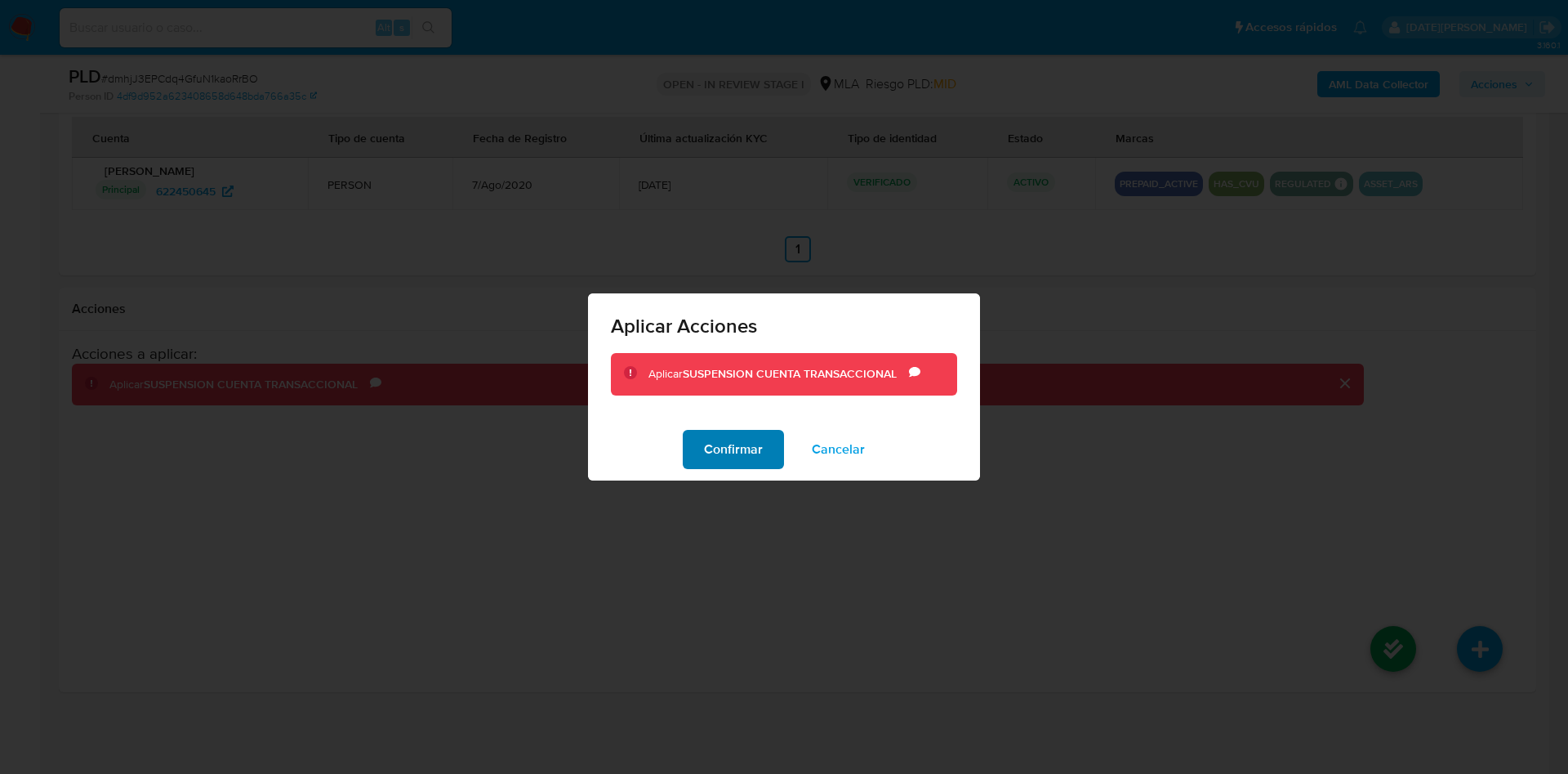
click at [745, 443] on span "Confirmar" at bounding box center [733, 449] width 59 height 36
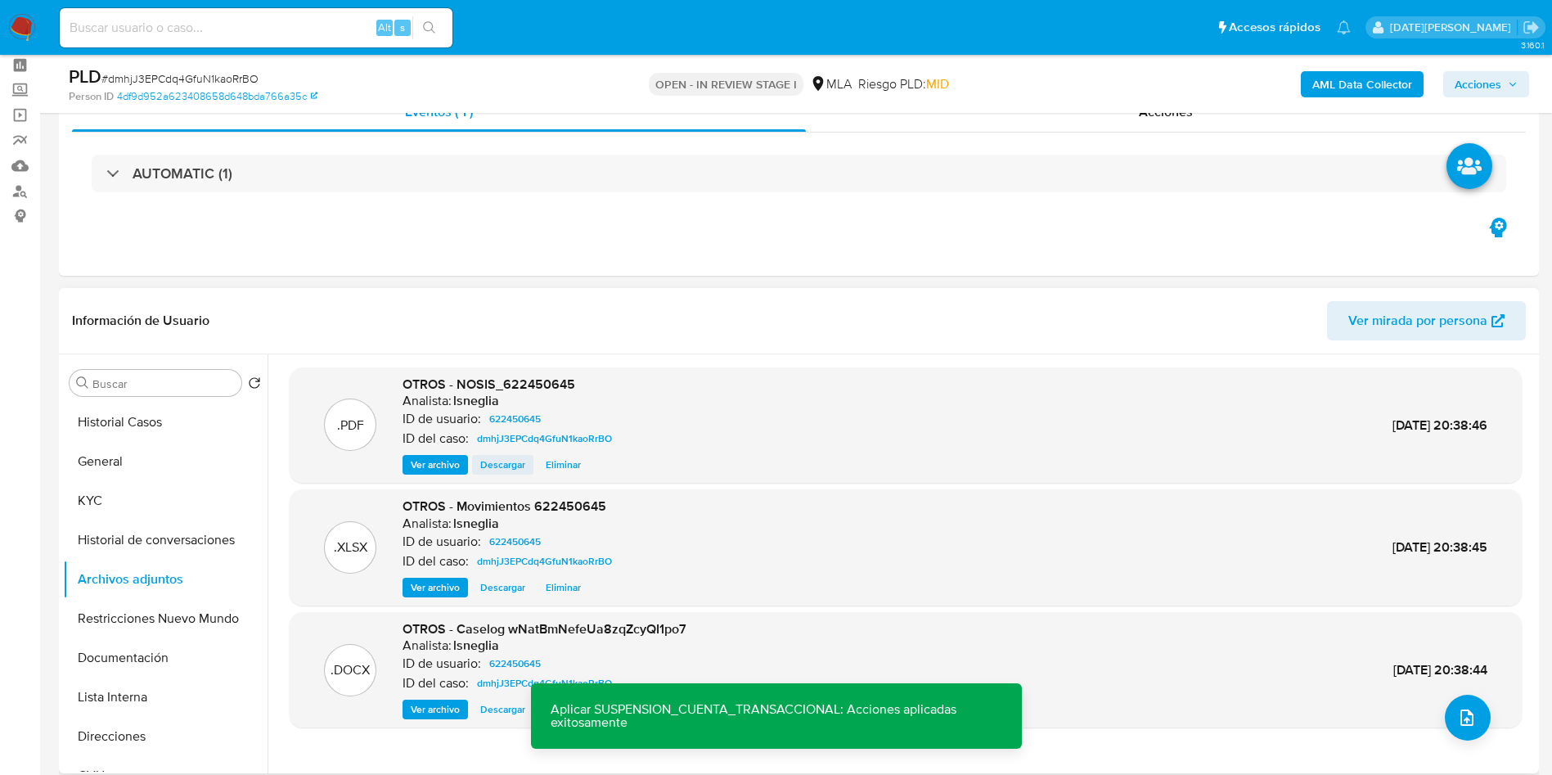
scroll to position [123, 0]
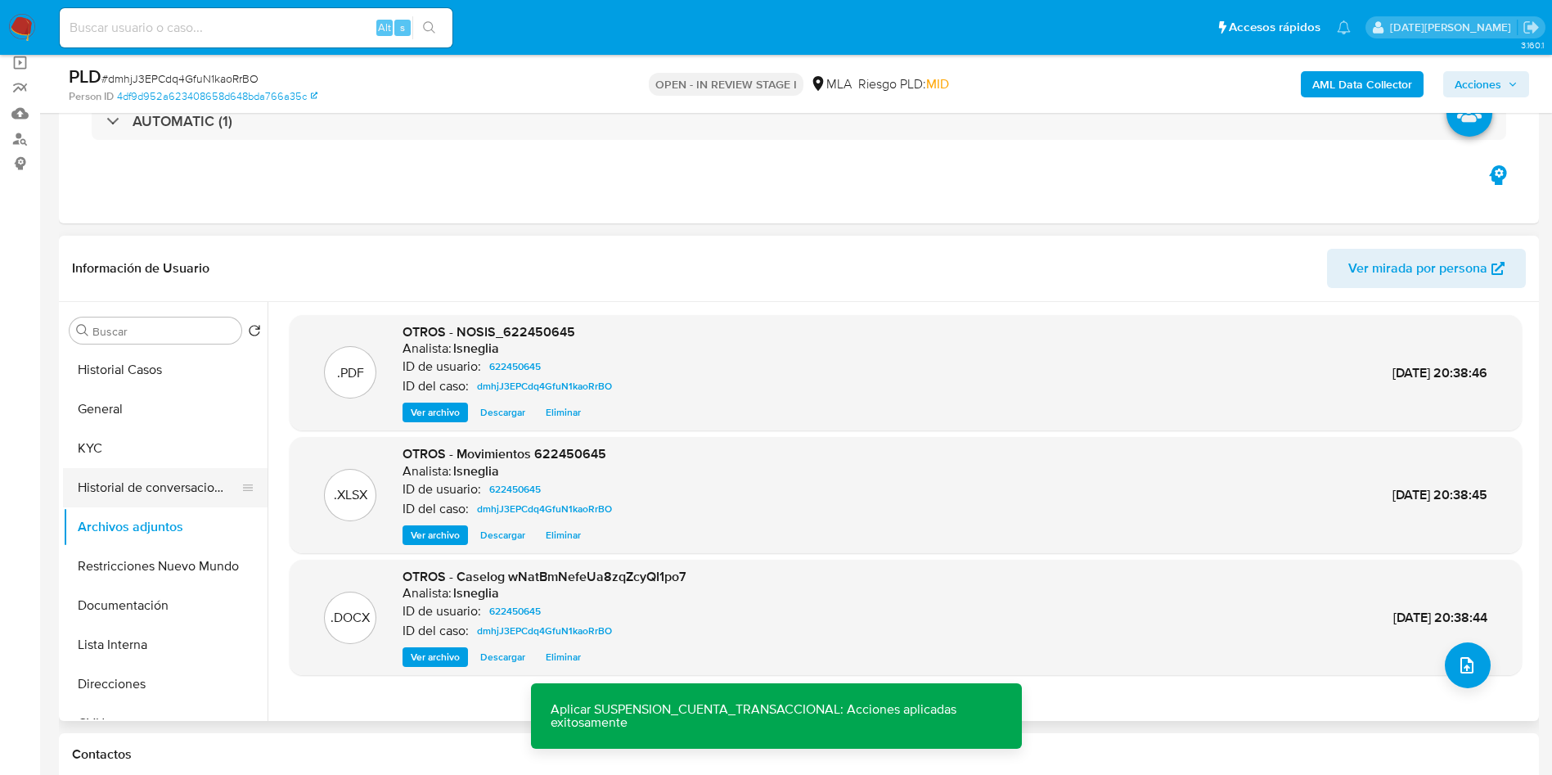
click at [160, 486] on button "Historial de conversaciones" at bounding box center [158, 487] width 191 height 39
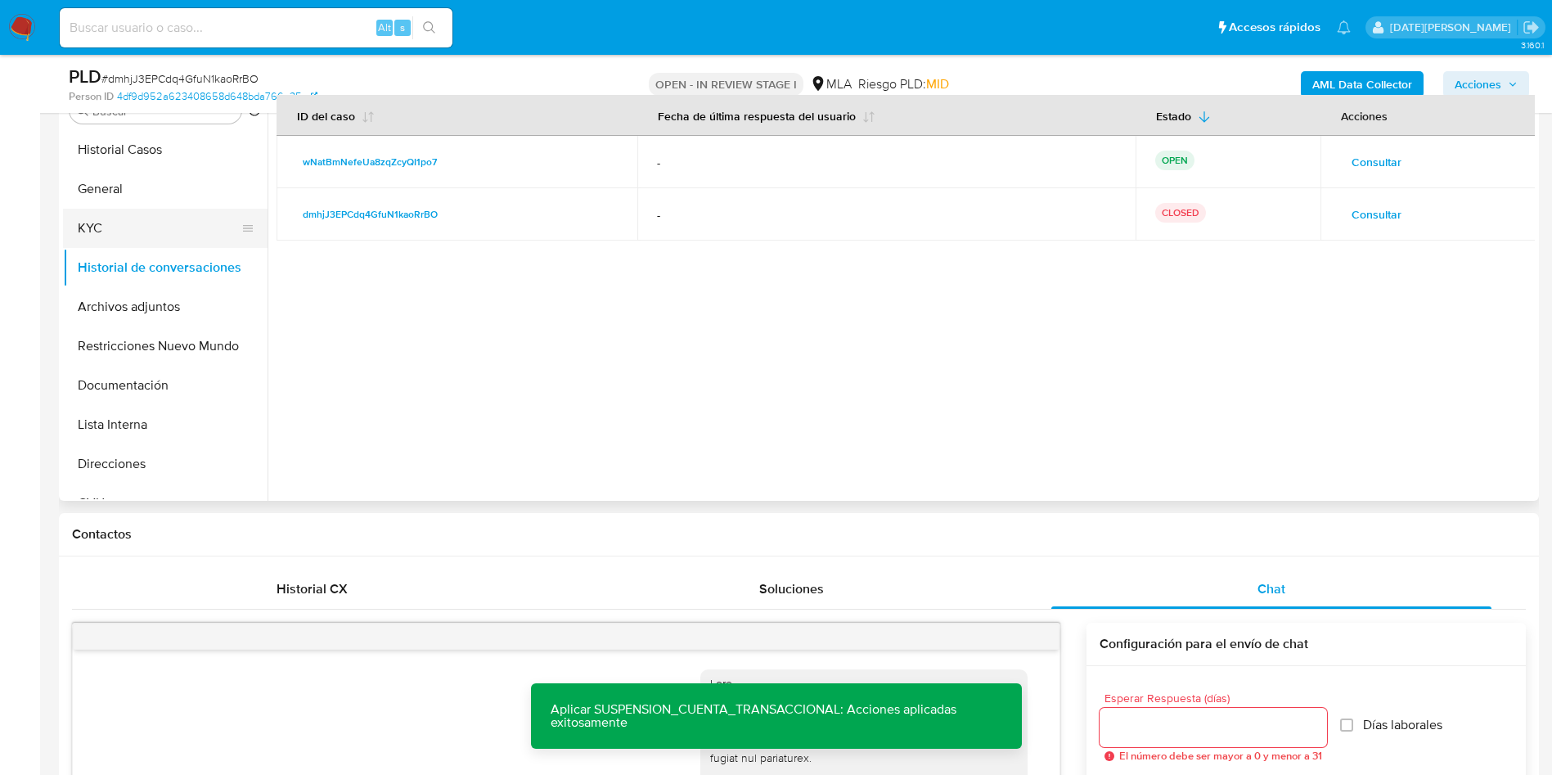
scroll to position [245, 0]
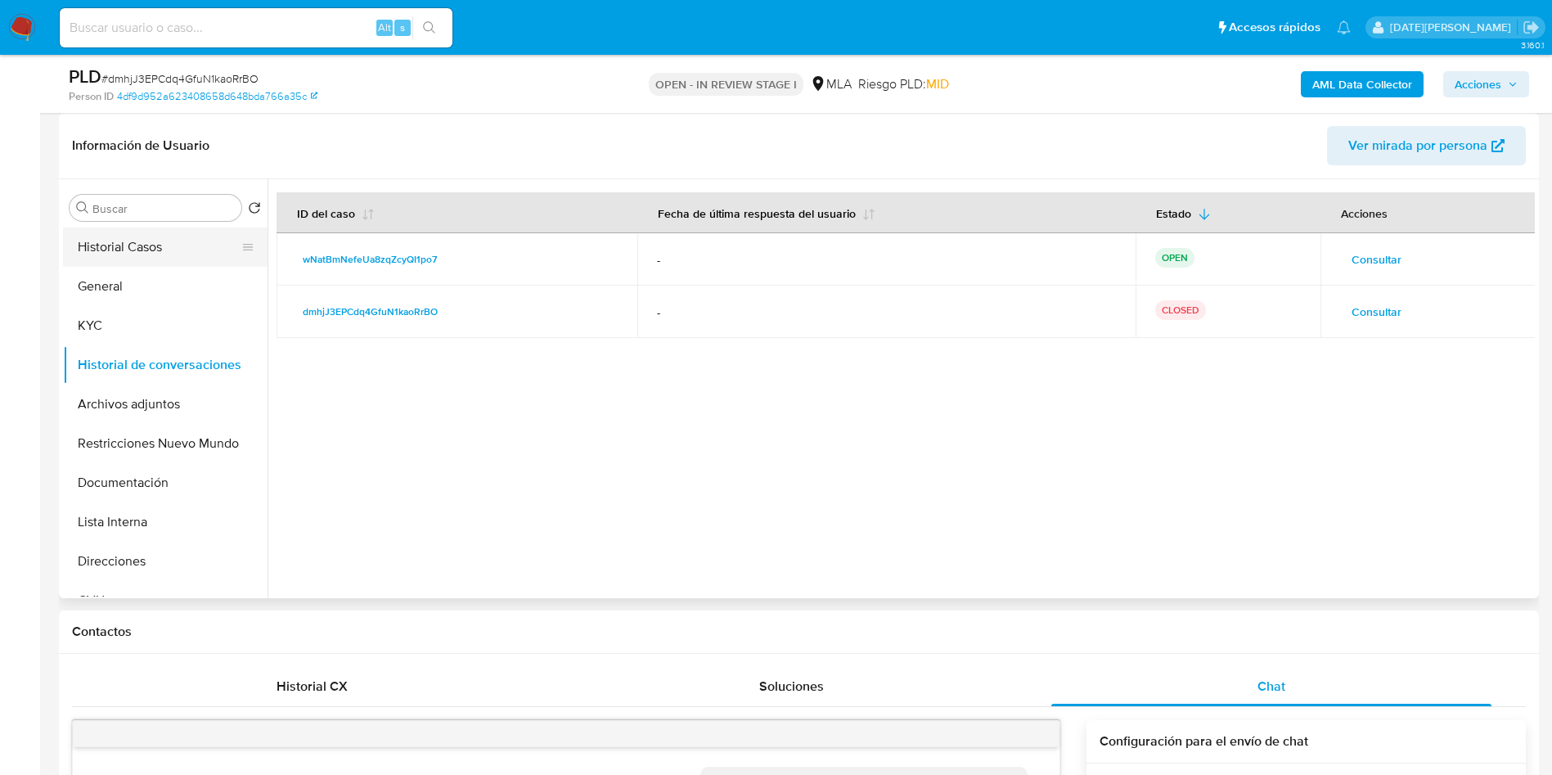
click at [131, 237] on button "Historial Casos" at bounding box center [158, 246] width 191 height 39
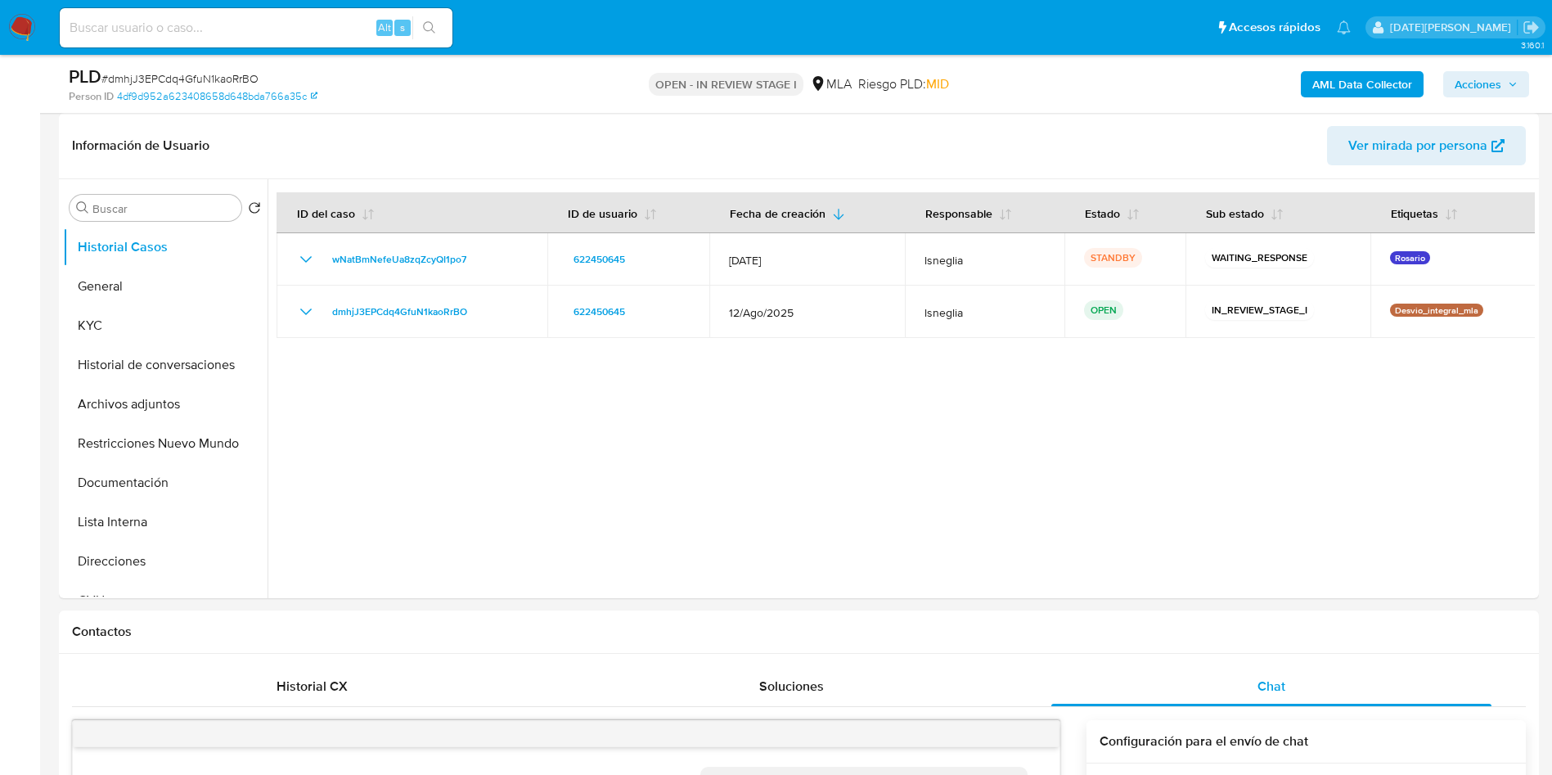
drag, startPoint x: 1516, startPoint y: 77, endPoint x: 1430, endPoint y: 96, distance: 88.8
click at [1516, 77] on span "Acciones" at bounding box center [1486, 84] width 63 height 23
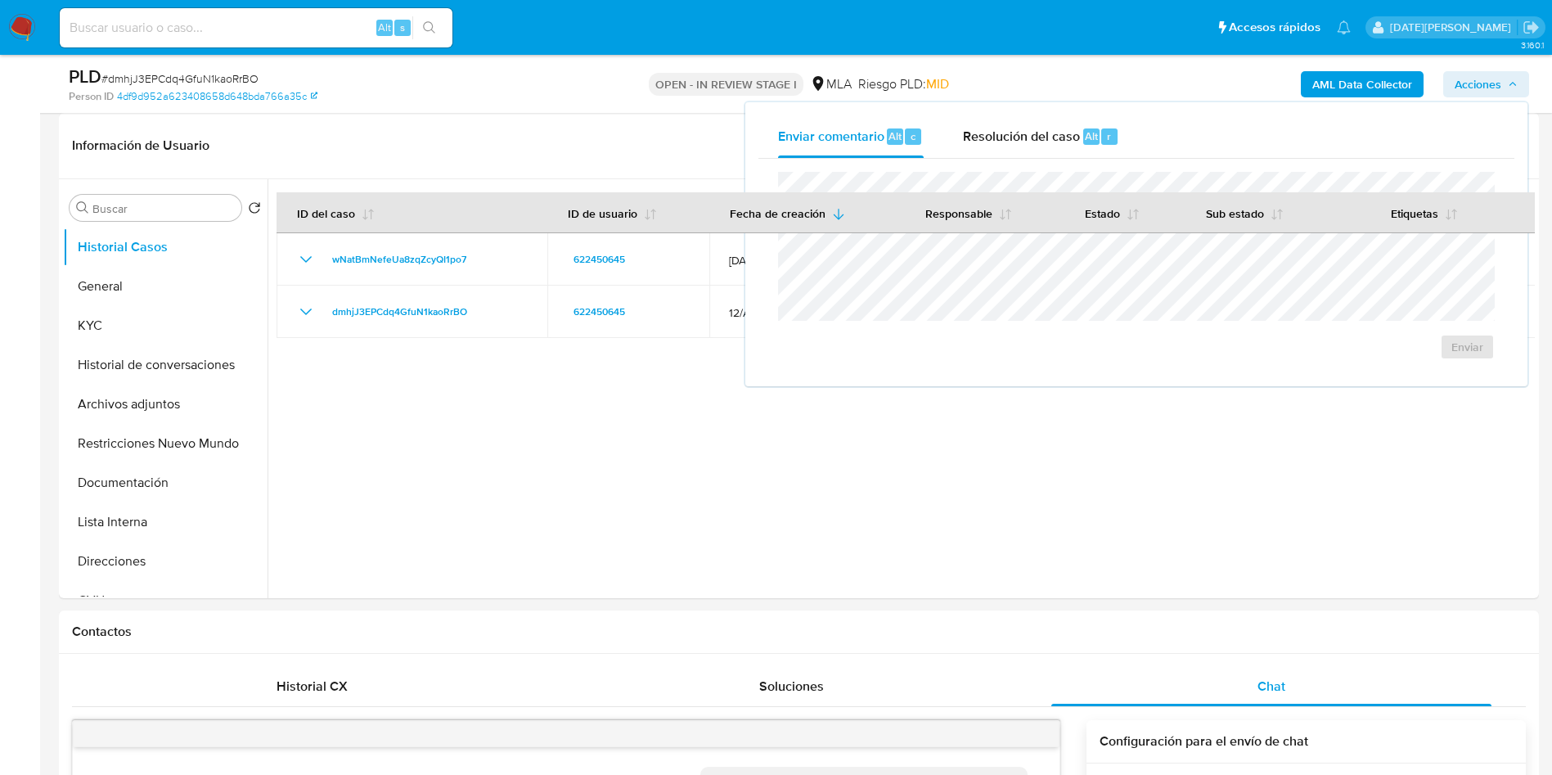
click at [1074, 107] on div "Enviar comentario Alt c Resolución del caso Alt r Enviar" at bounding box center [1136, 244] width 782 height 284
drag, startPoint x: 1060, startPoint y: 143, endPoint x: 1042, endPoint y: 167, distance: 29.8
click at [1059, 143] on span "Resolución del caso" at bounding box center [1021, 135] width 117 height 19
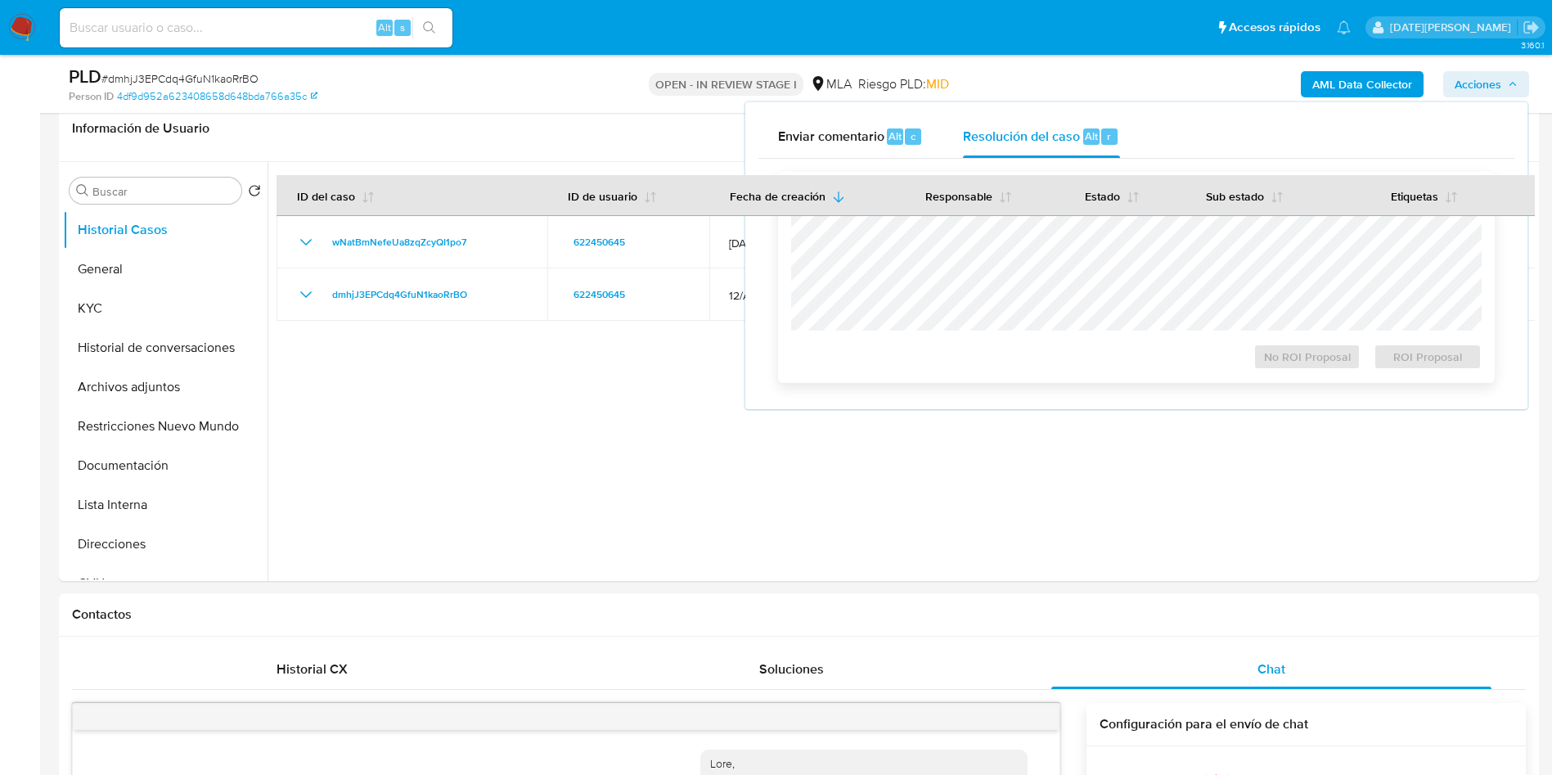
scroll to position [491, 0]
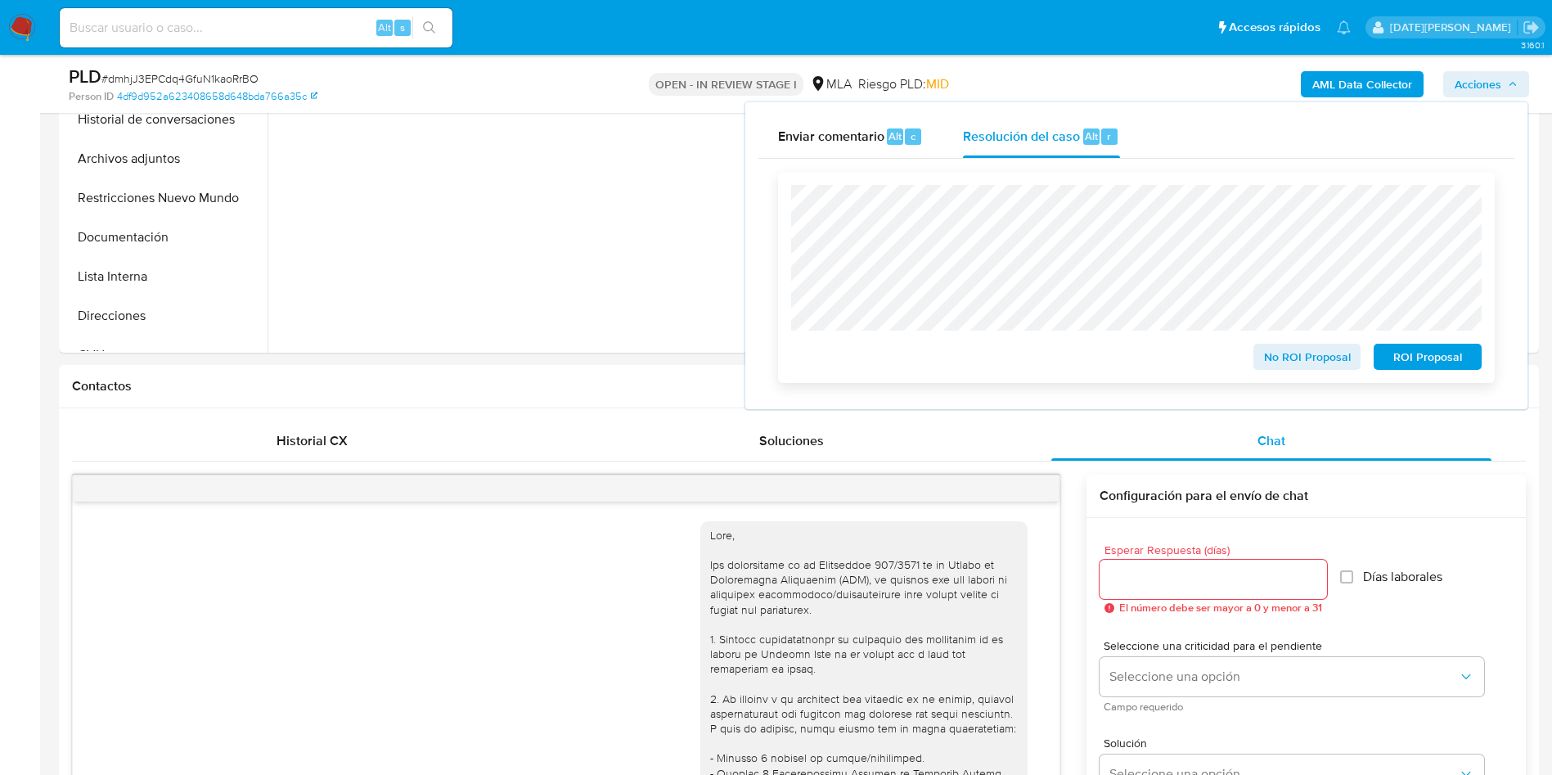
click at [1429, 357] on span "ROI Proposal" at bounding box center [1427, 356] width 85 height 23
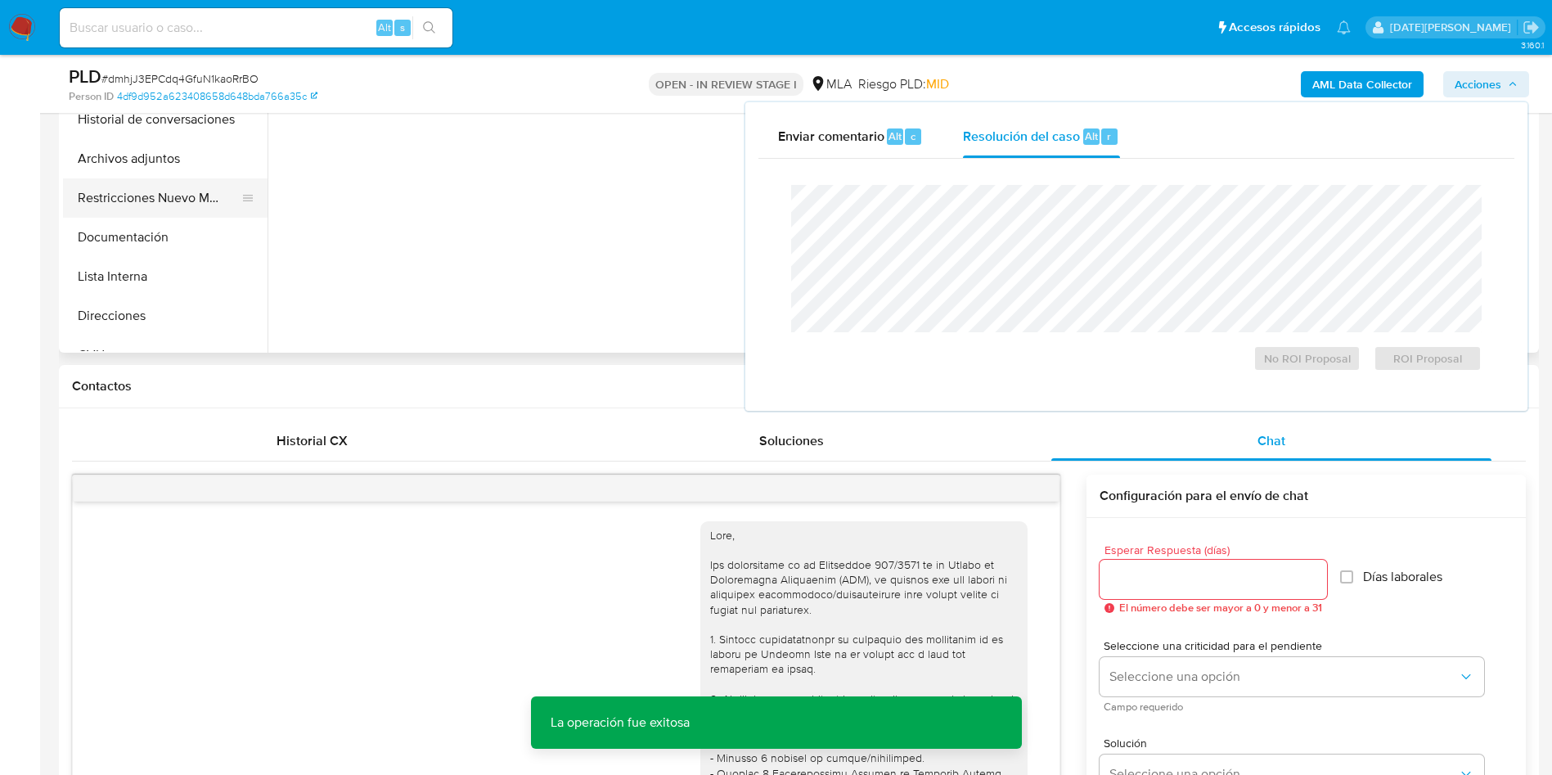
click at [142, 201] on button "Restricciones Nuevo Mundo" at bounding box center [158, 197] width 191 height 39
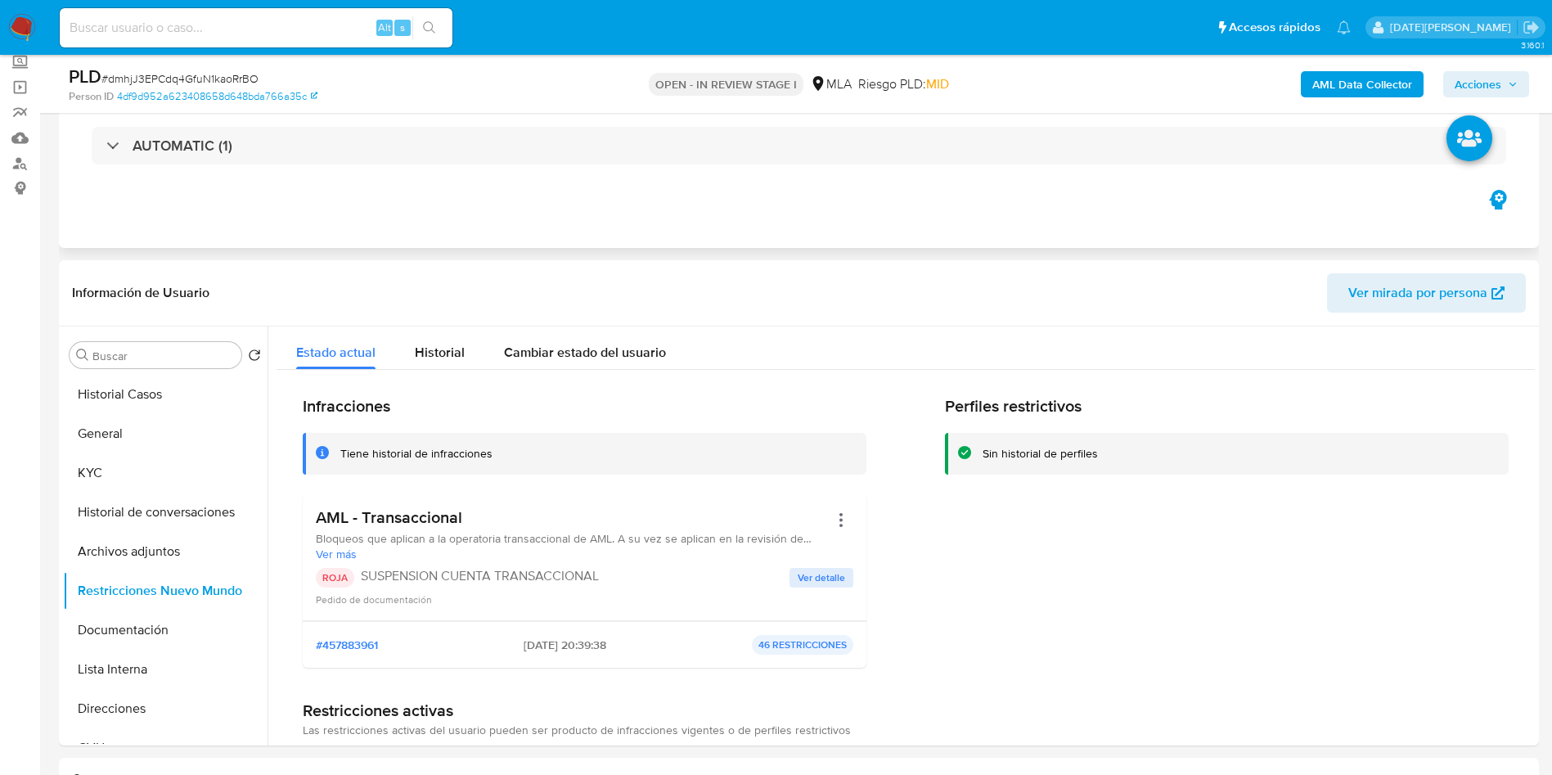
scroll to position [0, 0]
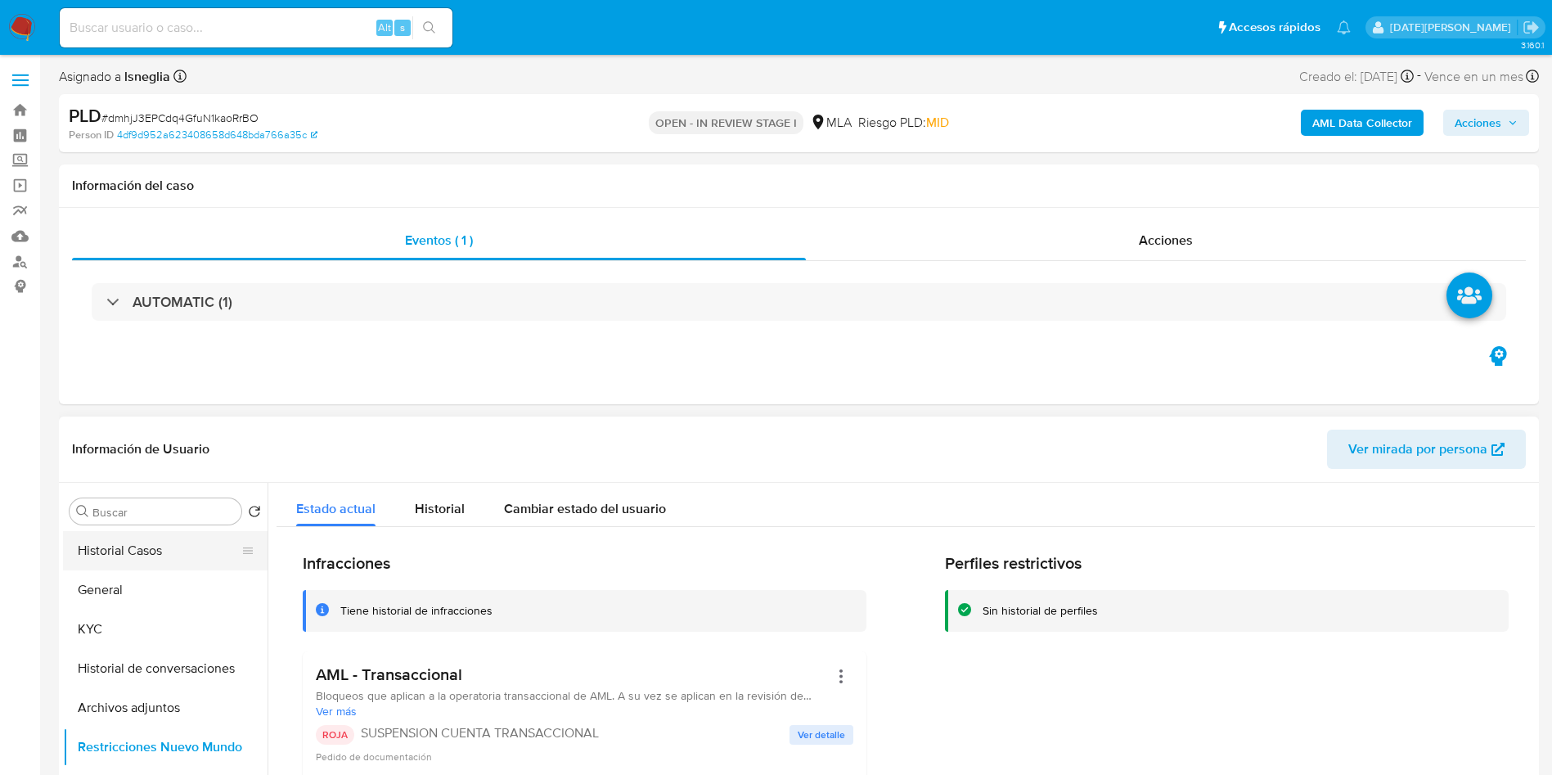
click at [142, 568] on button "Historial Casos" at bounding box center [158, 550] width 191 height 39
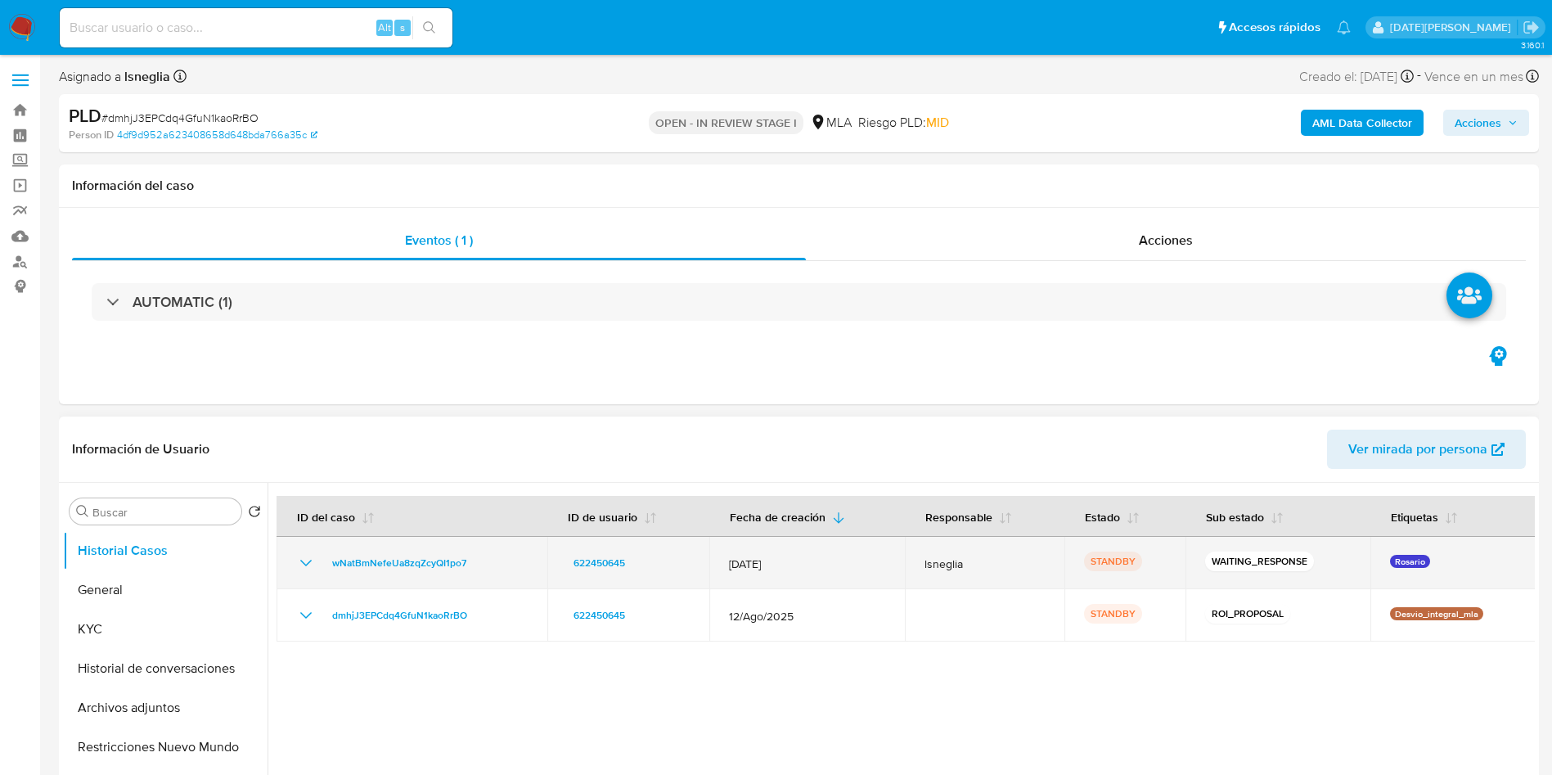
drag, startPoint x: 318, startPoint y: 562, endPoint x: 506, endPoint y: 561, distance: 187.4
click at [506, 561] on div "wNatBmNefeUa8zqZcyQI1po7" at bounding box center [412, 563] width 232 height 20
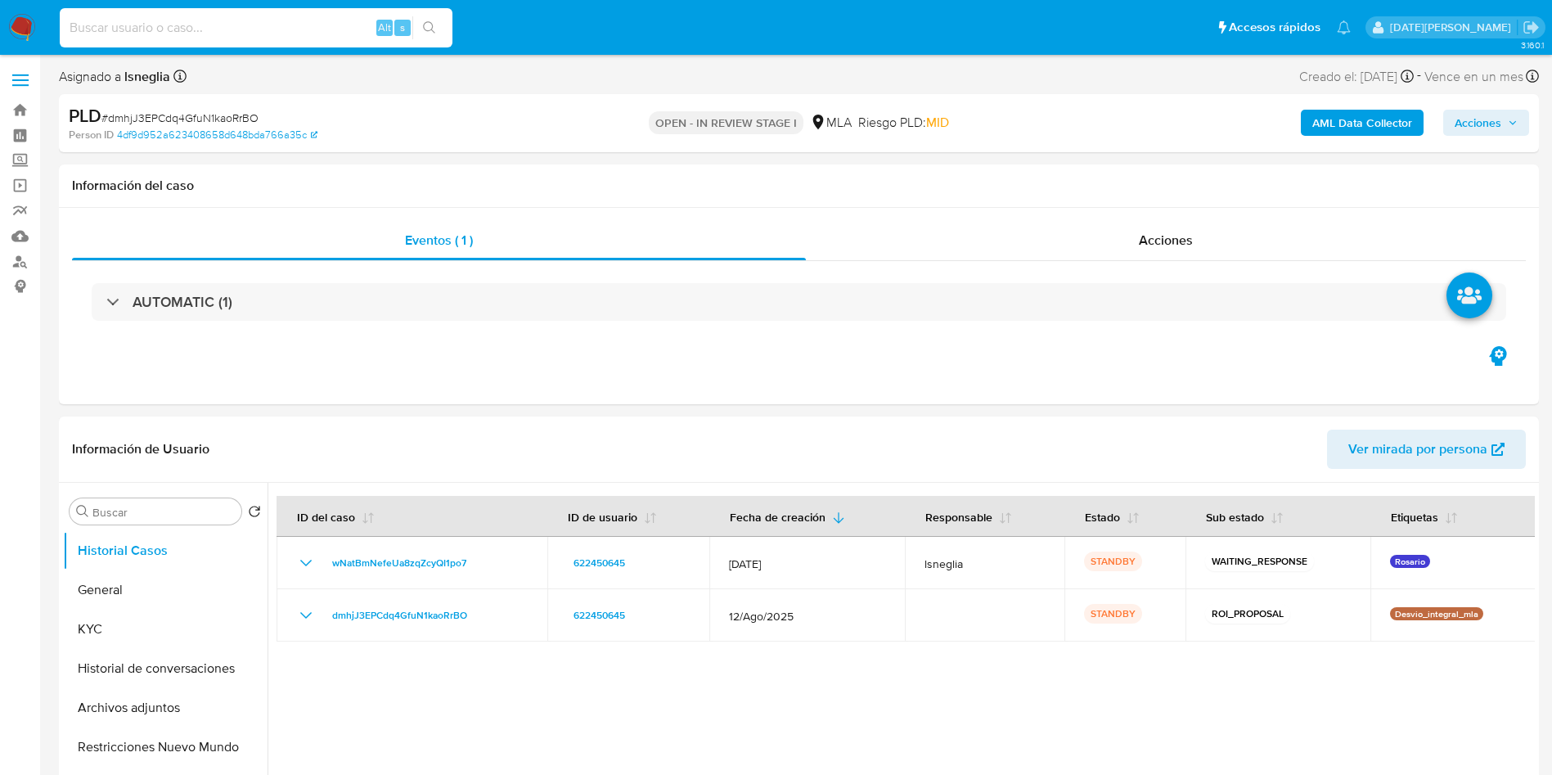
click at [248, 25] on input at bounding box center [256, 27] width 393 height 21
paste input "F8totwhMJEY28zhU4KpQGphV"
click at [449, 24] on input "F8totwhMJEY28zhU4KpQGphV" at bounding box center [256, 27] width 393 height 21
type input "F8totwhMJEY28zhU4KpQGphV"
click at [438, 25] on button "search-icon" at bounding box center [429, 27] width 34 height 23
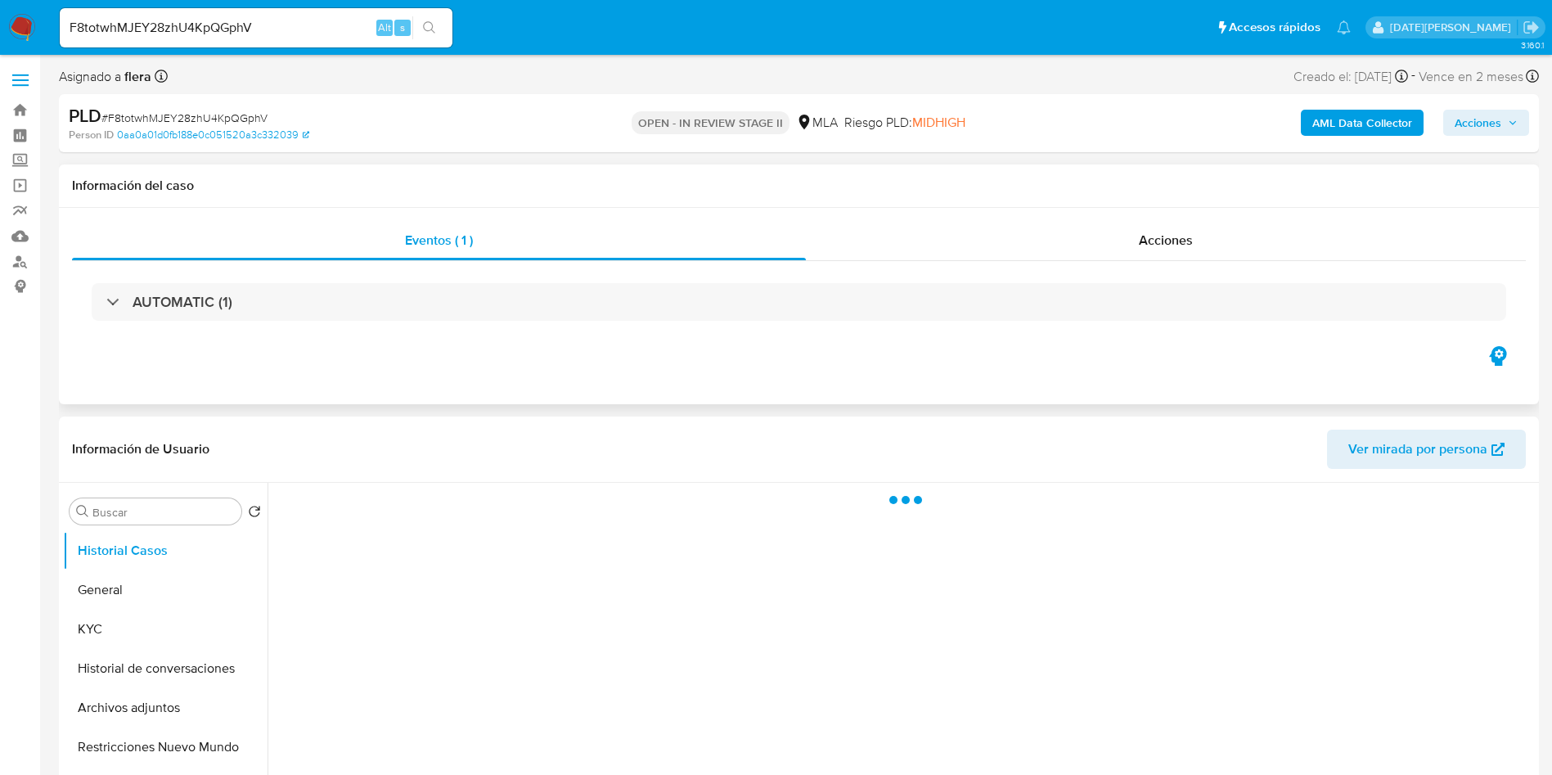
select select "10"
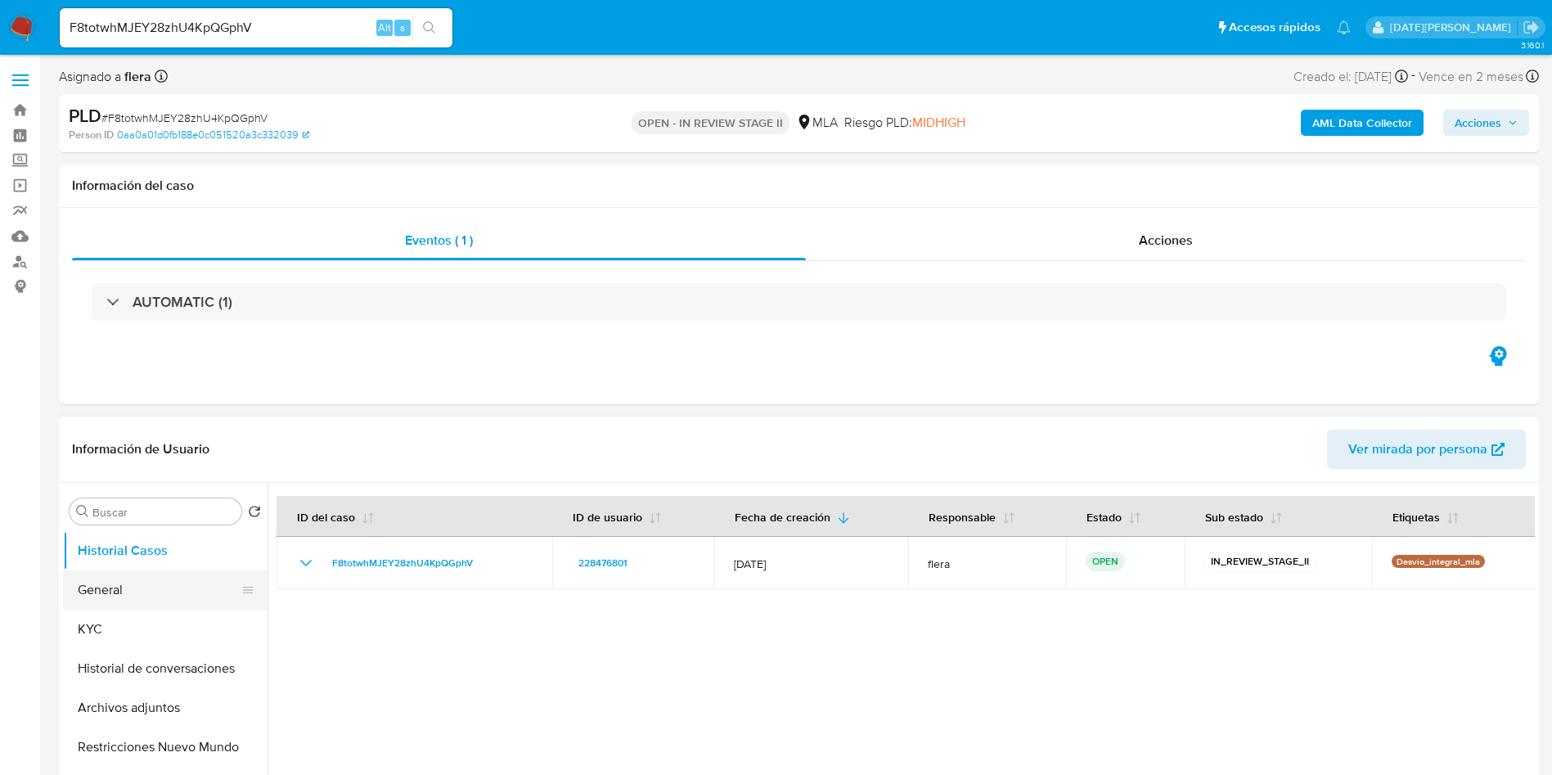
click at [133, 593] on button "General" at bounding box center [158, 589] width 191 height 39
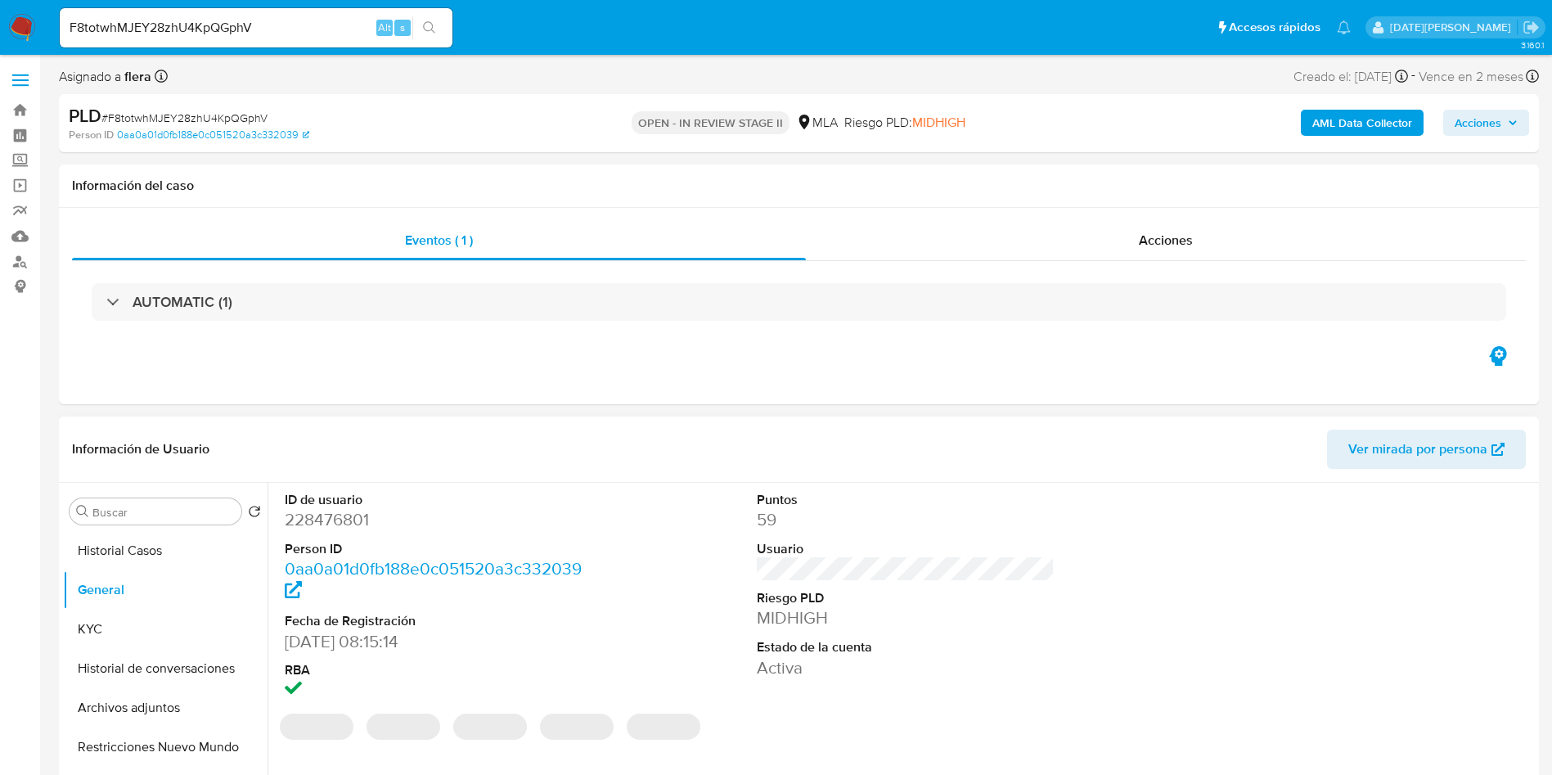
click at [346, 520] on dd "228476801" at bounding box center [434, 519] width 299 height 23
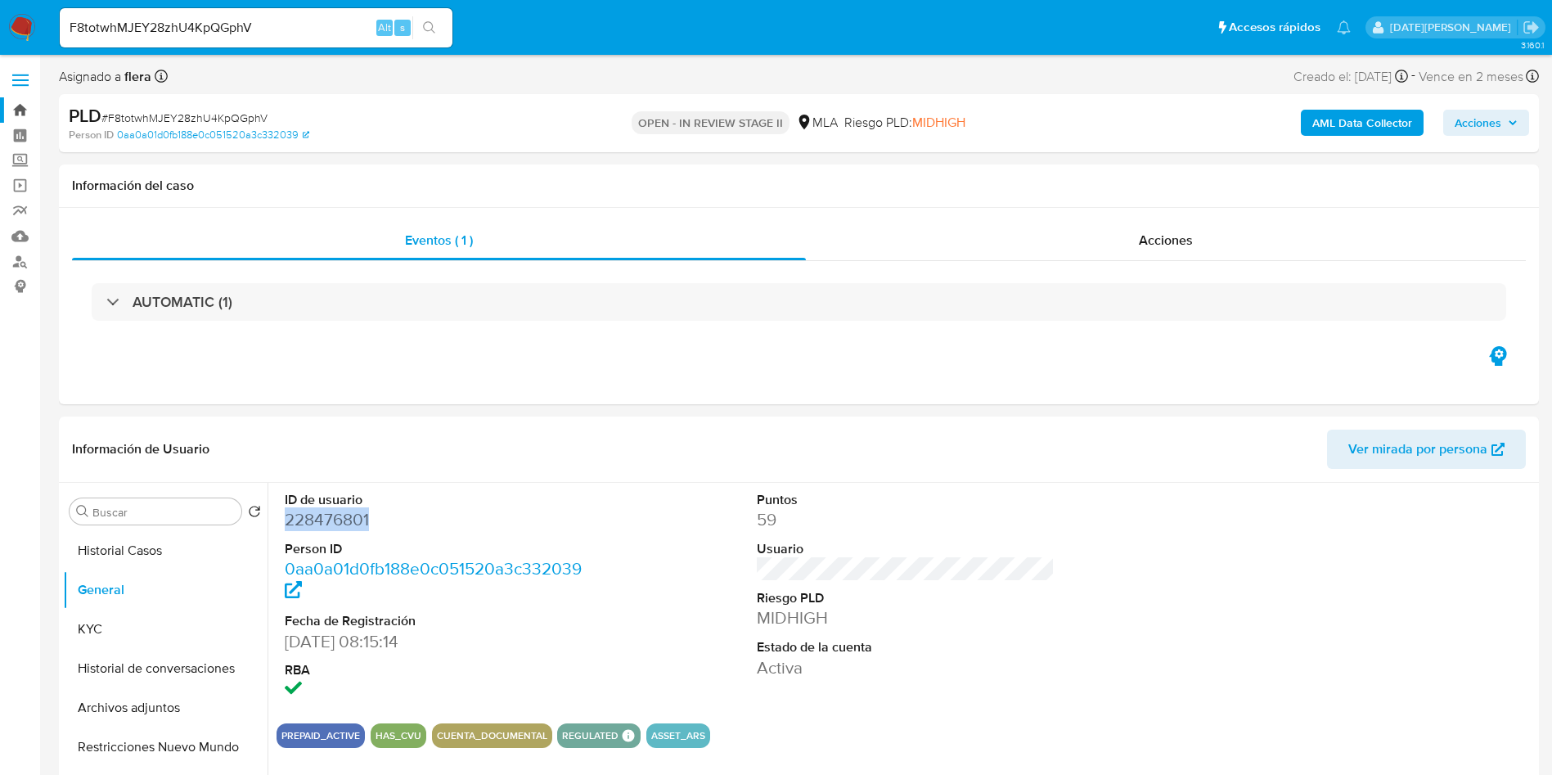
click at [24, 110] on link "Bandeja" at bounding box center [97, 109] width 195 height 25
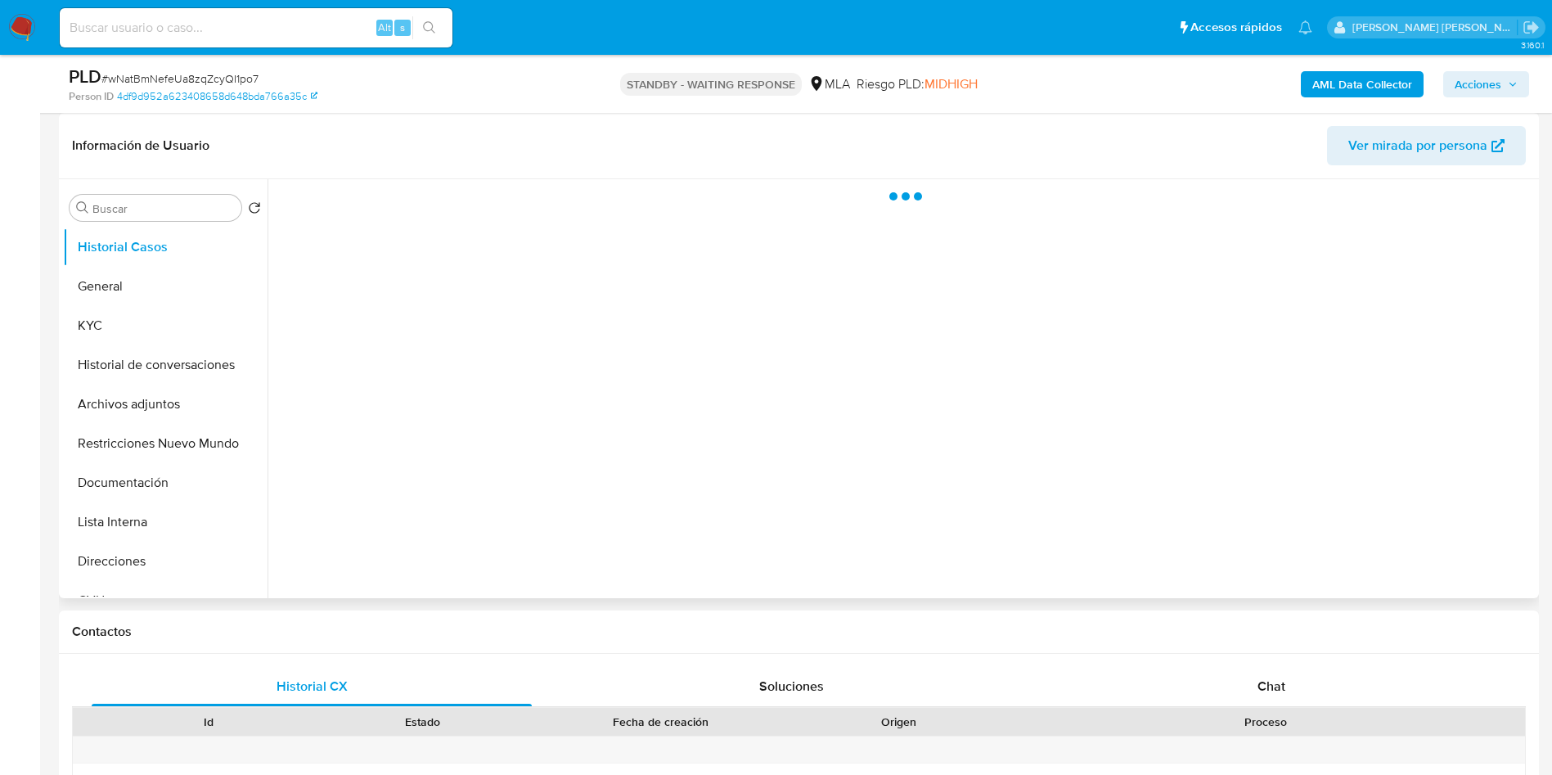
select select "10"
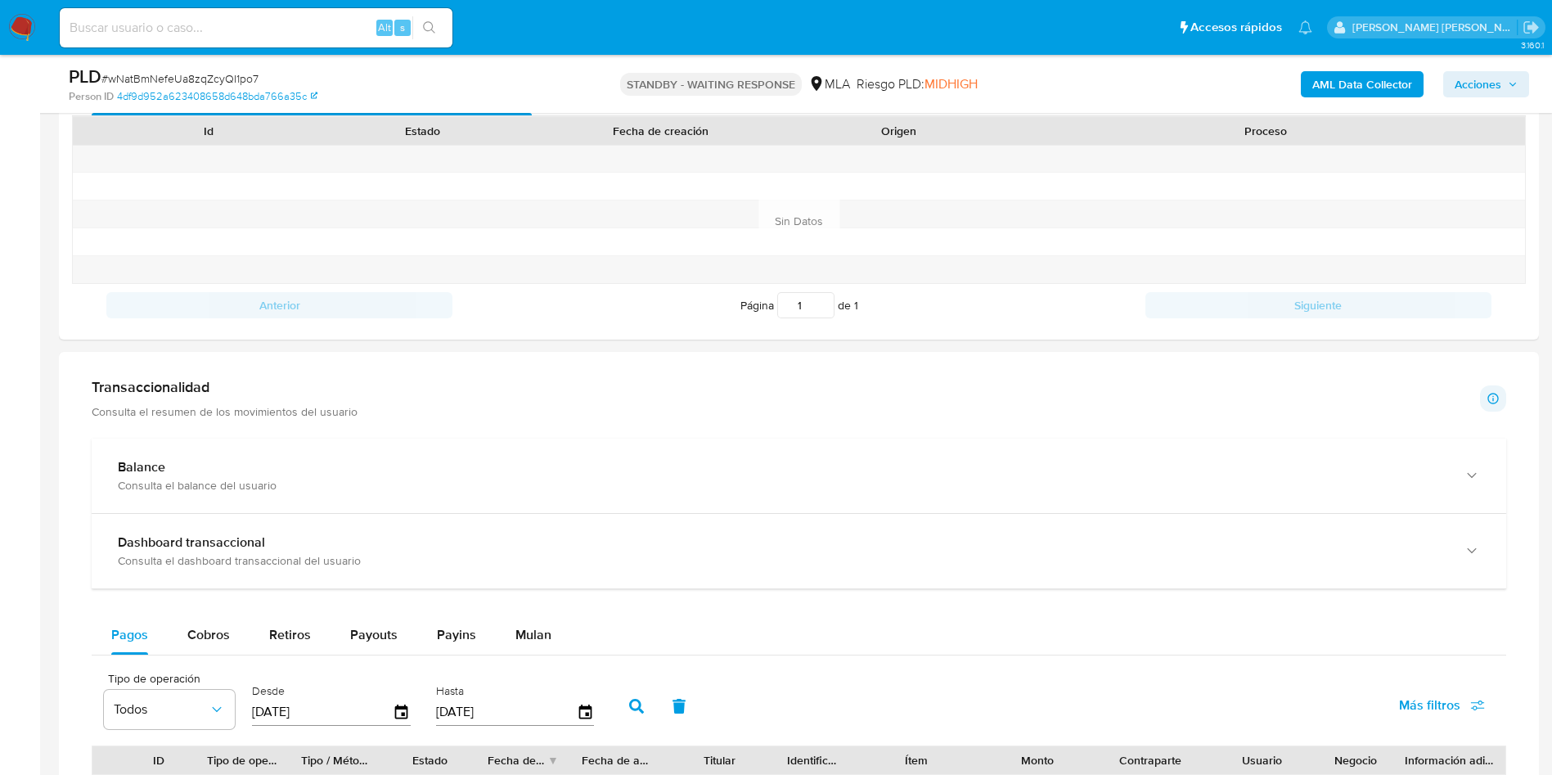
scroll to position [982, 0]
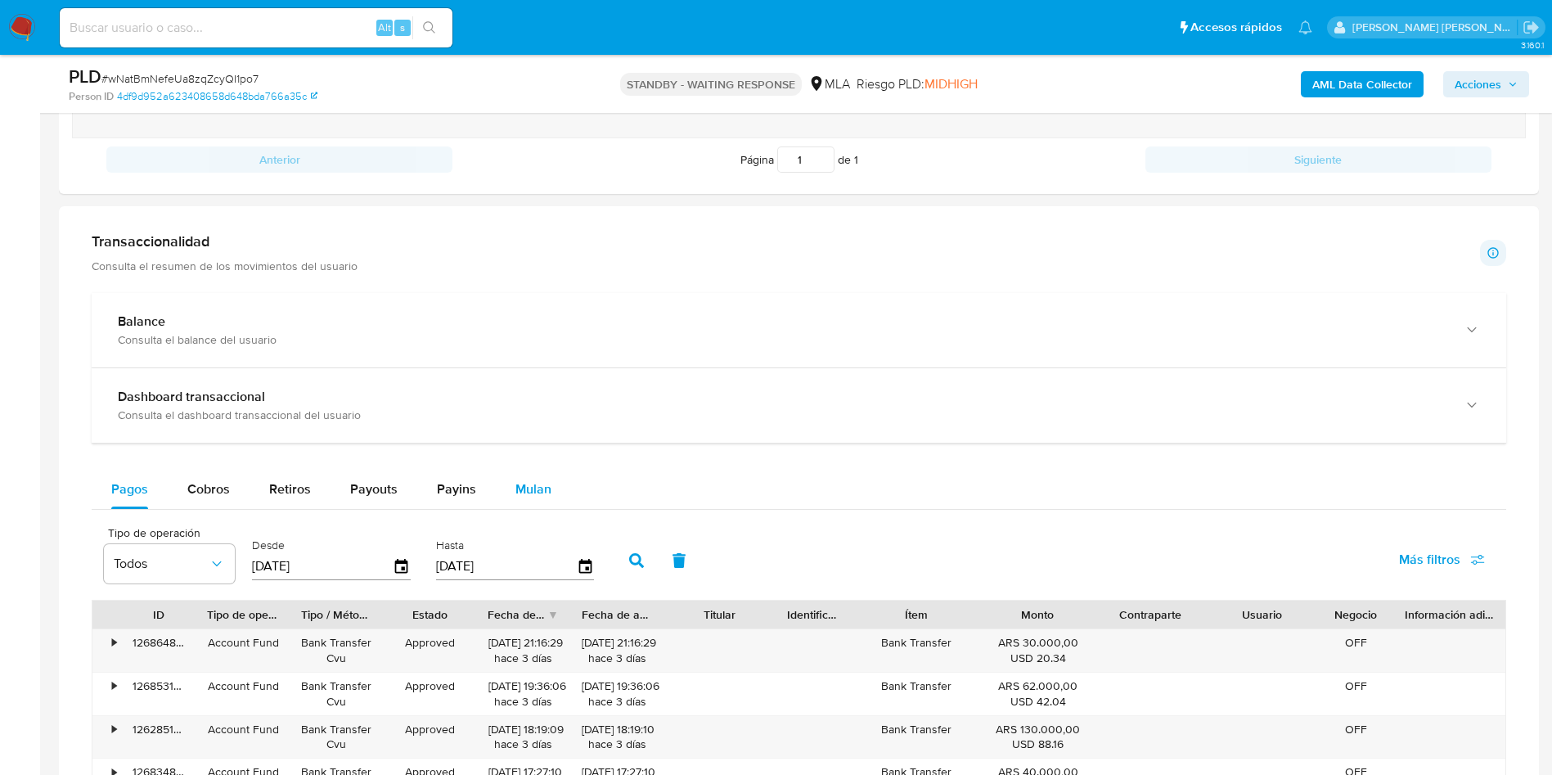
click at [547, 489] on button "Mulan" at bounding box center [533, 489] width 75 height 39
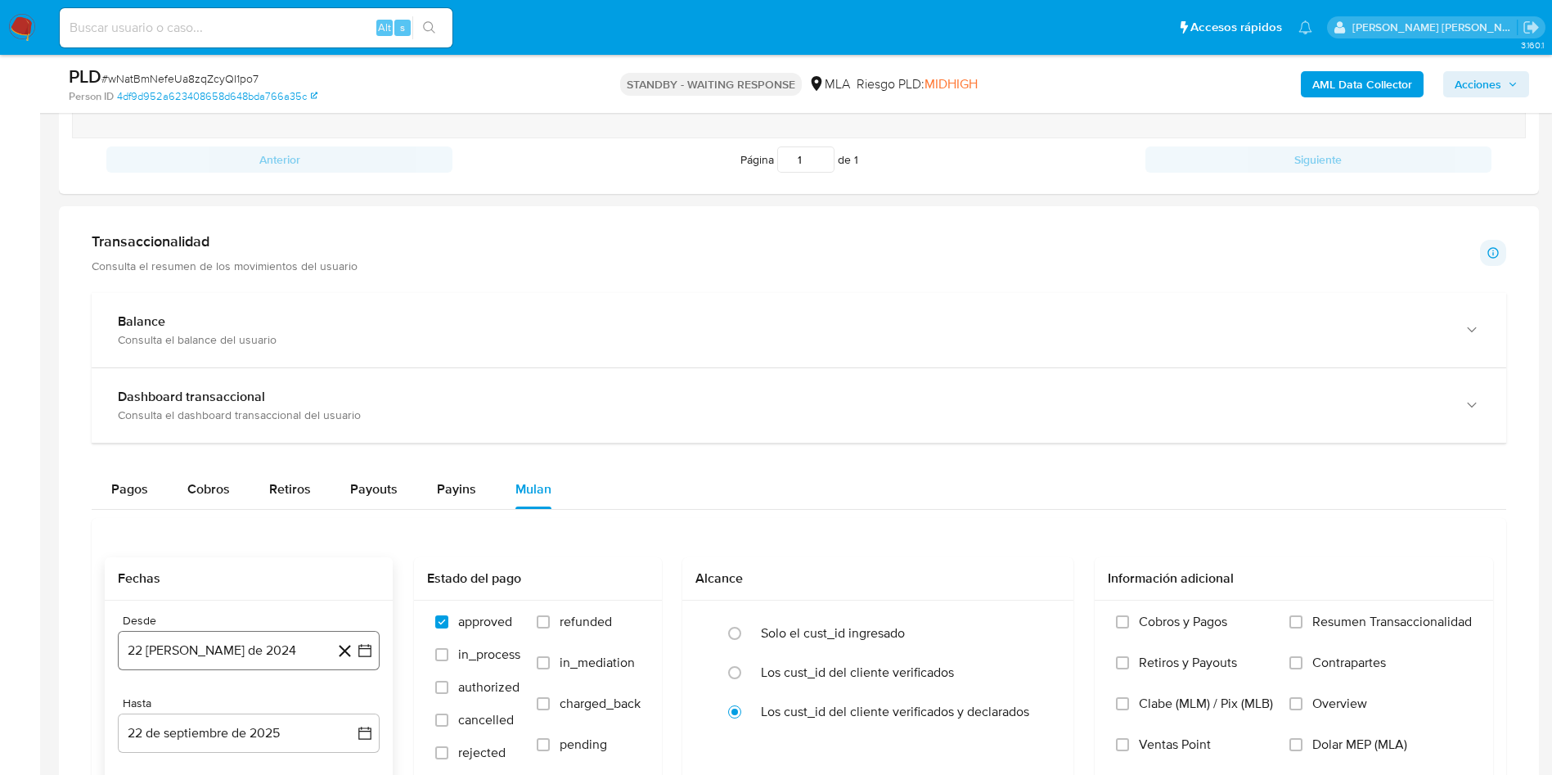
click at [358, 644] on icon "button" at bounding box center [365, 650] width 16 height 16
click at [146, 407] on icon "Mes anterior" at bounding box center [147, 402] width 20 height 20
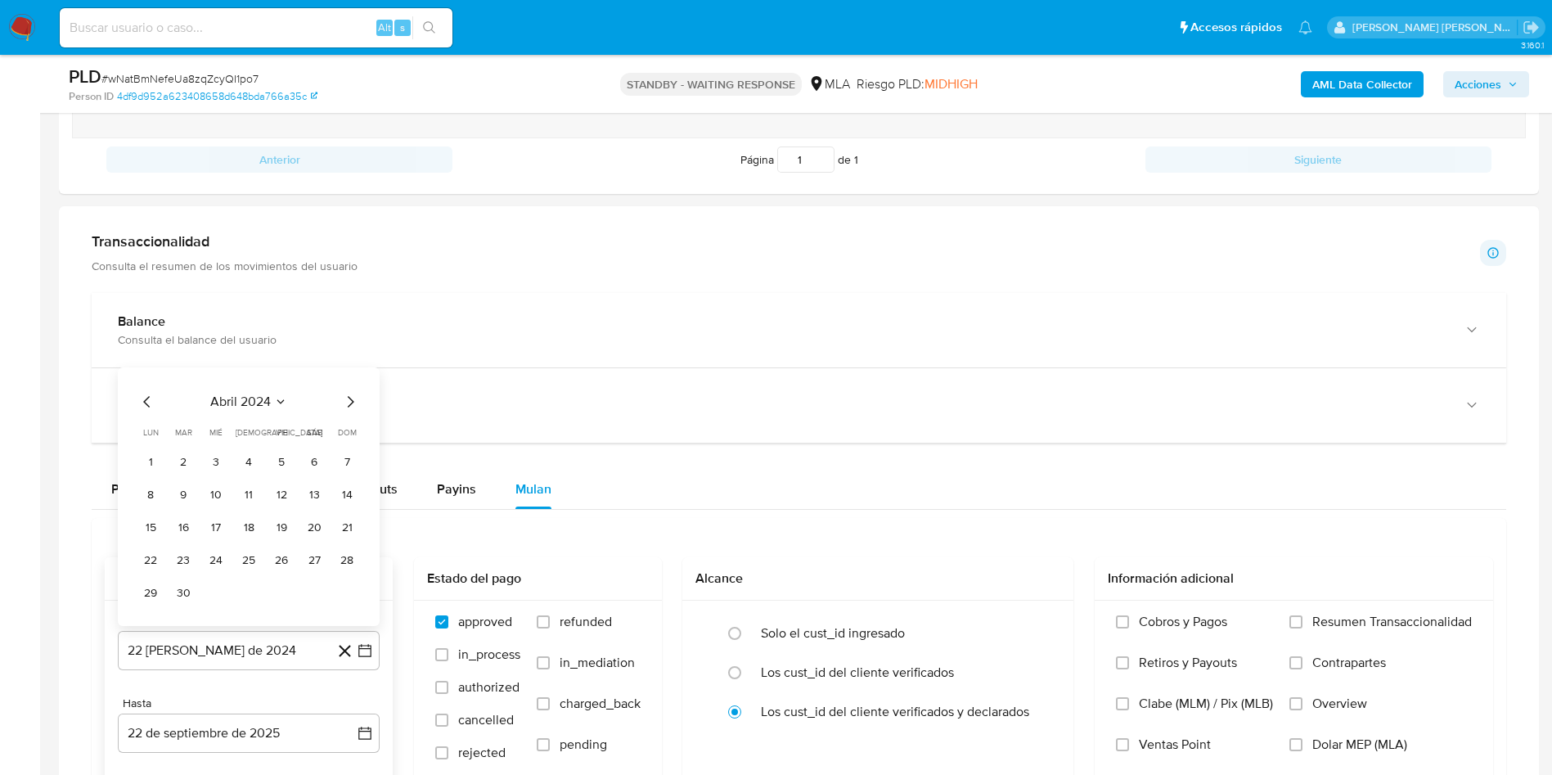
click at [354, 396] on icon "Mes siguiente" at bounding box center [350, 402] width 20 height 20
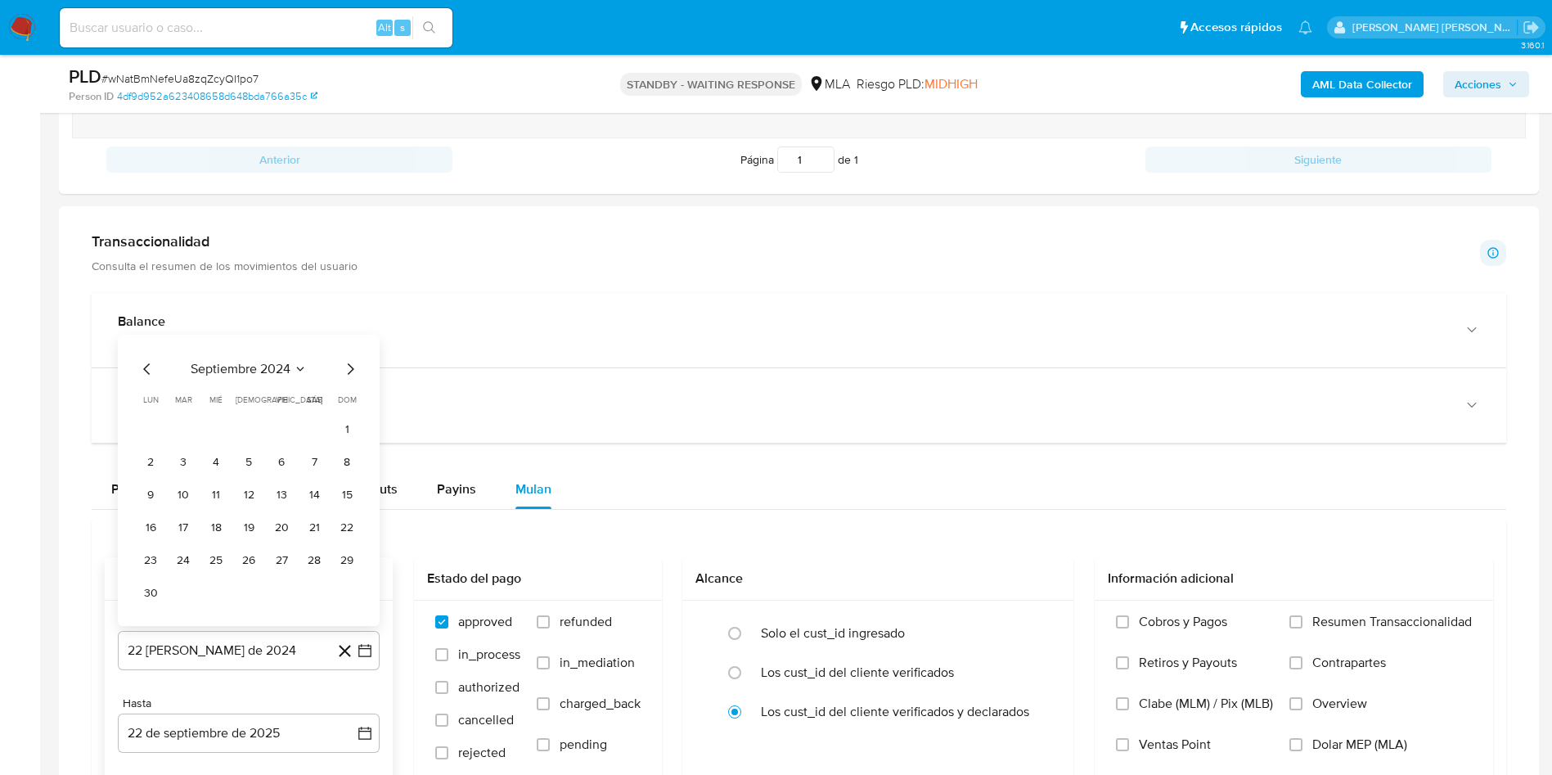
click at [354, 396] on span "dom" at bounding box center [347, 400] width 19 height 12
click at [359, 380] on div "septiembre 2024 septiembre 2024 lun lunes mar martes mié miércoles jue jueves v…" at bounding box center [248, 482] width 223 height 247
click at [355, 369] on icon "Mes siguiente" at bounding box center [350, 369] width 20 height 20
click at [354, 368] on div "septiembre 2024 septiembre 2024 lun lunes mar martes mié miércoles jue jueves v…" at bounding box center [249, 480] width 262 height 291
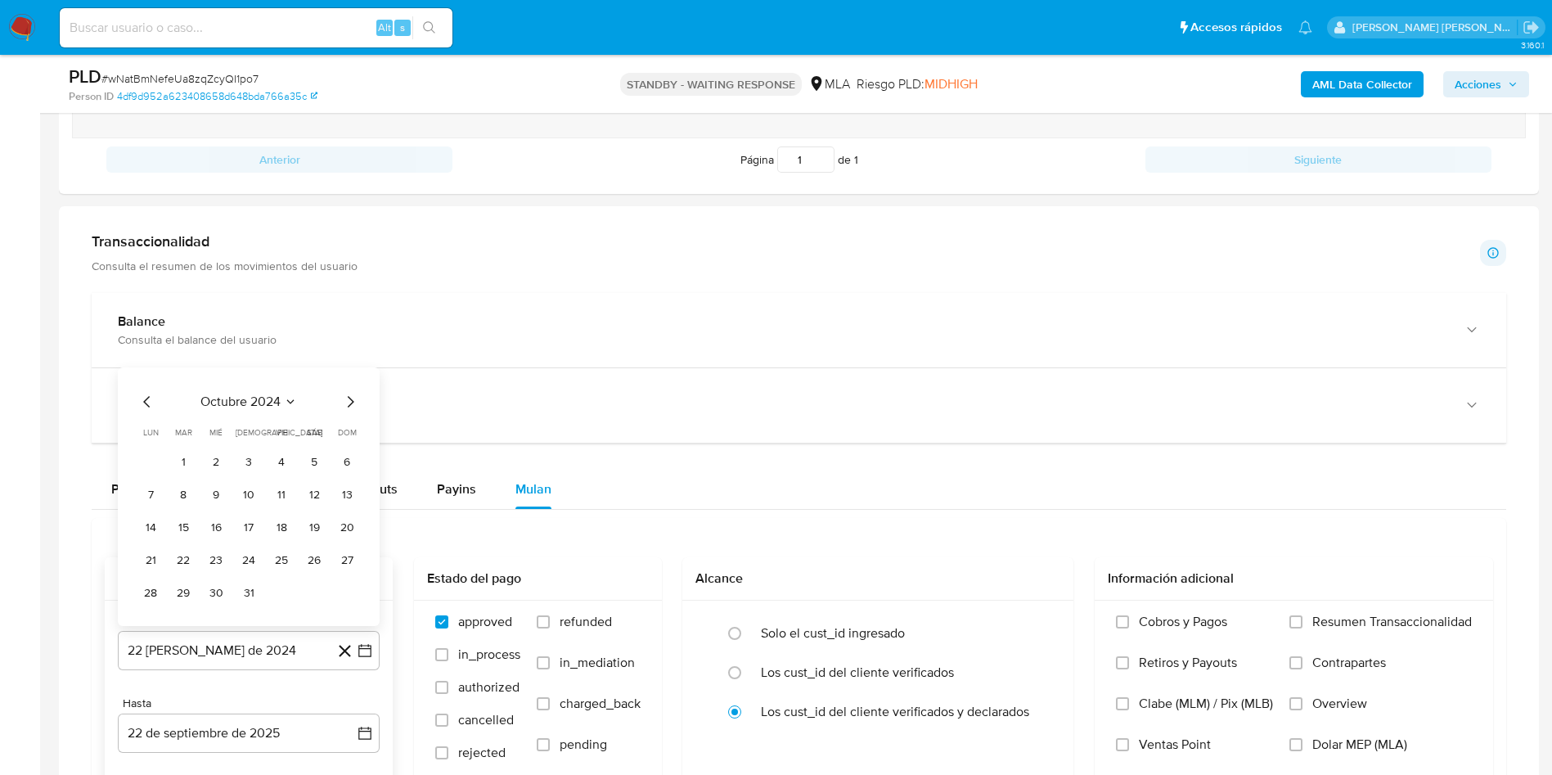
click at [349, 398] on icon "Mes siguiente" at bounding box center [351, 401] width 7 height 11
click at [349, 398] on span "dom" at bounding box center [347, 400] width 19 height 12
click at [347, 363] on icon "Mes siguiente" at bounding box center [350, 369] width 20 height 20
click at [356, 396] on icon "Mes siguiente" at bounding box center [350, 402] width 20 height 20
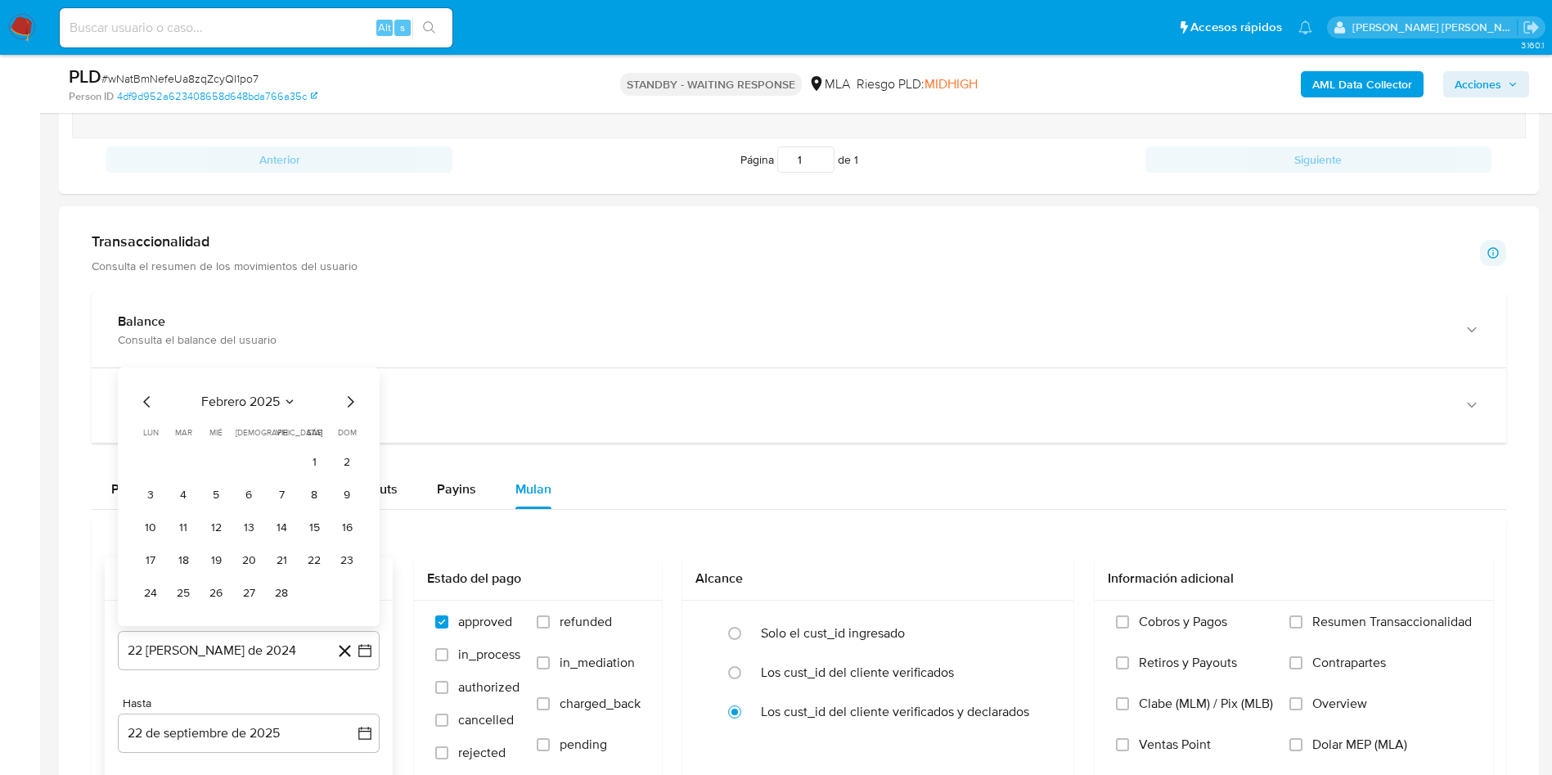
click at [349, 403] on icon "Mes siguiente" at bounding box center [350, 402] width 20 height 20
click at [353, 371] on icon "Mes siguiente" at bounding box center [350, 369] width 20 height 20
click at [178, 457] on button "1" at bounding box center [183, 462] width 26 height 26
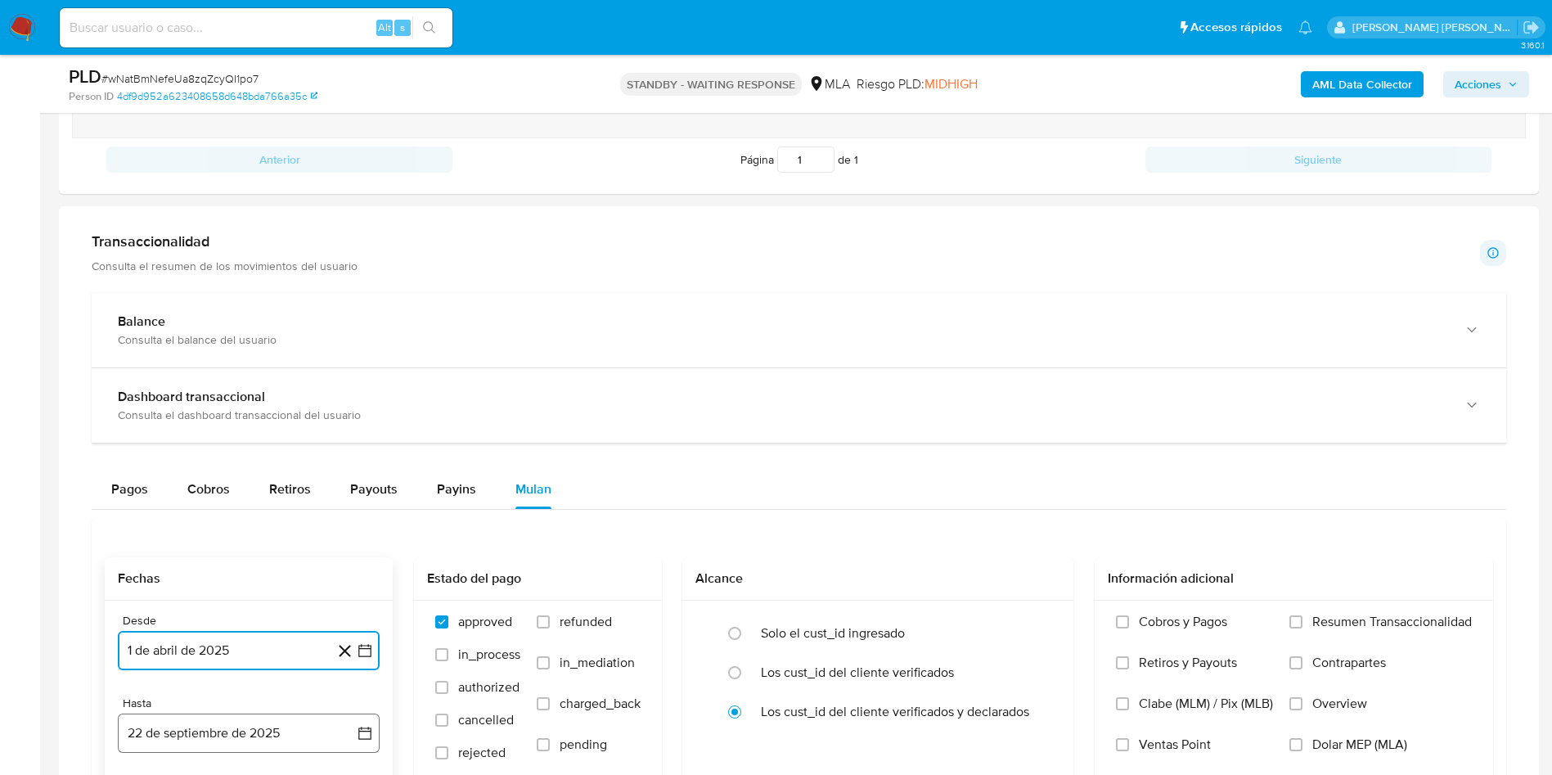
click at [277, 722] on button "22 de septiembre de 2025" at bounding box center [249, 733] width 262 height 39
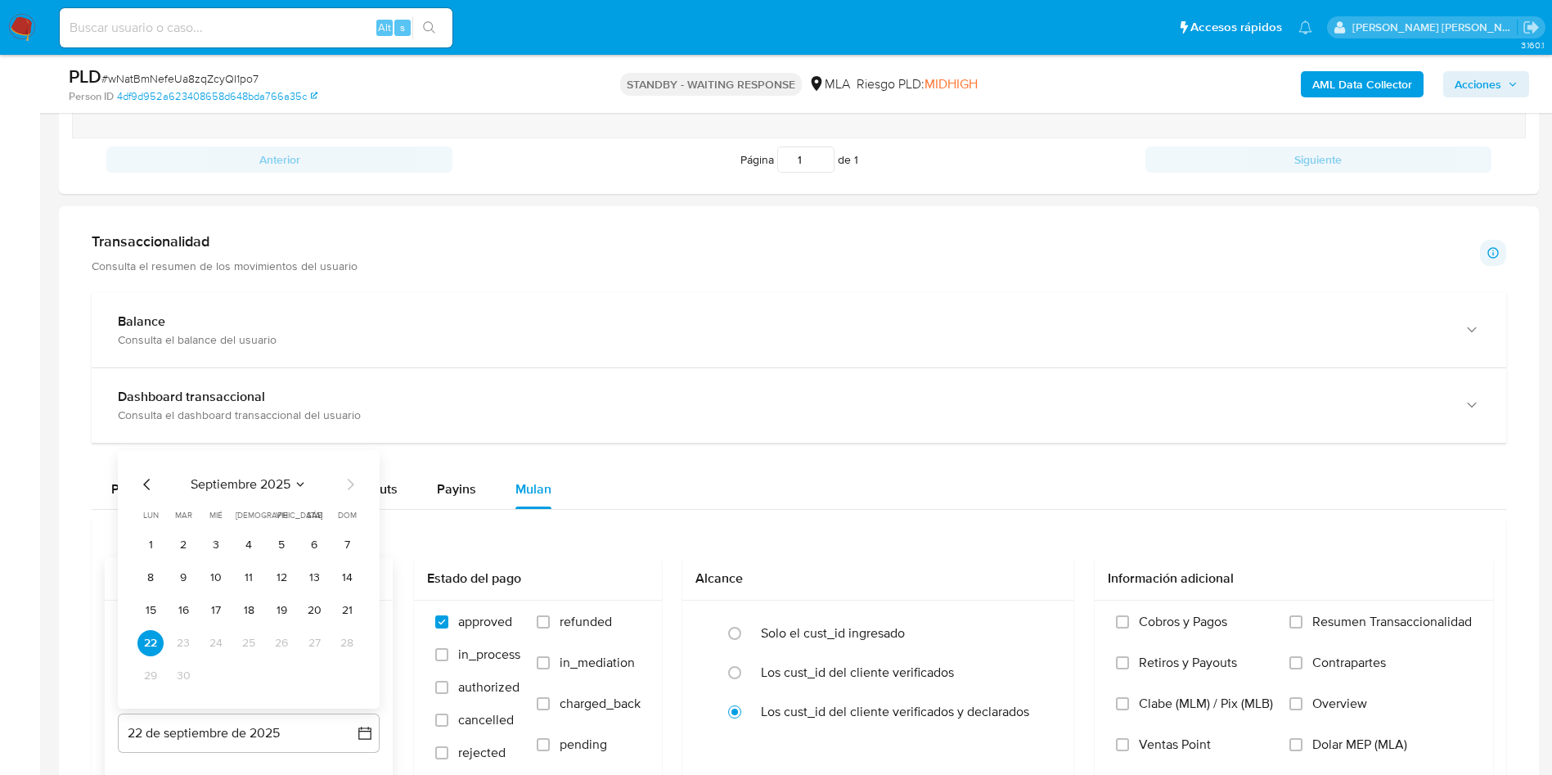
click at [150, 480] on icon "Mes anterior" at bounding box center [147, 485] width 20 height 20
click at [352, 673] on button "31" at bounding box center [347, 676] width 26 height 26
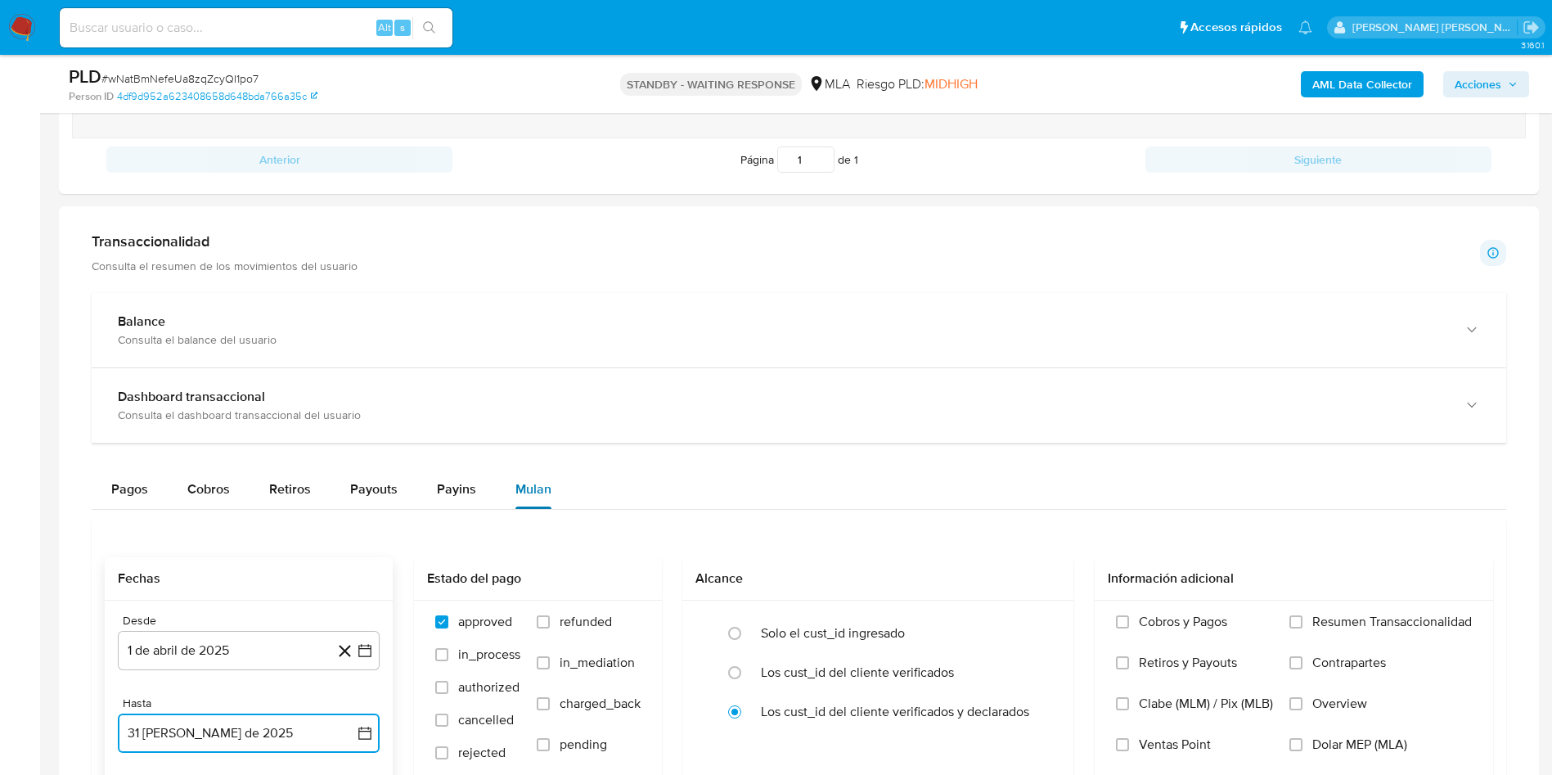
scroll to position [1227, 0]
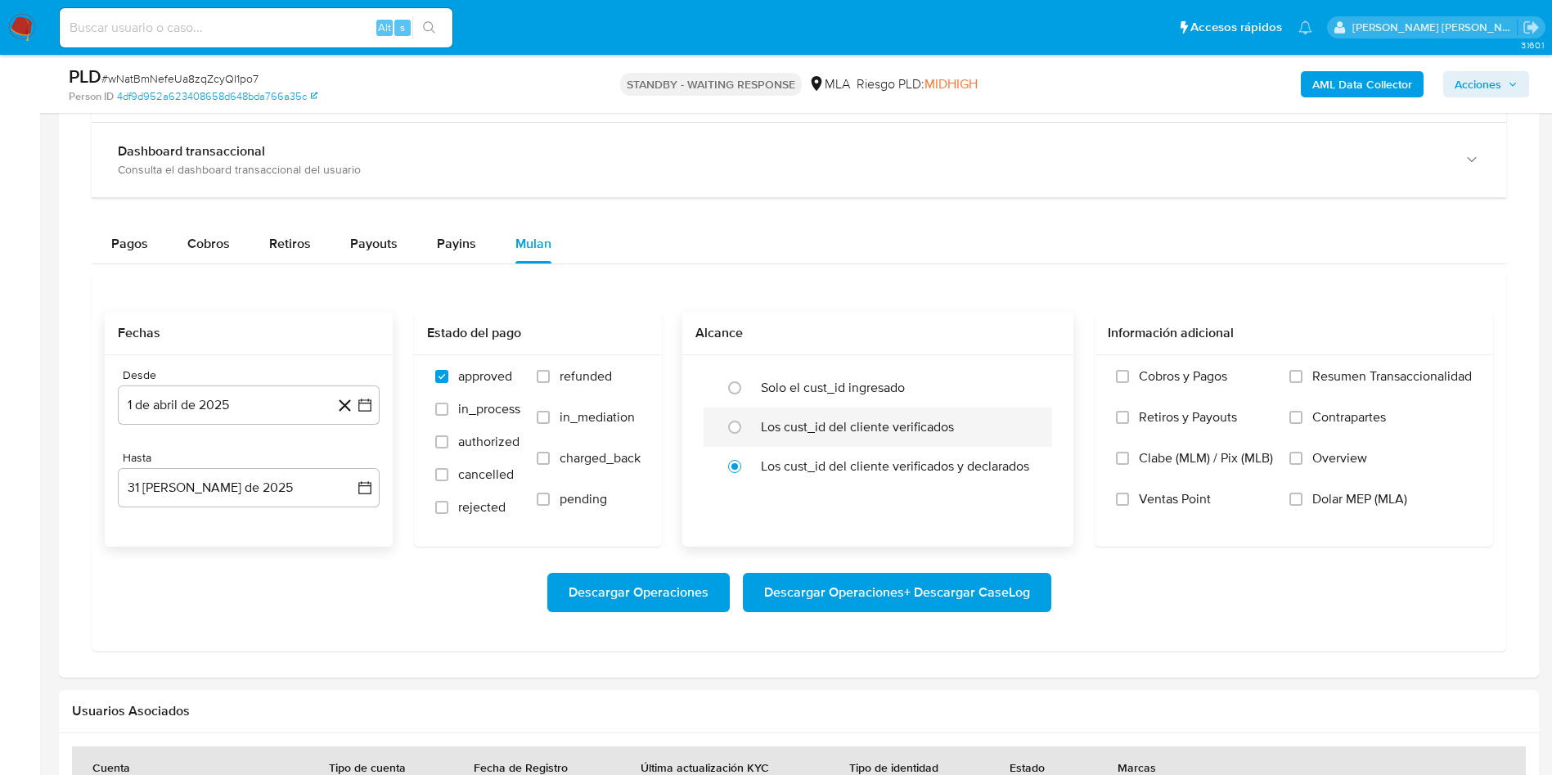
click at [768, 426] on label "Los cust_id del cliente verificados" at bounding box center [857, 427] width 193 height 16
click at [748, 426] on input "radio" at bounding box center [735, 427] width 26 height 26
radio input "true"
click at [1316, 506] on span "Dolar MEP (MLA)" at bounding box center [1360, 499] width 95 height 16
click at [1303, 506] on input "Dolar MEP (MLA)" at bounding box center [1296, 499] width 13 height 13
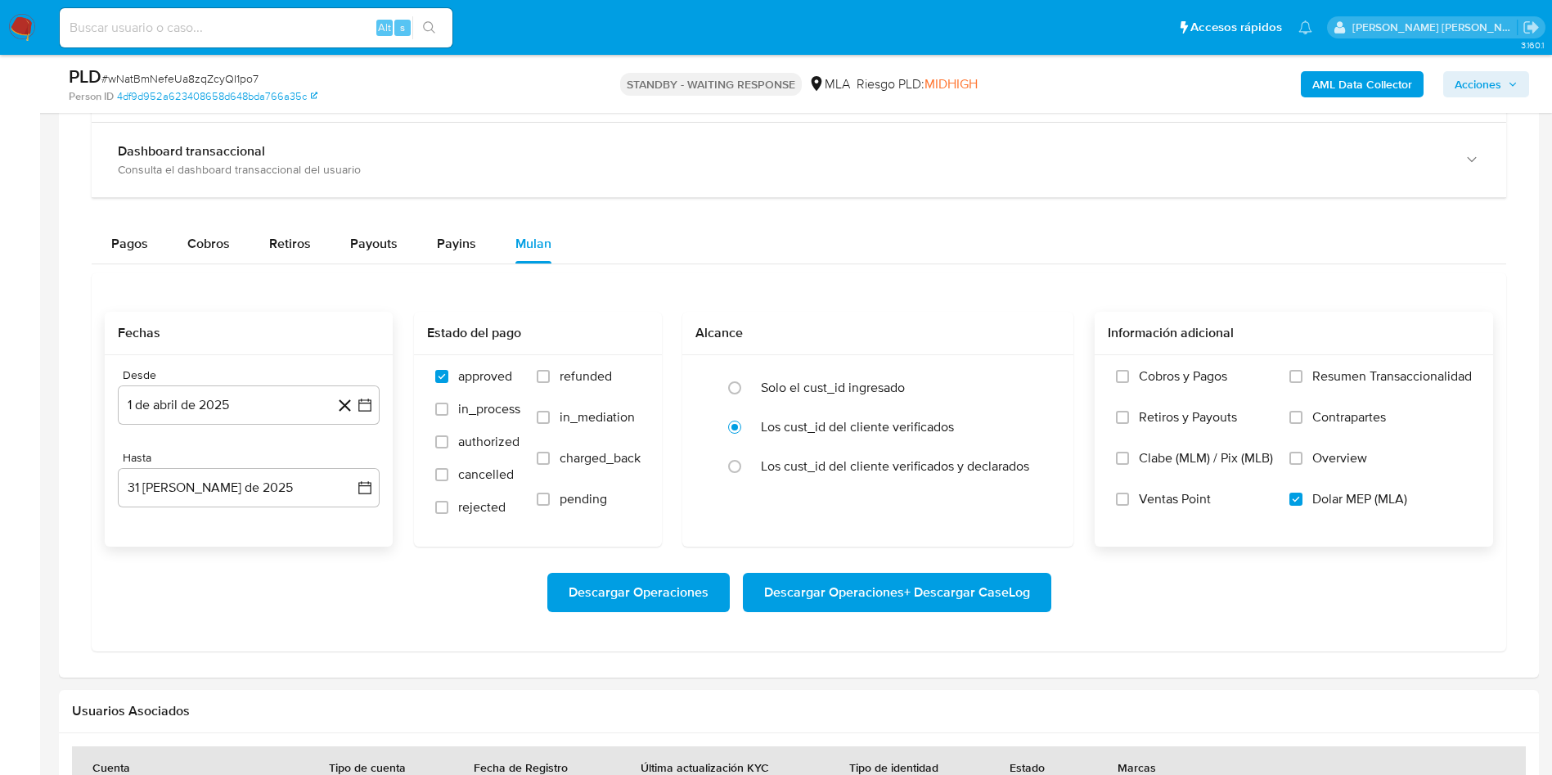
click at [966, 594] on span "Descargar Operaciones + Descargar CaseLog" at bounding box center [897, 592] width 266 height 36
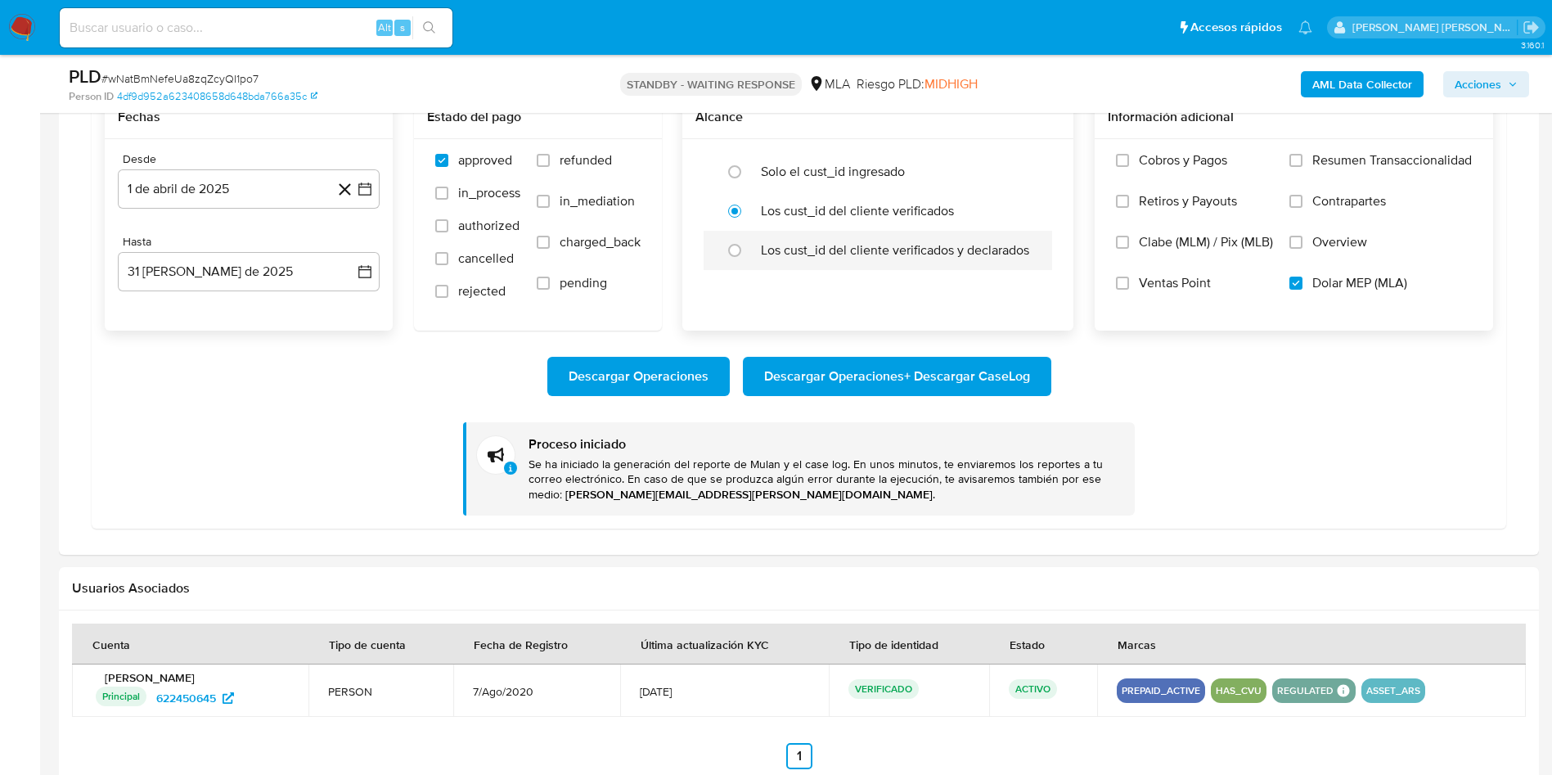
scroll to position [1410, 0]
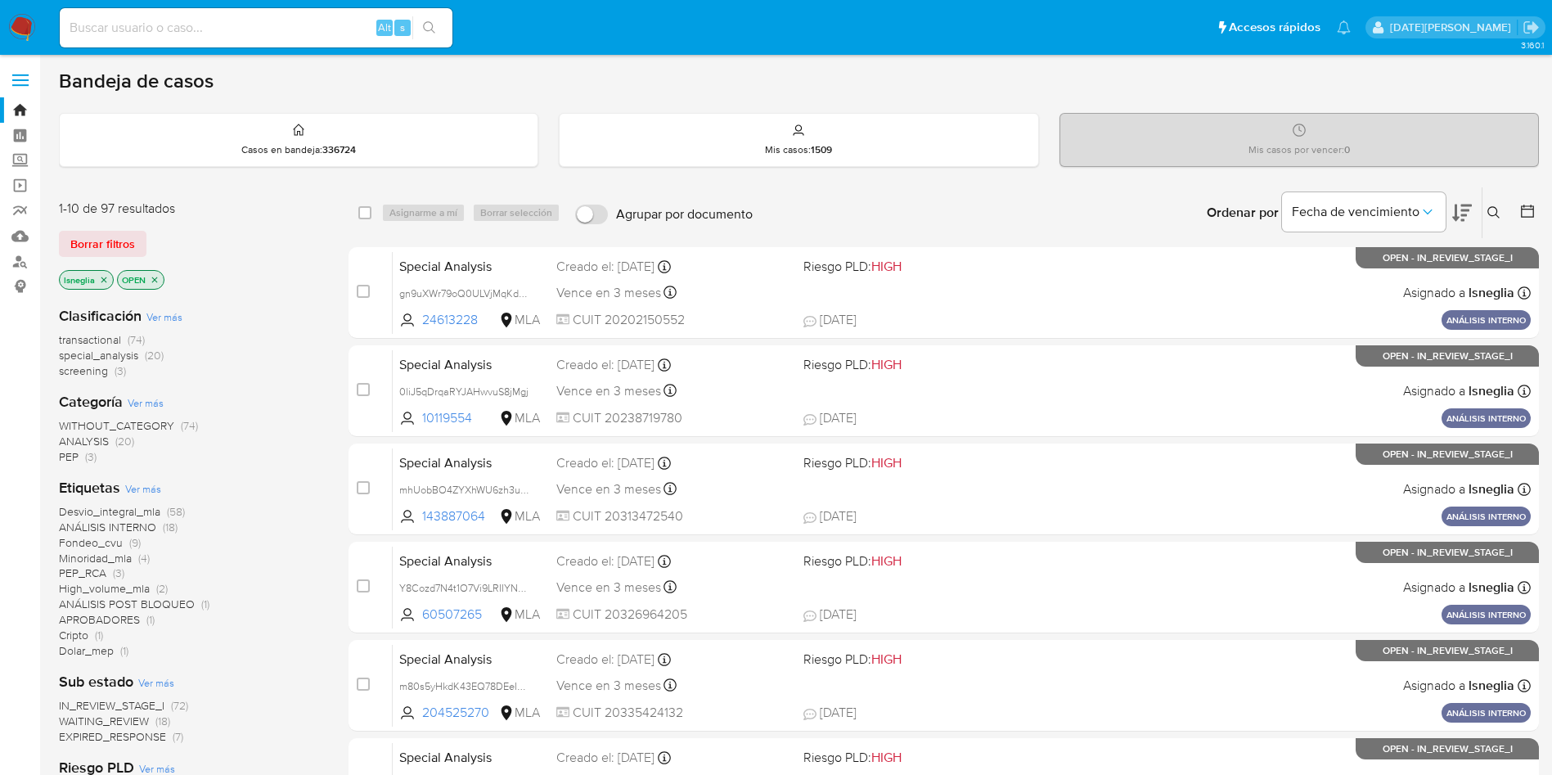
click at [106, 279] on icon "close-filter" at bounding box center [104, 280] width 10 height 10
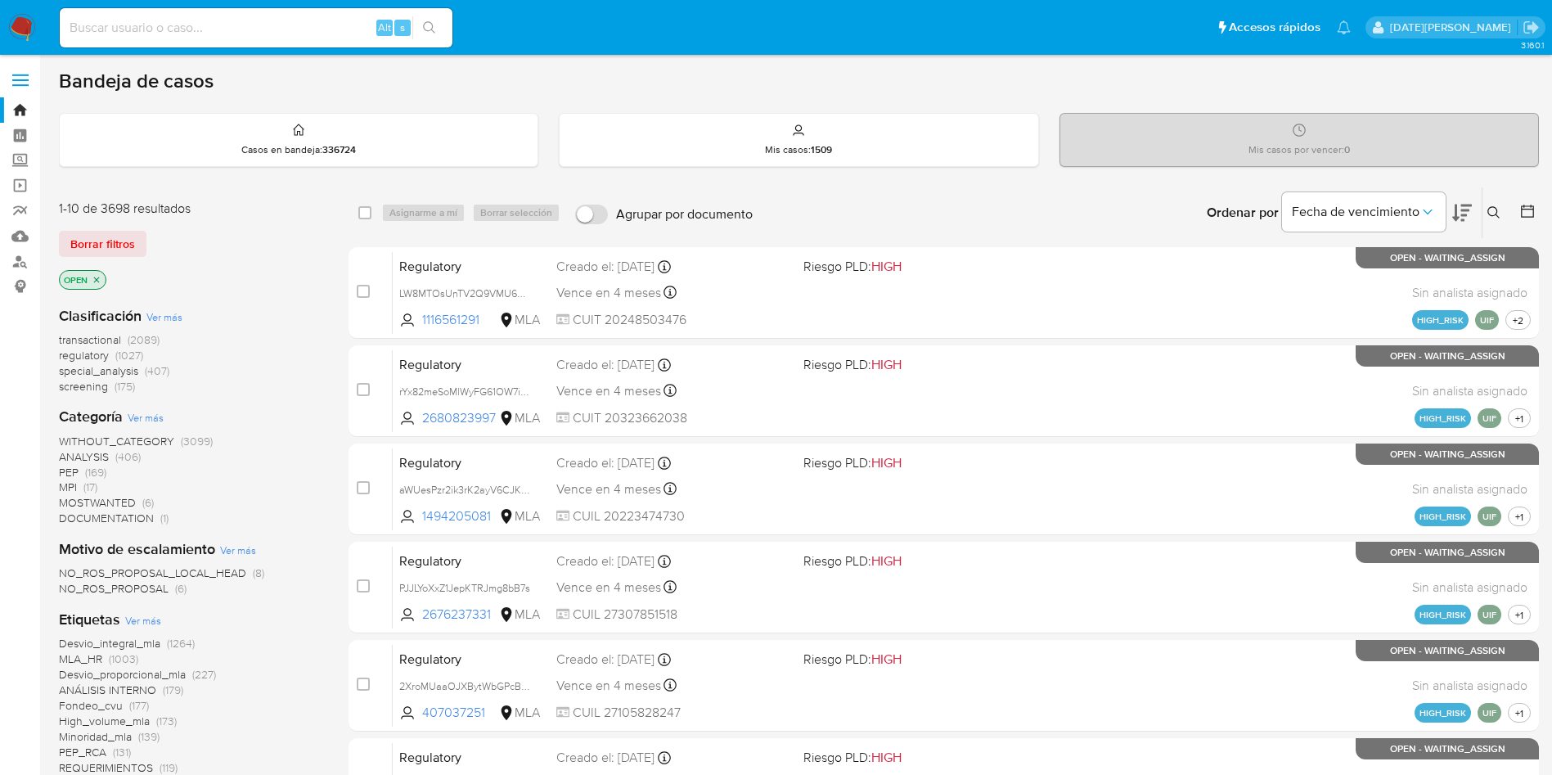
click at [1531, 213] on icon at bounding box center [1528, 211] width 16 height 16
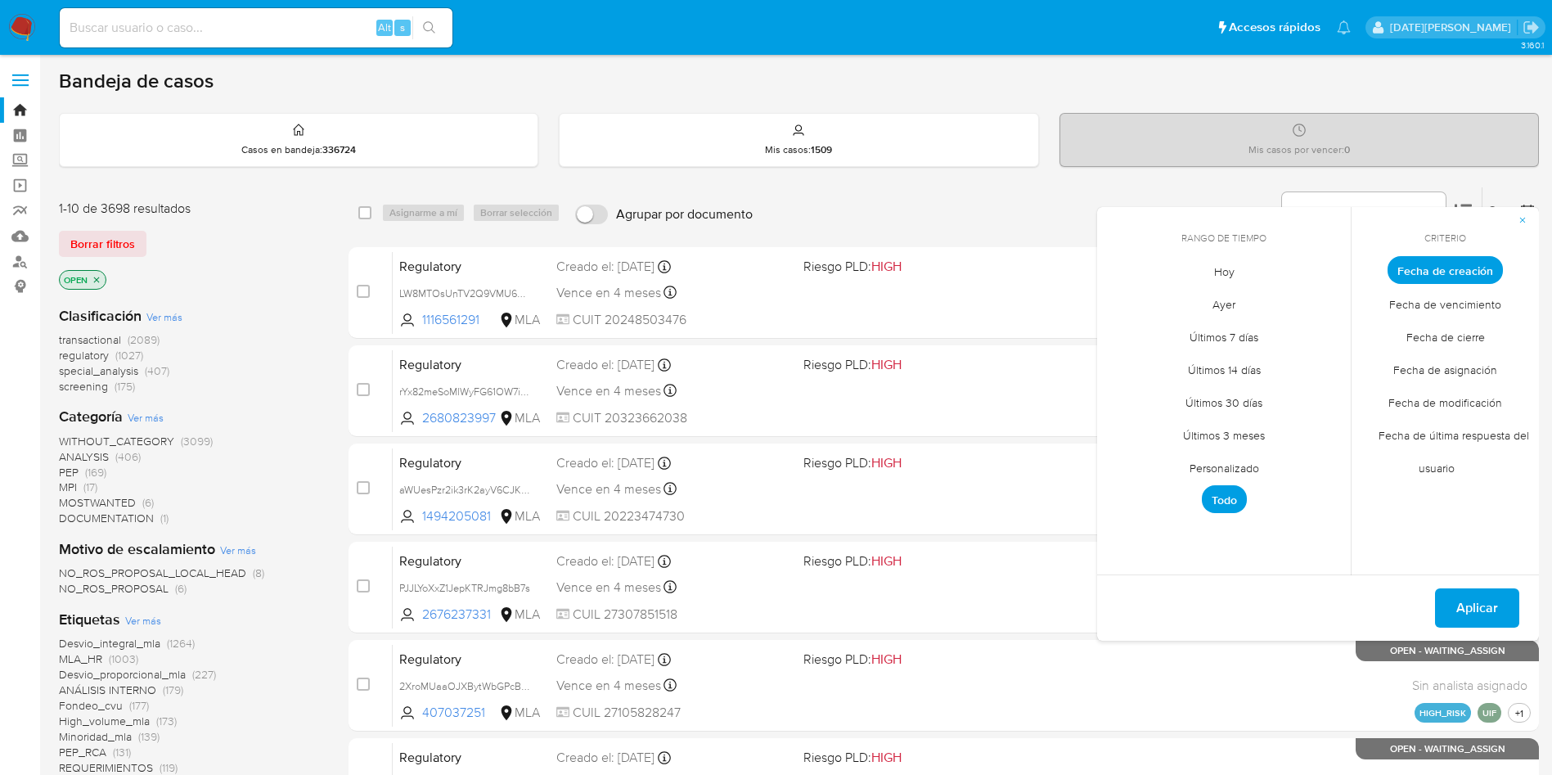
click at [1221, 460] on span "Personalizado" at bounding box center [1225, 468] width 104 height 34
click at [1119, 301] on icon "Mes anterior" at bounding box center [1123, 301] width 20 height 20
click at [1330, 297] on icon "Mes siguiente" at bounding box center [1326, 301] width 20 height 20
click at [1121, 299] on icon "Mes anterior" at bounding box center [1122, 300] width 7 height 11
click at [1319, 303] on icon "Mes siguiente" at bounding box center [1326, 301] width 20 height 20
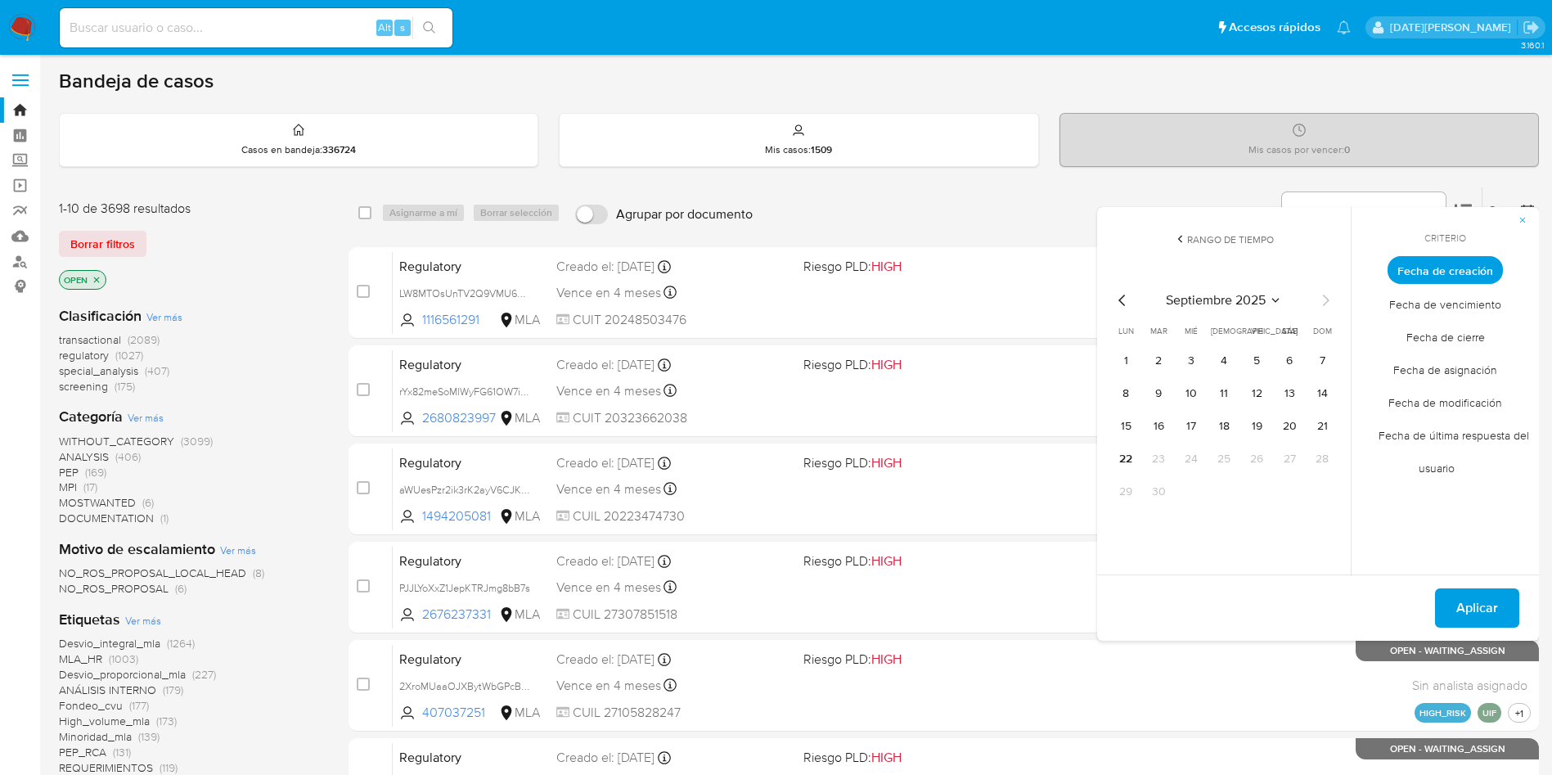
drag, startPoint x: 1131, startPoint y: 369, endPoint x: 1130, endPoint y: 379, distance: 9.9
click at [1130, 369] on button "1" at bounding box center [1126, 361] width 26 height 26
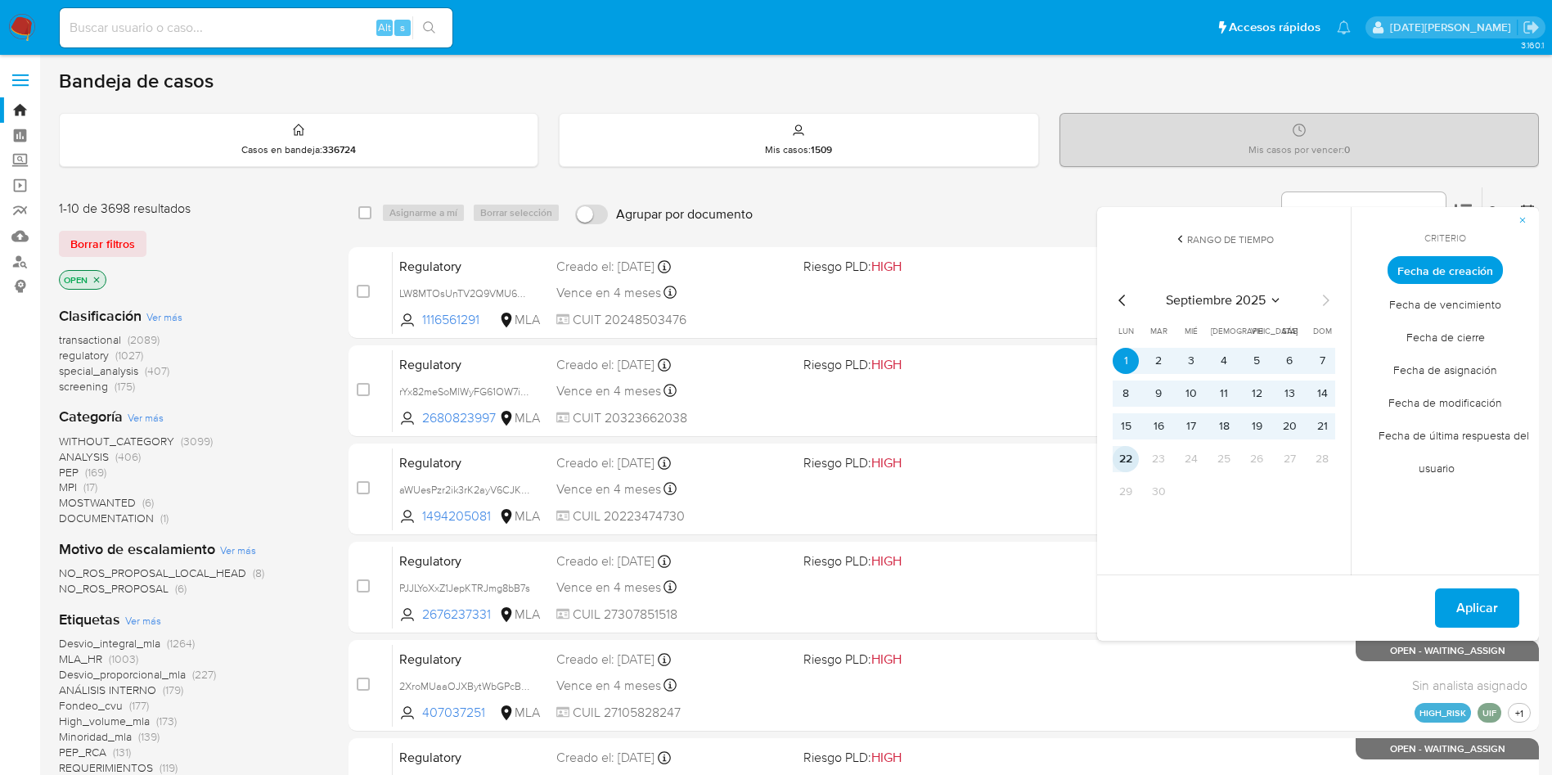
click at [1129, 454] on button "22" at bounding box center [1126, 459] width 26 height 26
click at [1480, 609] on span "Aplicar" at bounding box center [1478, 608] width 42 height 36
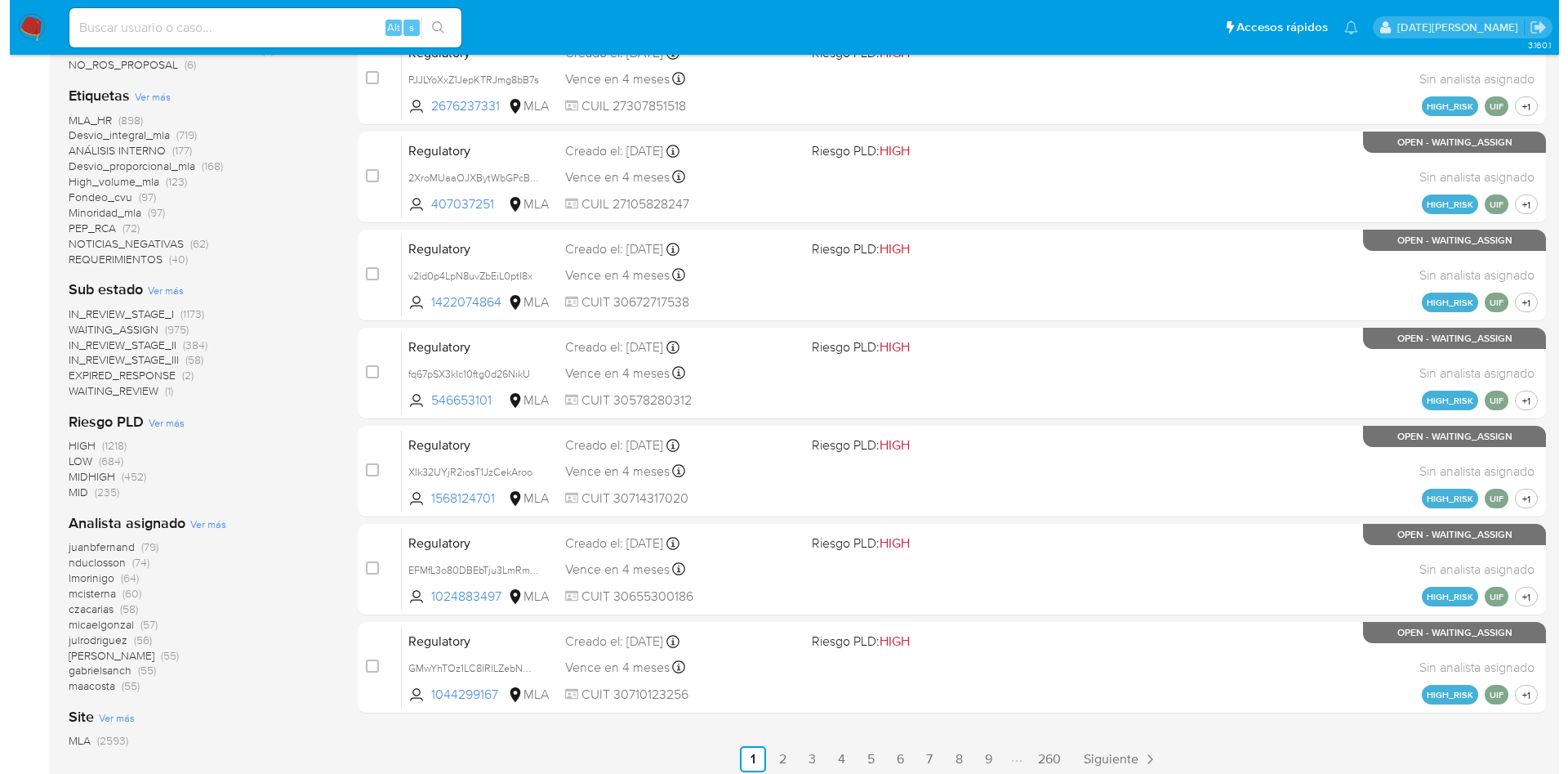
scroll to position [630, 0]
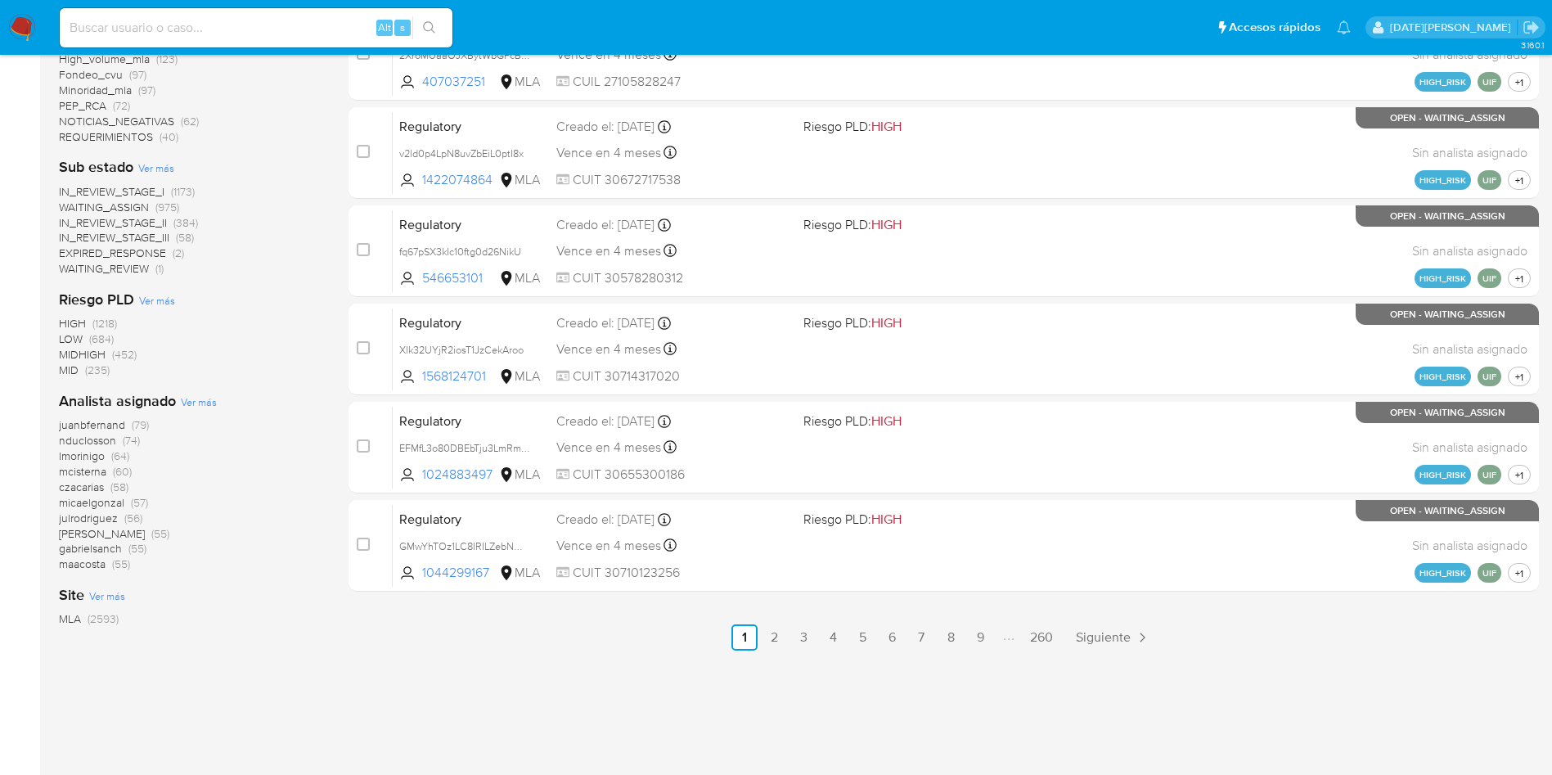
click at [199, 399] on span "Ver más" at bounding box center [199, 401] width 36 height 15
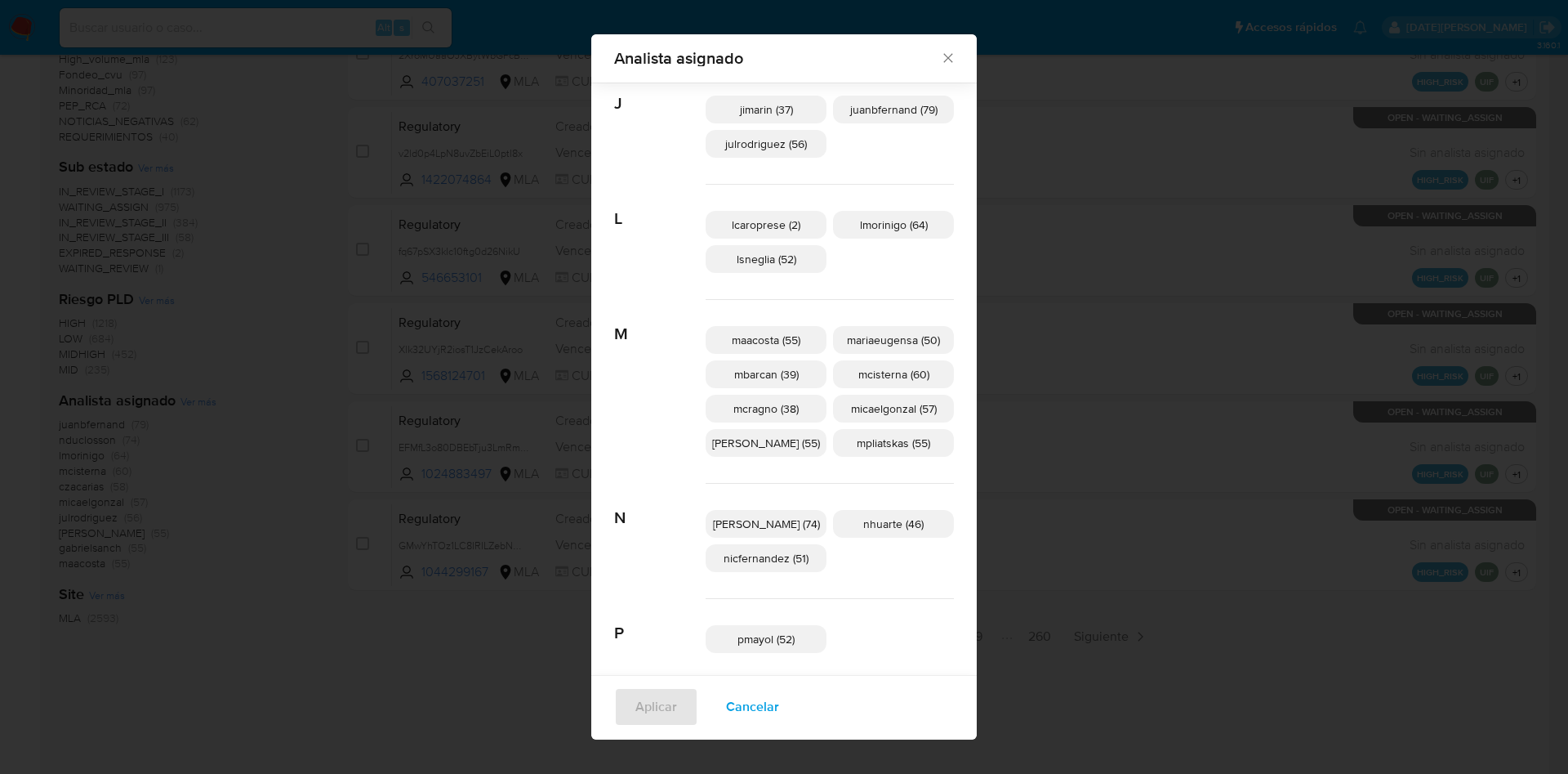
scroll to position [510, 0]
